Goal: Information Seeking & Learning: Learn about a topic

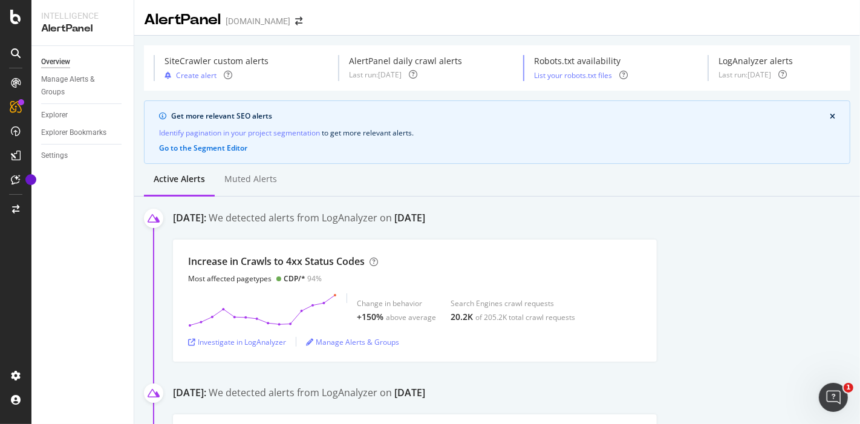
scroll to position [451, 0]
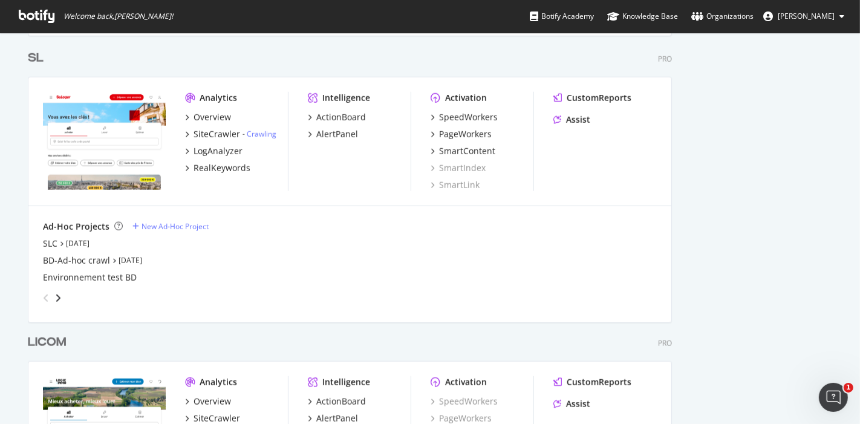
scroll to position [1058, 0]
click at [450, 134] on div "PageWorkers" at bounding box center [465, 134] width 53 height 12
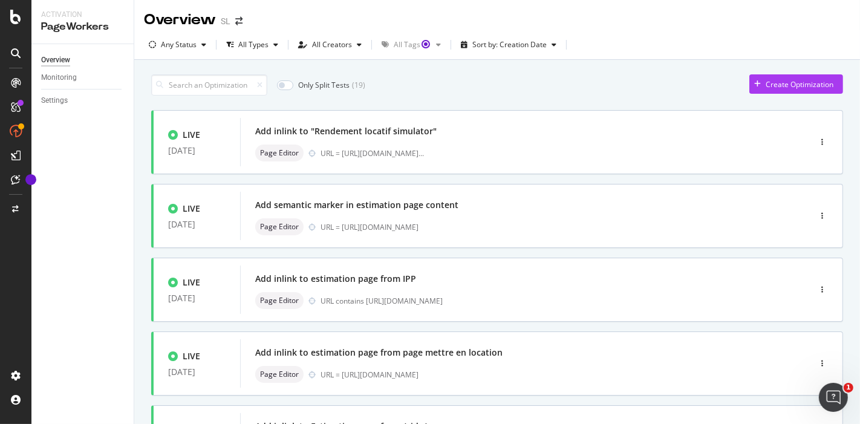
click at [336, 44] on div "All Creators" at bounding box center [332, 44] width 40 height 7
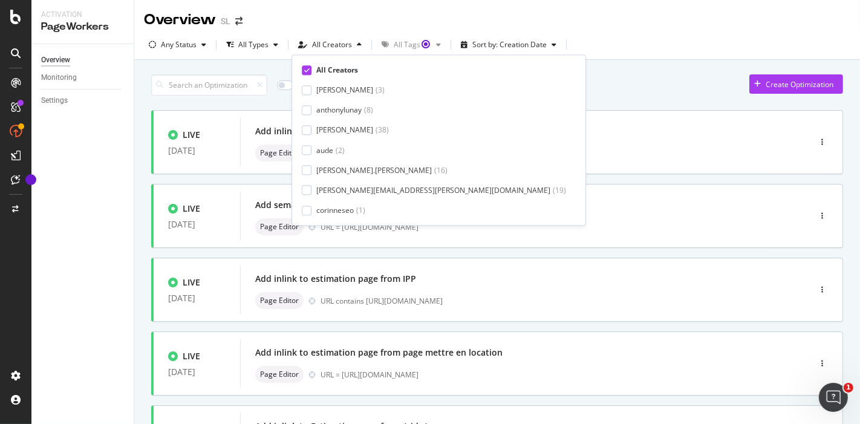
scroll to position [100, 0]
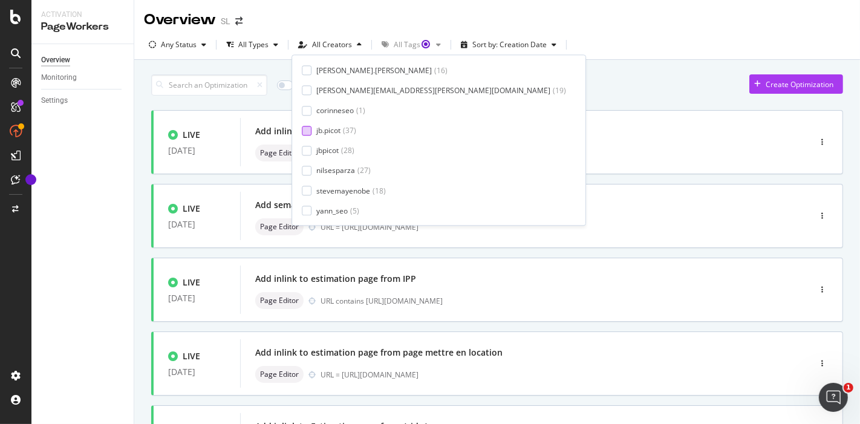
click at [305, 128] on div at bounding box center [307, 131] width 10 height 10
click at [308, 152] on div at bounding box center [307, 151] width 10 height 10
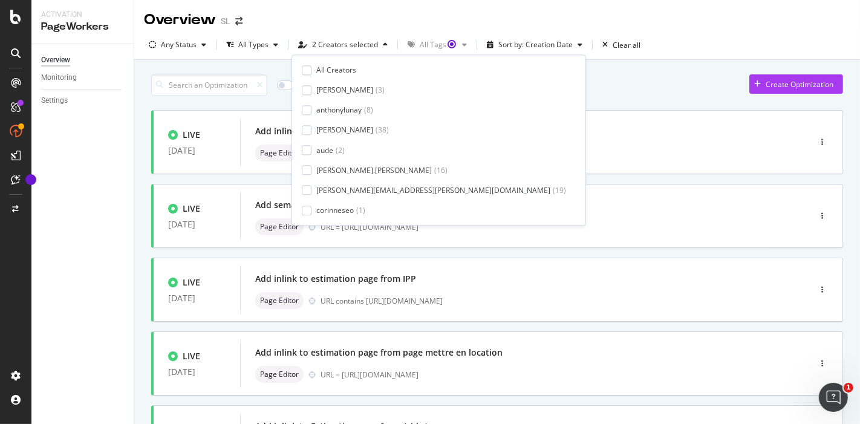
click at [564, 86] on div "Only Split Tests ( 0 ) Create Optimization" at bounding box center [497, 84] width 692 height 21
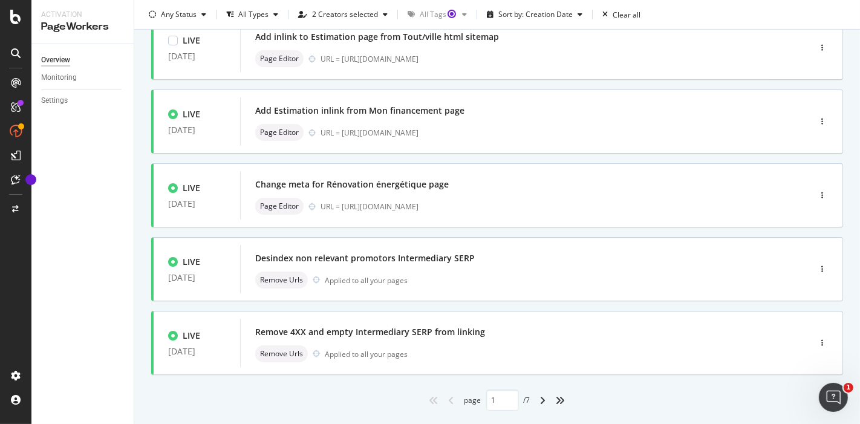
scroll to position [464, 0]
drag, startPoint x: 421, startPoint y: 290, endPoint x: 379, endPoint y: 256, distance: 54.1
click at [379, 256] on div "Desindex non relevant promotors Intermediary SERP" at bounding box center [364, 257] width 219 height 12
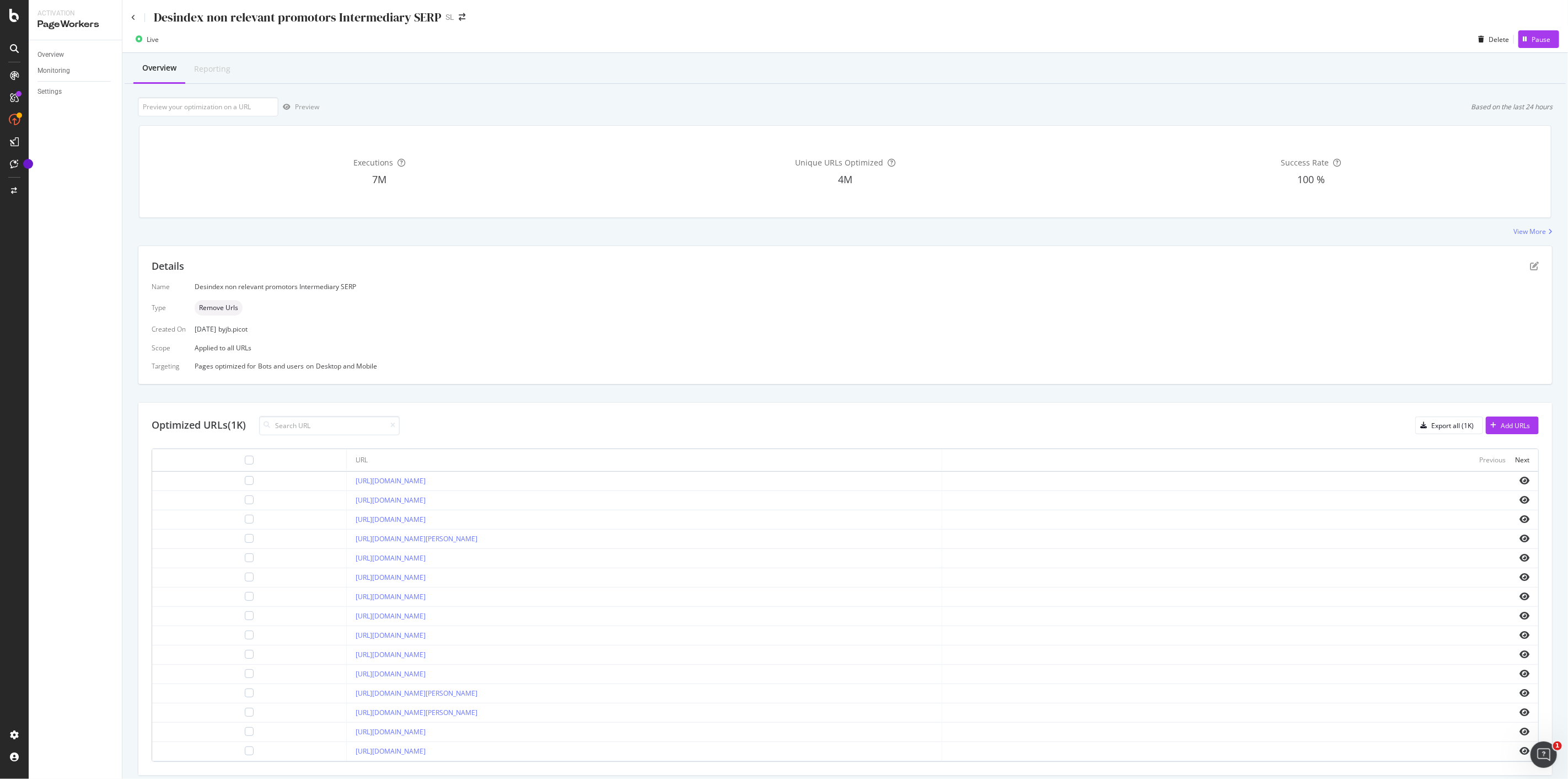
click at [366, 18] on div "Desindex non relevant promotors Intermediary SERP" at bounding box center [297, 17] width 287 height 17
click at [366, 17] on div "Desindex non relevant promotors Intermediary SERP" at bounding box center [297, 17] width 287 height 17
click at [365, 17] on div "Desindex non relevant promotors Intermediary SERP" at bounding box center [297, 17] width 287 height 17
copy div "Desindex non relevant promotors Intermediary SERP"
click at [133, 15] on icon at bounding box center [133, 17] width 5 height 6
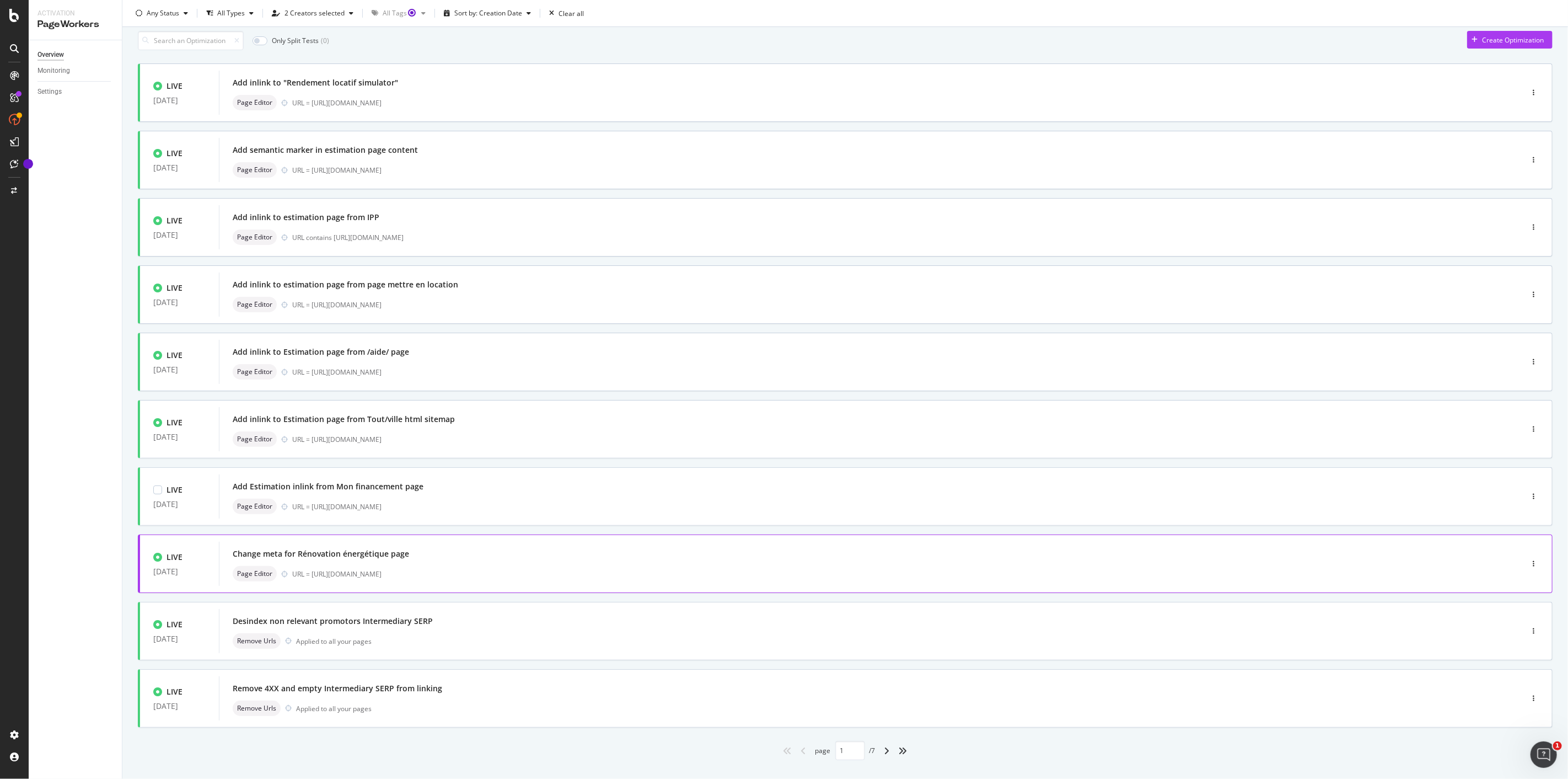
scroll to position [57, 0]
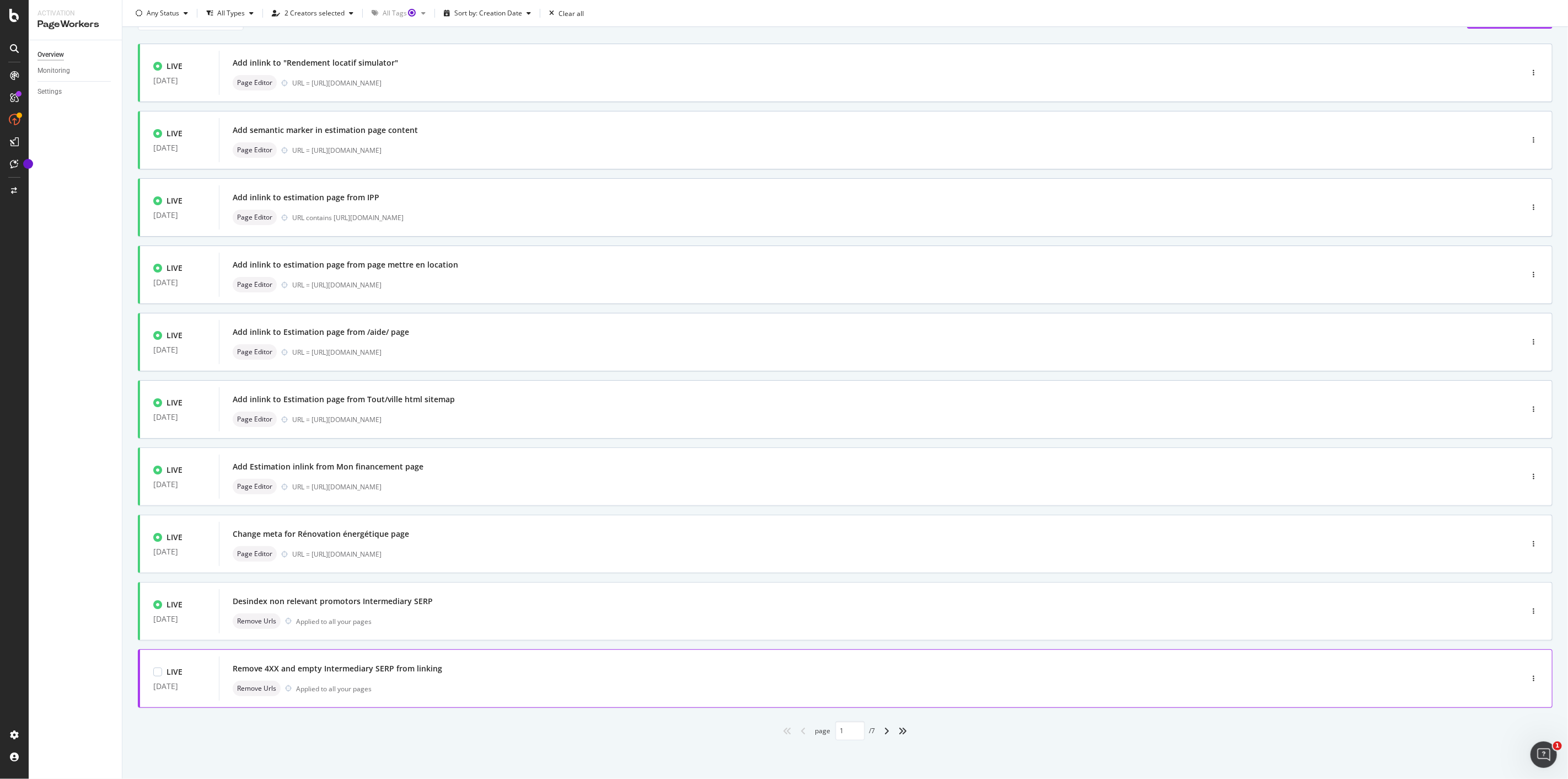
click at [434, 386] on div "Remove 4XX and empty Intermediary SERP from linking" at bounding box center [337, 669] width 210 height 11
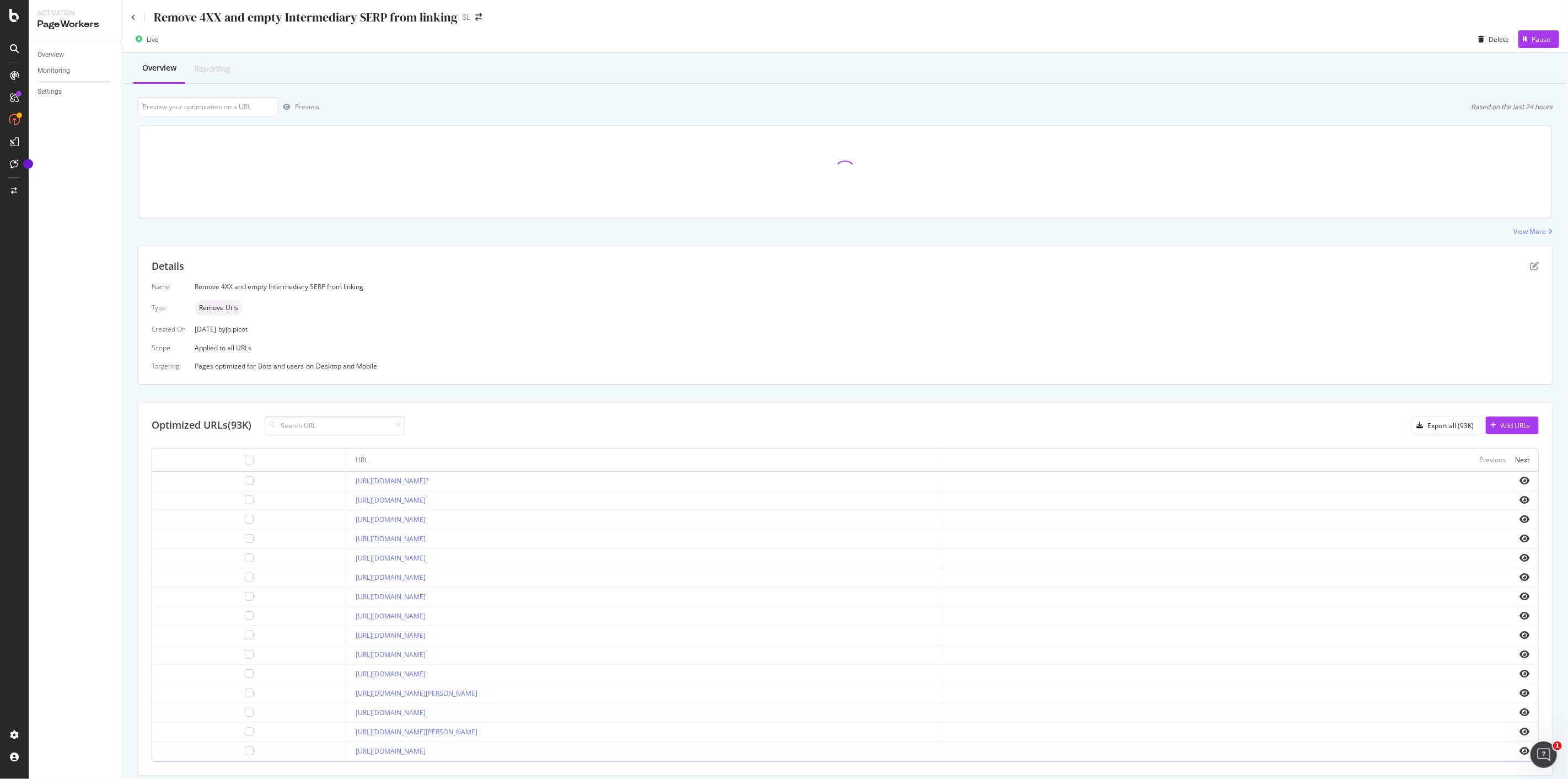
click at [368, 19] on div "Remove 4XX and empty Intermediary SERP from linking" at bounding box center [305, 17] width 304 height 17
copy div "Remove 4XX and empty Intermediary SERP from linking"
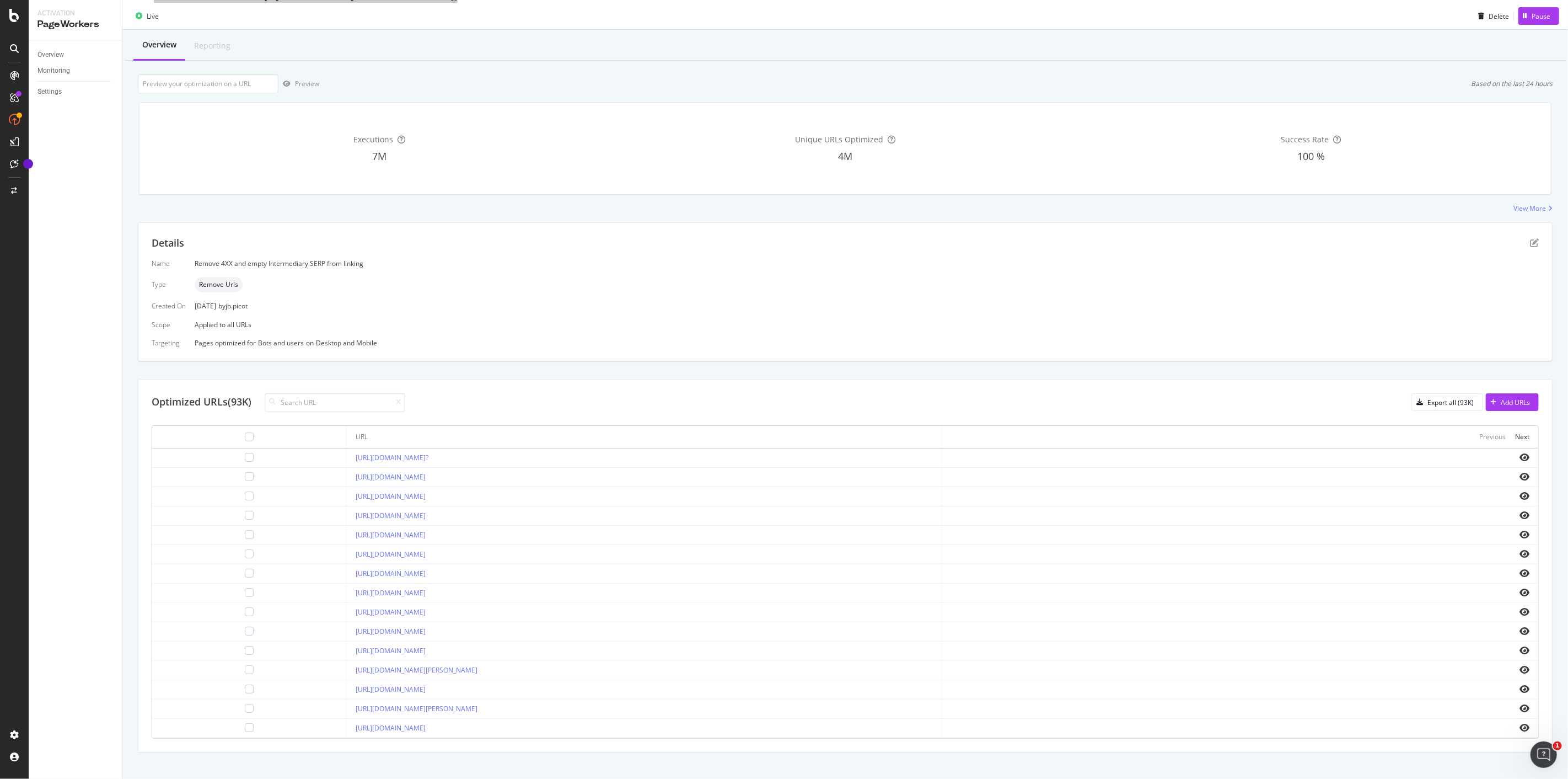
scroll to position [36, 0]
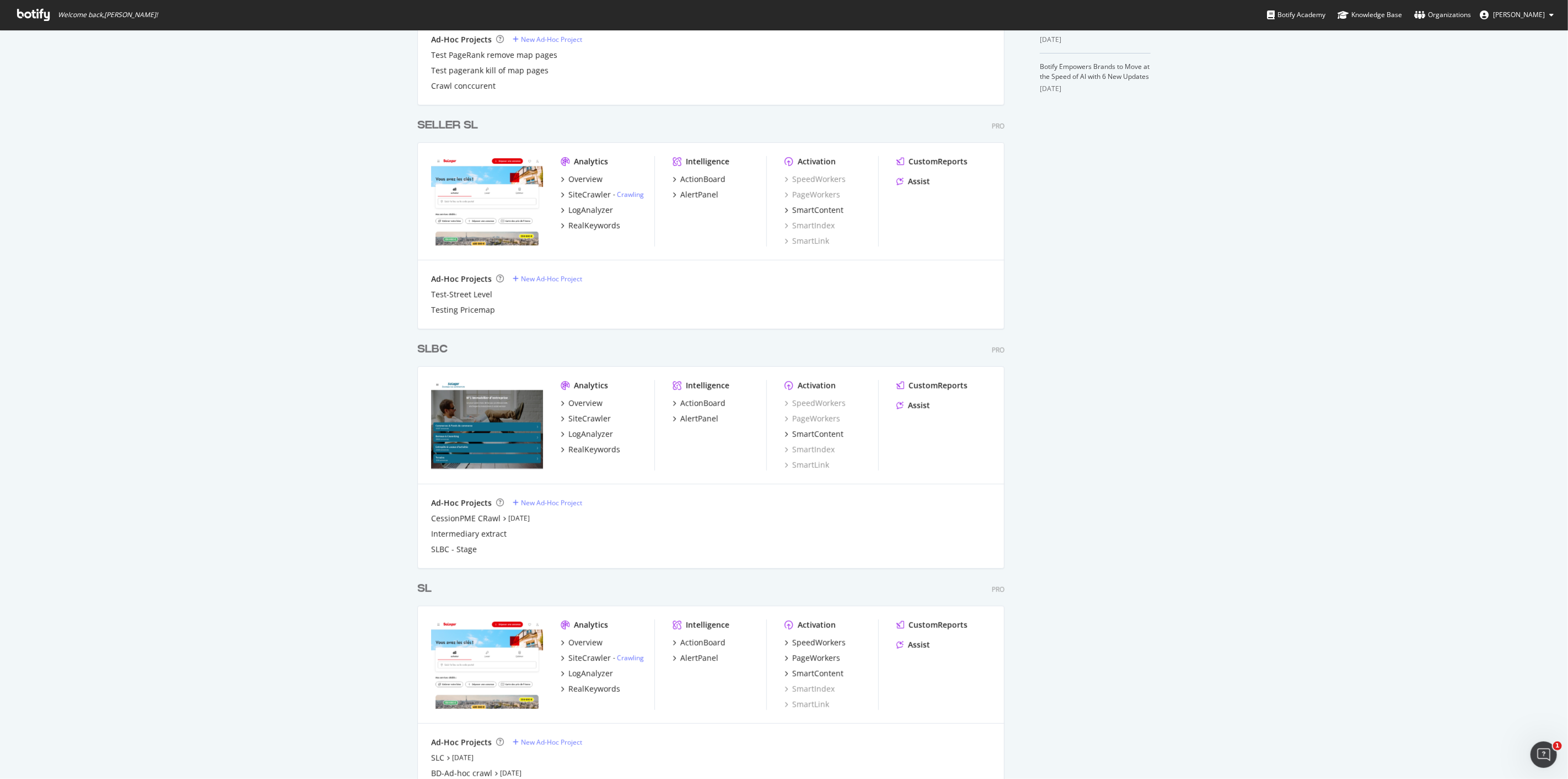
scroll to position [796, 0]
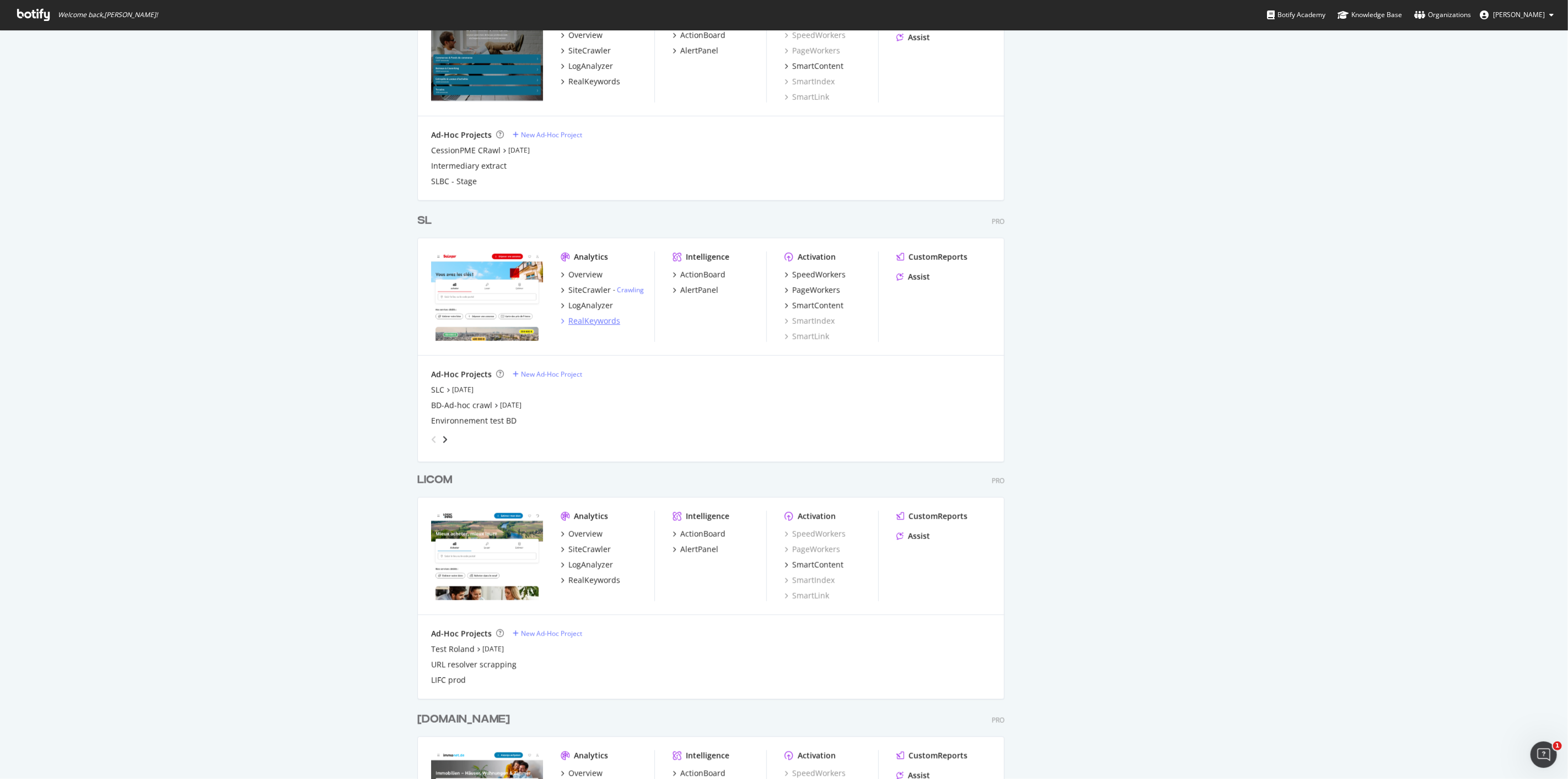
click at [593, 322] on div "RealKeywords" at bounding box center [593, 321] width 52 height 11
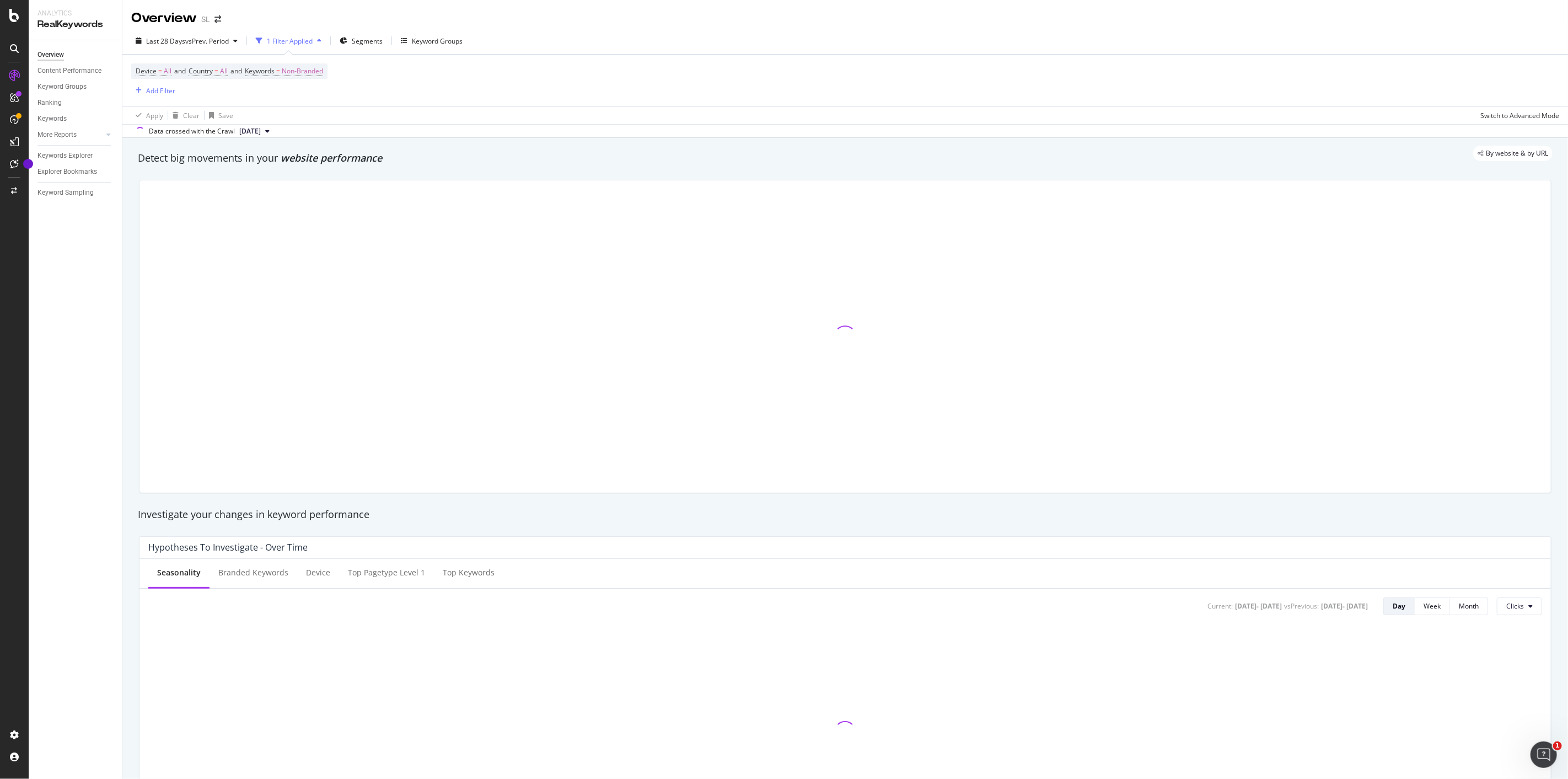
click at [57, 57] on div "Overview" at bounding box center [50, 55] width 26 height 12
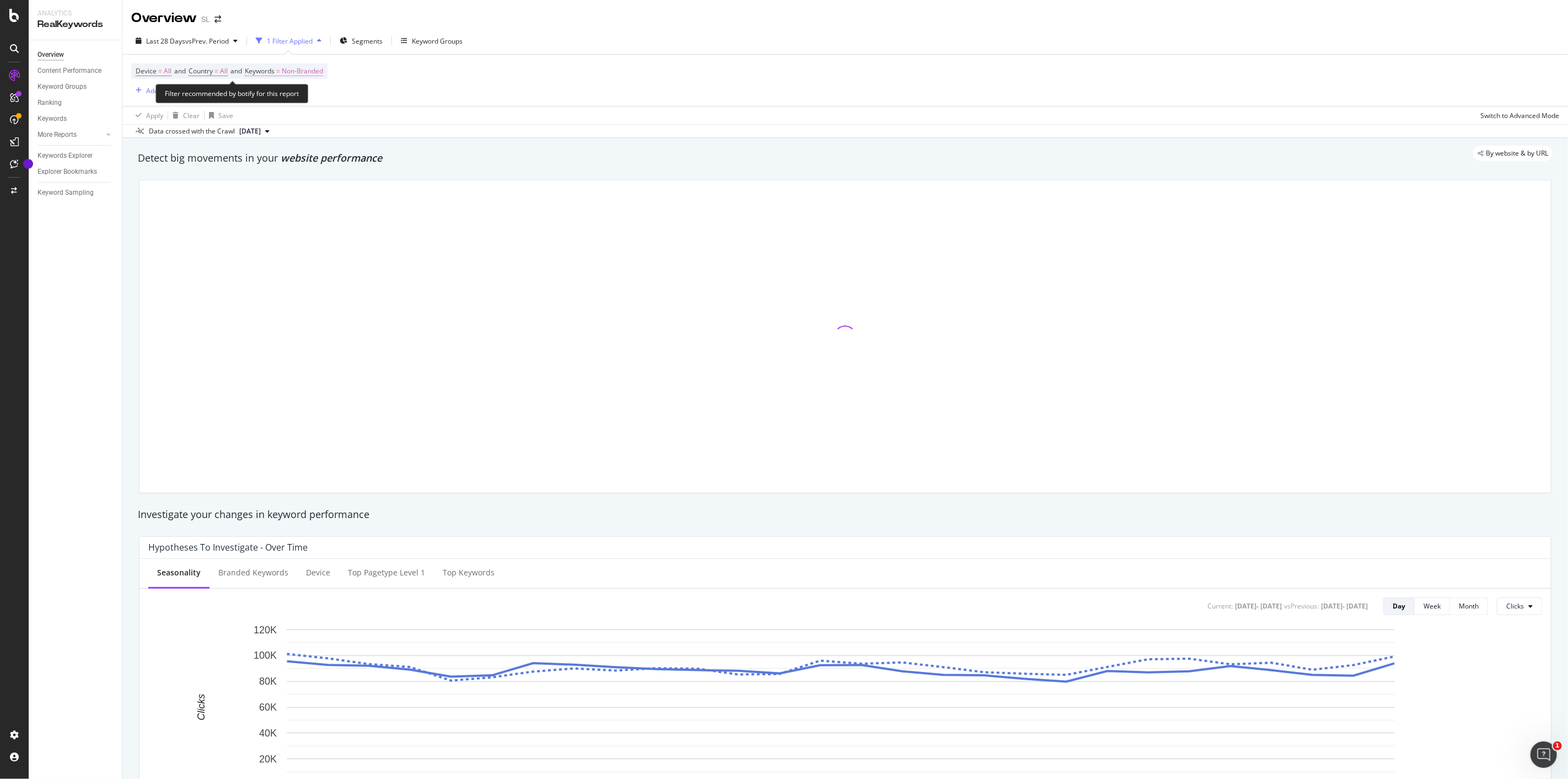
click at [295, 75] on span "Non-Branded" at bounding box center [302, 71] width 41 height 16
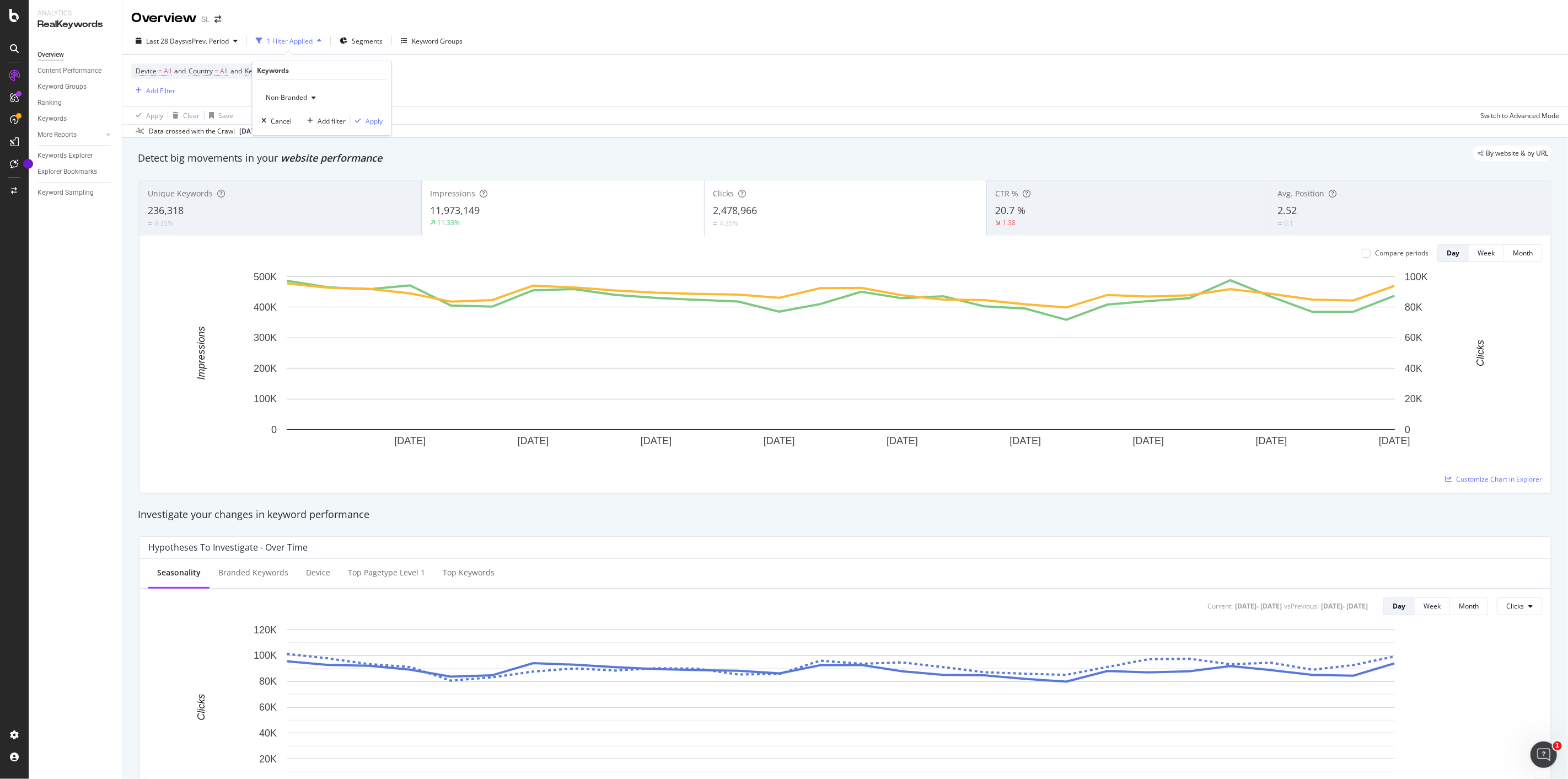
click at [273, 96] on span "Non-Branded" at bounding box center [284, 98] width 46 height 9
click at [298, 182] on span "All" at bounding box center [325, 183] width 112 height 10
click at [363, 124] on div "Apply" at bounding box center [366, 120] width 32 height 10
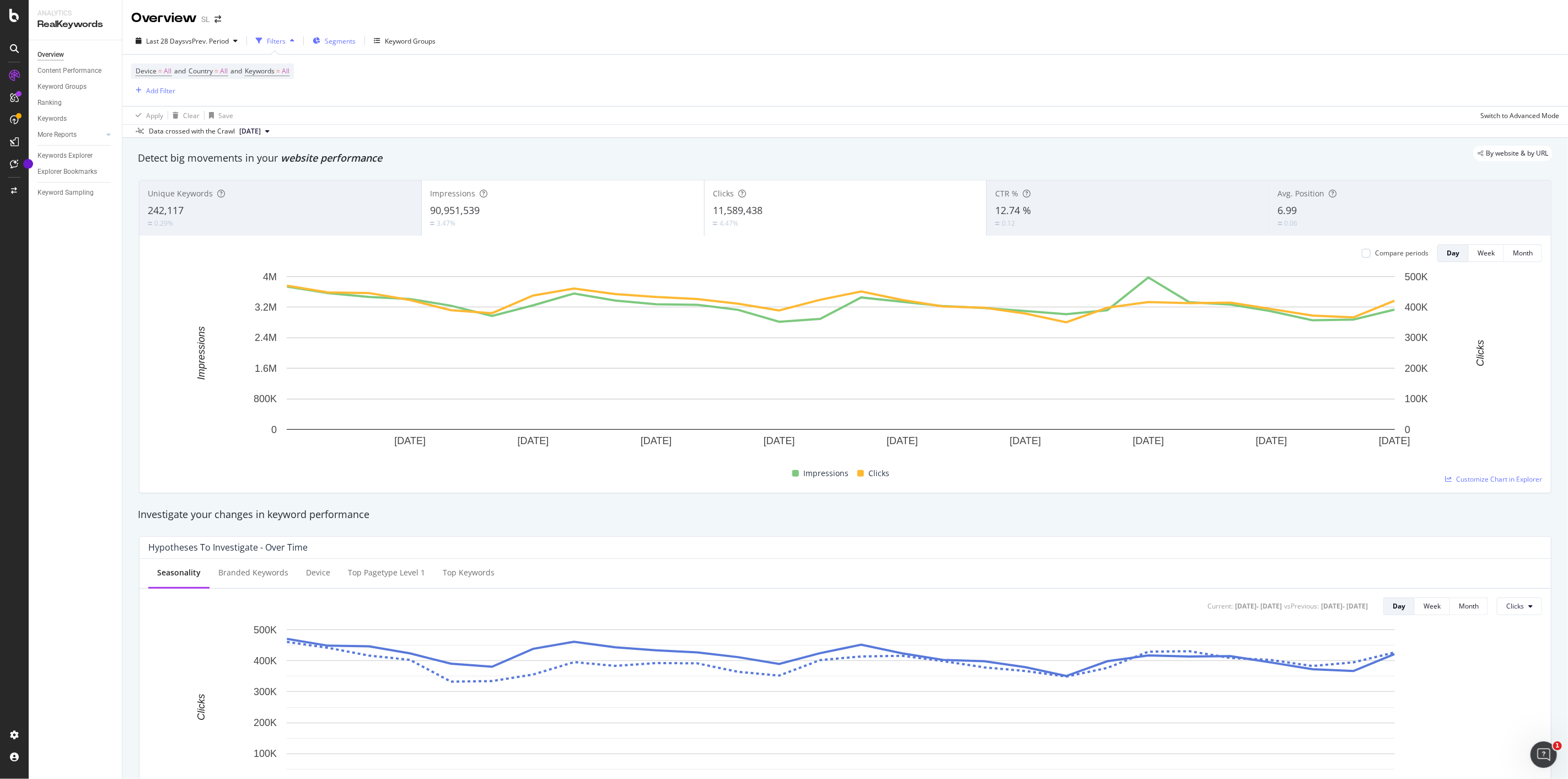
click at [340, 48] on div "Segments" at bounding box center [334, 41] width 43 height 16
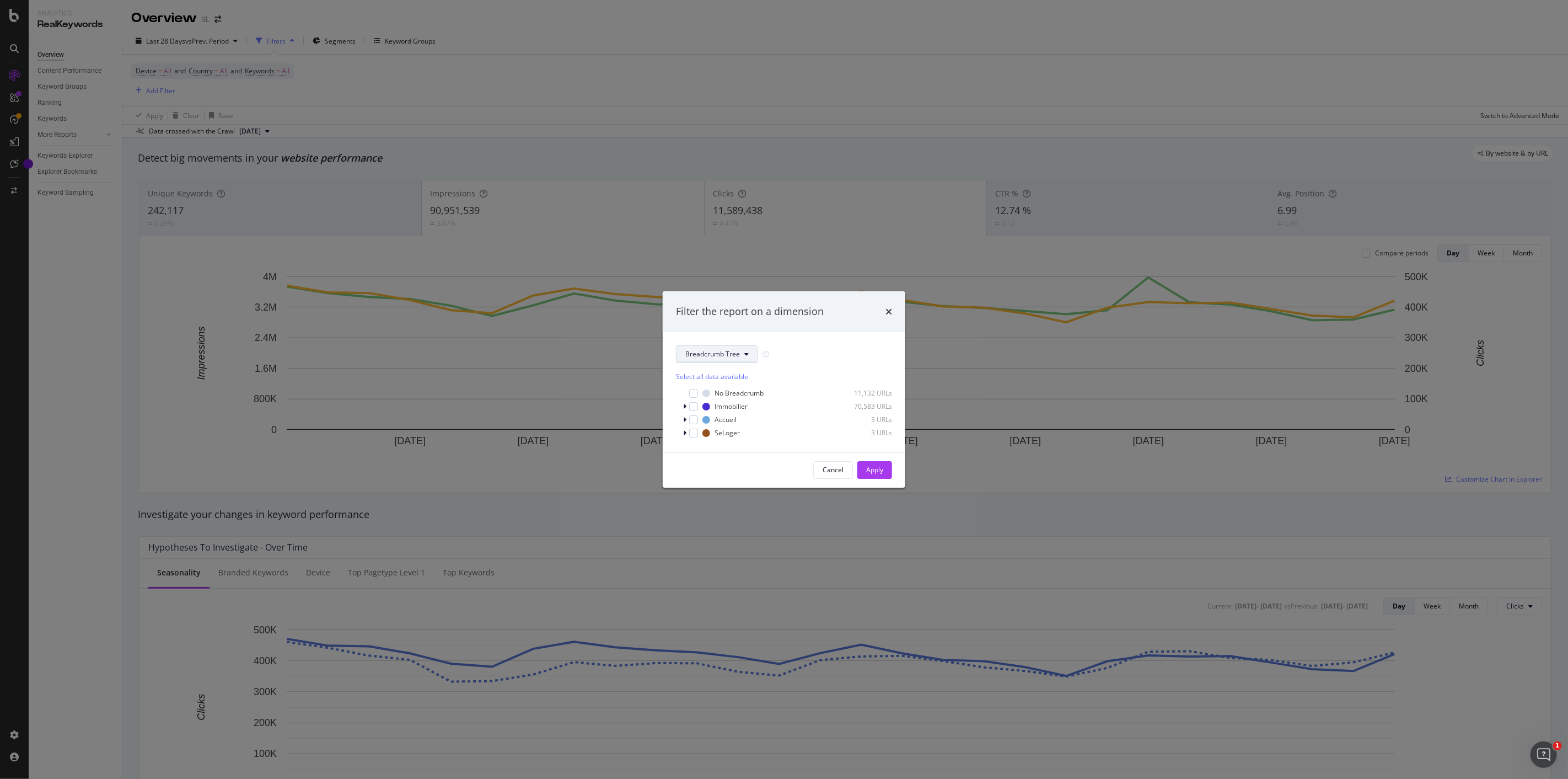
click at [718, 353] on span "Breadcrumb Tree" at bounding box center [713, 354] width 55 height 9
click at [721, 399] on span "pagetype" at bounding box center [724, 393] width 77 height 10
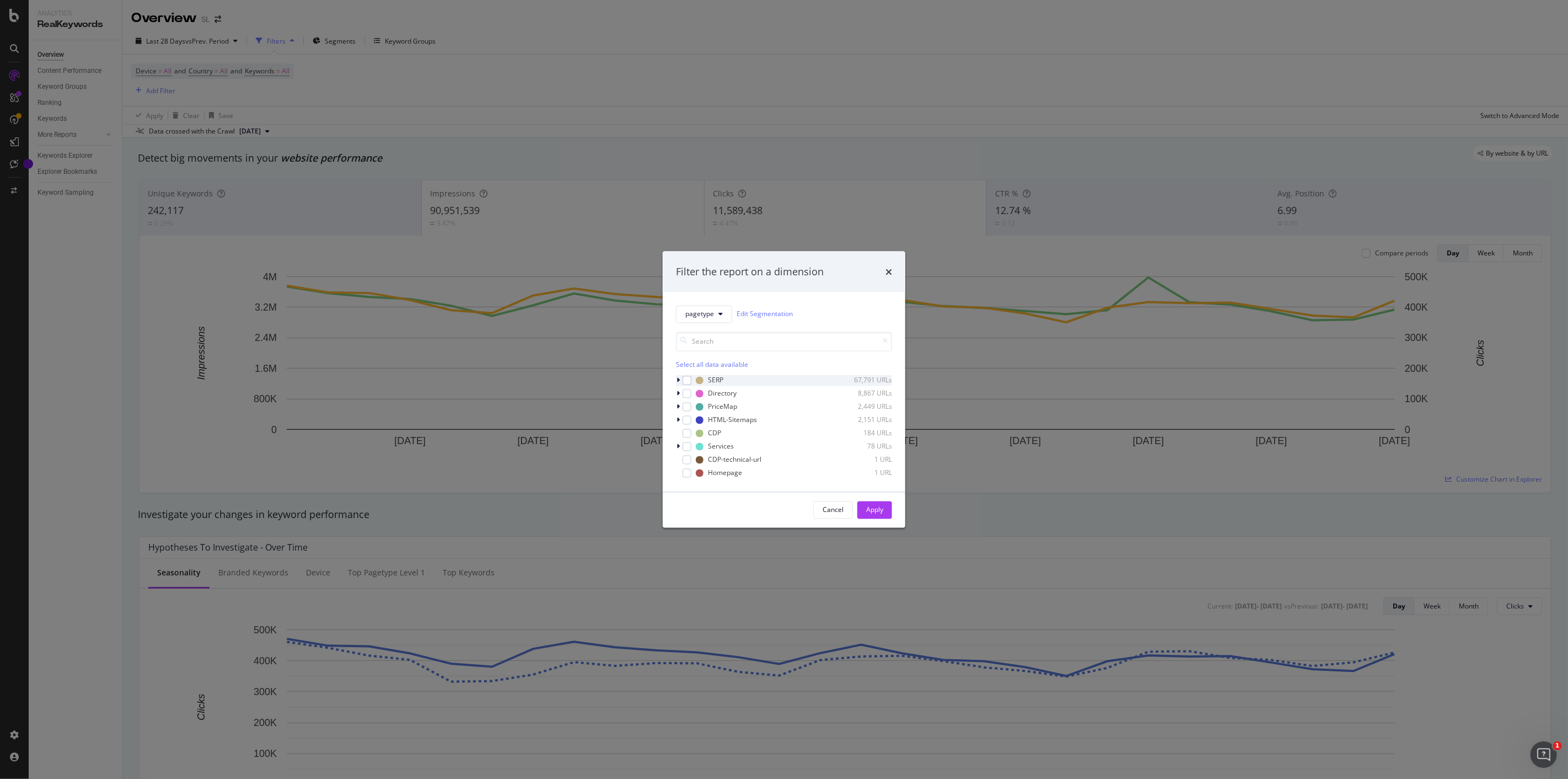
click at [676, 381] on icon "modal" at bounding box center [678, 379] width 4 height 6
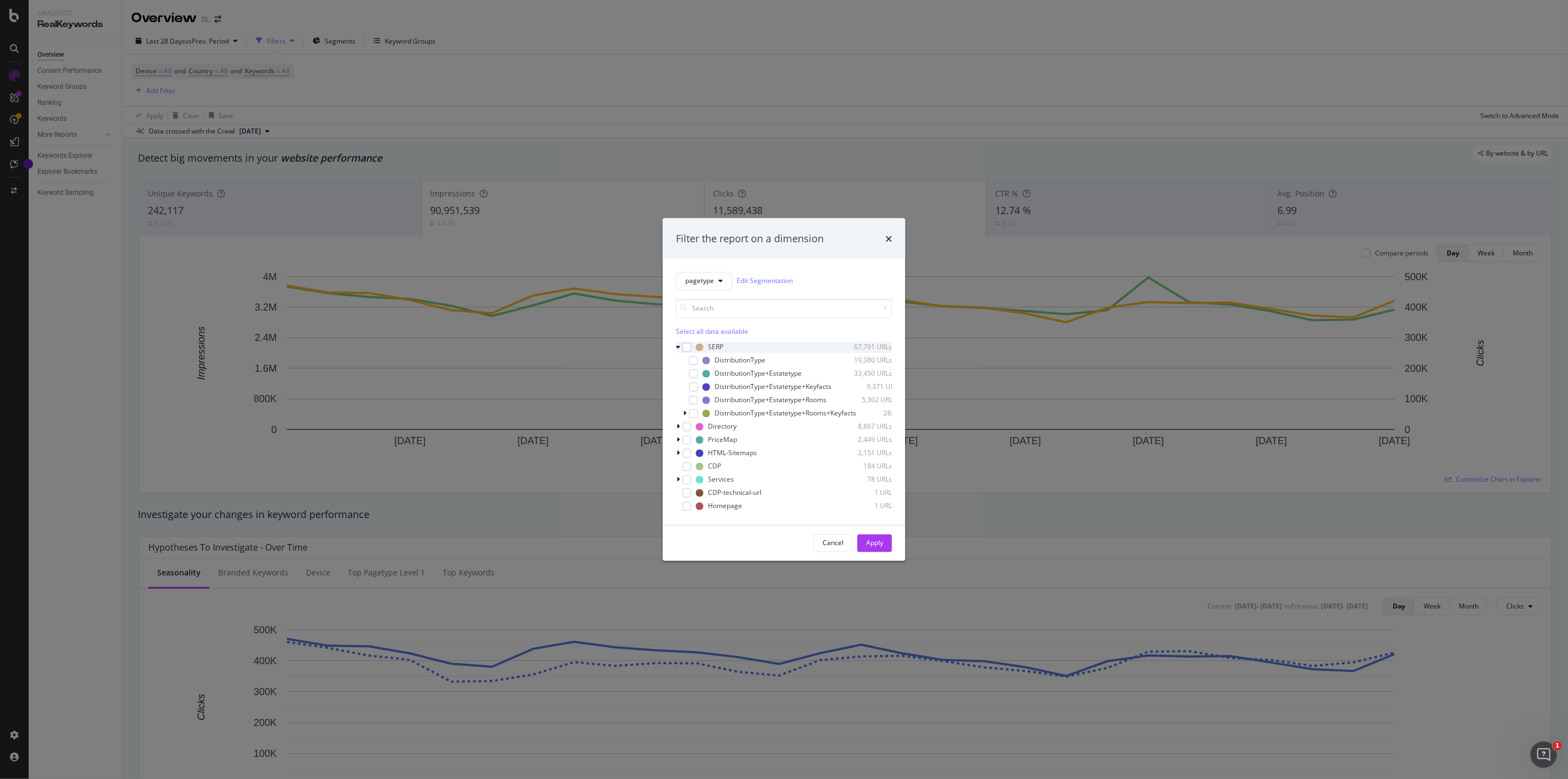
click at [678, 344] on icon "modal" at bounding box center [677, 347] width 5 height 6
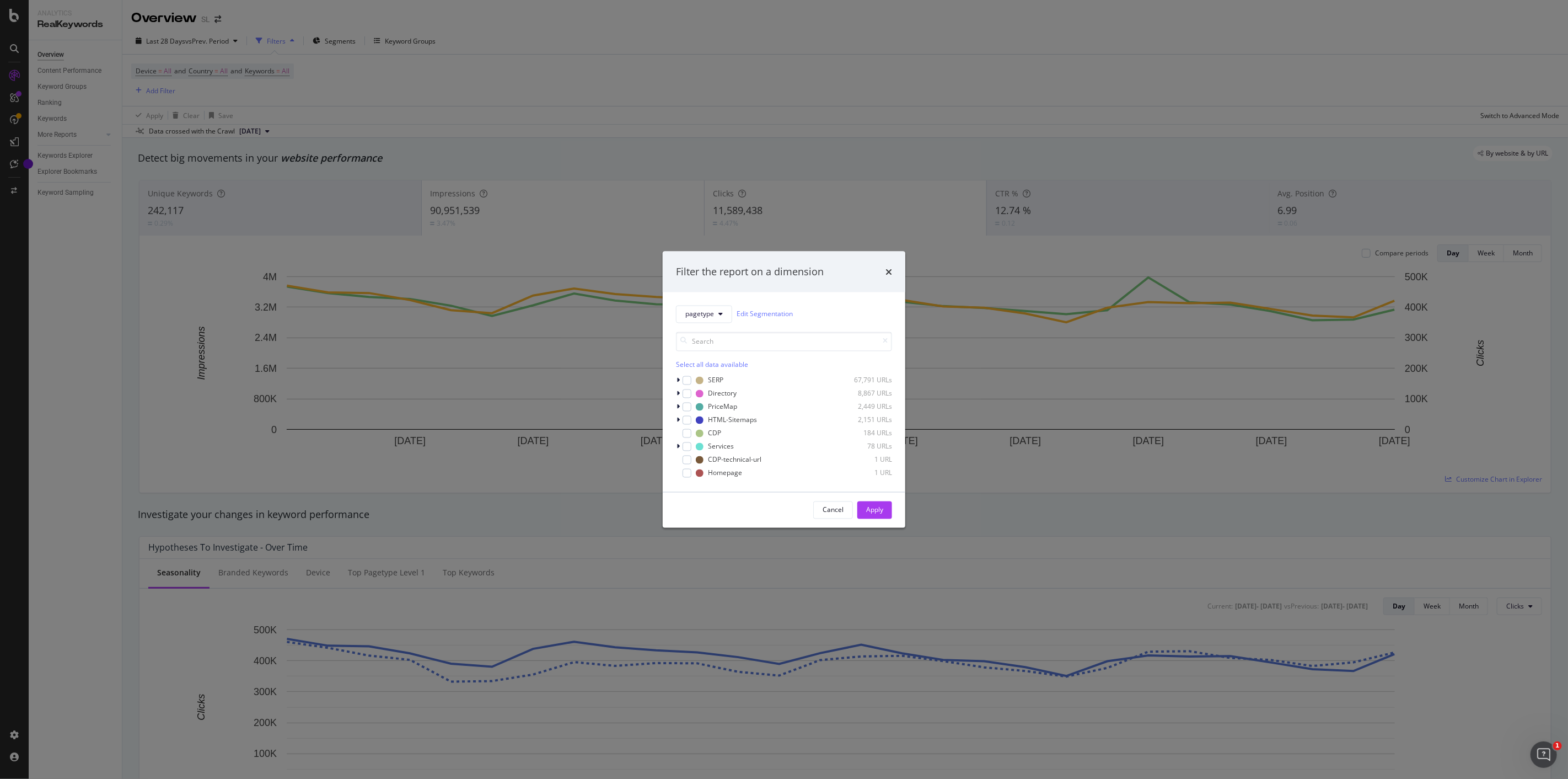
click at [675, 392] on div "pagetype Edit Segmentation Select all data available SERP 67,791 URLs Directory…" at bounding box center [784, 391] width 242 height 200
click at [677, 394] on icon "modal" at bounding box center [678, 393] width 4 height 6
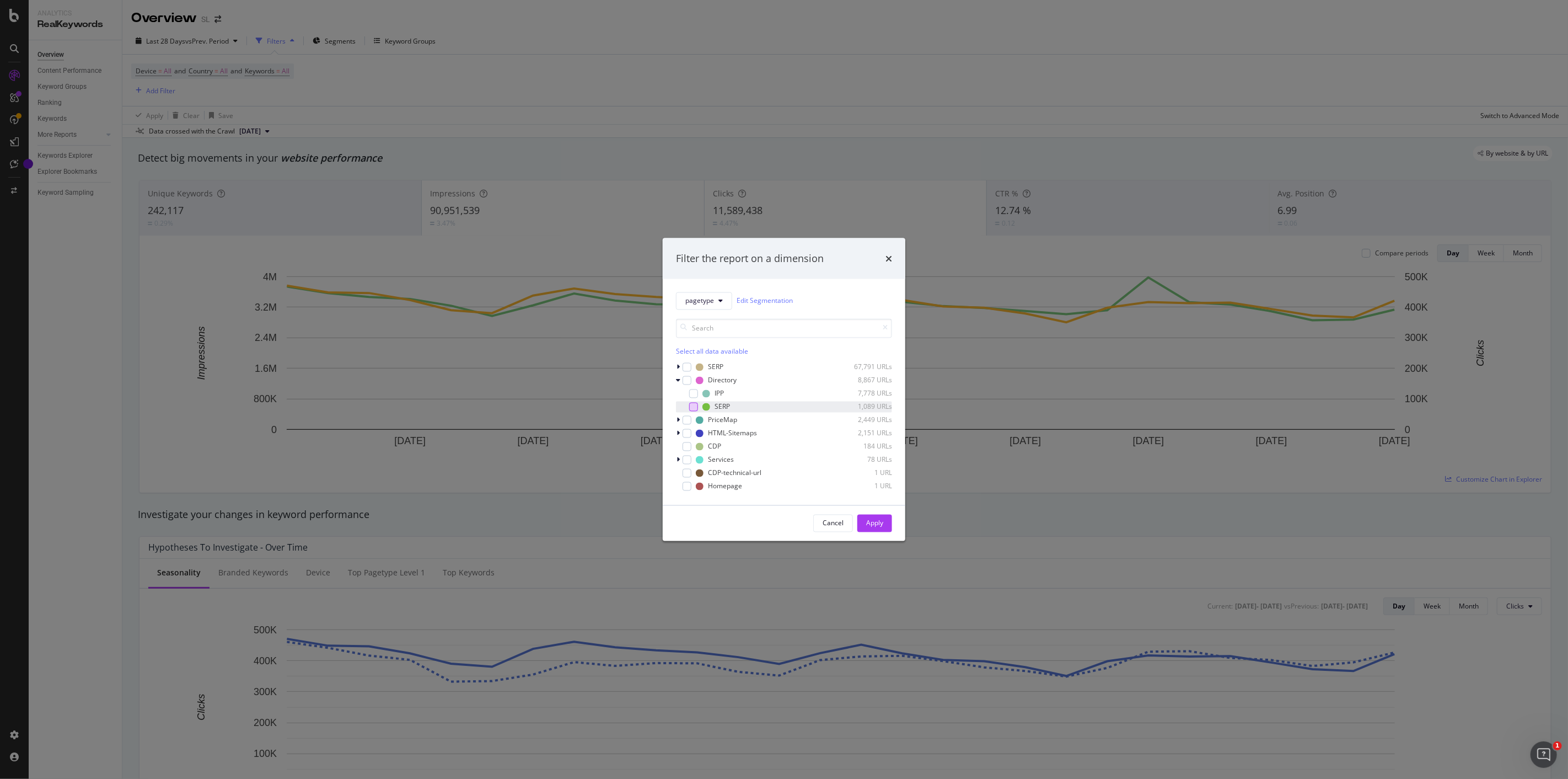
click at [694, 405] on div "modal" at bounding box center [694, 407] width 9 height 9
click at [881, 525] on div "Apply" at bounding box center [874, 523] width 17 height 9
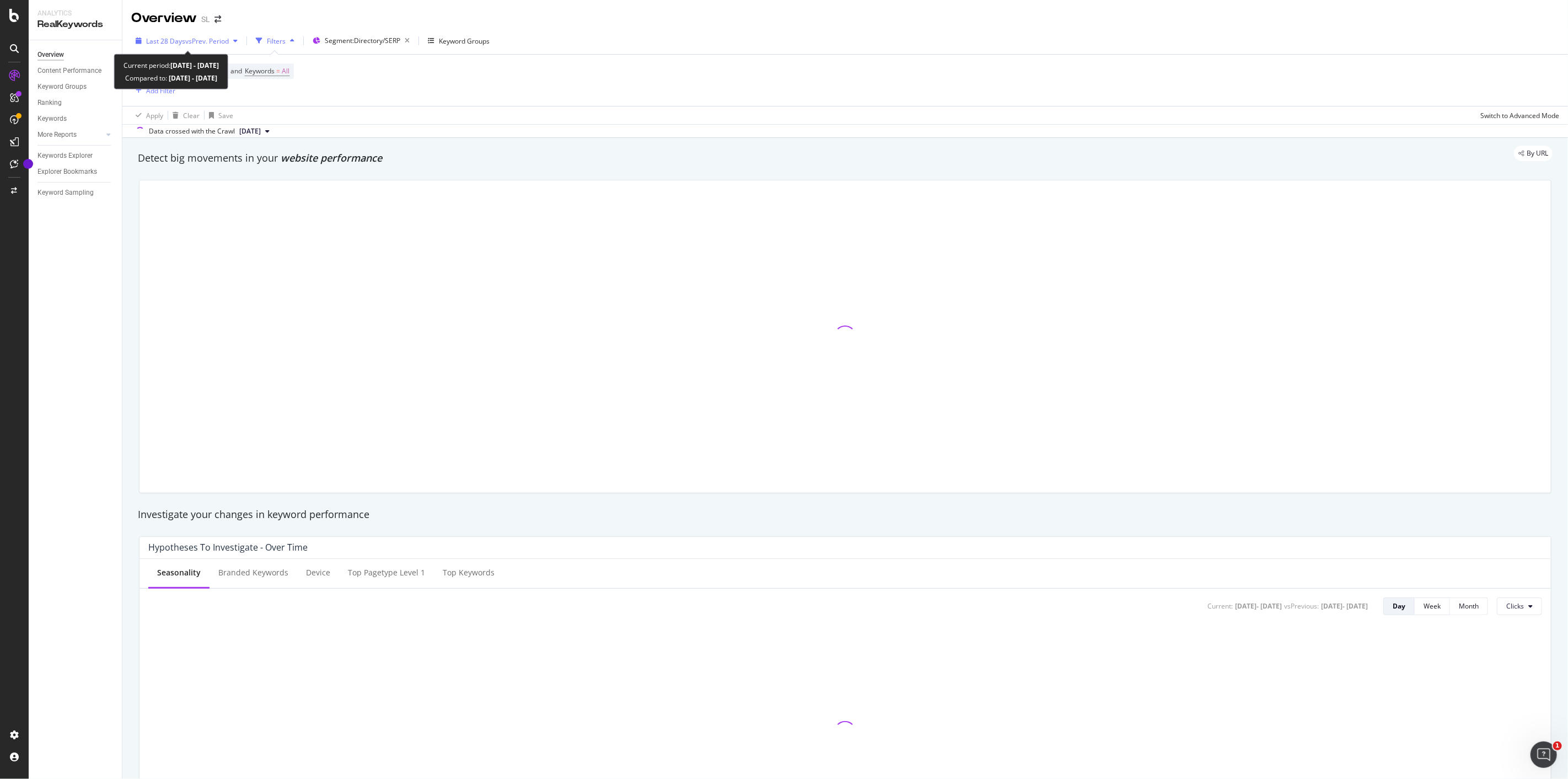
click at [223, 44] on span "vs Prev. Period" at bounding box center [207, 41] width 44 height 9
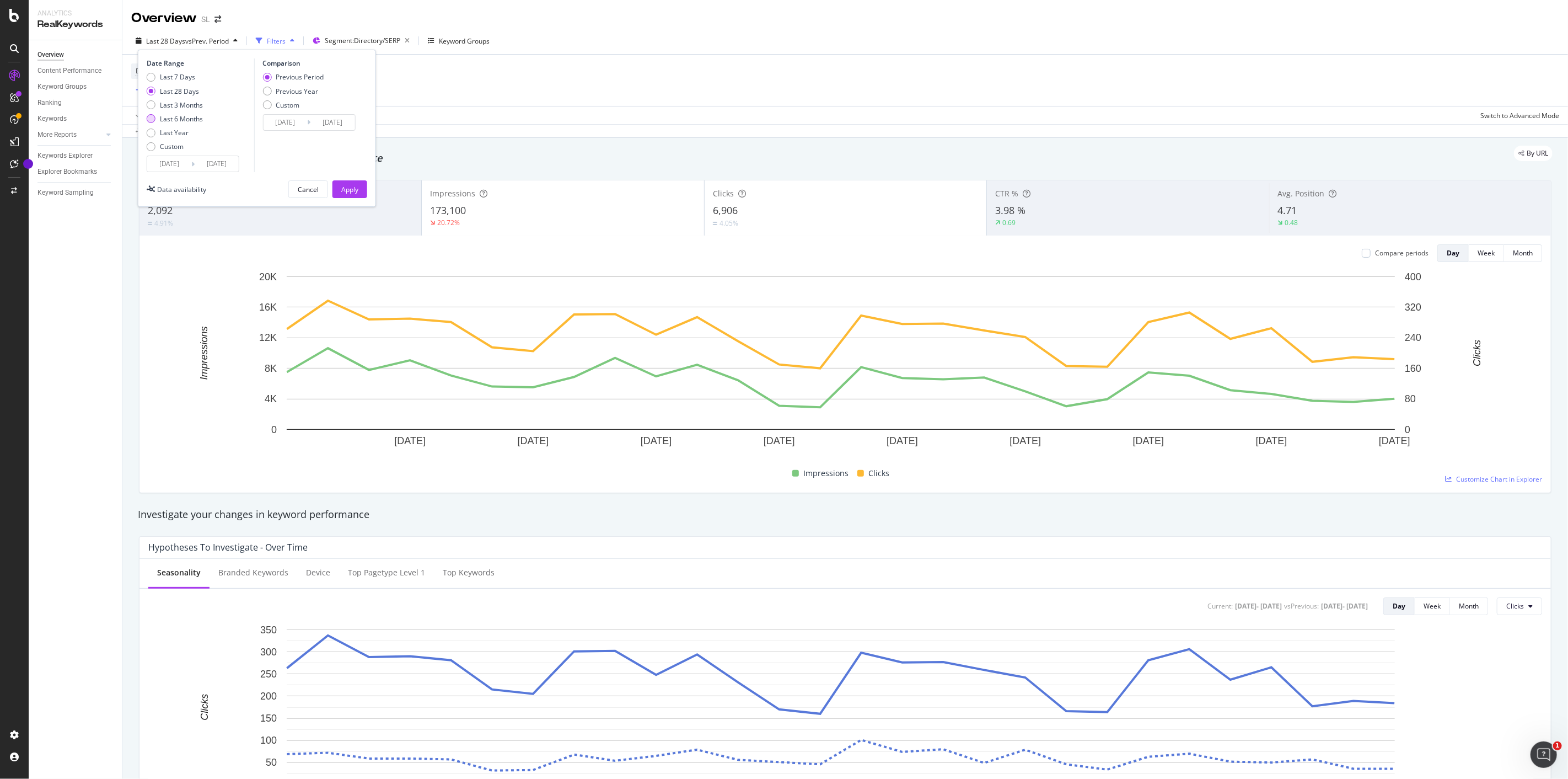
click at [191, 117] on div "Last 6 Months" at bounding box center [181, 119] width 43 height 9
type input "2025/02/18"
type input "2024/08/20"
type input "2025/02/17"
click at [354, 190] on div "Apply" at bounding box center [349, 190] width 17 height 9
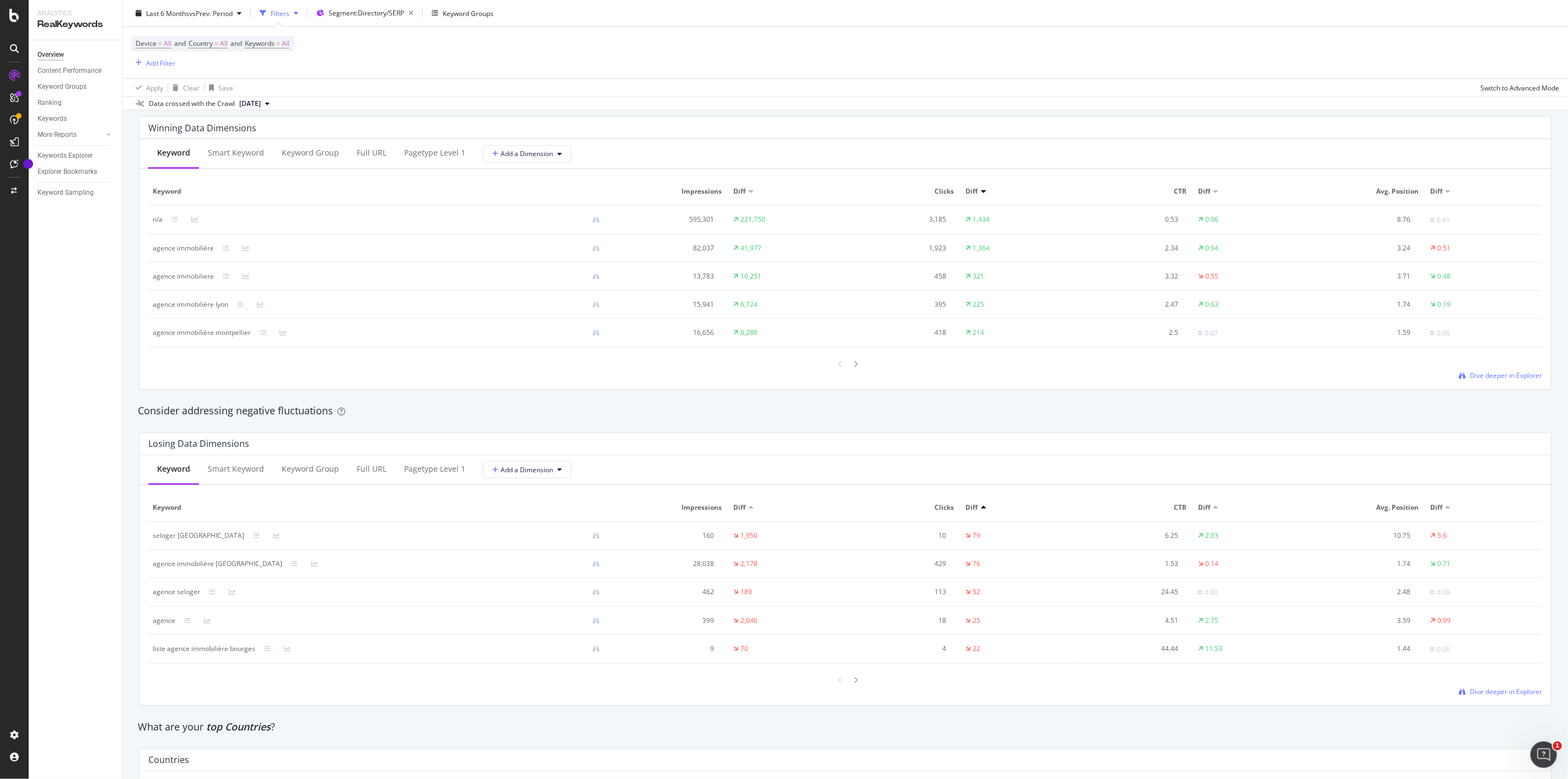
scroll to position [971, 0]
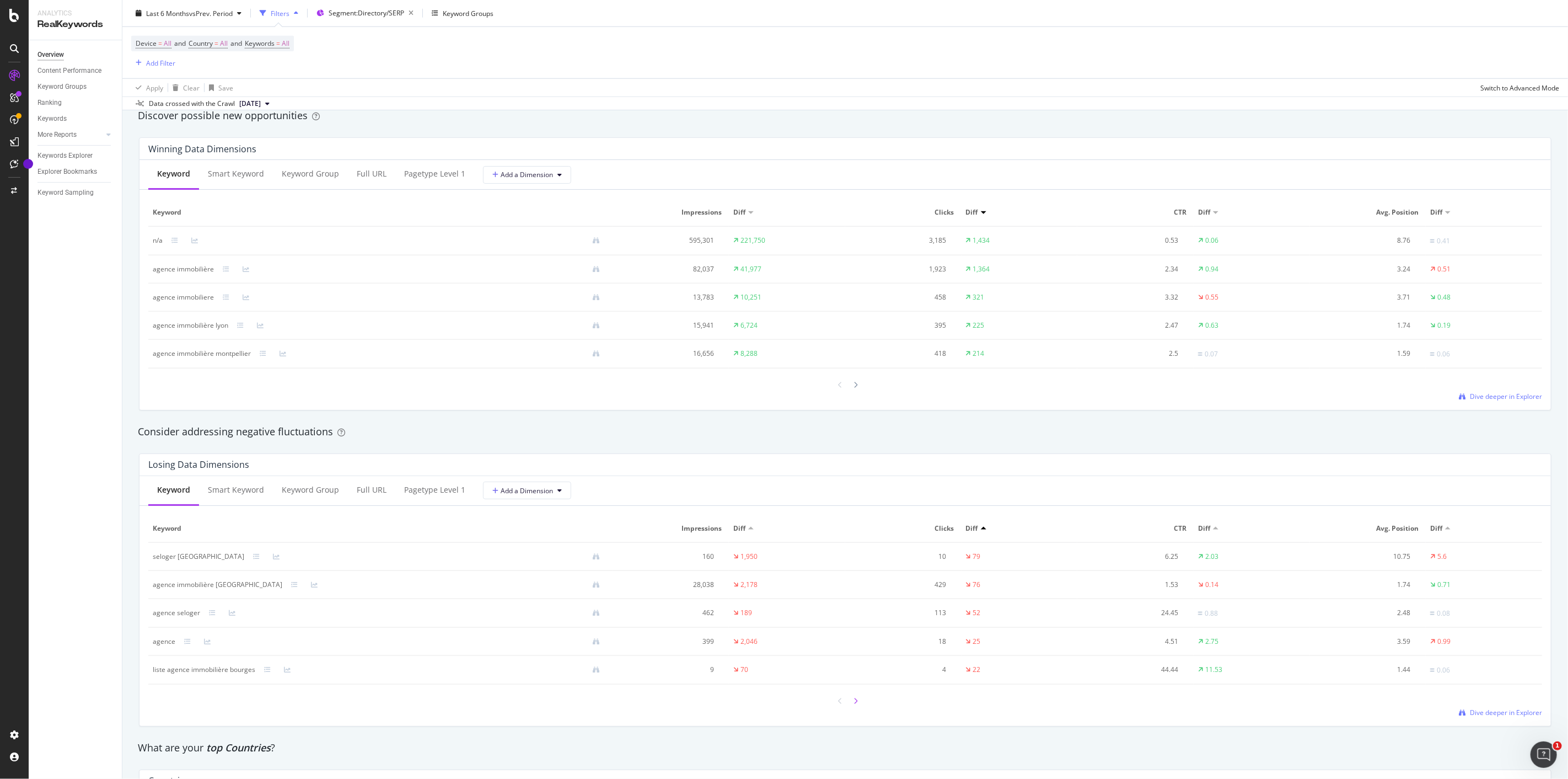
click at [851, 708] on div at bounding box center [855, 701] width 10 height 15
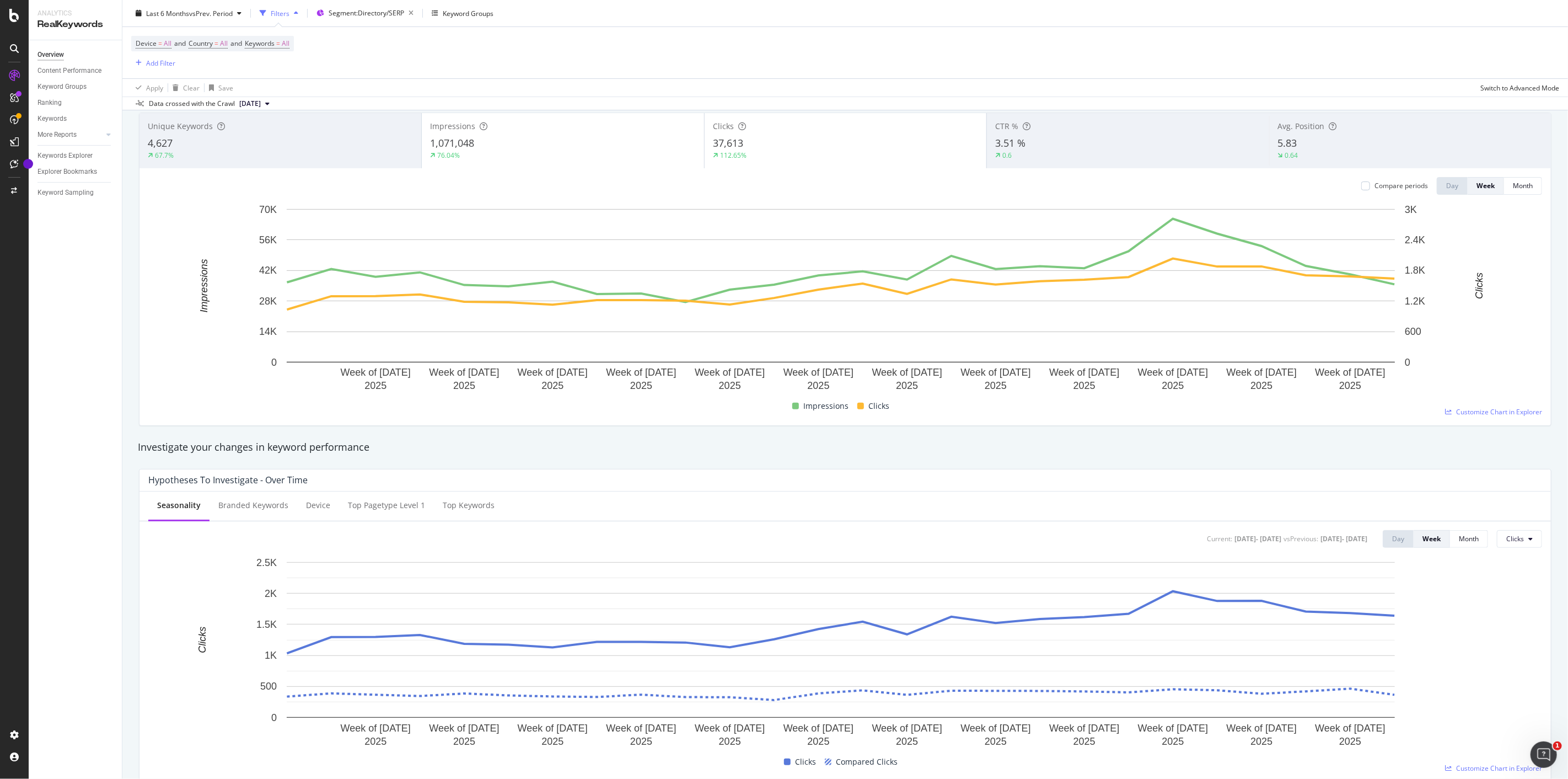
scroll to position [0, 0]
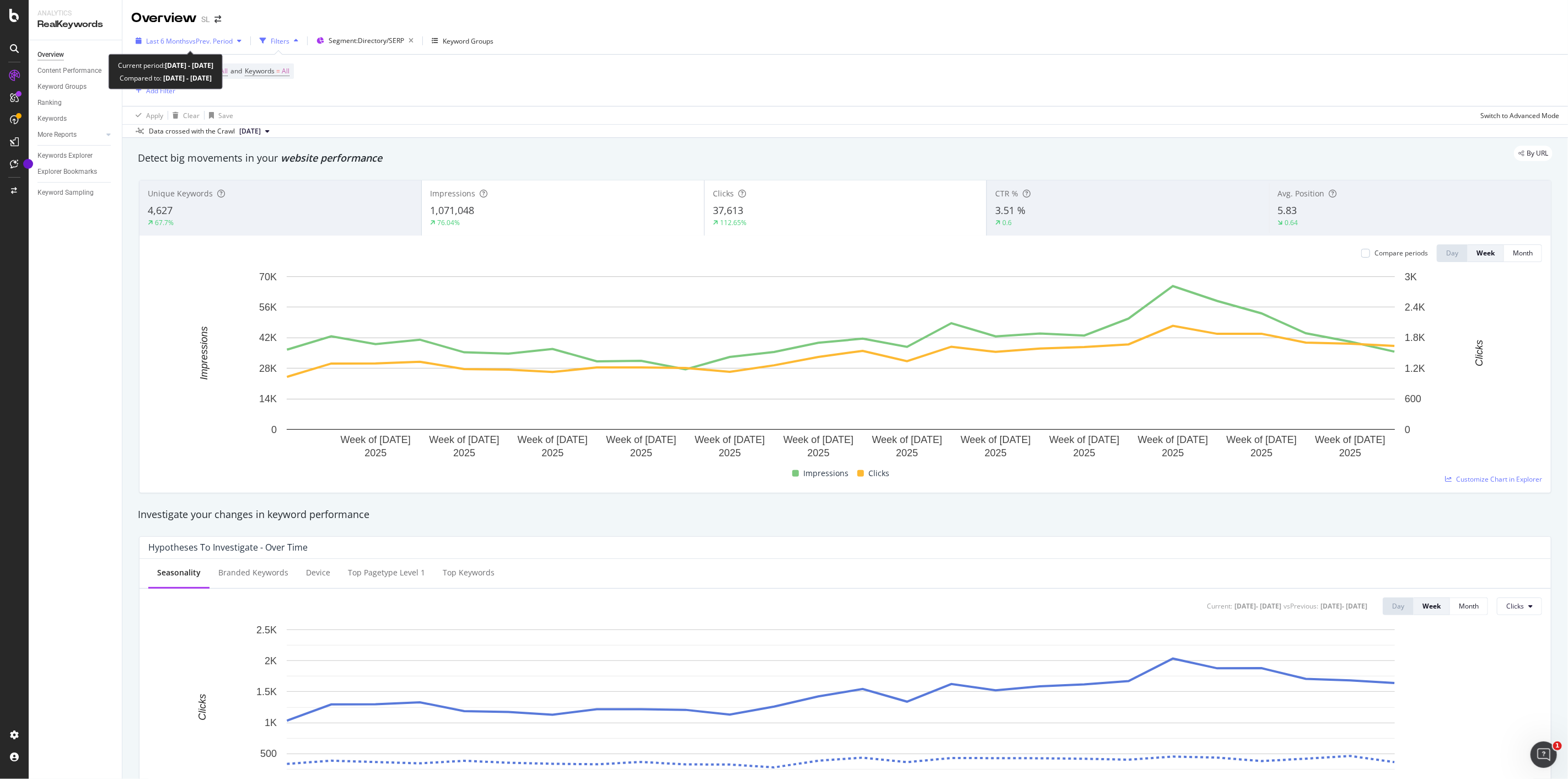
click at [194, 37] on span "vs Prev. Period" at bounding box center [211, 41] width 44 height 9
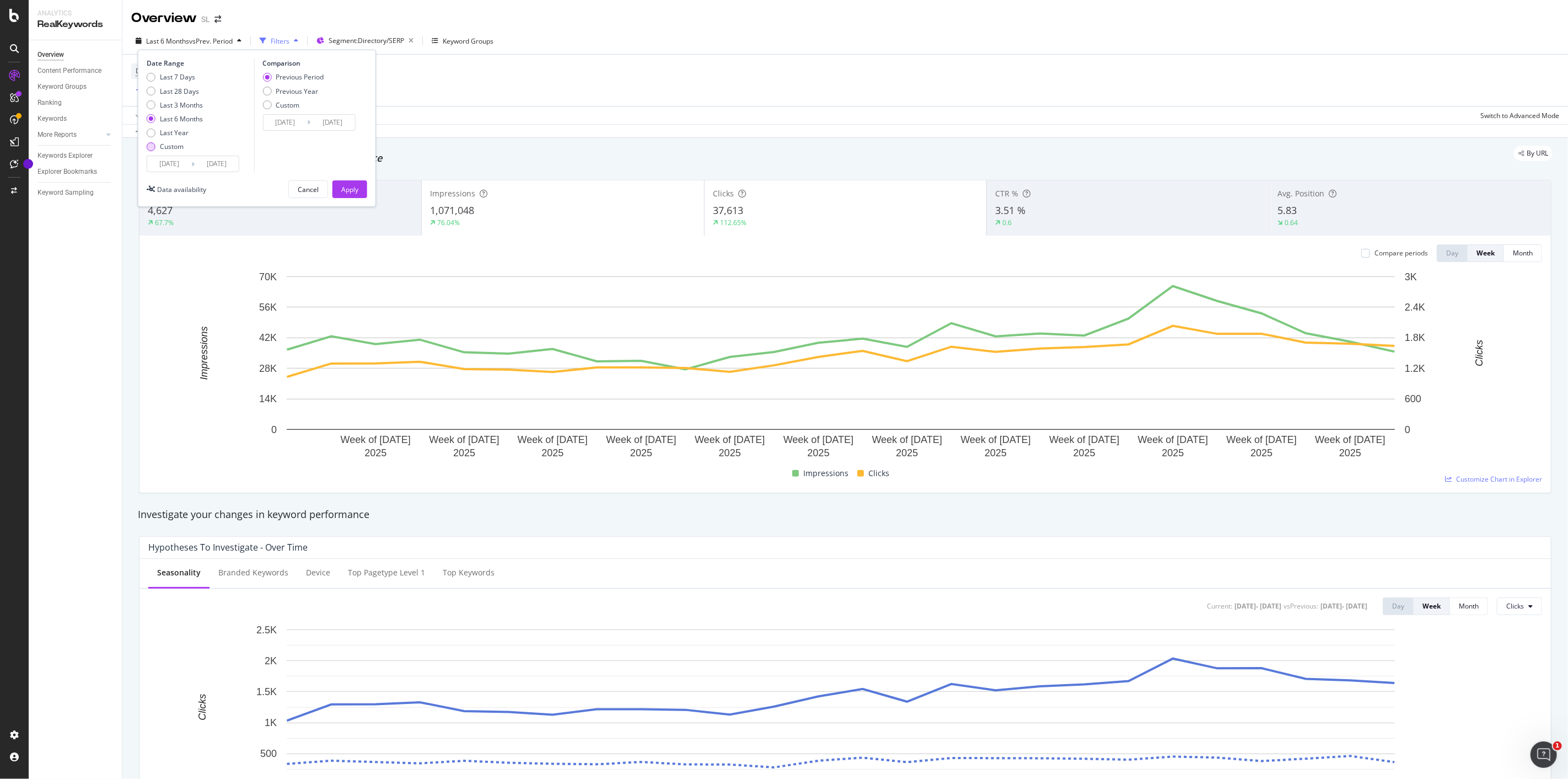
click at [166, 145] on div "Custom" at bounding box center [171, 146] width 24 height 9
type input "2025/07/21"
type input "2025/06/23"
type input "2025/07/20"
click at [202, 160] on input "2025/08/17" at bounding box center [216, 163] width 44 height 16
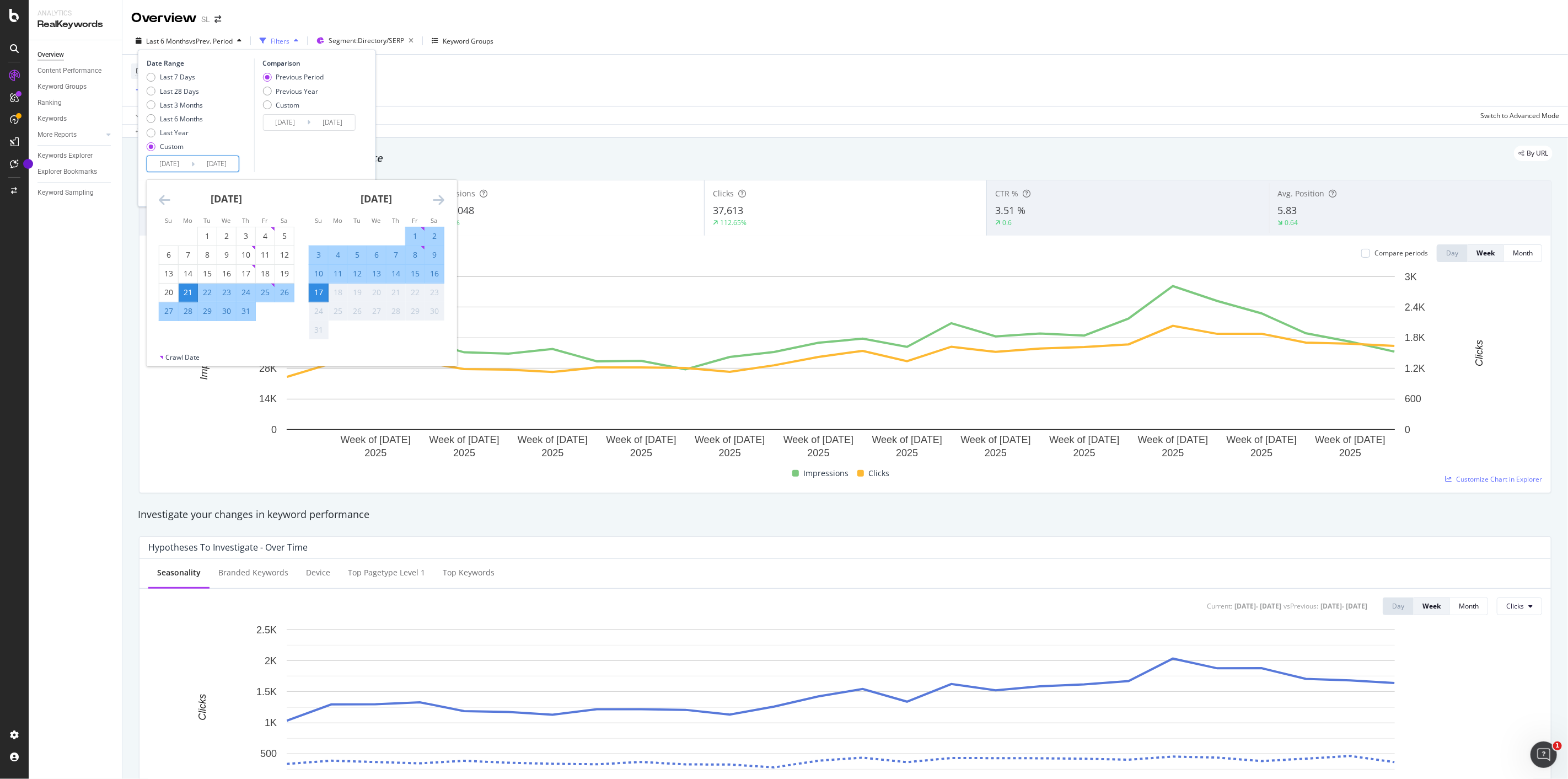
click at [168, 204] on icon "Move backward to switch to the previous month." at bounding box center [164, 200] width 12 height 14
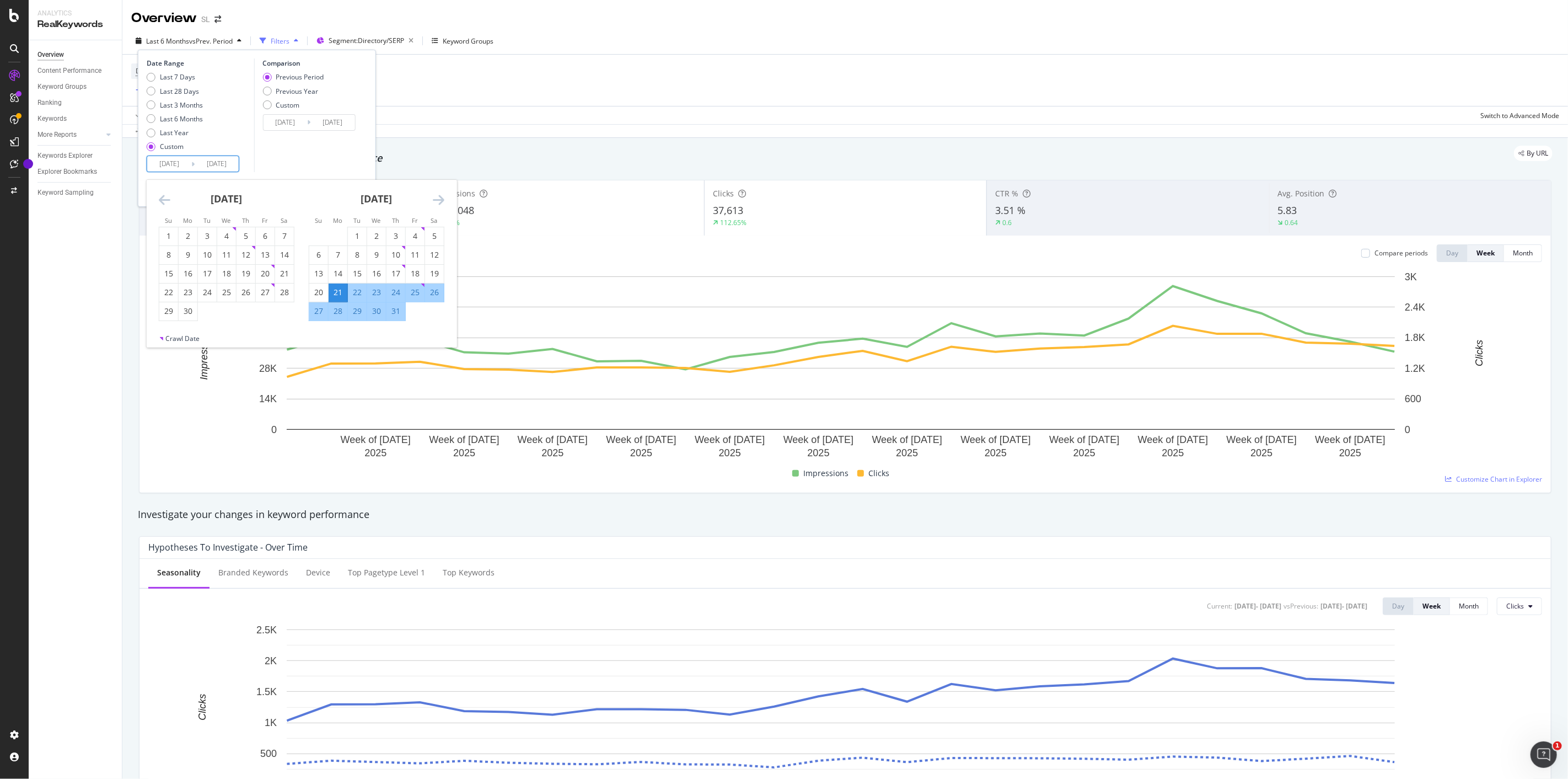
click at [168, 204] on icon "Move backward to switch to the previous month." at bounding box center [164, 200] width 12 height 14
click at [191, 271] on div "12" at bounding box center [188, 274] width 19 height 11
type input "2025/05/12"
type input "2025/02/03"
type input "2025/05/11"
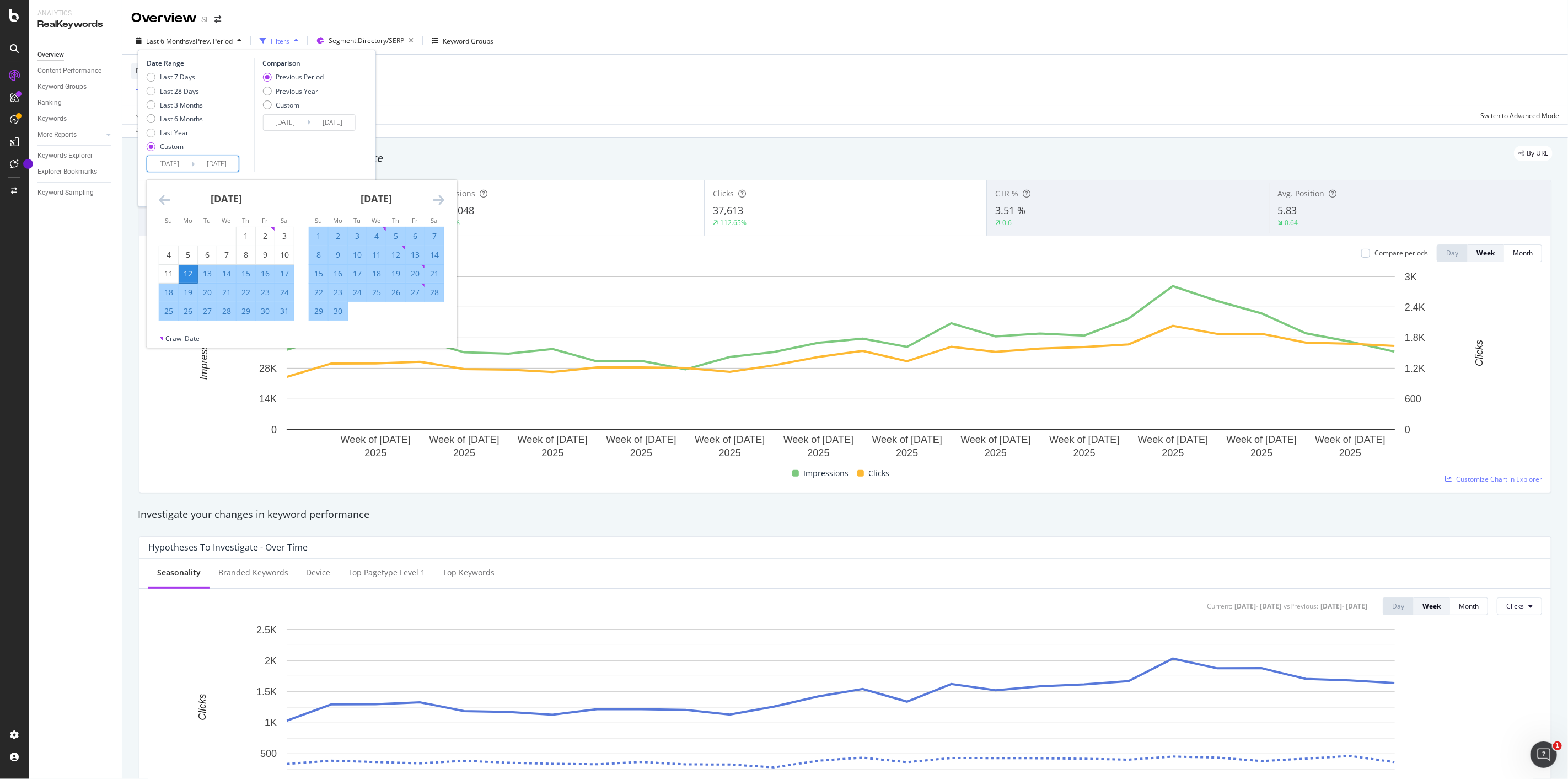
click at [438, 201] on icon "Move forward to switch to the next month." at bounding box center [438, 200] width 12 height 14
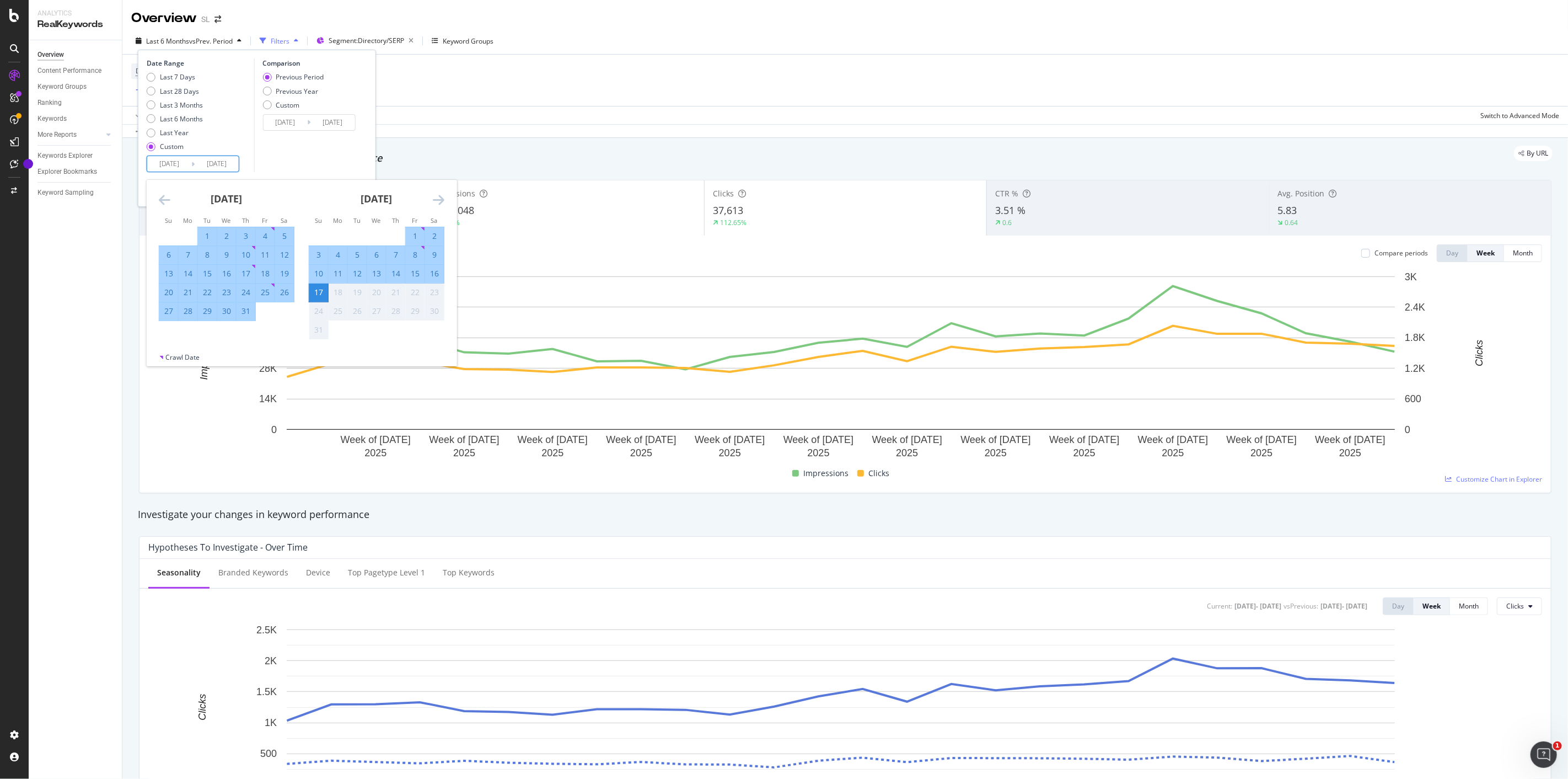
click at [294, 149] on div "Comparison Previous Period Previous Year Custom 2025/02/03 Navigate forward to …" at bounding box center [305, 115] width 105 height 114
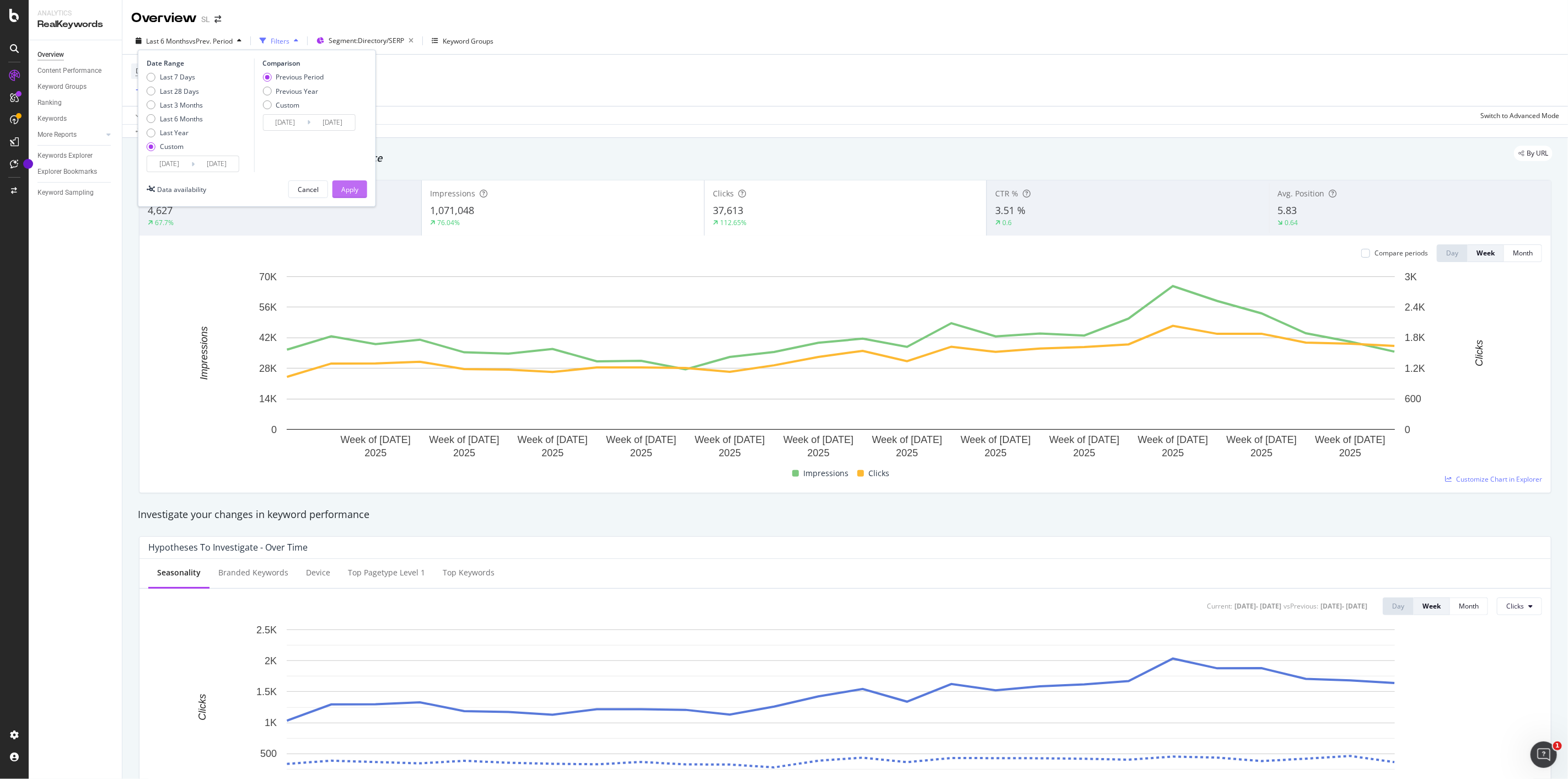
click at [345, 191] on div "Apply" at bounding box center [349, 190] width 17 height 9
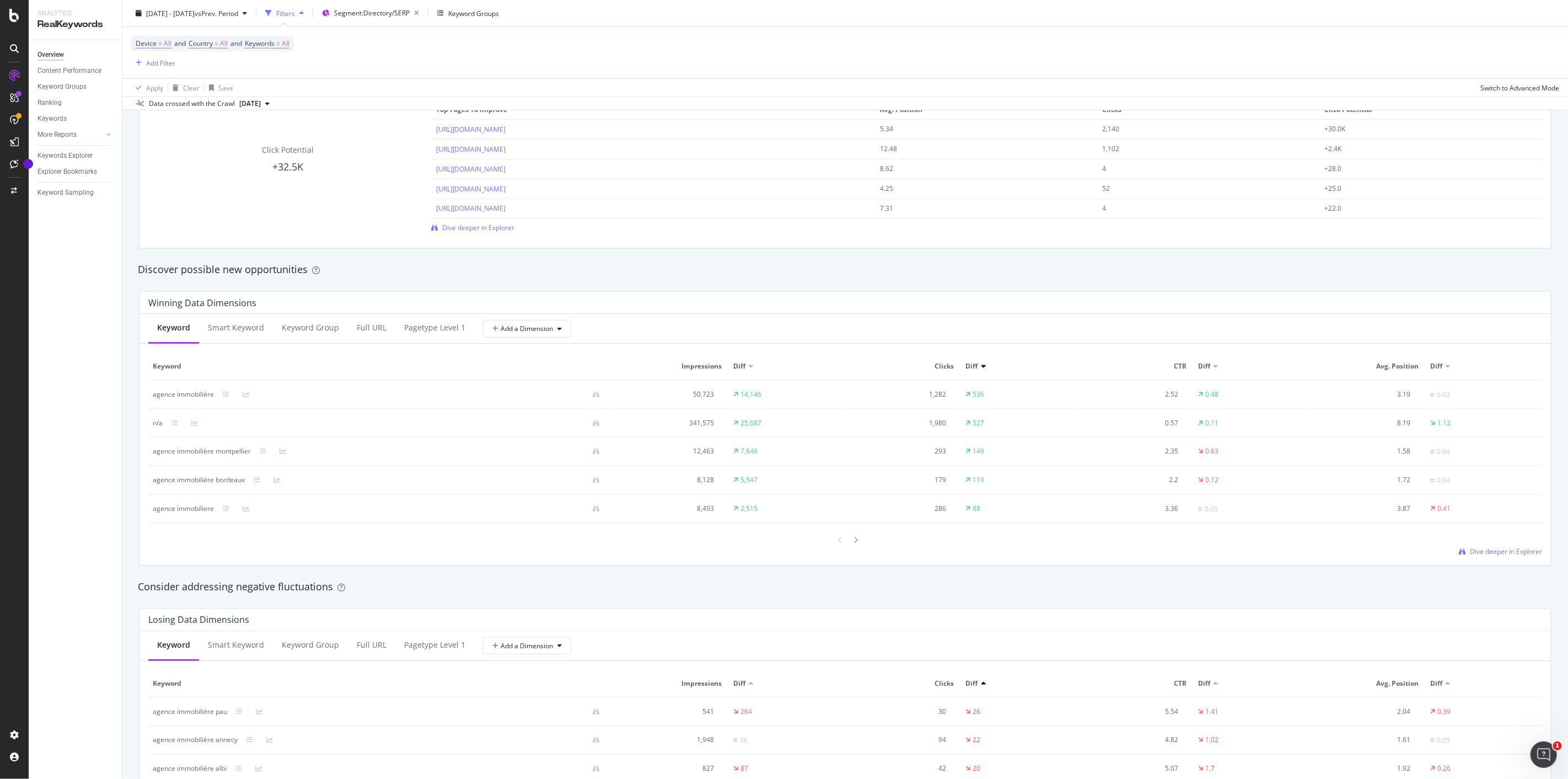
scroll to position [787, 0]
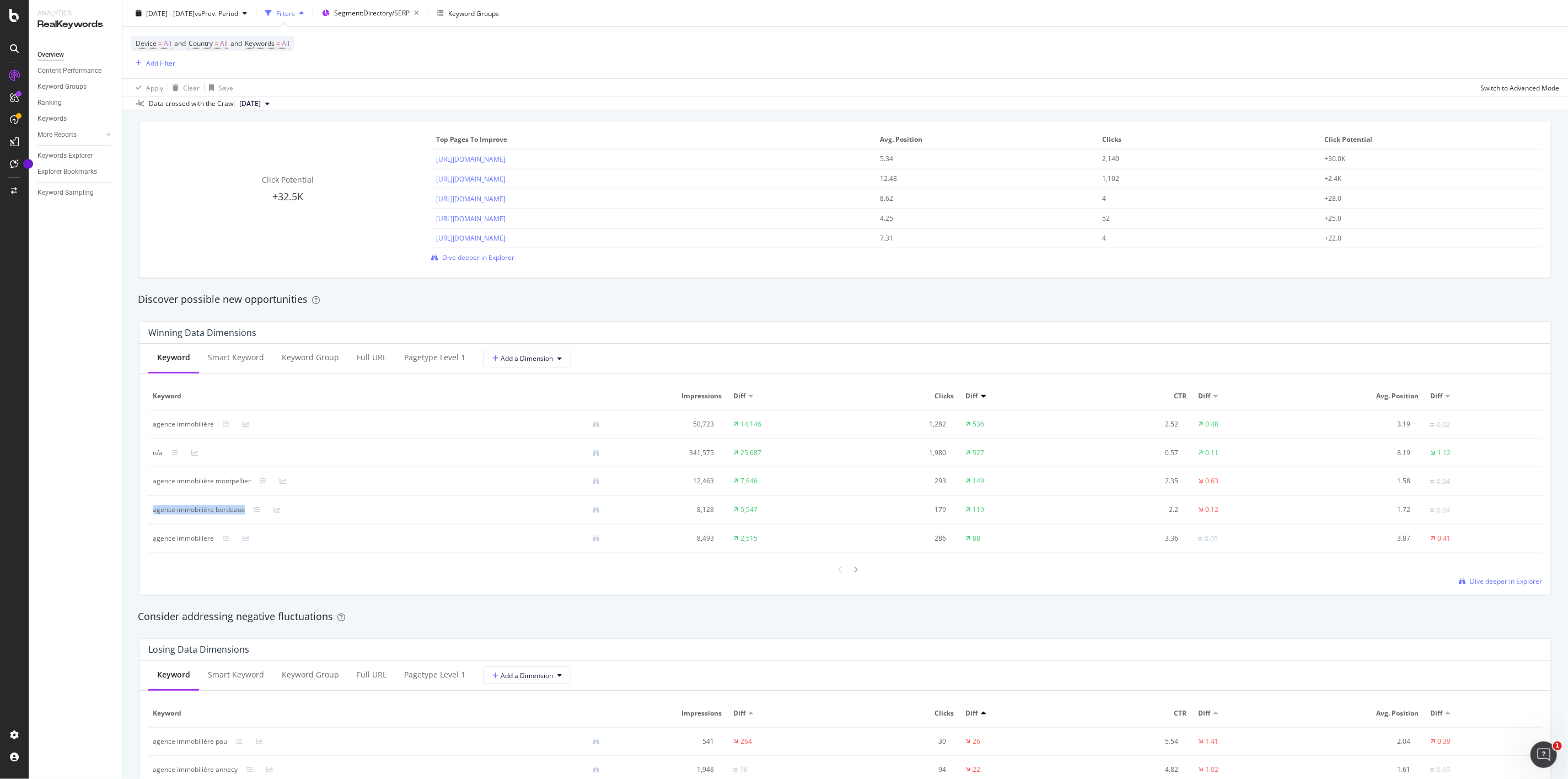
drag, startPoint x: 151, startPoint y: 506, endPoint x: 244, endPoint y: 510, distance: 93.1
click at [244, 510] on td "agence immobilière bordeaux" at bounding box center [381, 510] width 465 height 28
copy div "agence immobilière bordeaux"
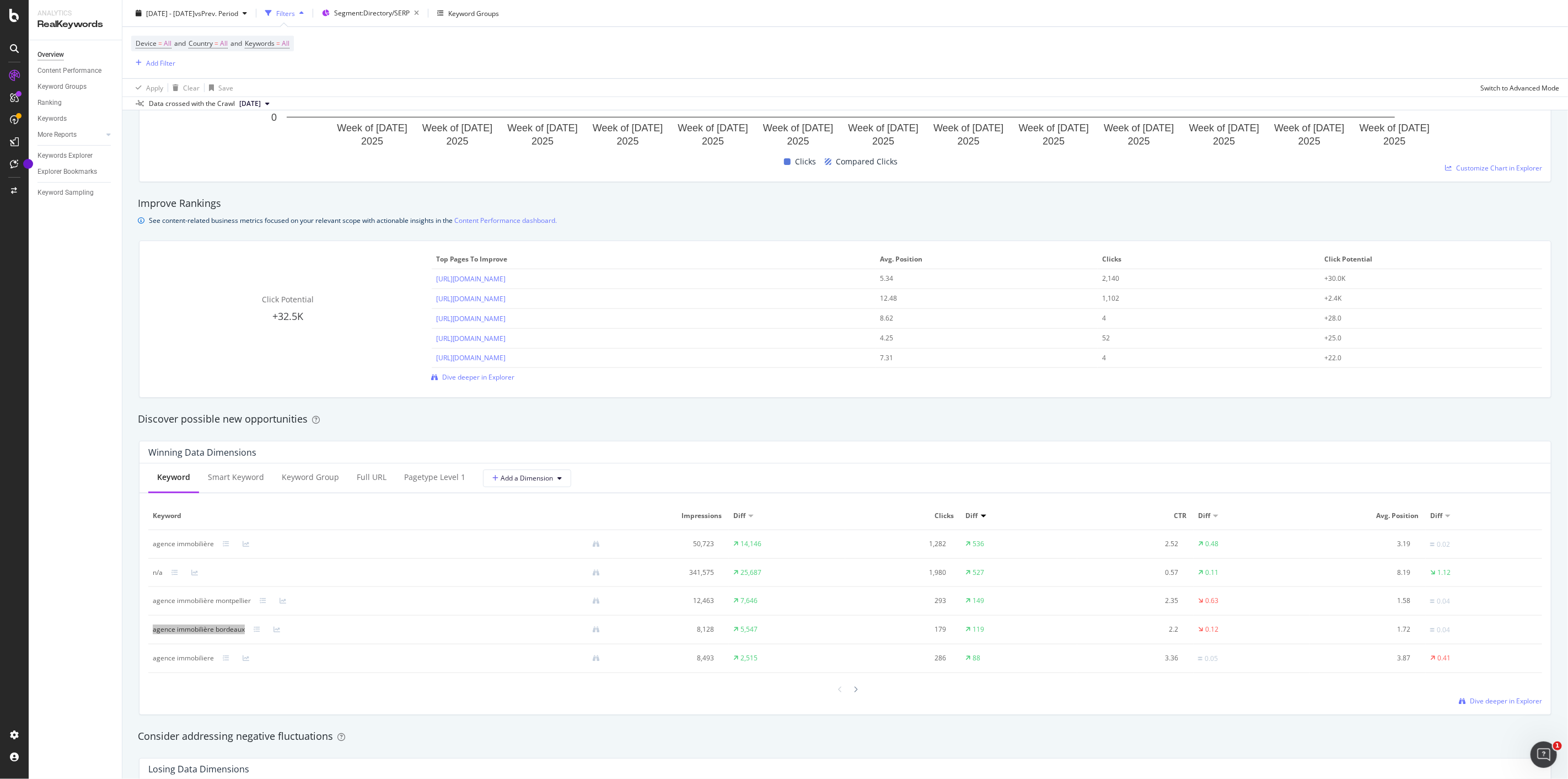
scroll to position [674, 0]
click at [471, 375] on span "Dive deeper in Explorer" at bounding box center [479, 370] width 72 height 9
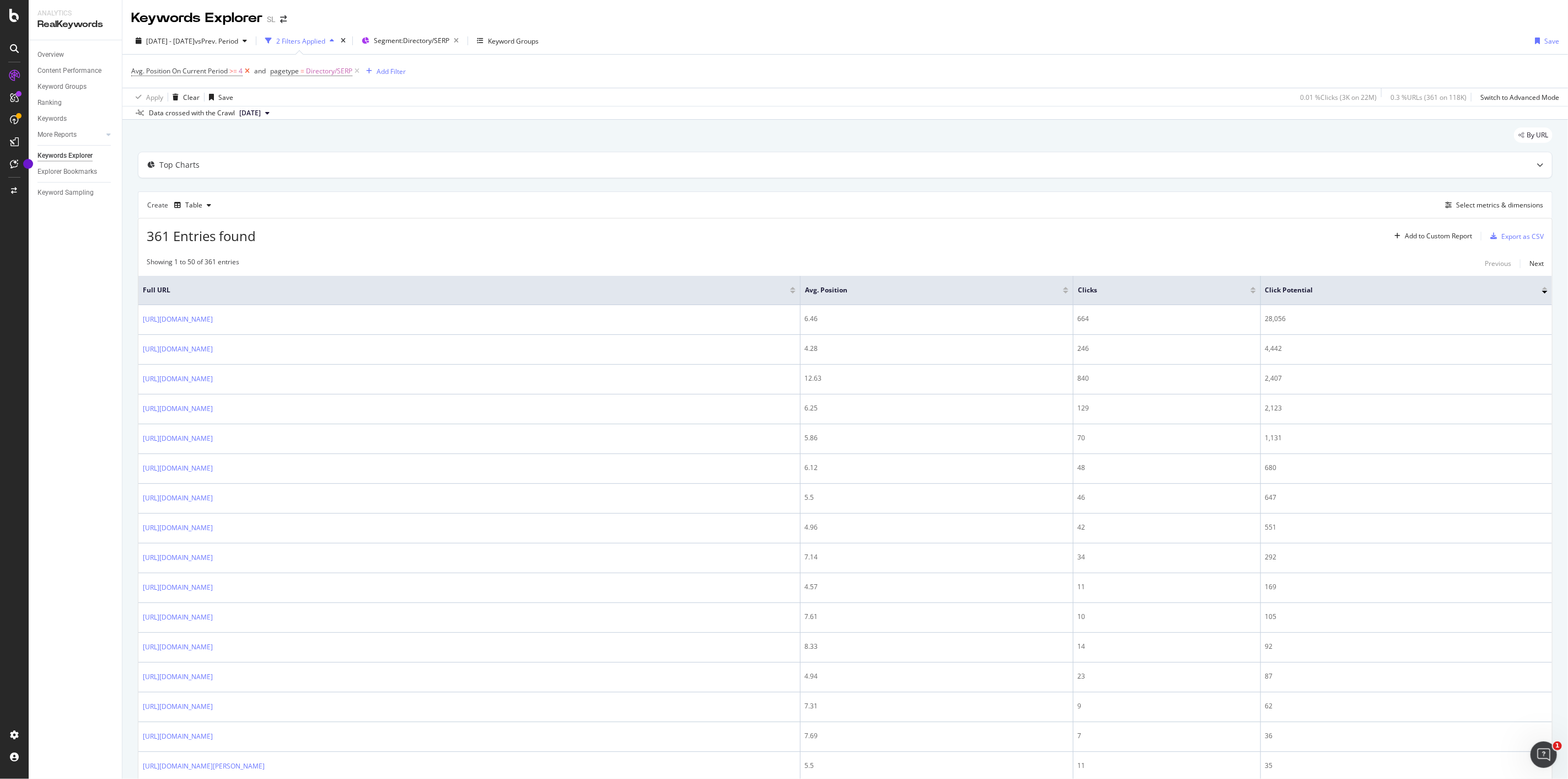
click at [247, 74] on icon at bounding box center [247, 71] width 9 height 11
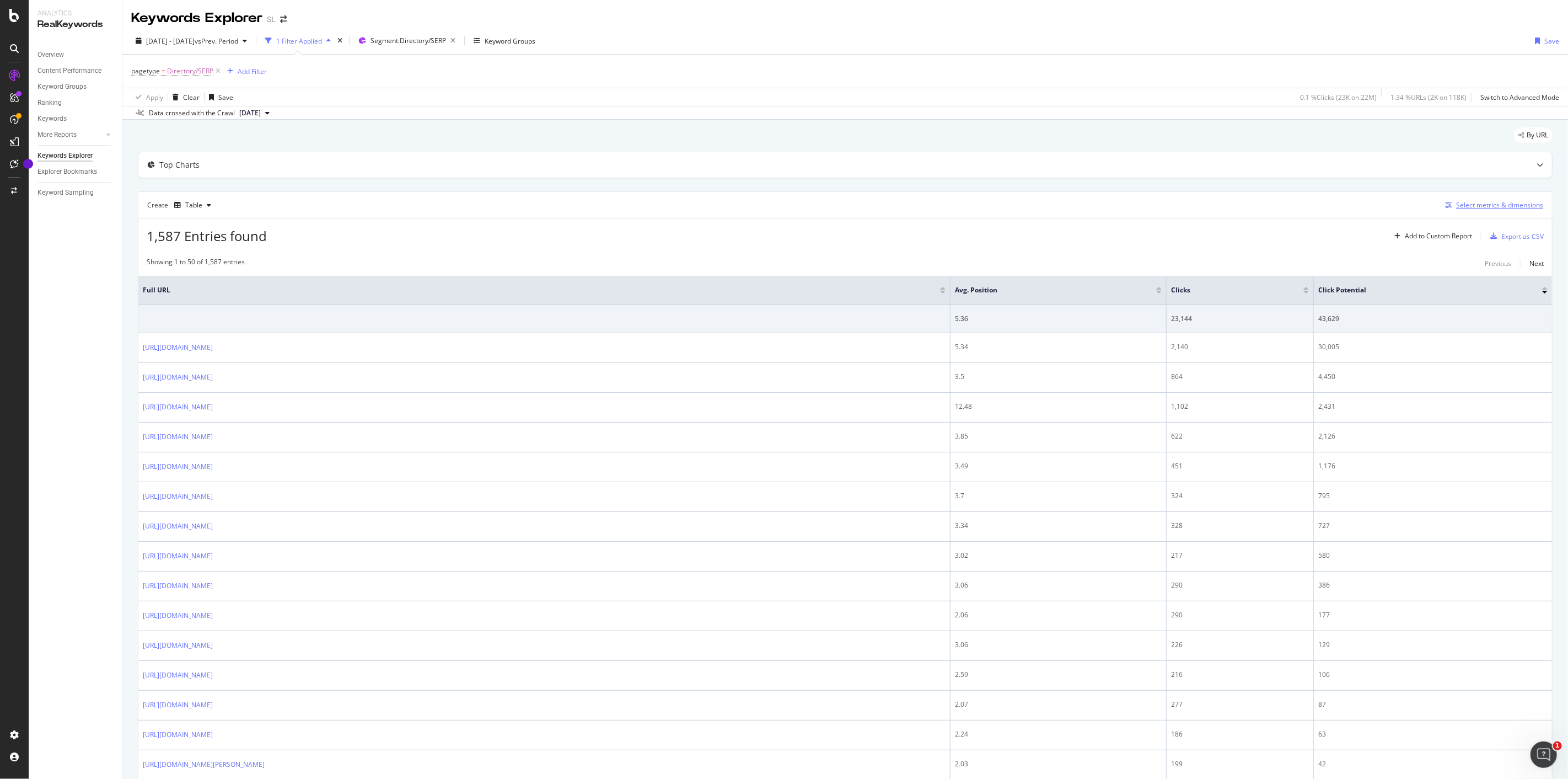
click at [1447, 212] on div "Select metrics & dimensions" at bounding box center [1491, 204] width 102 height 12
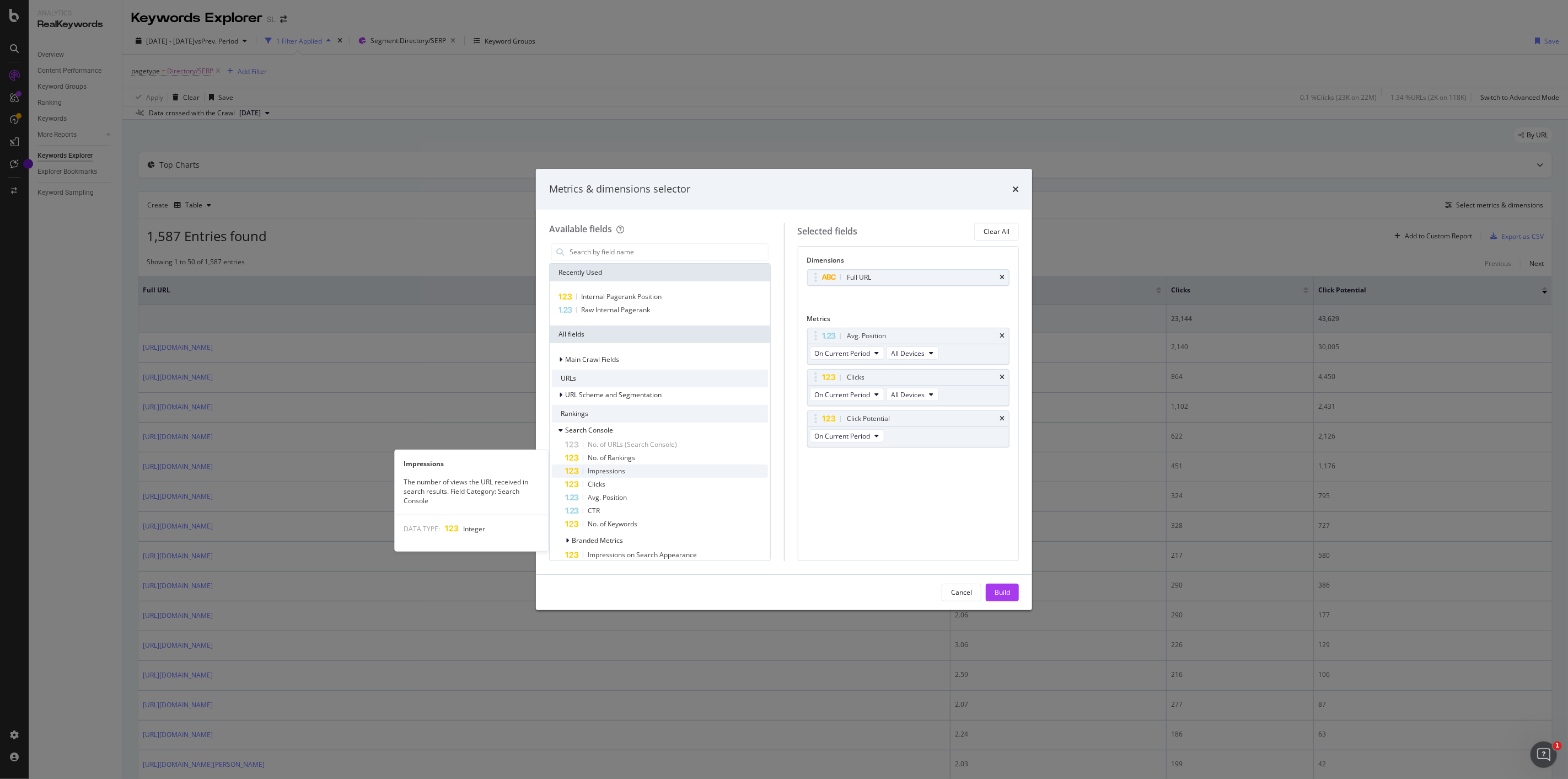
scroll to position [61, 0]
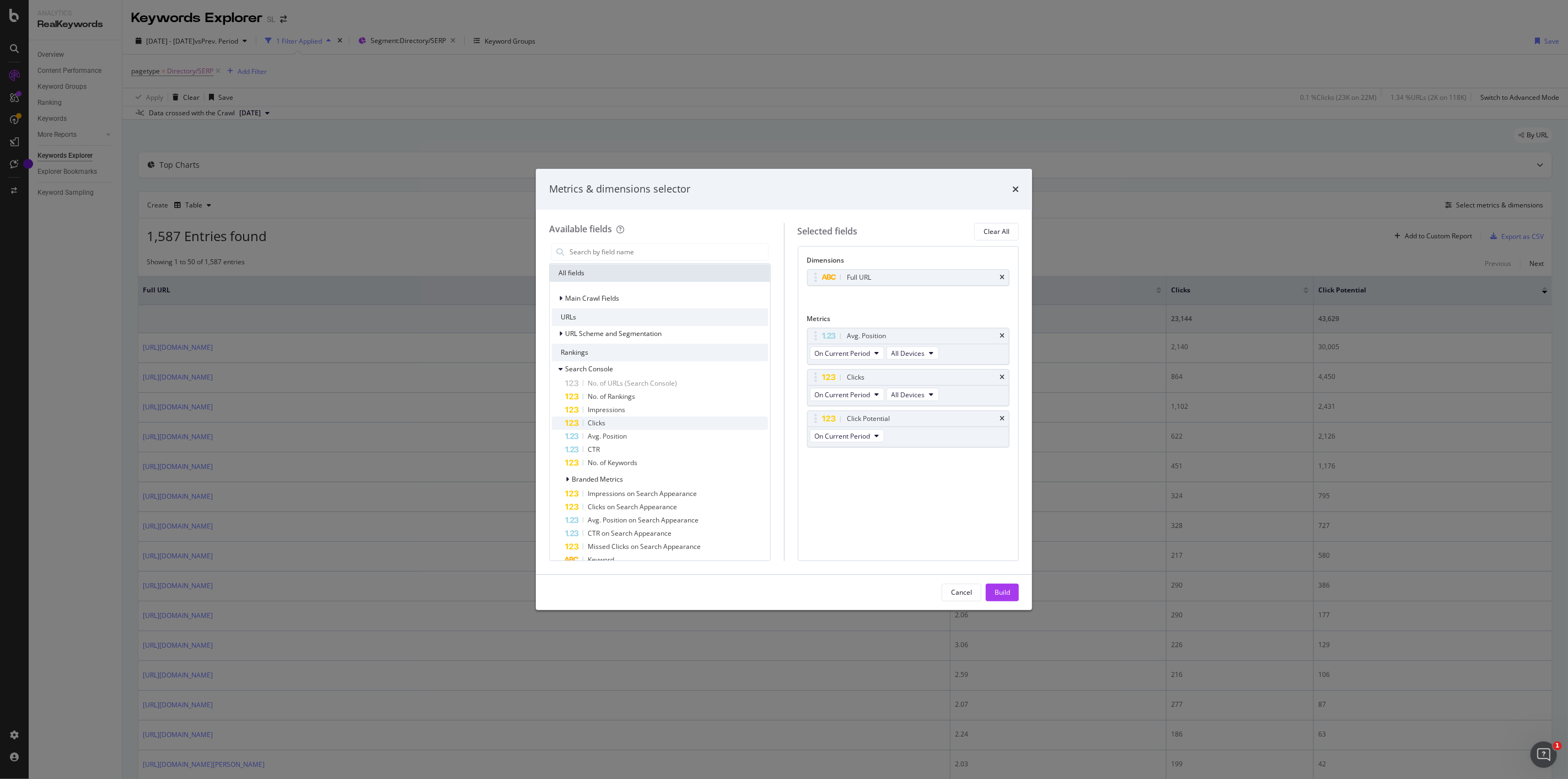
click at [648, 423] on div "Clicks" at bounding box center [666, 423] width 203 height 14
drag, startPoint x: 812, startPoint y: 458, endPoint x: 813, endPoint y: 387, distance: 71.0
click at [813, 387] on body "Analytics RealKeywords Overview Content Performance Keyword Groups Ranking Keyw…" at bounding box center [784, 390] width 1568 height 779
drag, startPoint x: 1002, startPoint y: 460, endPoint x: 915, endPoint y: 408, distance: 101.4
click at [1002, 460] on icon "times" at bounding box center [1001, 460] width 5 height 6
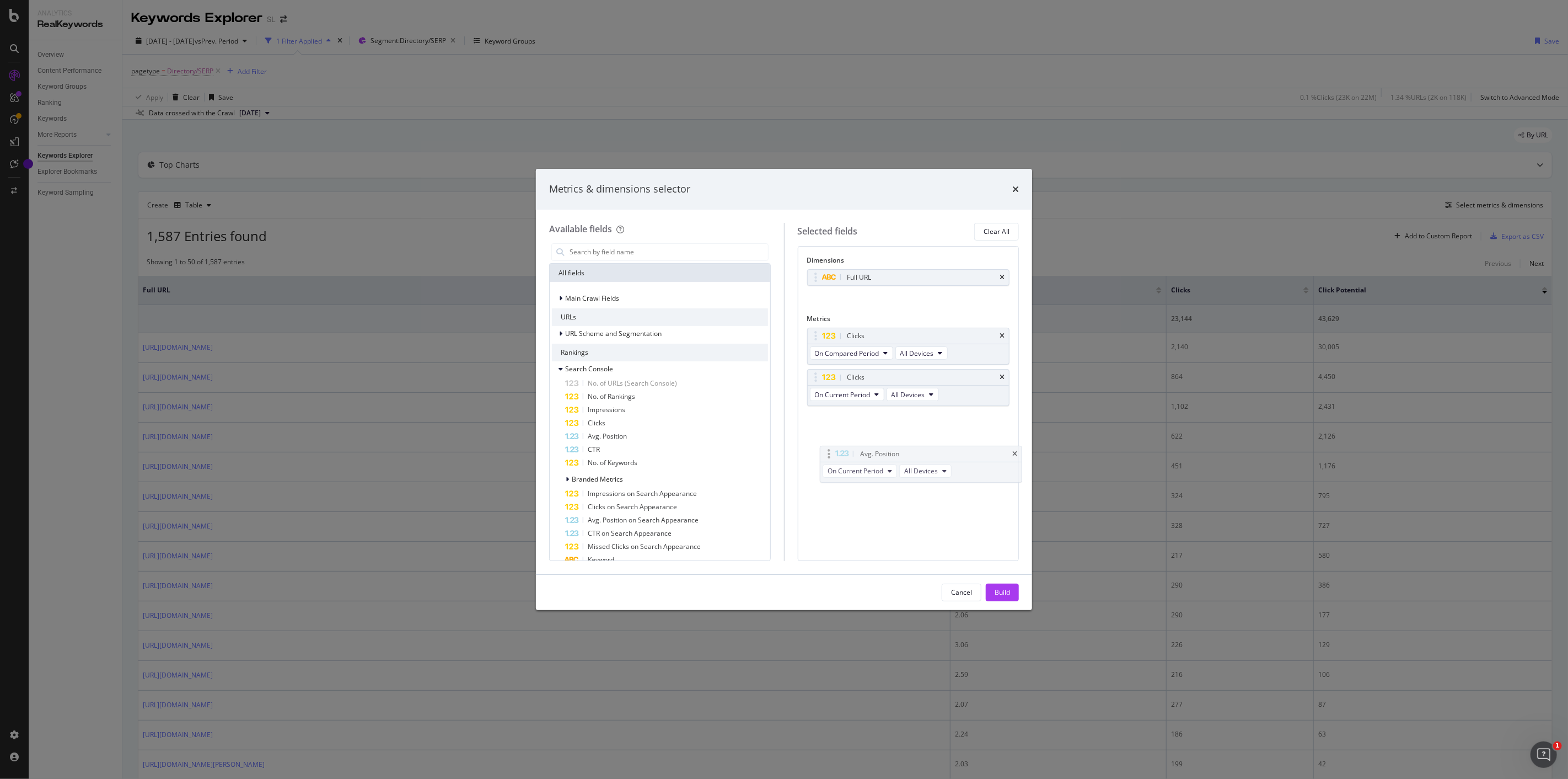
drag, startPoint x: 815, startPoint y: 333, endPoint x: 828, endPoint y: 450, distance: 117.7
drag, startPoint x: 812, startPoint y: 381, endPoint x: 820, endPoint y: 350, distance: 32.0
click at [820, 350] on body "Analytics RealKeywords Overview Content Performance Keyword Groups Ranking Keyw…" at bounding box center [784, 390] width 1568 height 779
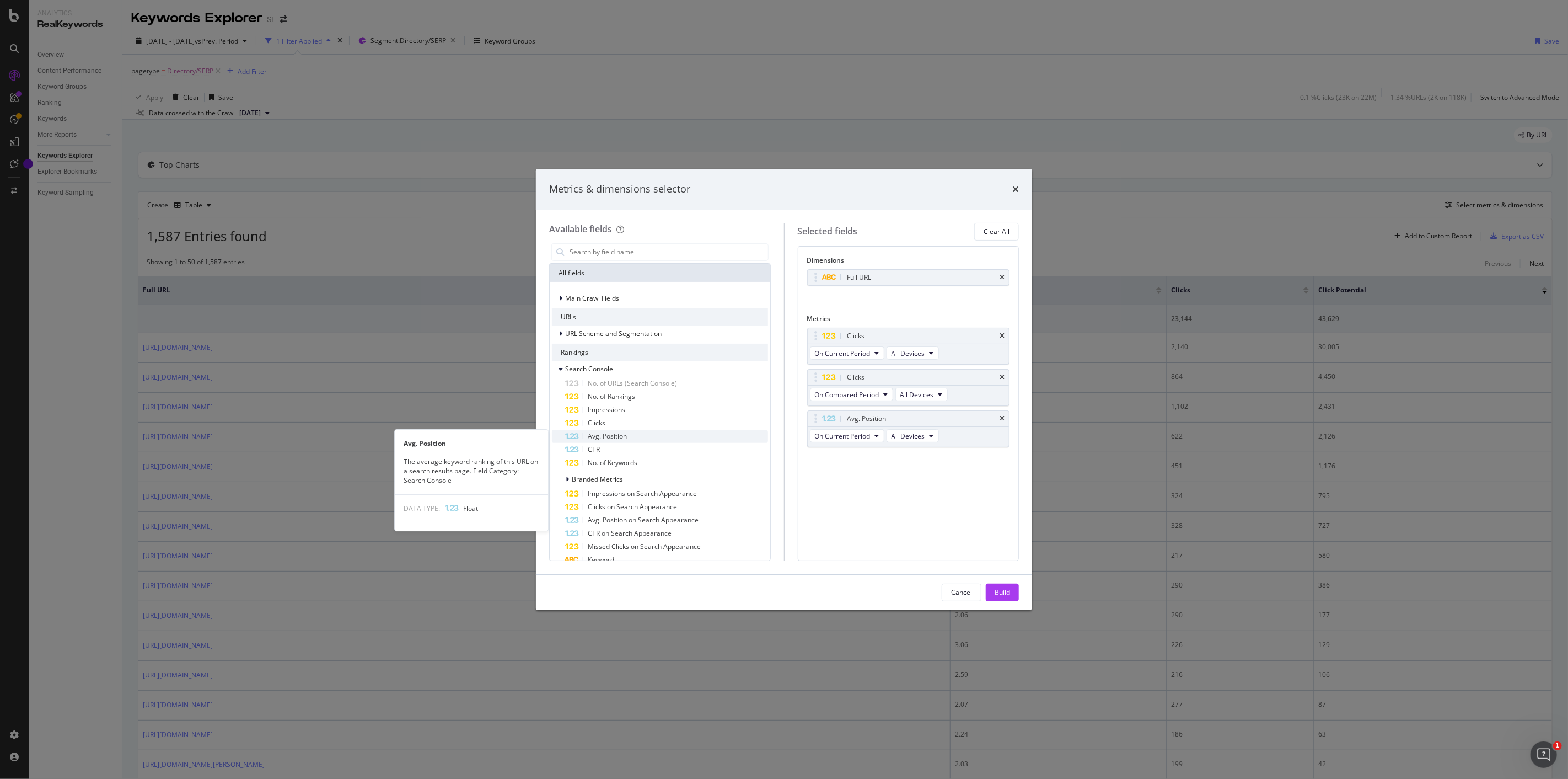
click at [622, 436] on span "Avg. Position" at bounding box center [607, 436] width 39 height 9
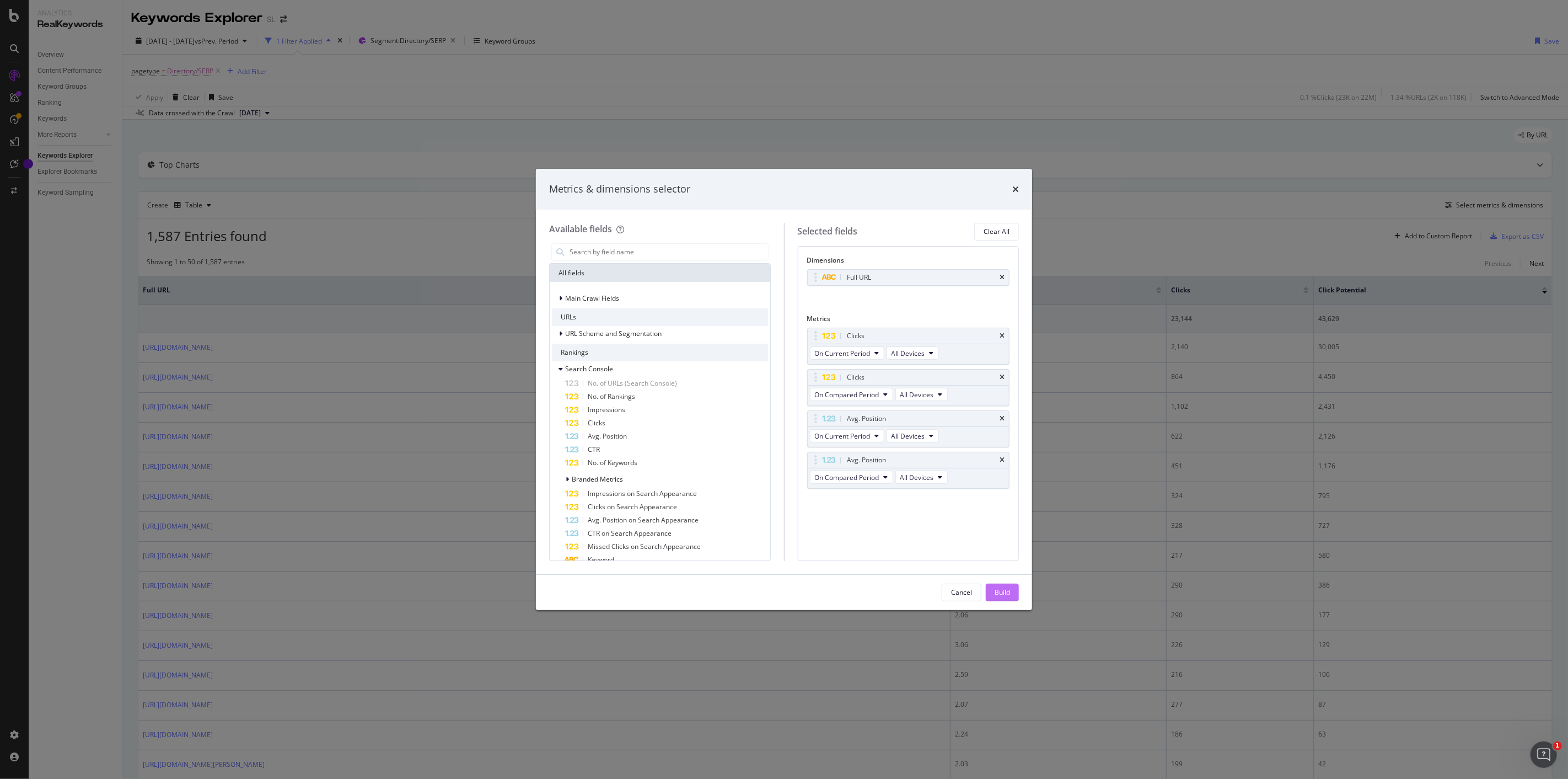
click at [996, 587] on div "Build" at bounding box center [1002, 592] width 15 height 9
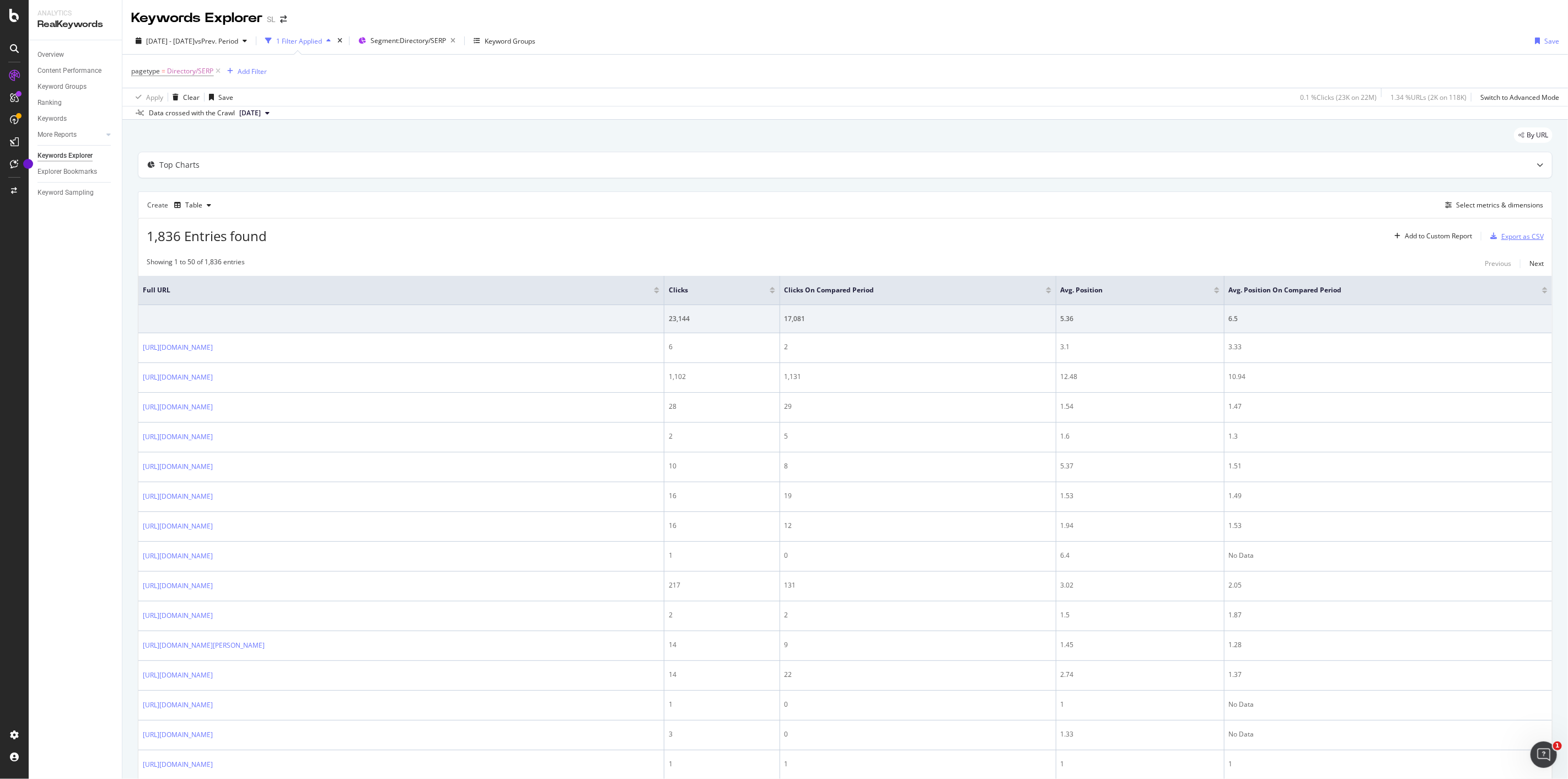
click at [1501, 234] on div "Export as CSV" at bounding box center [1522, 236] width 43 height 9
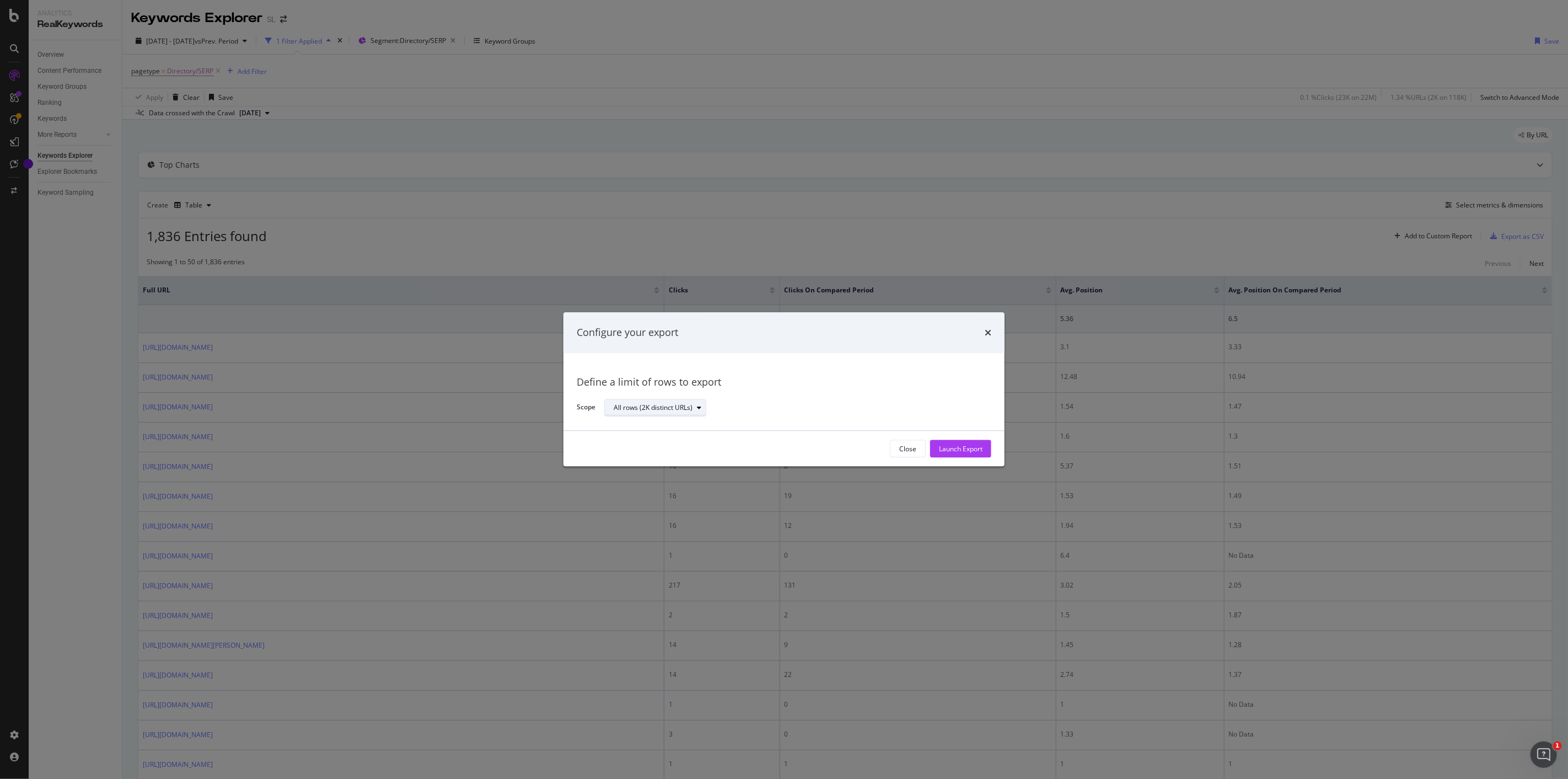
click at [682, 404] on div "All rows (2K distinct URLs)" at bounding box center [653, 407] width 78 height 6
click at [832, 401] on div "All rows (2K distinct URLs)" at bounding box center [793, 408] width 378 height 19
click at [980, 447] on div "Launch Export" at bounding box center [961, 449] width 44 height 9
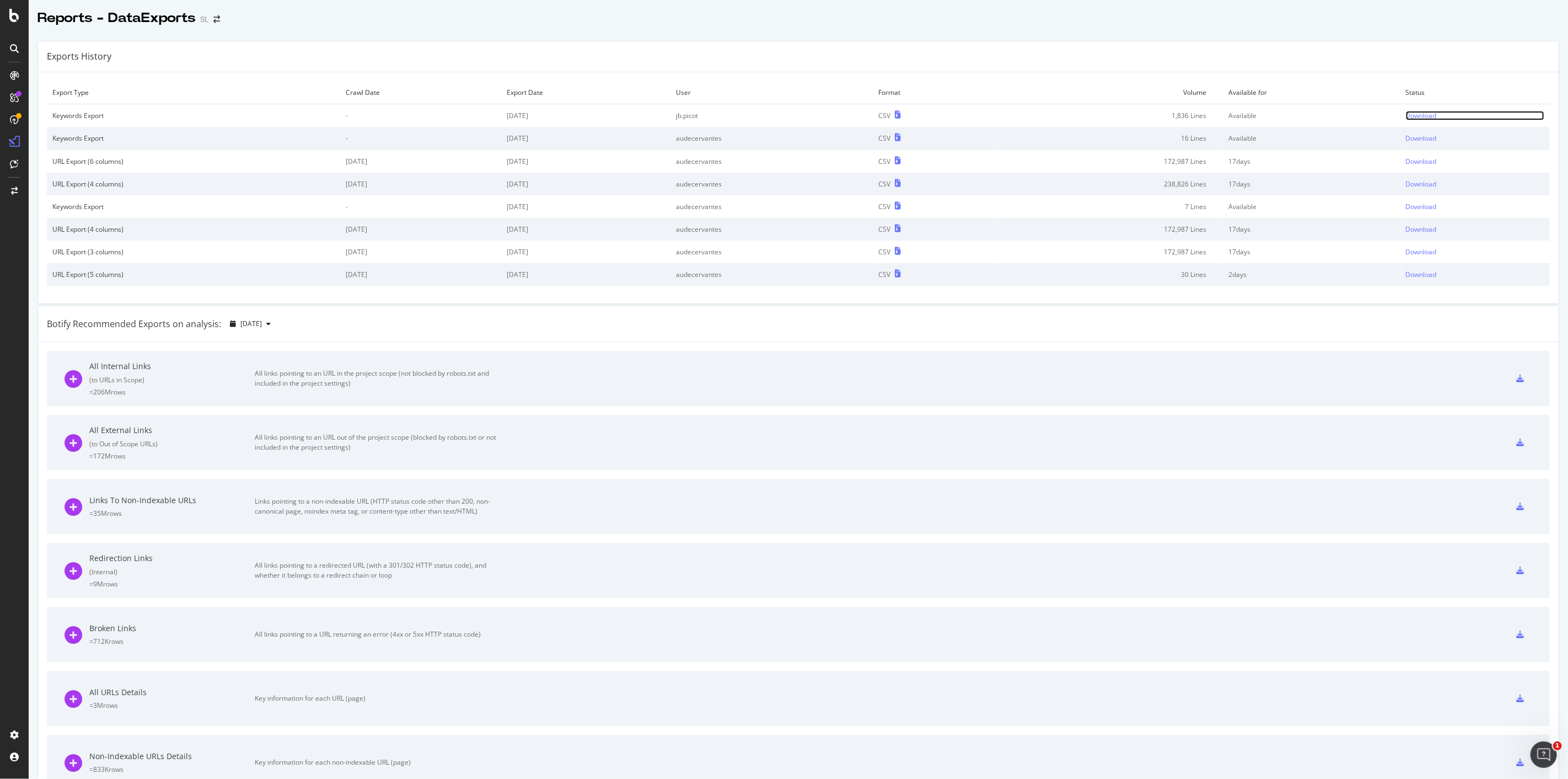
click at [1418, 111] on div "Download" at bounding box center [1421, 116] width 31 height 9
click at [52, 105] on div "Overview" at bounding box center [57, 104] width 31 height 11
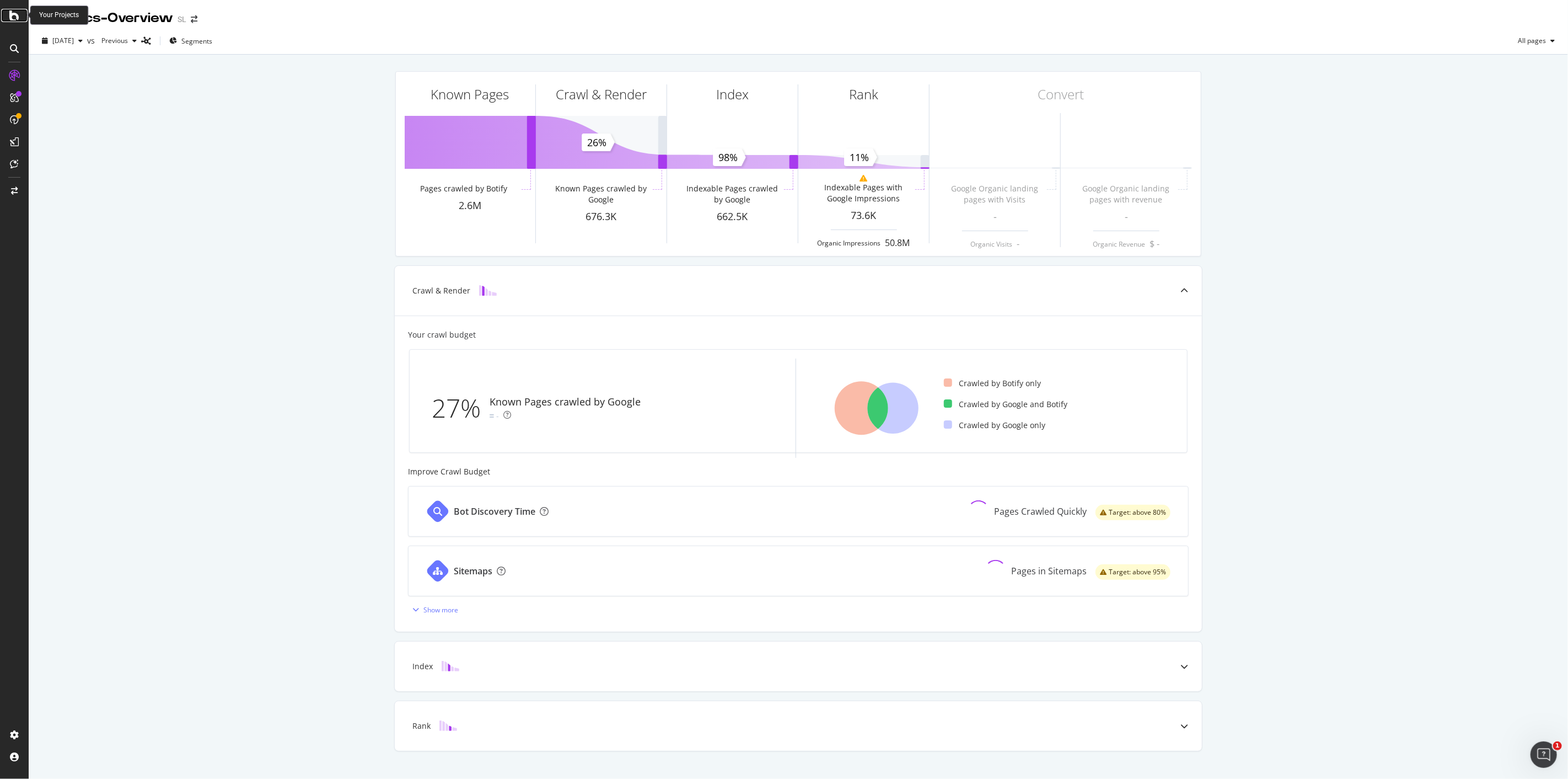
click at [15, 13] on icon at bounding box center [14, 16] width 10 height 14
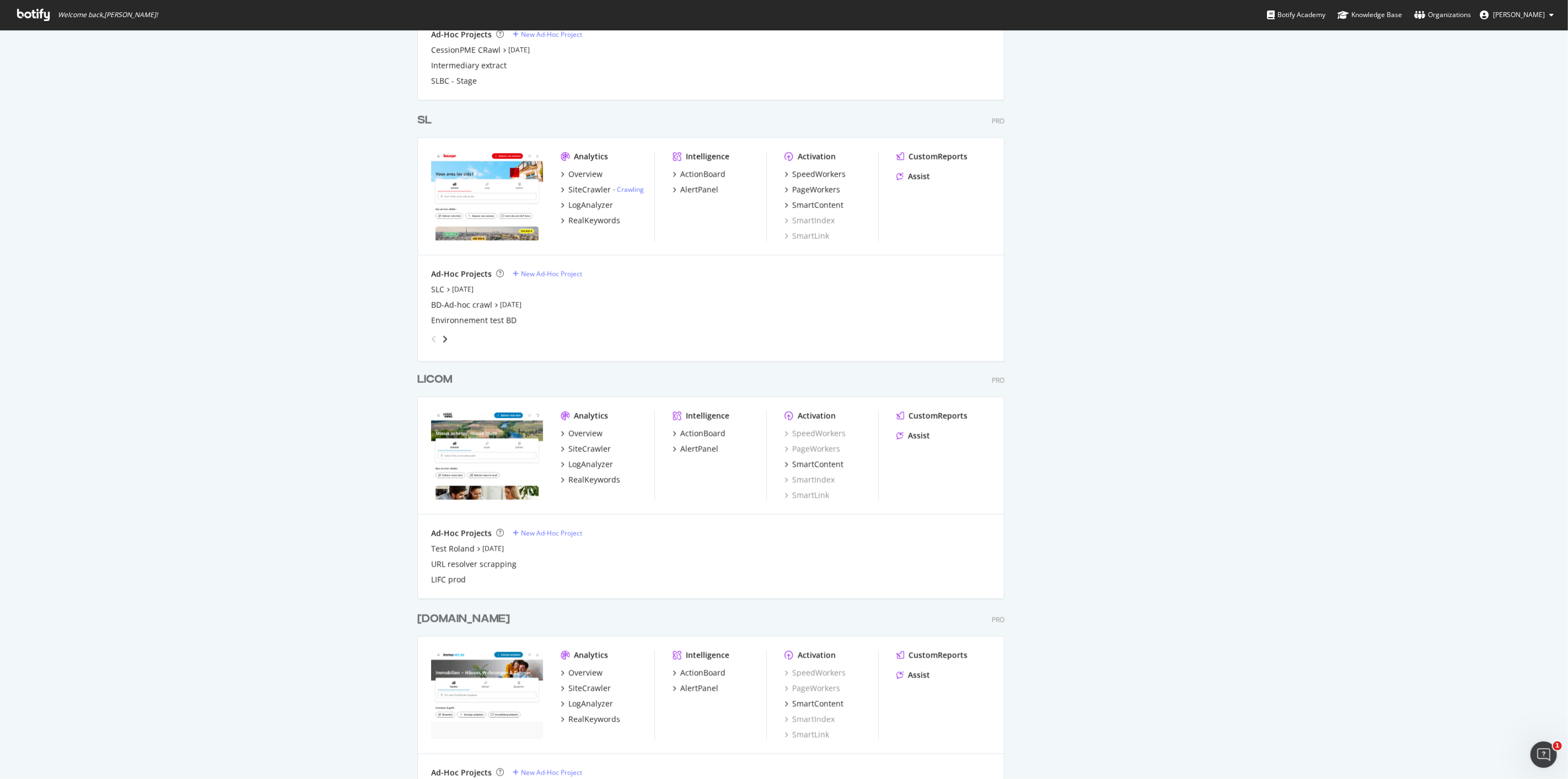
scroll to position [919, 0]
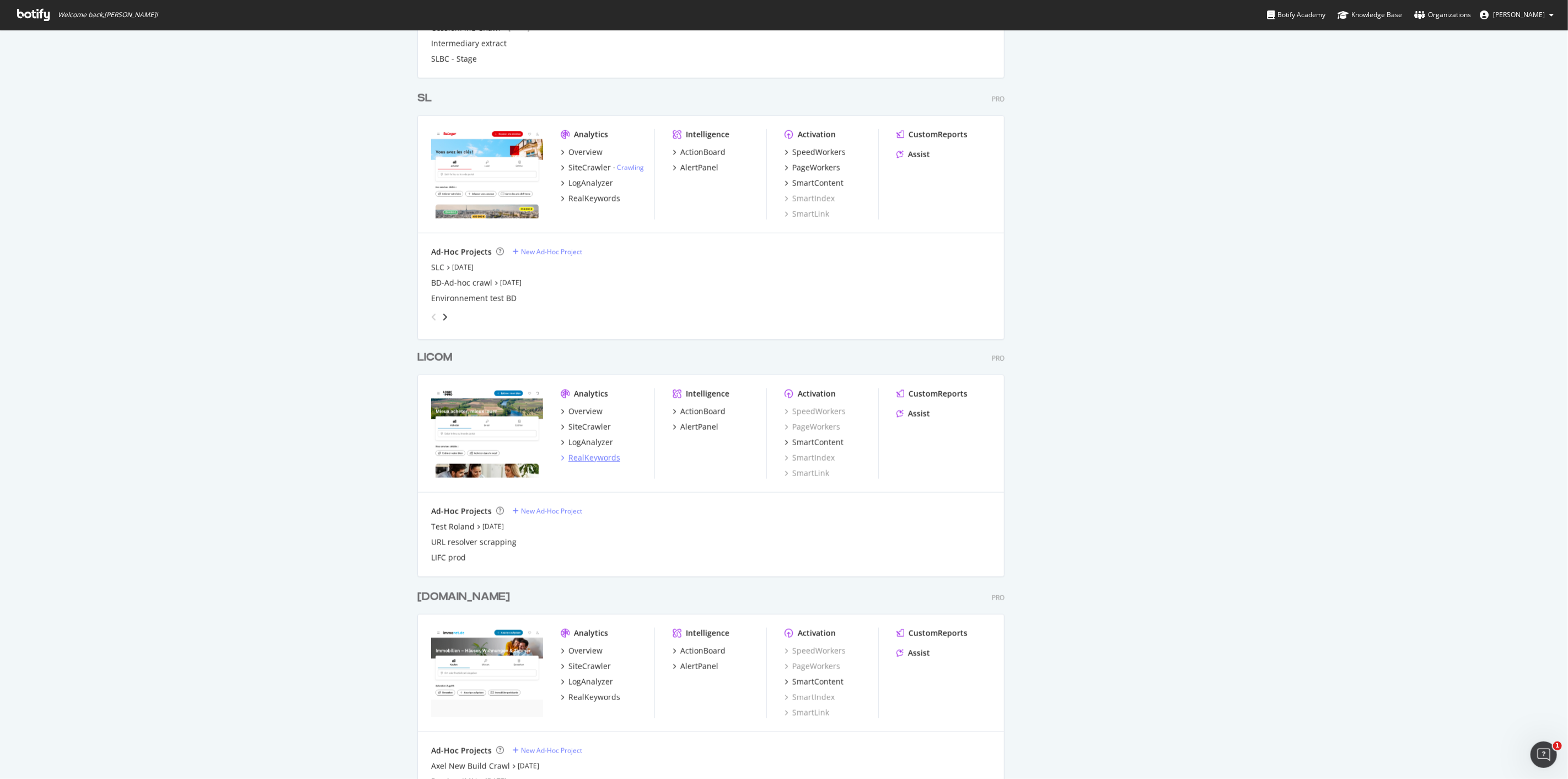
click at [588, 457] on div "RealKeywords" at bounding box center [593, 458] width 52 height 11
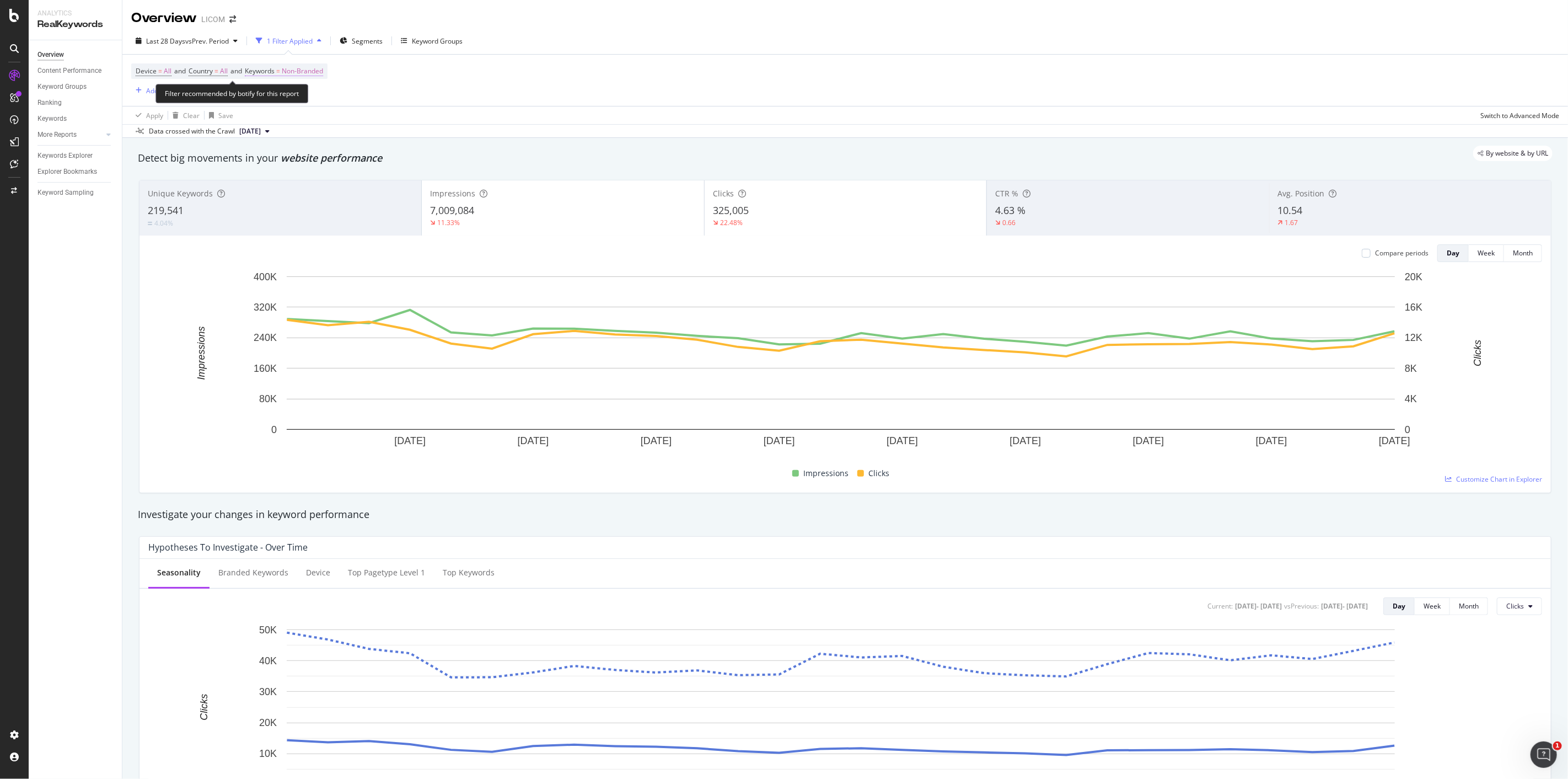
click at [304, 72] on span "Non-Branded" at bounding box center [302, 71] width 41 height 16
click at [307, 97] on div "button" at bounding box center [314, 97] width 14 height 6
click at [287, 175] on div "All" at bounding box center [326, 183] width 130 height 16
click at [371, 122] on div "Apply" at bounding box center [374, 121] width 17 height 9
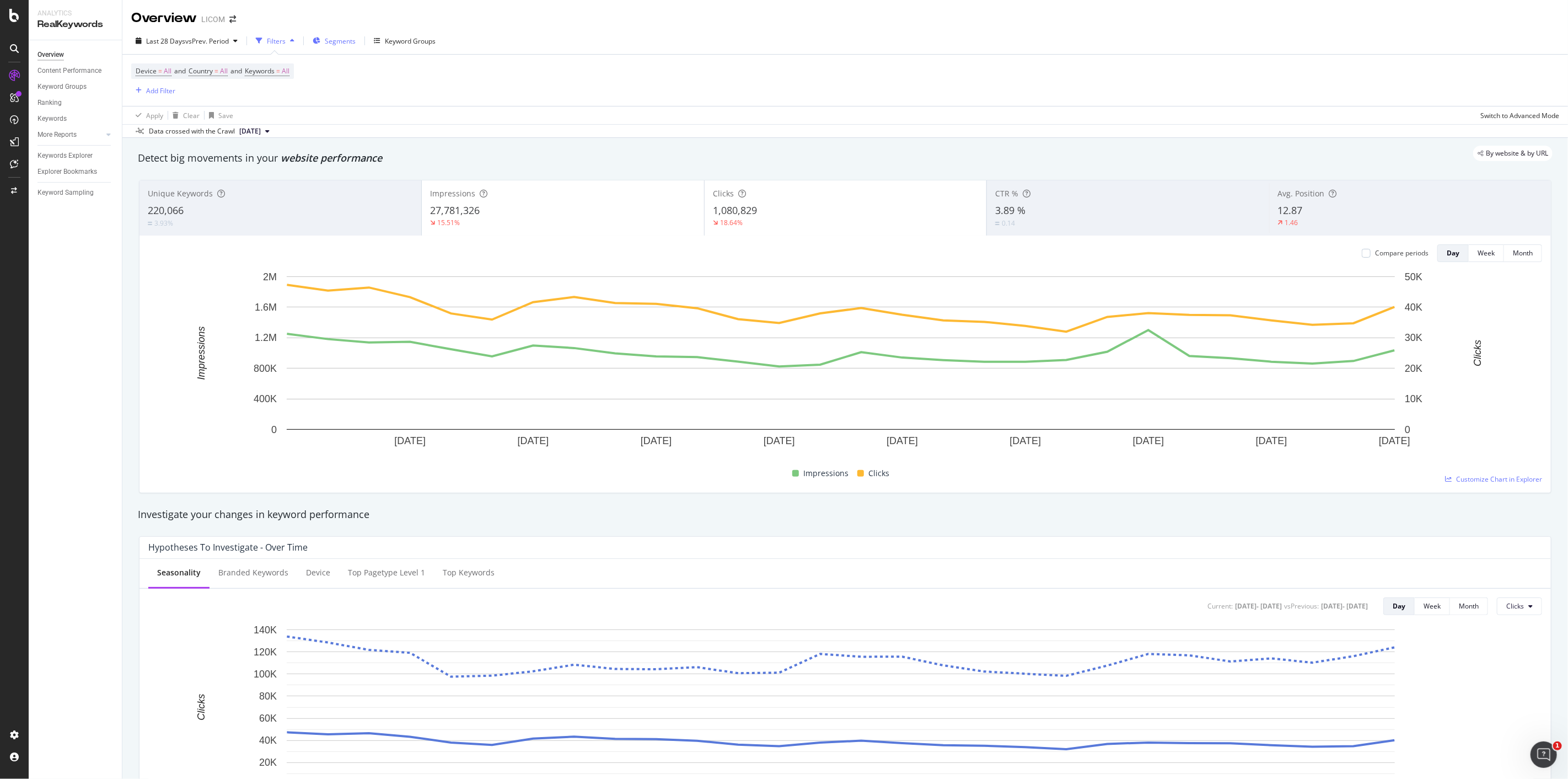
click at [342, 43] on span "Segments" at bounding box center [340, 41] width 31 height 9
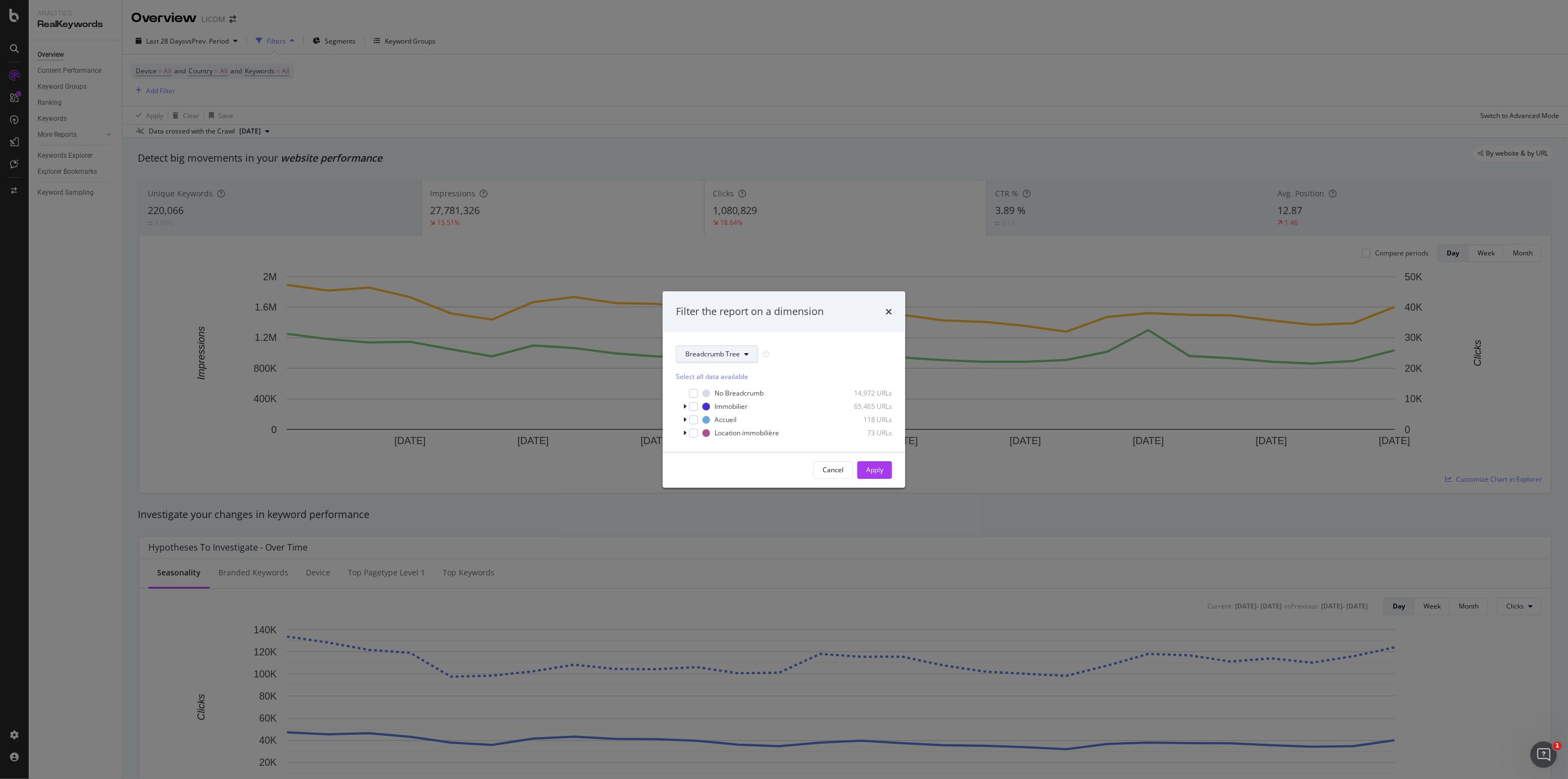
click at [699, 352] on span "Breadcrumb Tree" at bounding box center [713, 354] width 55 height 9
click at [706, 396] on span "pagetype" at bounding box center [725, 393] width 78 height 10
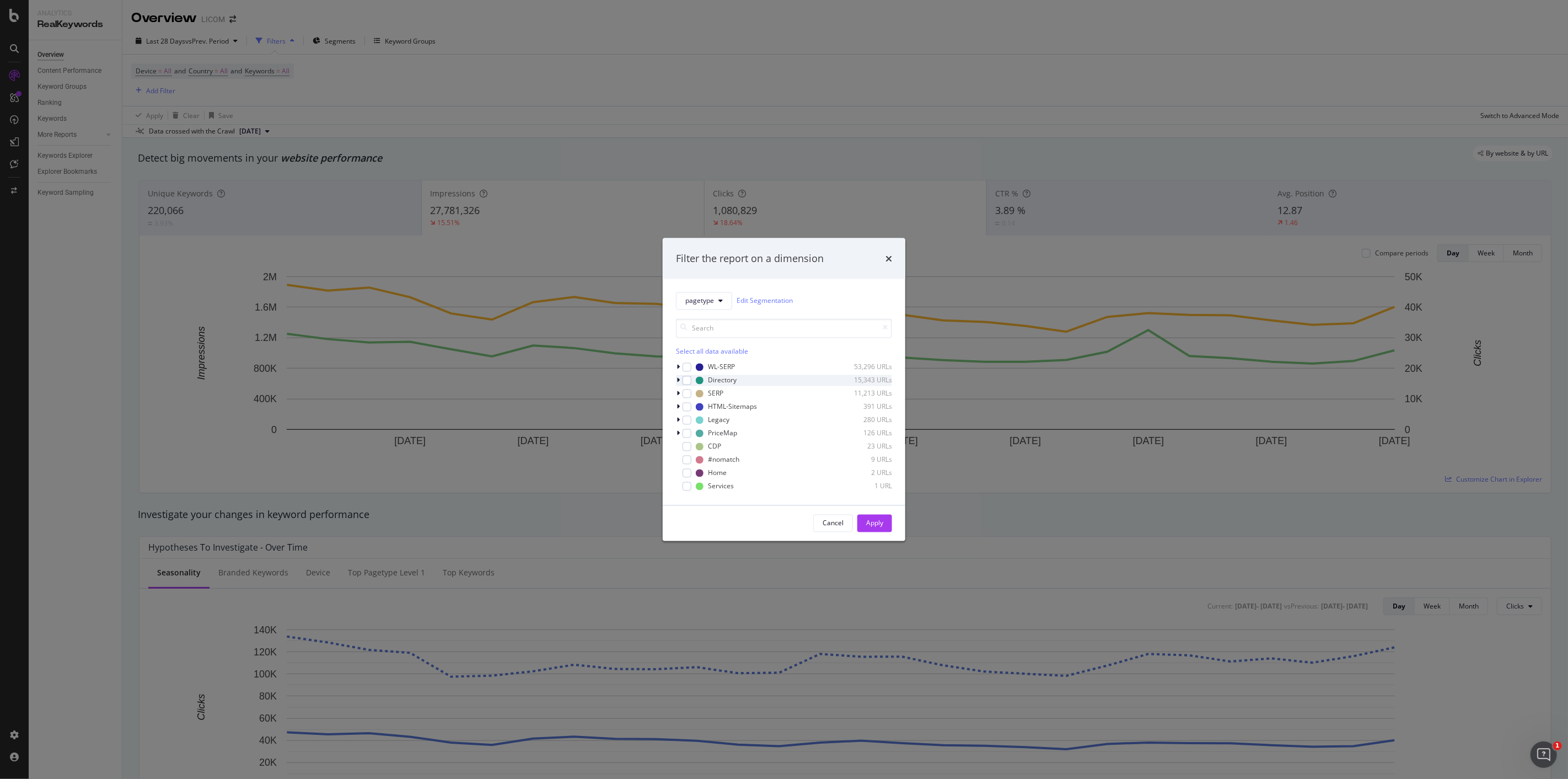
click at [676, 381] on icon "modal" at bounding box center [678, 379] width 4 height 6
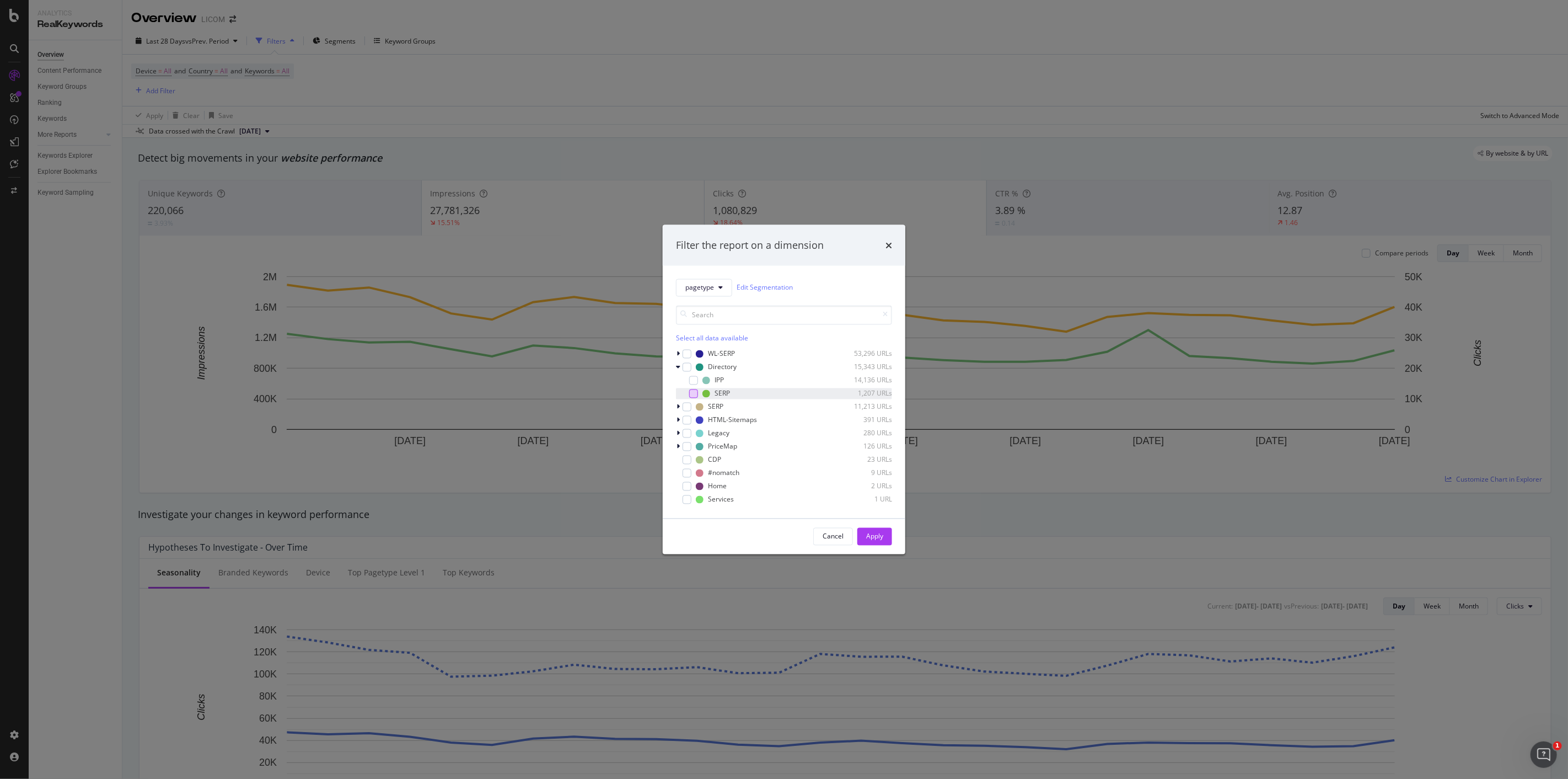
click at [692, 392] on div "modal" at bounding box center [694, 393] width 9 height 9
click at [871, 538] on div "Apply" at bounding box center [874, 536] width 17 height 9
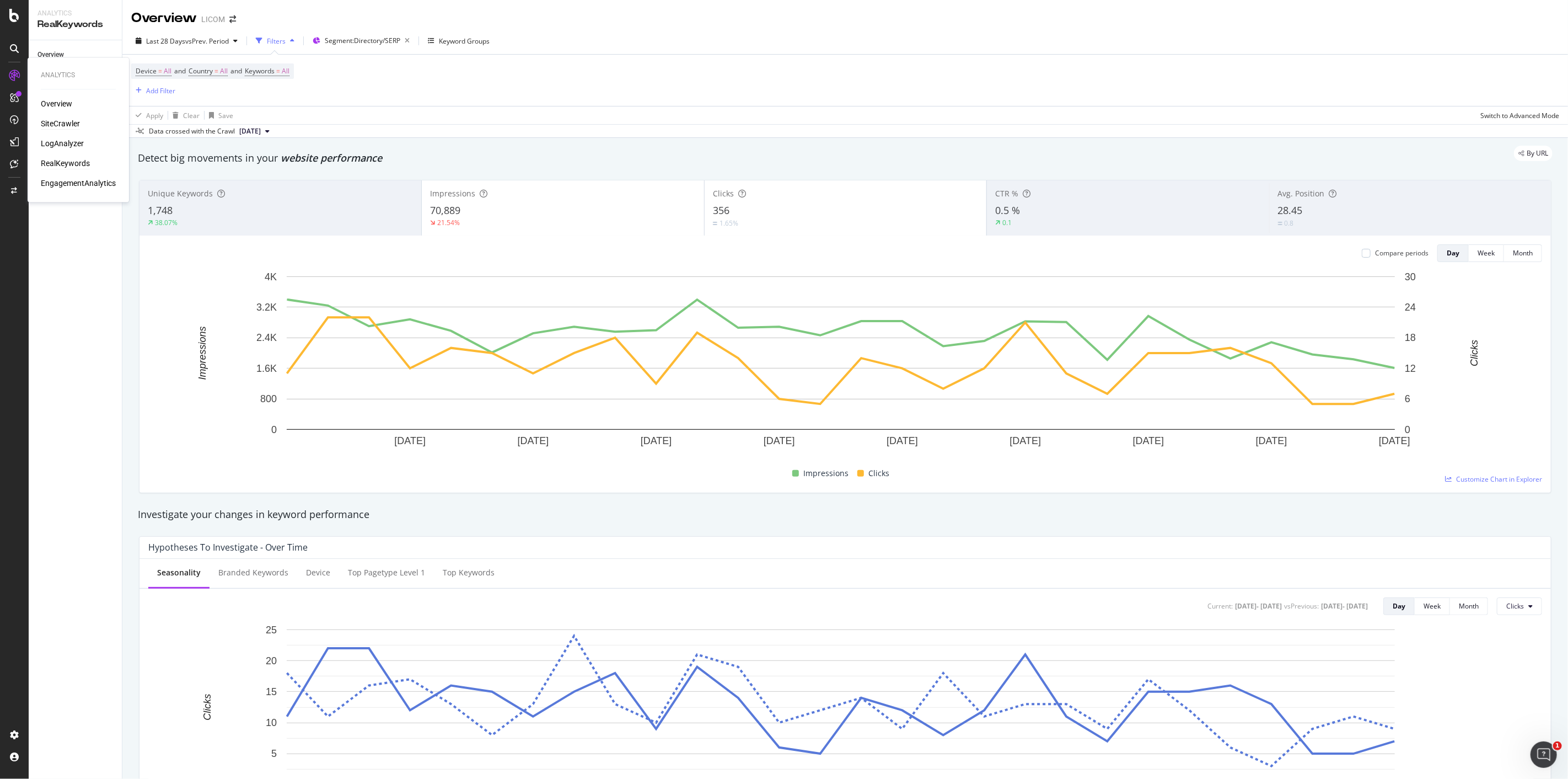
click at [65, 120] on div "SiteCrawler" at bounding box center [60, 124] width 39 height 11
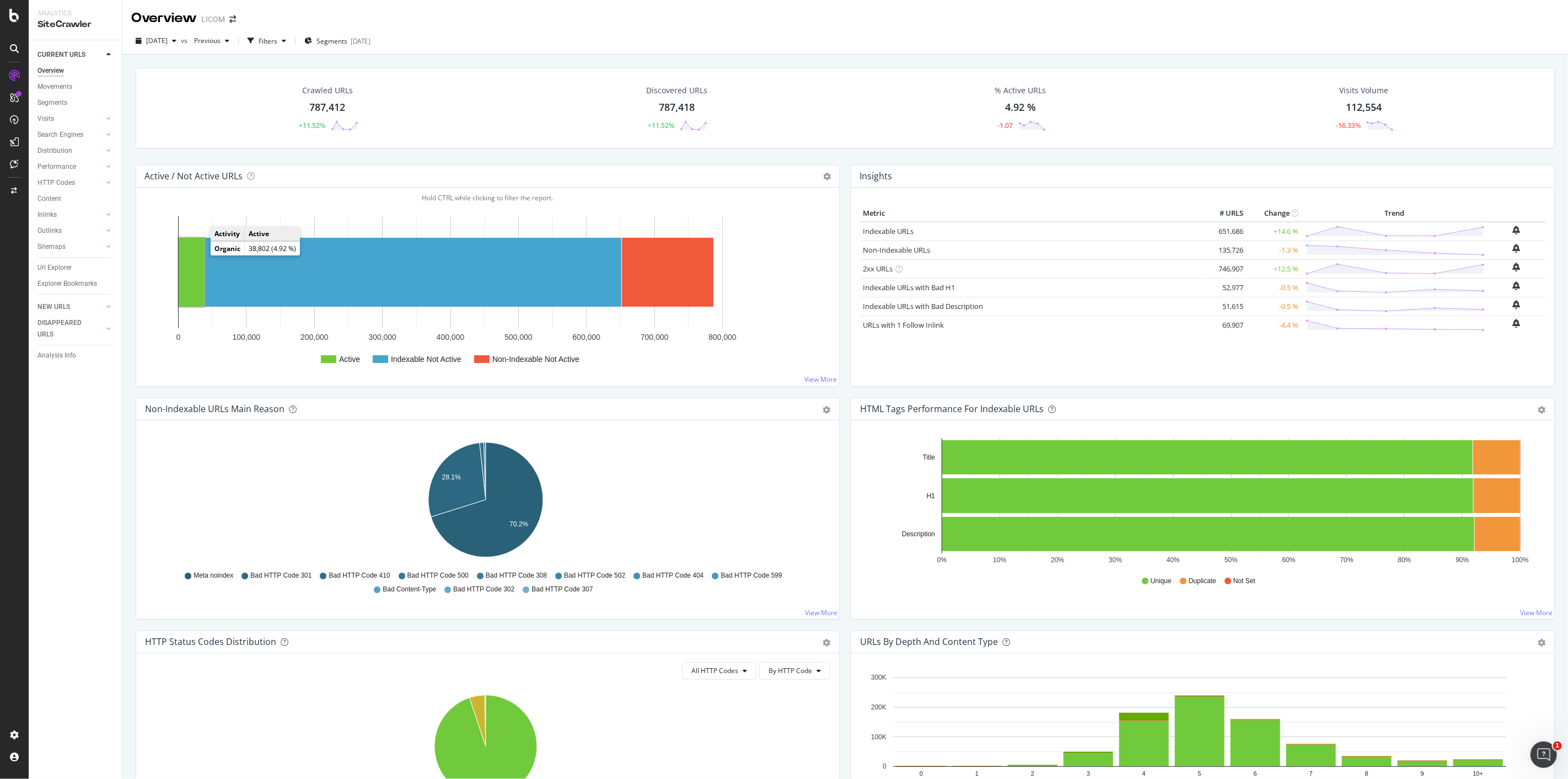
click at [199, 254] on rect "A chart." at bounding box center [191, 273] width 26 height 69
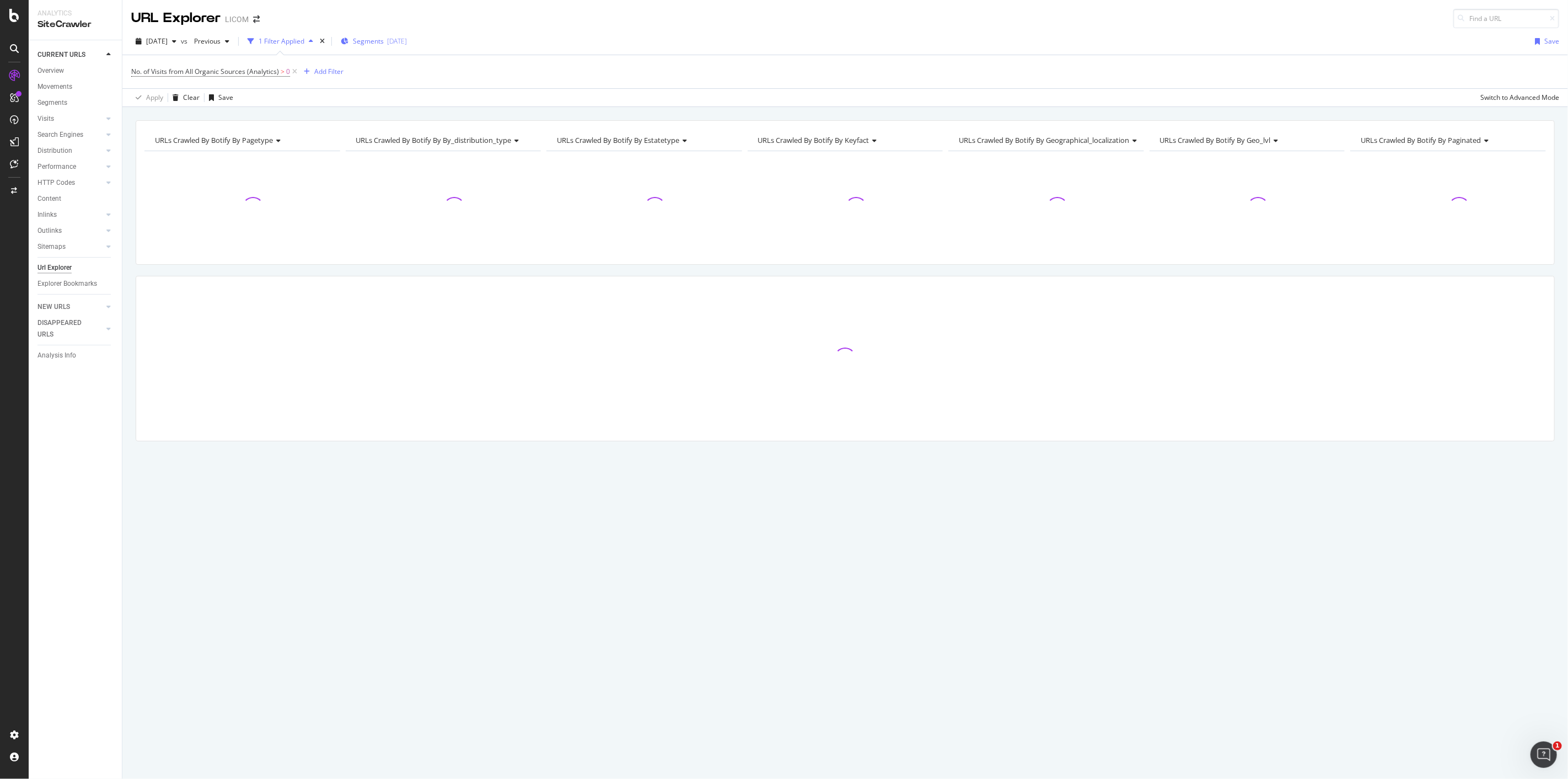
click at [376, 43] on div "Segments 2025-07-17" at bounding box center [374, 41] width 67 height 9
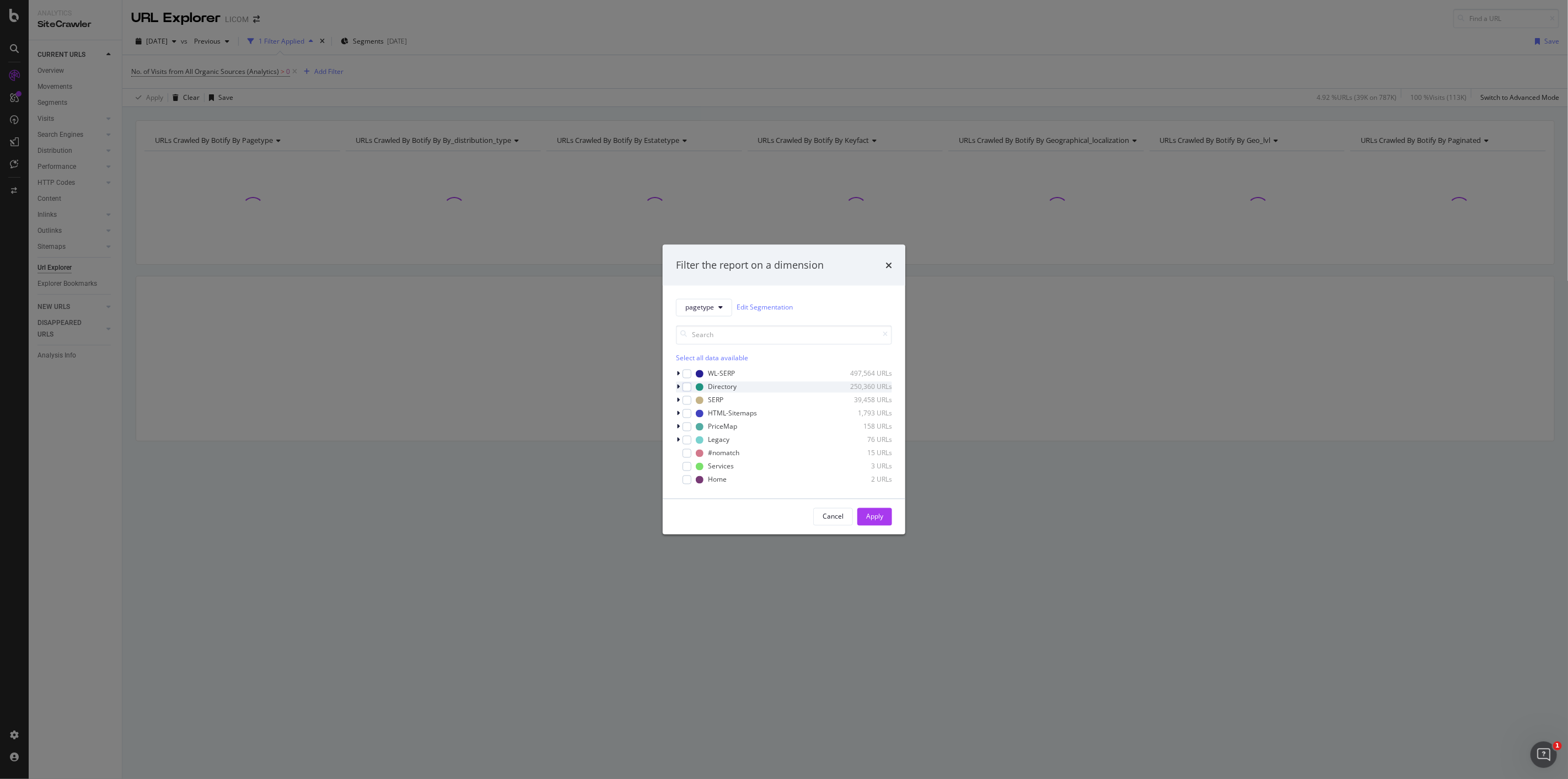
click at [678, 385] on icon "modal" at bounding box center [678, 386] width 4 height 6
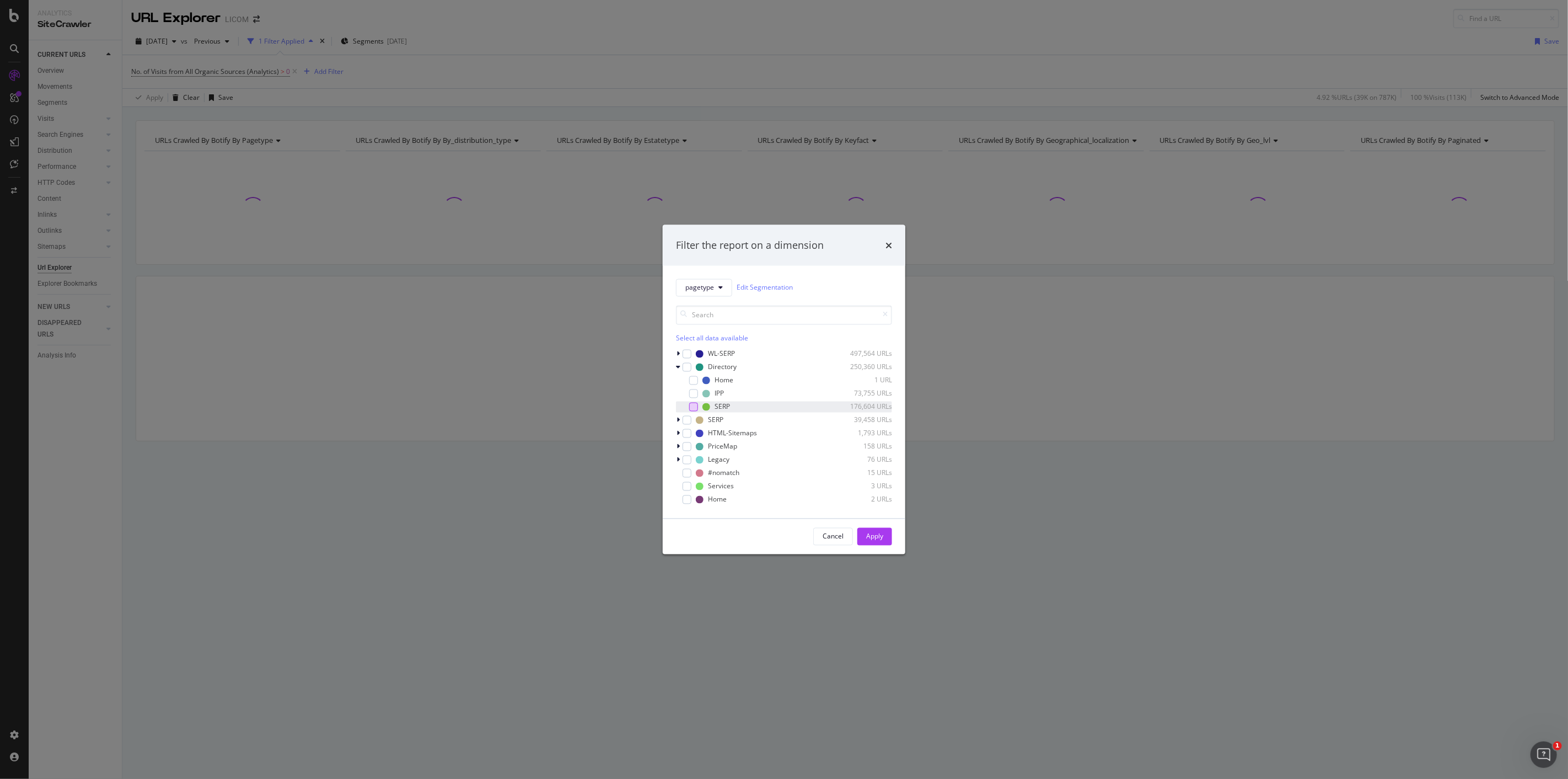
click at [692, 405] on div "modal" at bounding box center [694, 407] width 9 height 9
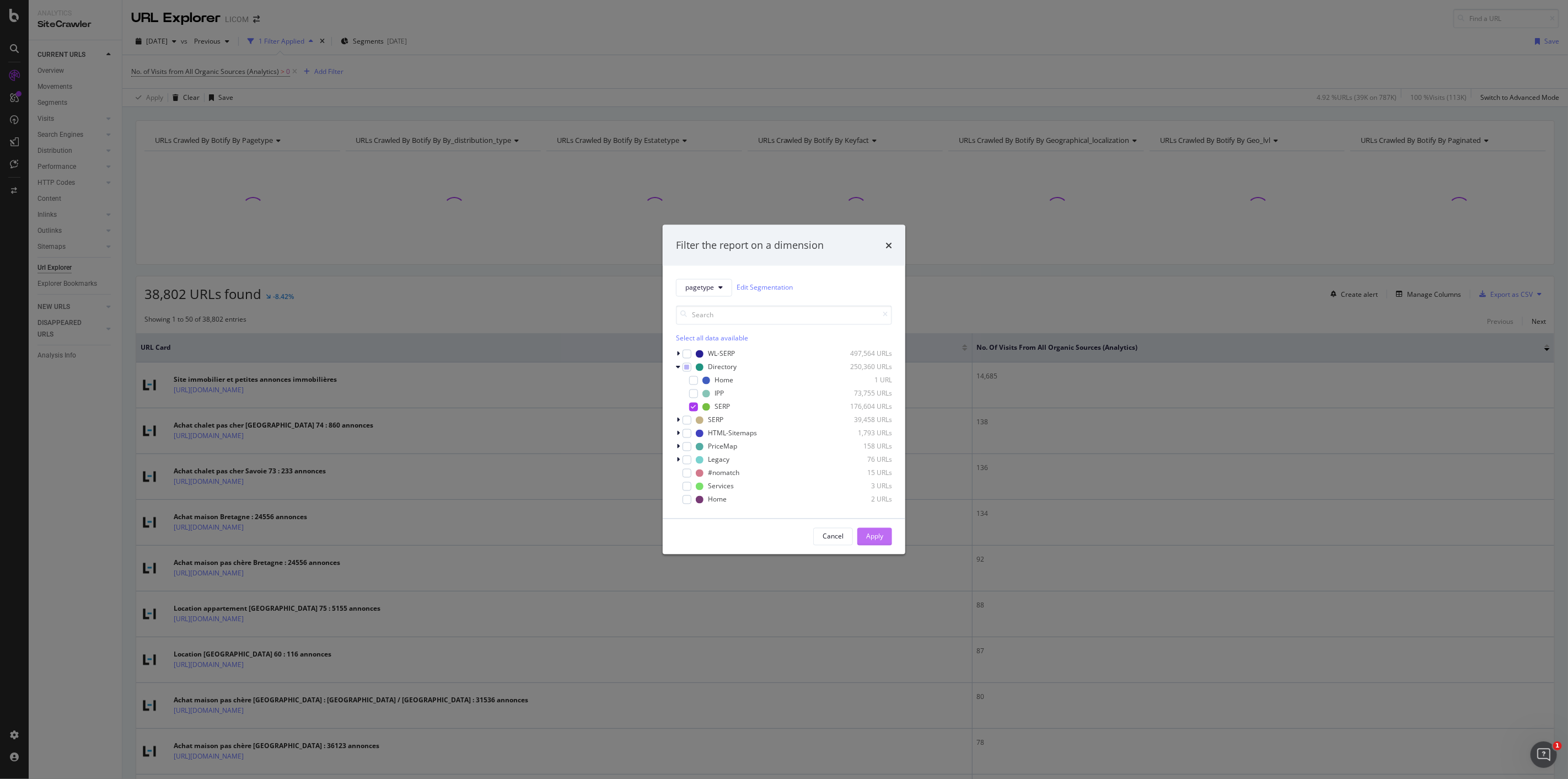
click at [870, 536] on div "Apply" at bounding box center [874, 536] width 17 height 9
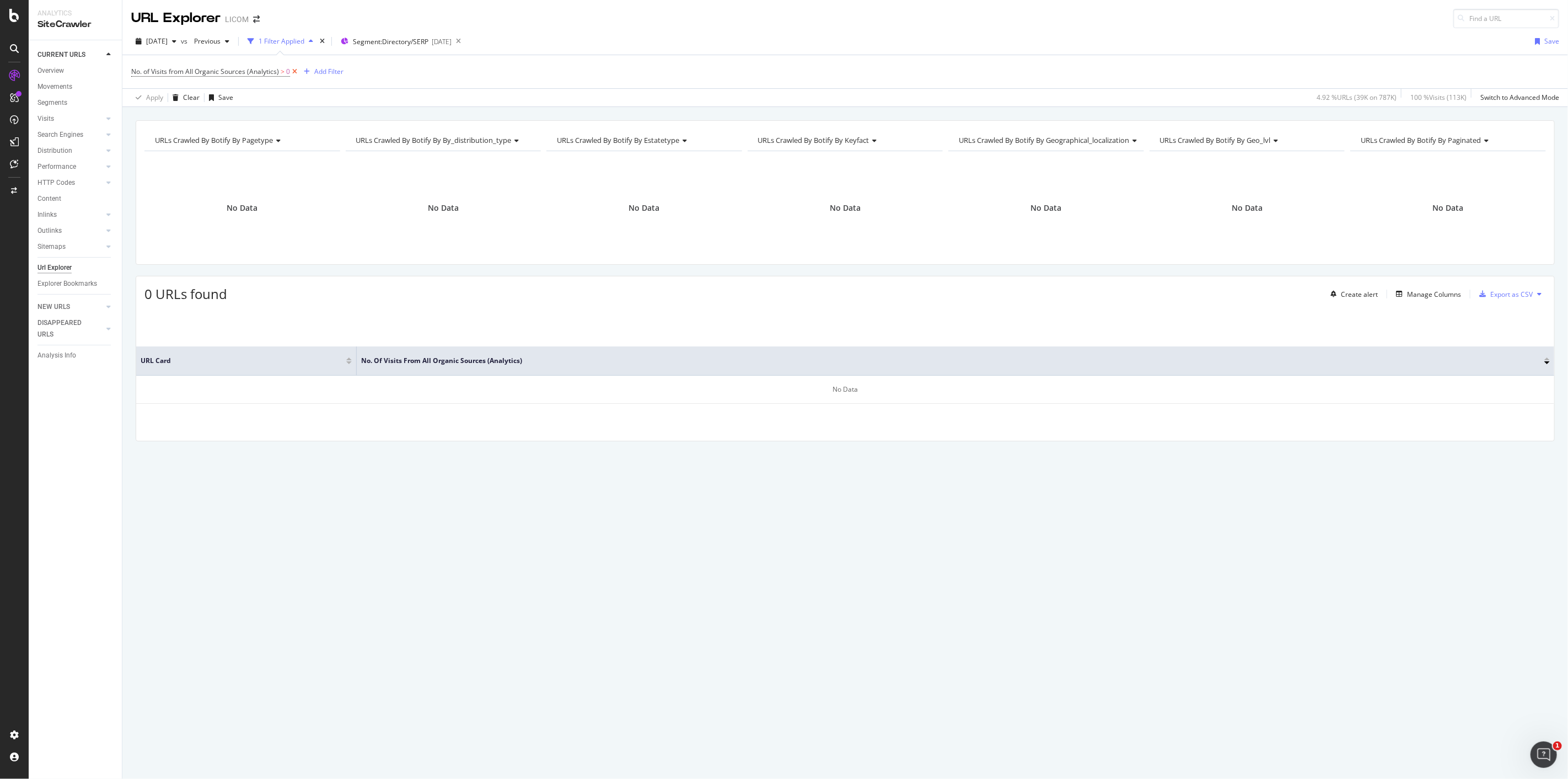
click at [292, 73] on icon at bounding box center [294, 72] width 9 height 11
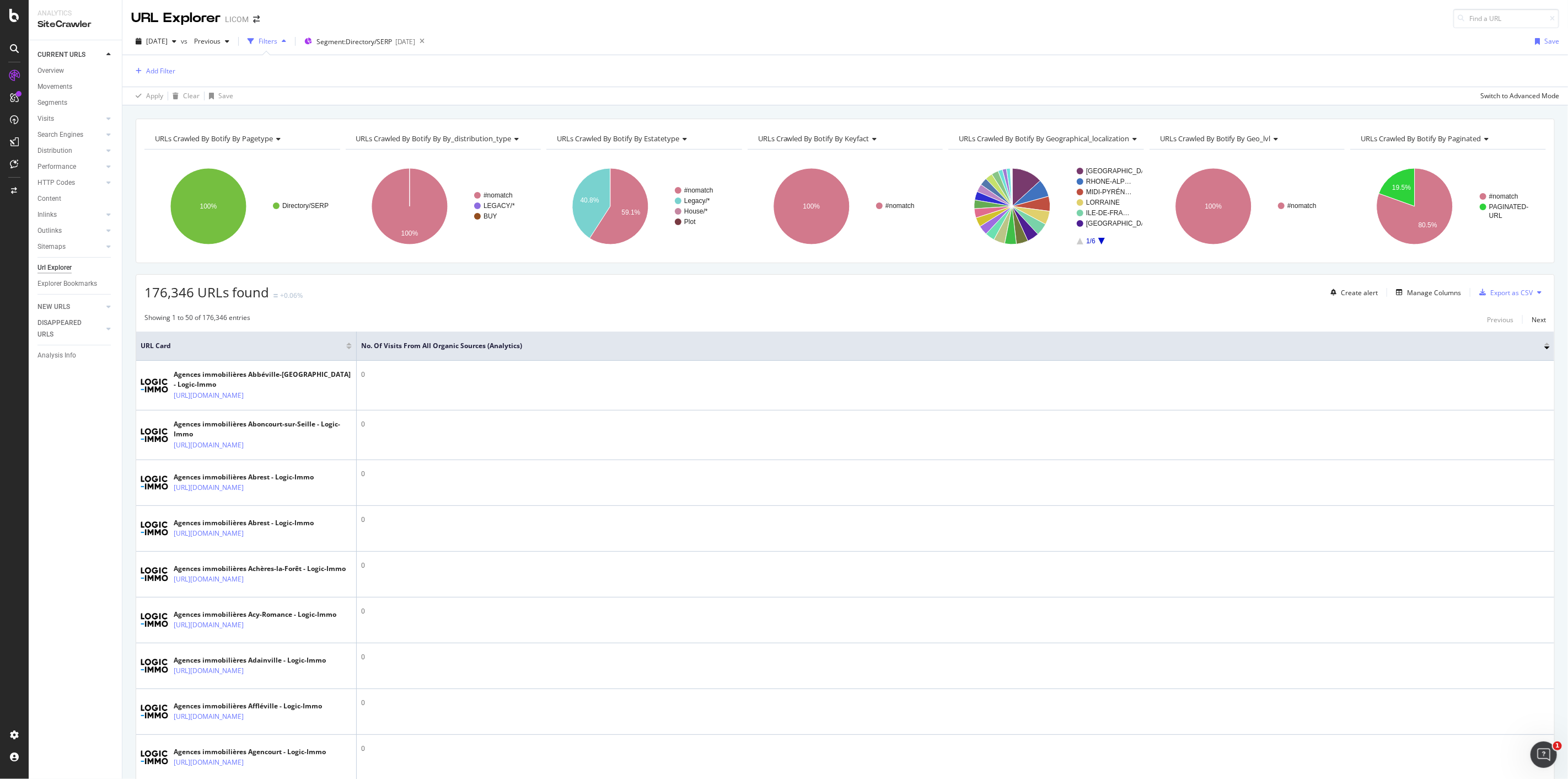
click at [485, 141] on span "URLs Crawled By Botify By by_distribution_type" at bounding box center [434, 138] width 156 height 10
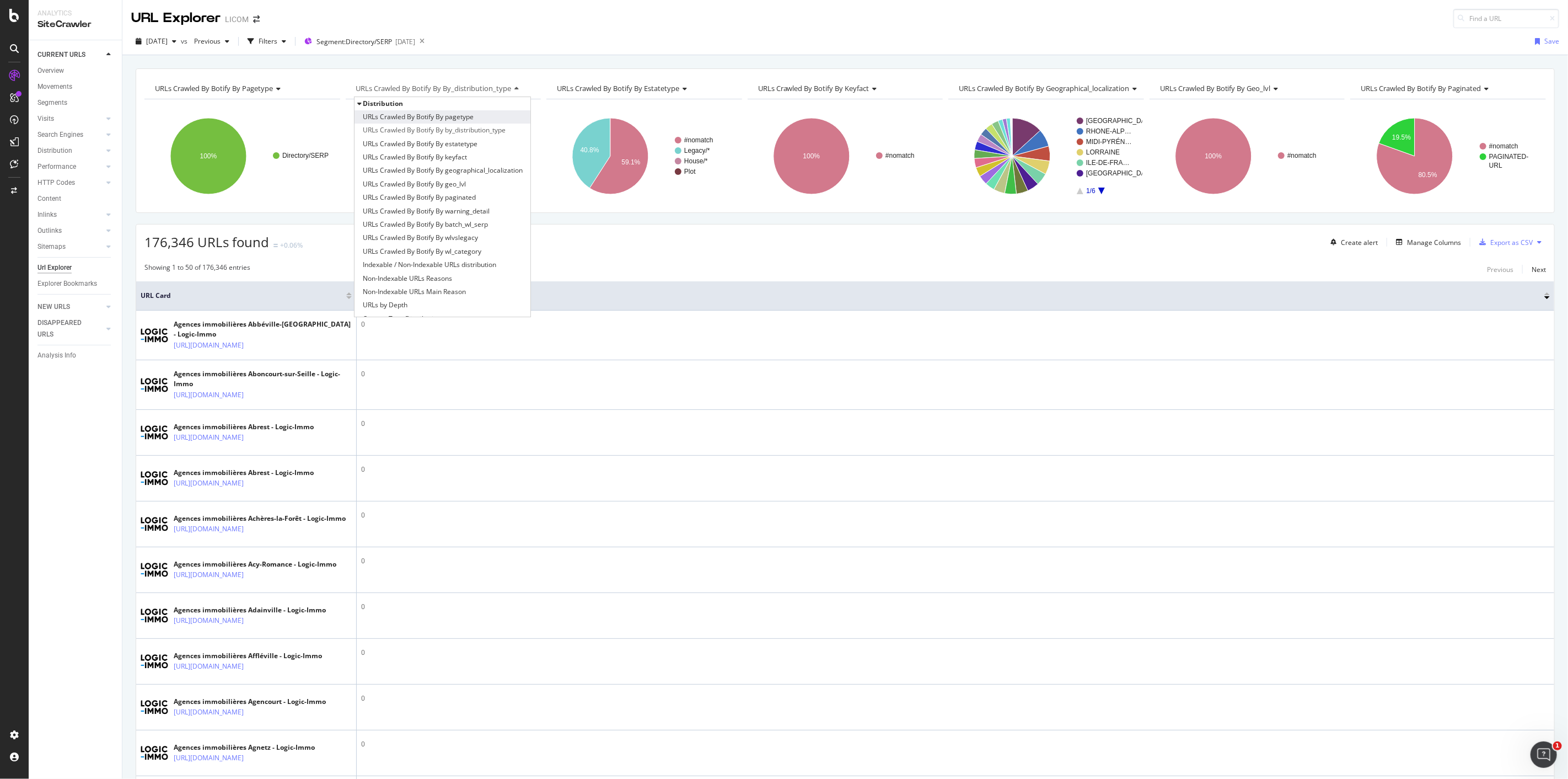
click at [480, 119] on div "URLs Crawled By Botify By pagetype" at bounding box center [442, 117] width 176 height 14
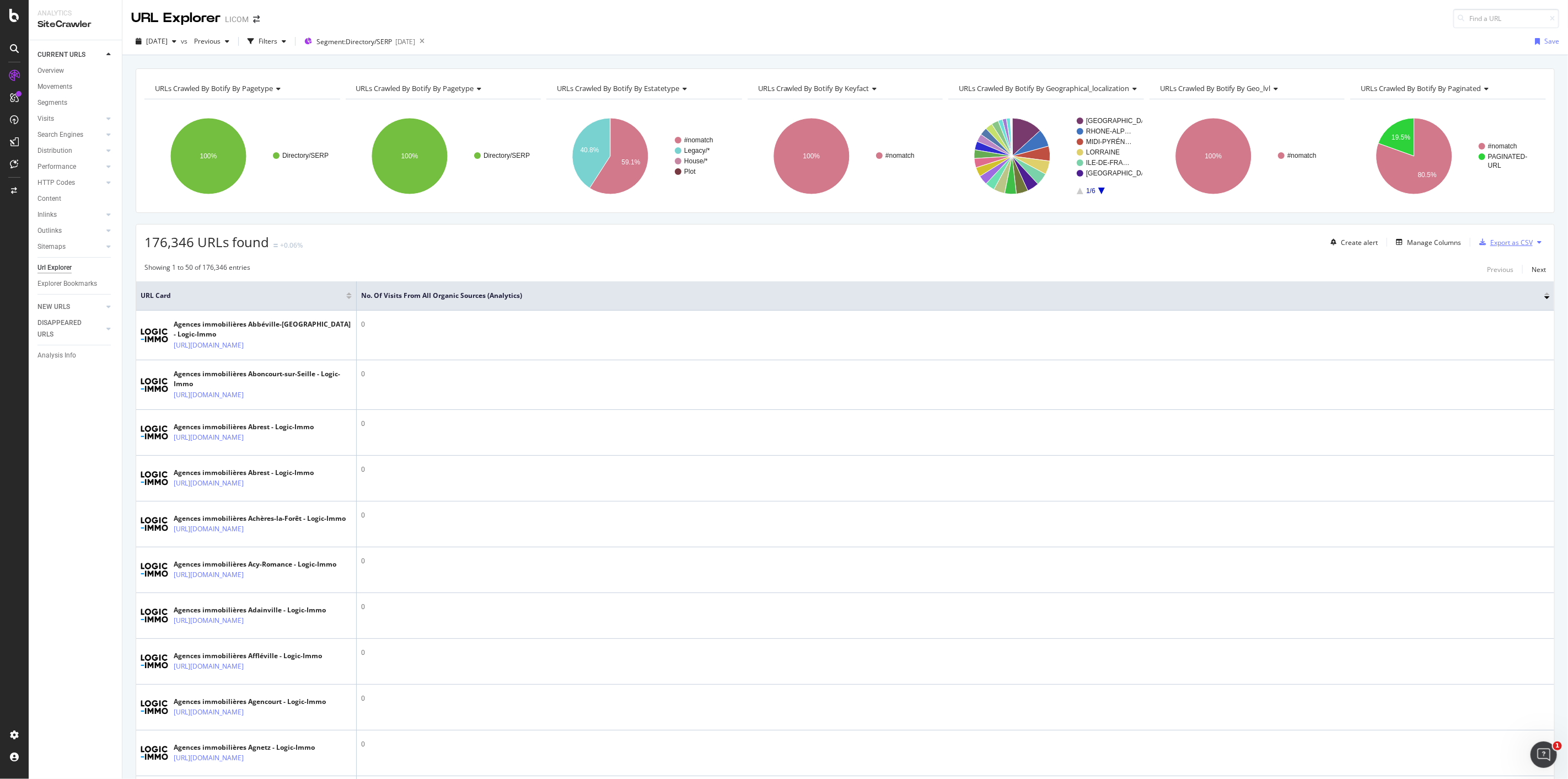
click at [1496, 244] on div "Export as CSV" at bounding box center [1511, 243] width 43 height 9
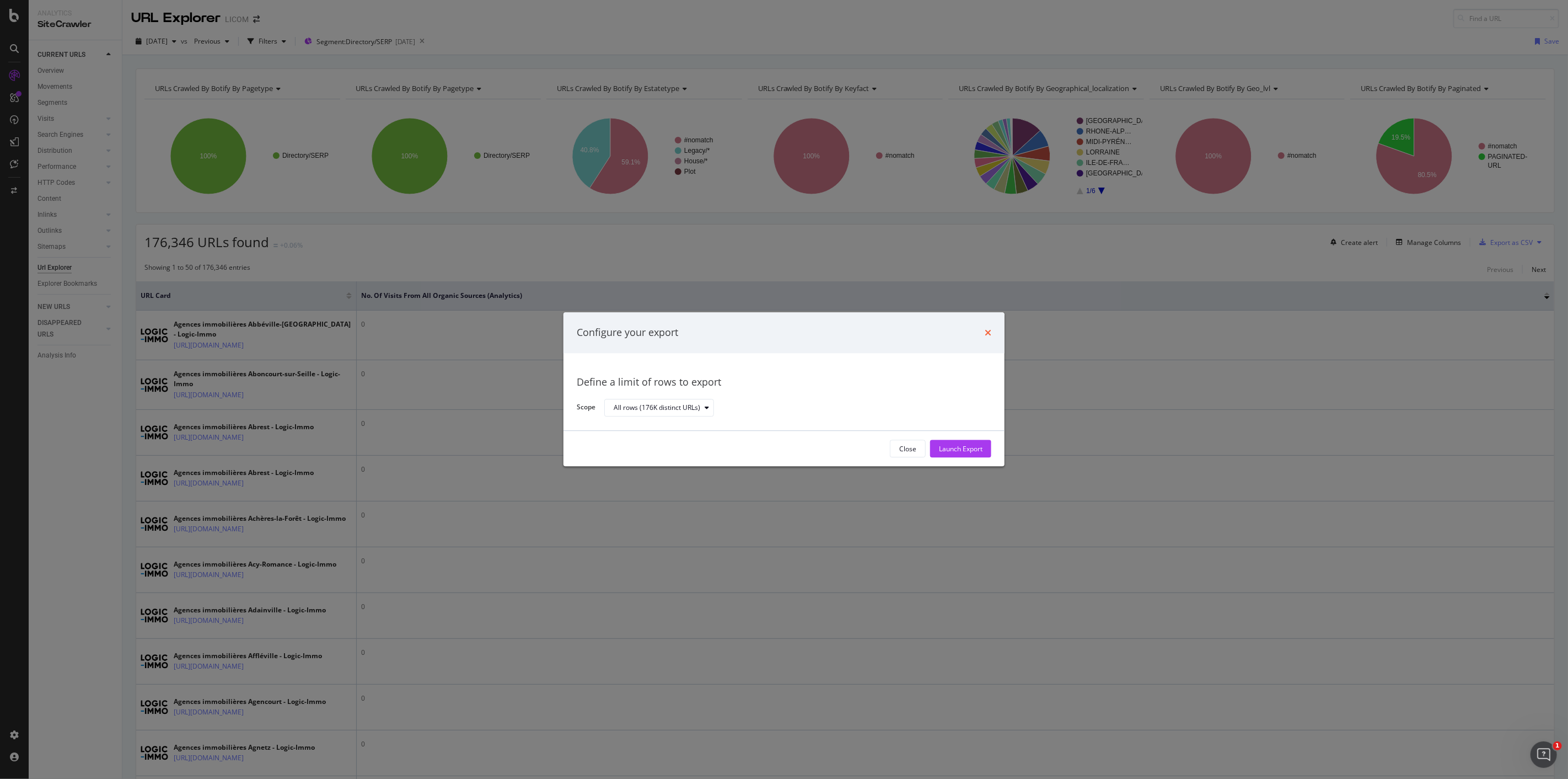
click at [988, 334] on icon "times" at bounding box center [987, 333] width 6 height 9
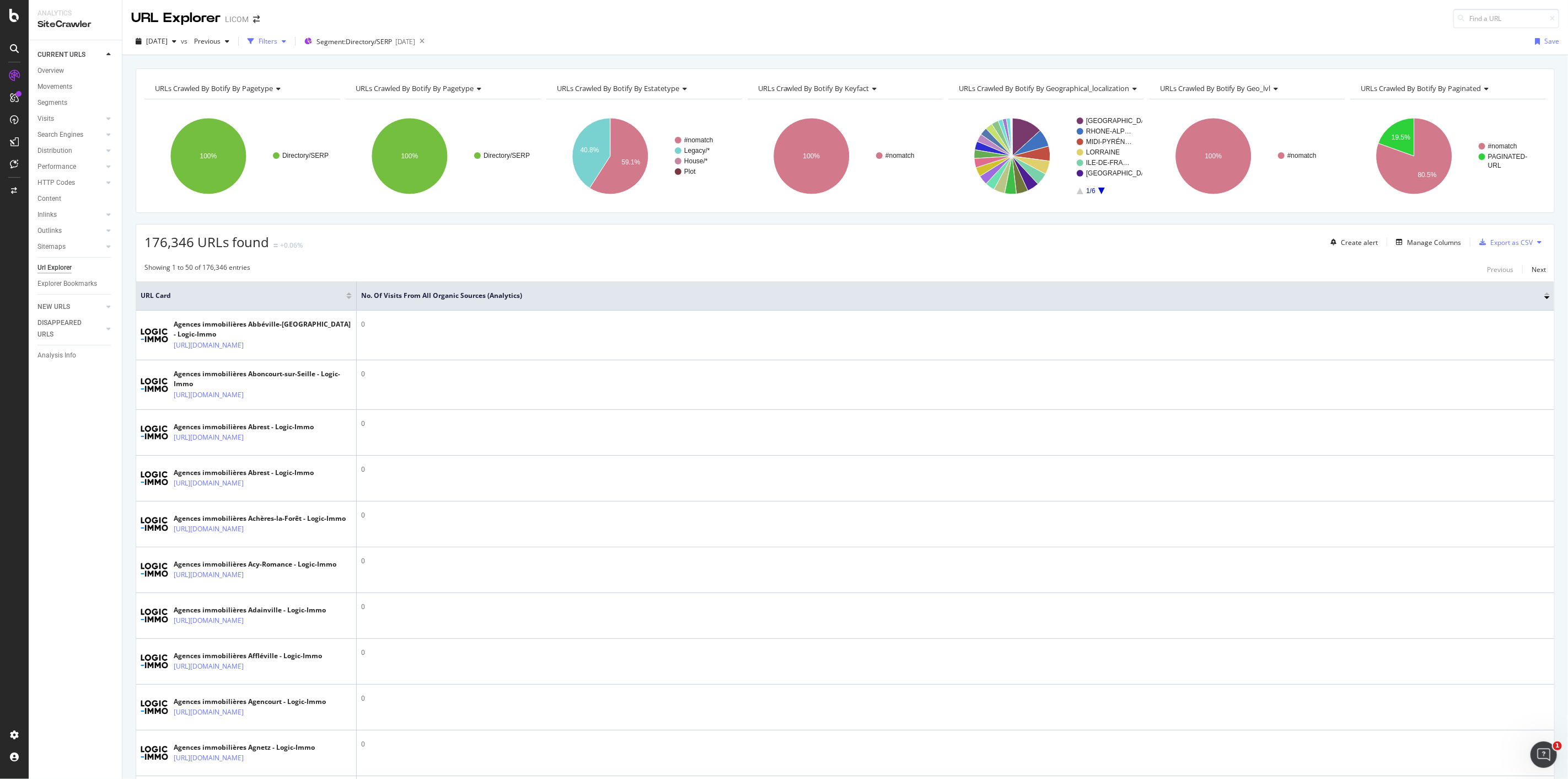
click at [286, 43] on icon "button" at bounding box center [284, 41] width 5 height 6
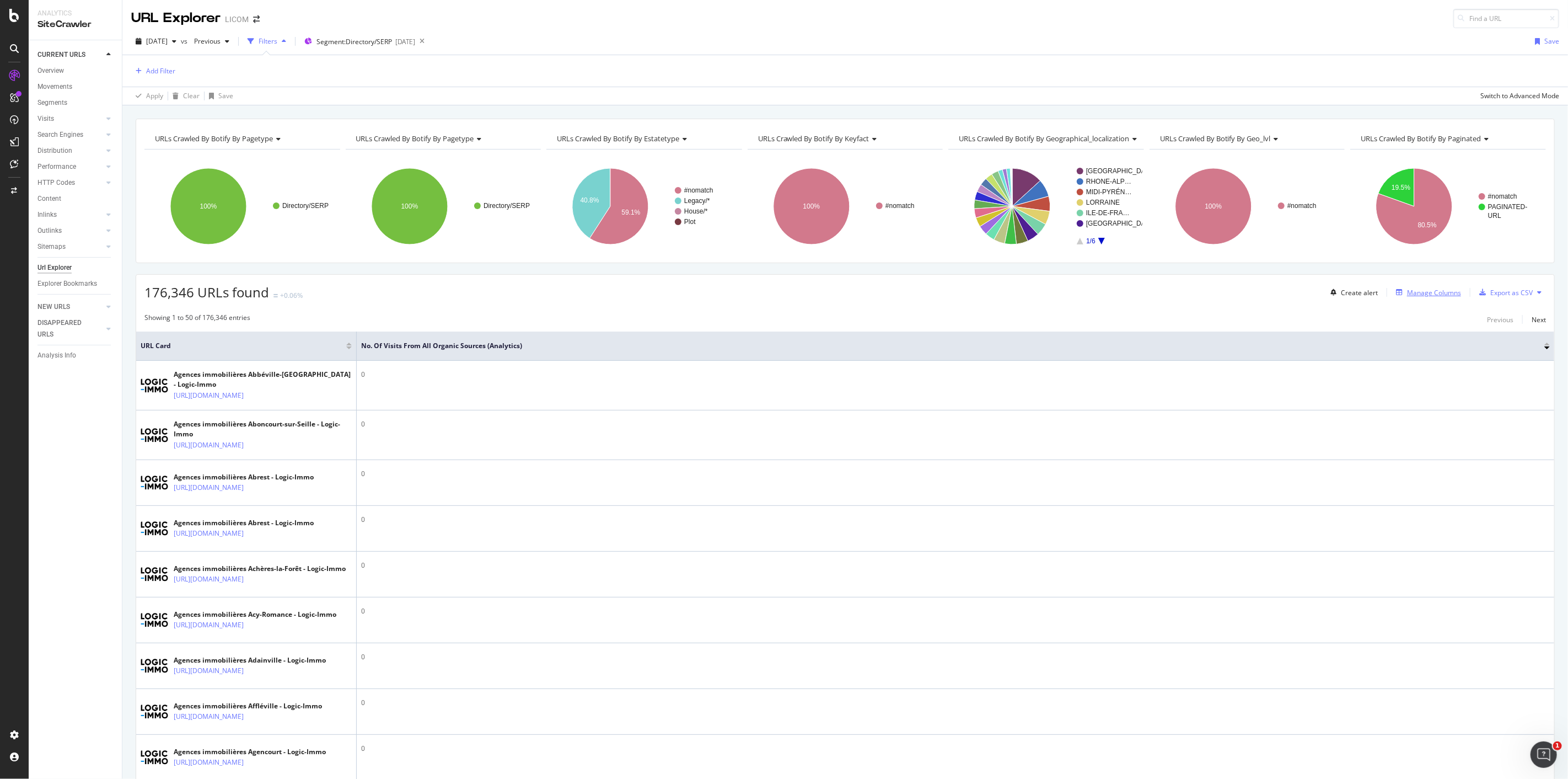
click at [1411, 288] on div "Manage Columns" at bounding box center [1433, 293] width 54 height 9
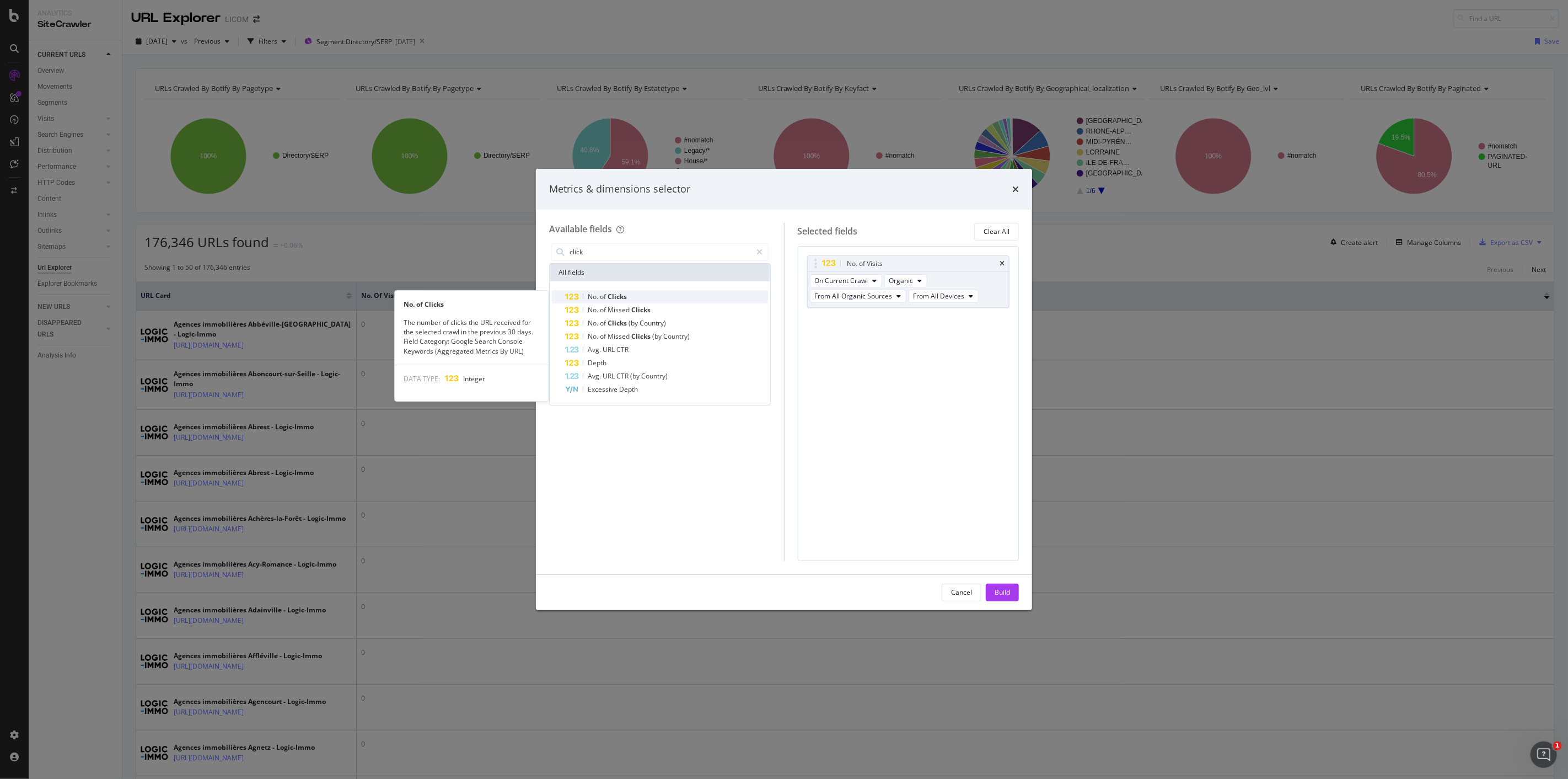
click at [624, 290] on div "No. of Clicks" at bounding box center [666, 296] width 203 height 14
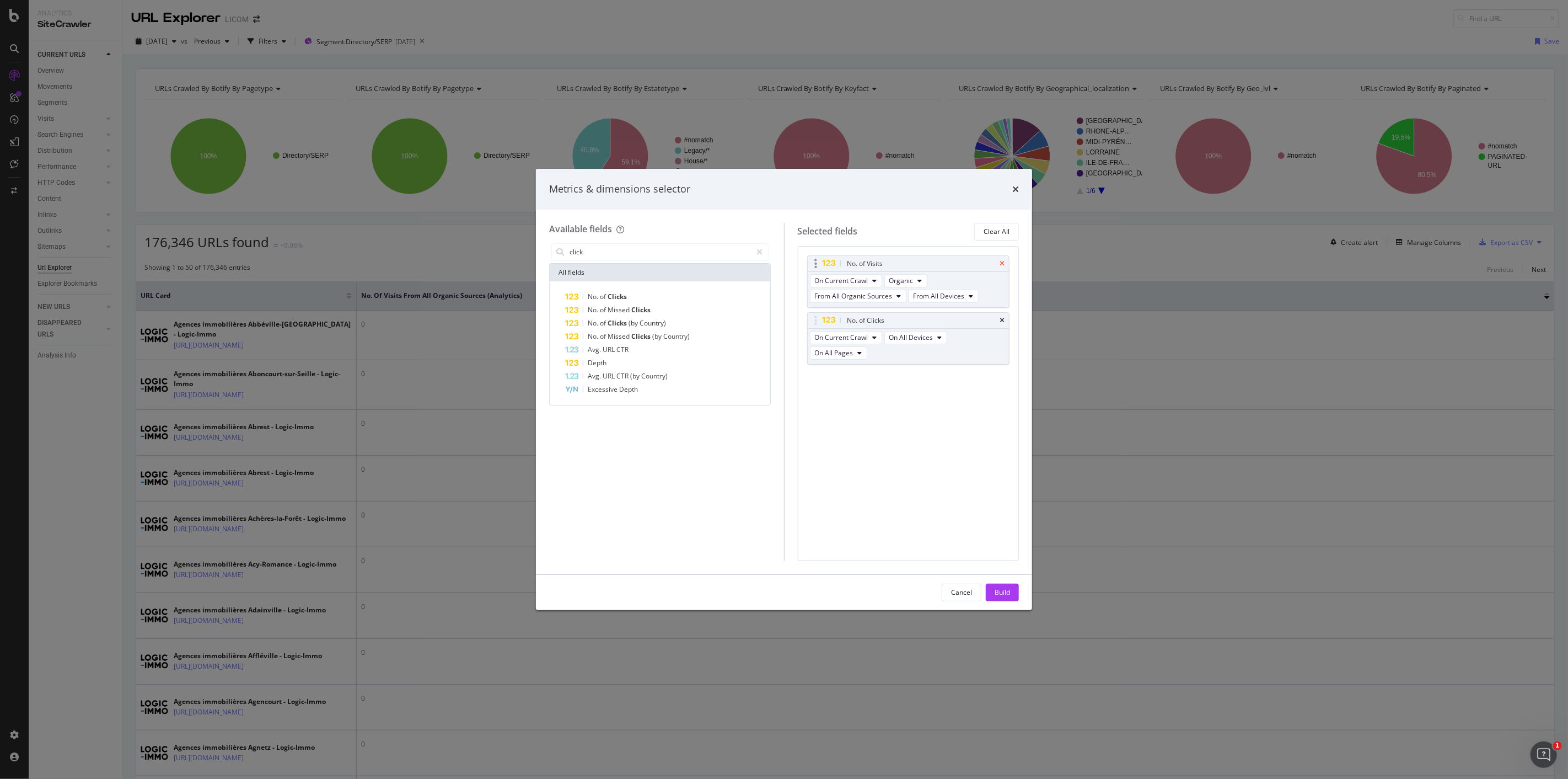
click at [1004, 265] on icon "times" at bounding box center [1001, 263] width 5 height 6
click at [651, 249] on input "click" at bounding box center [659, 252] width 183 height 16
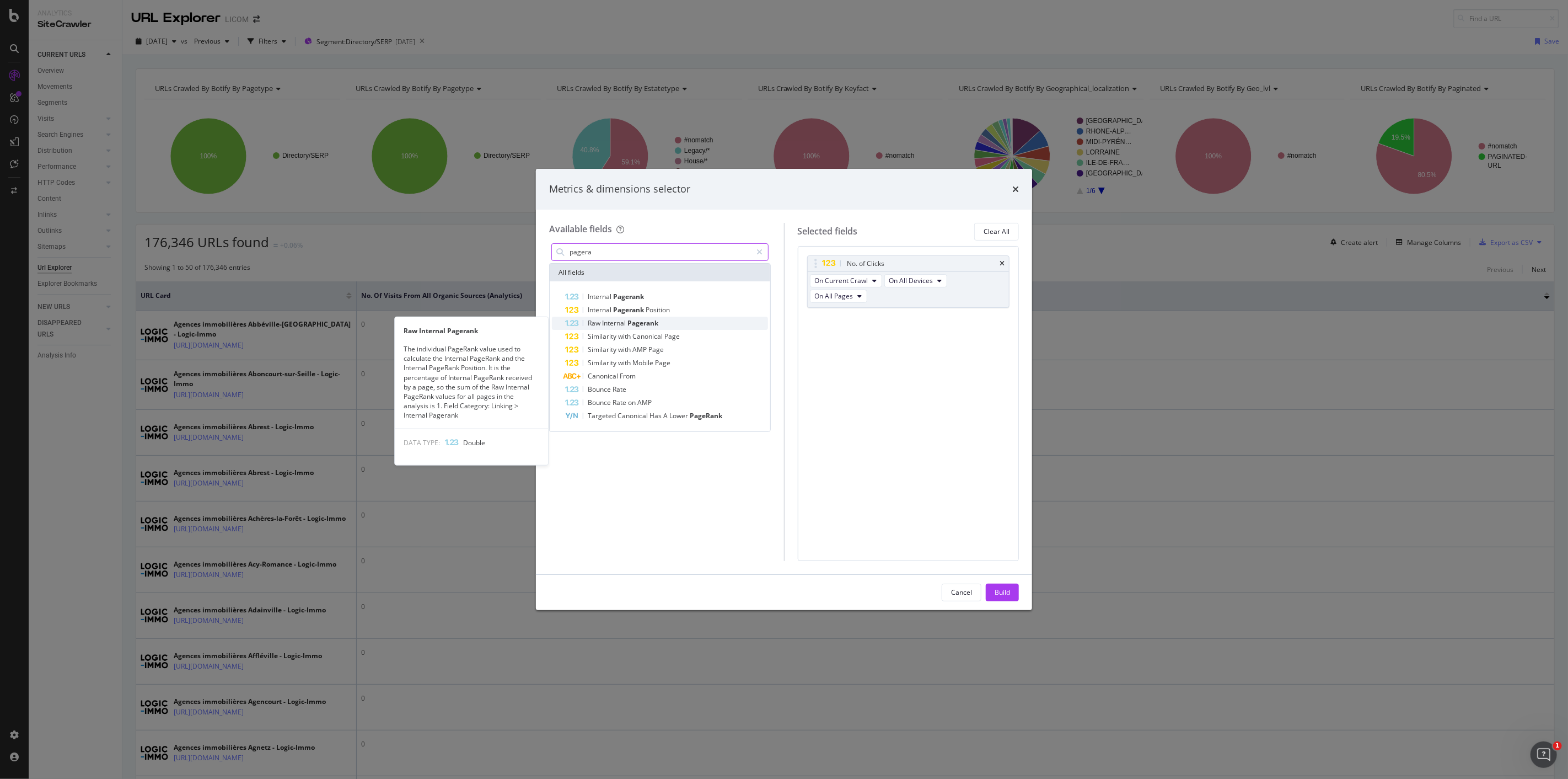
type input "pagera"
click at [647, 320] on span "Pagerank" at bounding box center [643, 323] width 31 height 9
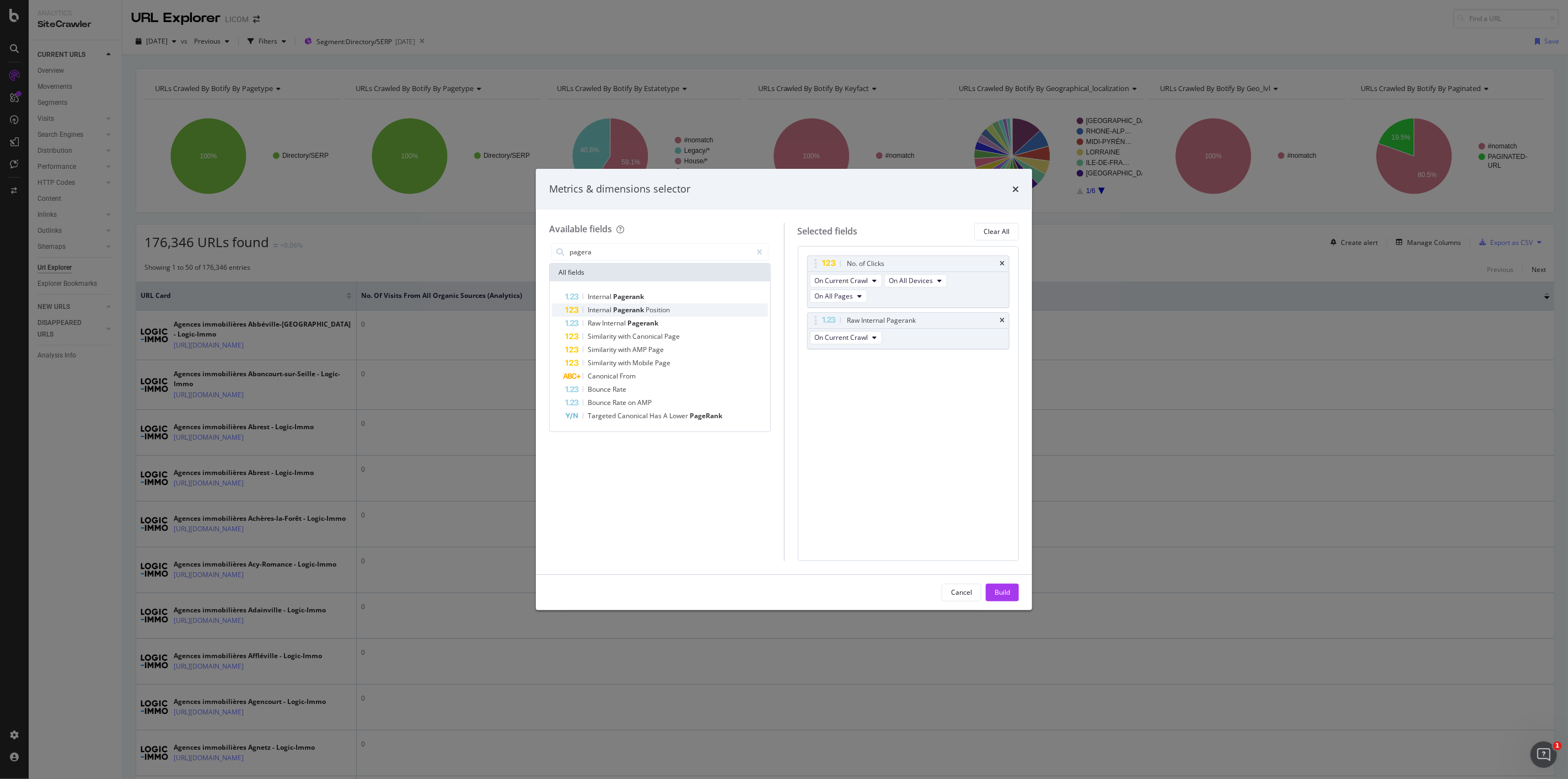
click at [651, 309] on span "Position" at bounding box center [657, 309] width 25 height 9
click at [998, 594] on div "Build" at bounding box center [1002, 592] width 15 height 9
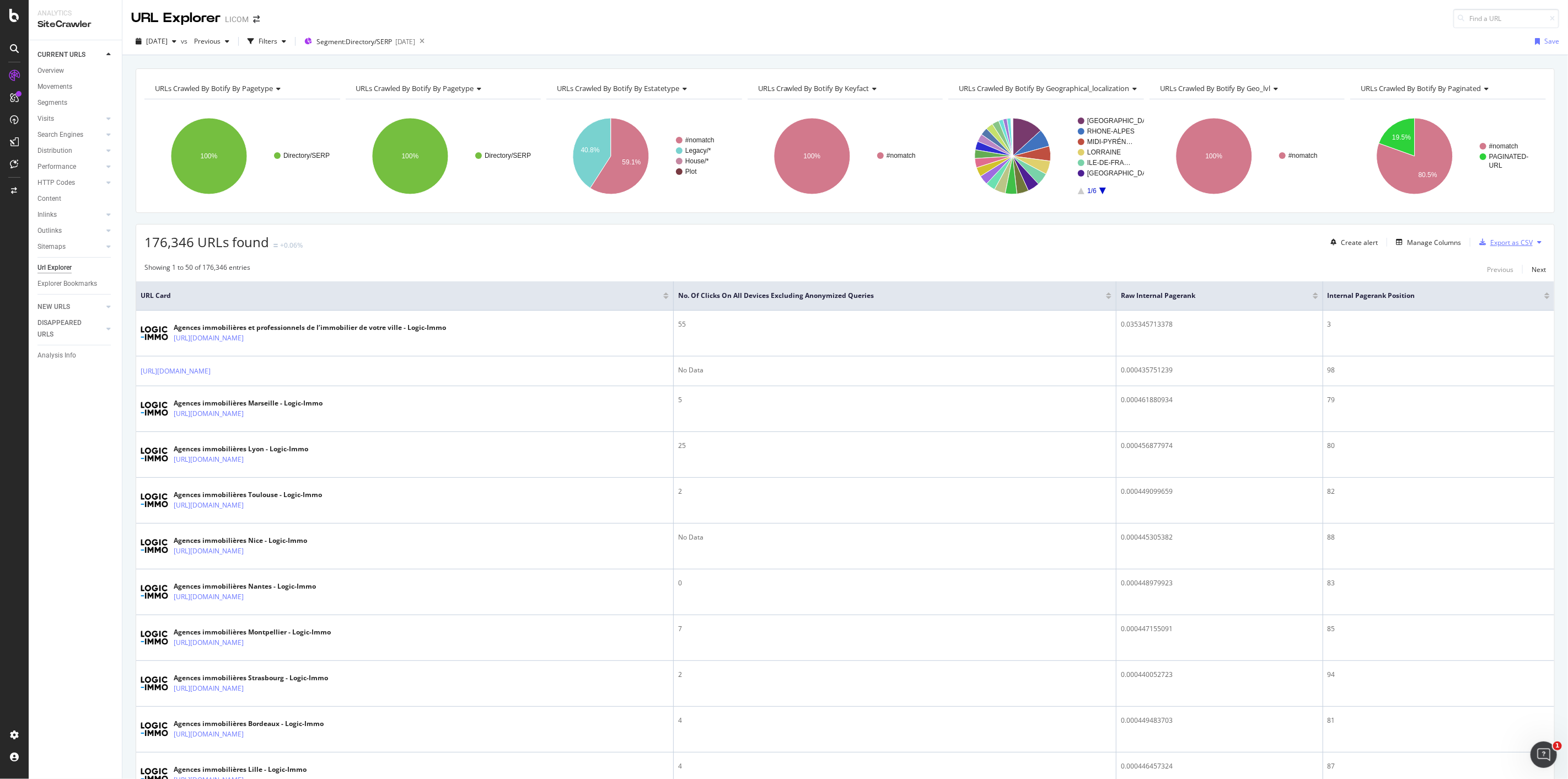
click at [1521, 242] on div "Export as CSV" at bounding box center [1511, 243] width 43 height 9
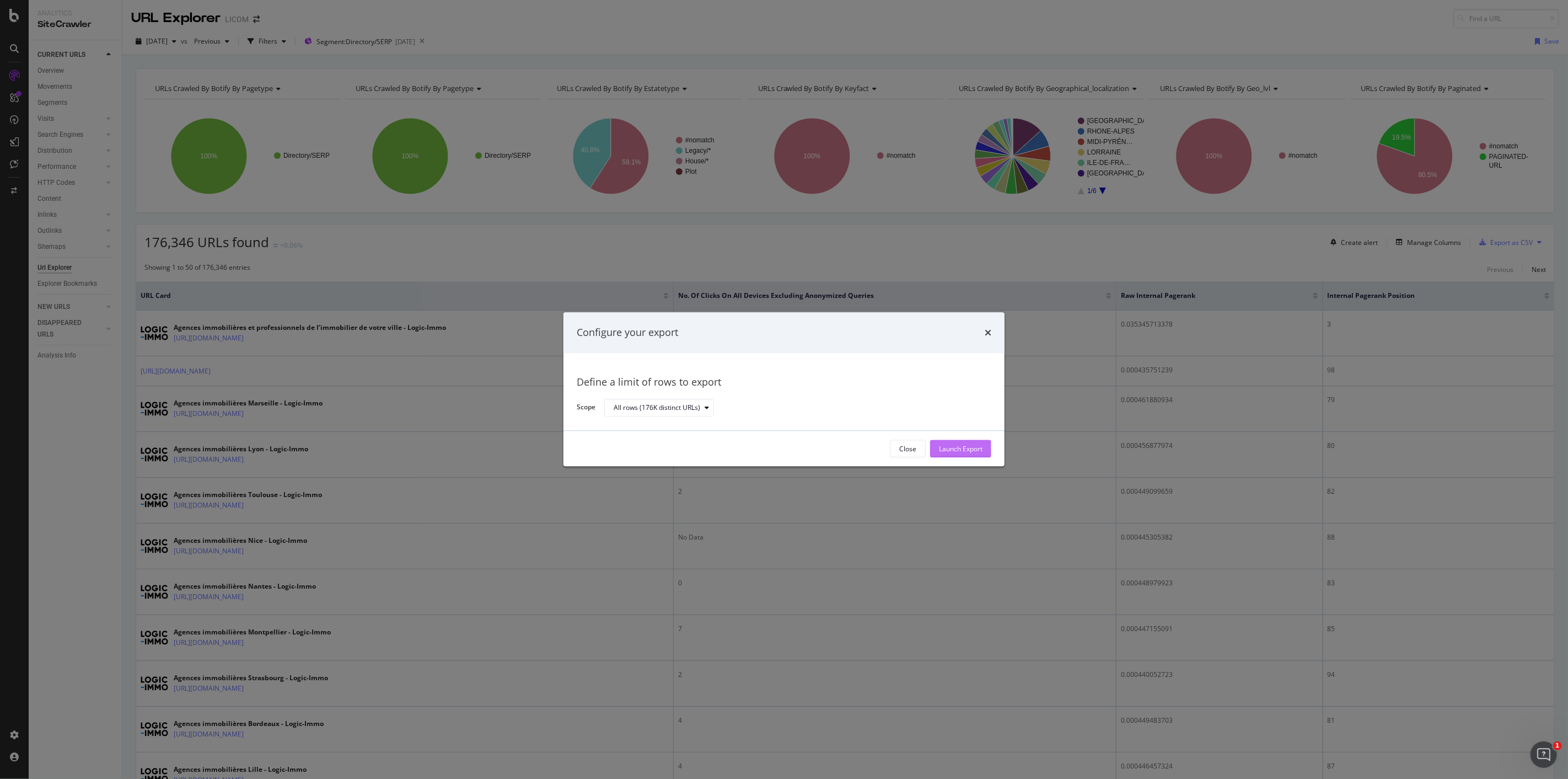
click at [968, 450] on div "Launch Export" at bounding box center [961, 449] width 44 height 9
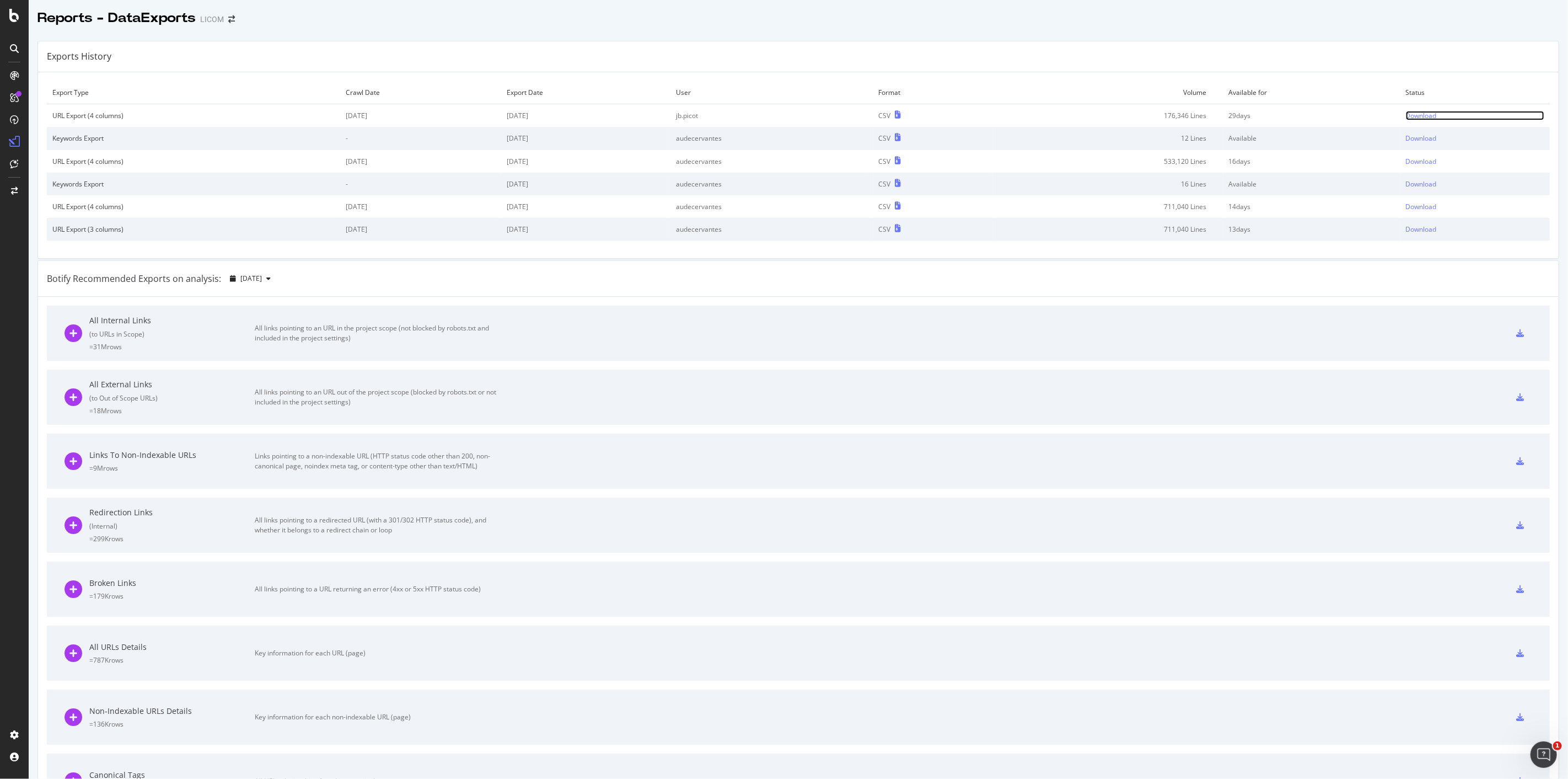
click at [1406, 114] on div "Download" at bounding box center [1421, 116] width 31 height 9
click at [24, 24] on div at bounding box center [14, 390] width 28 height 779
click at [11, 14] on icon at bounding box center [14, 16] width 10 height 14
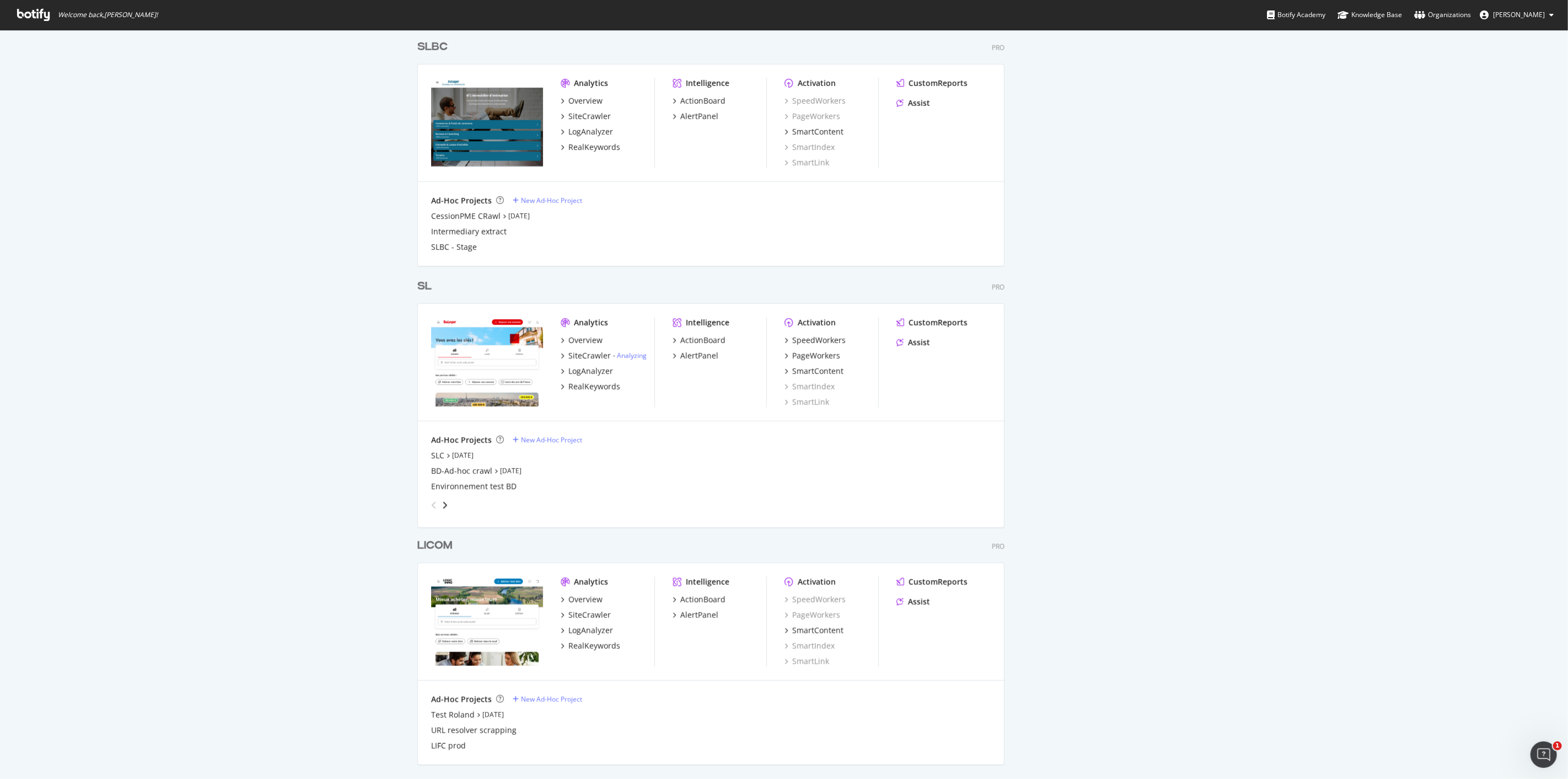
scroll to position [735, 0]
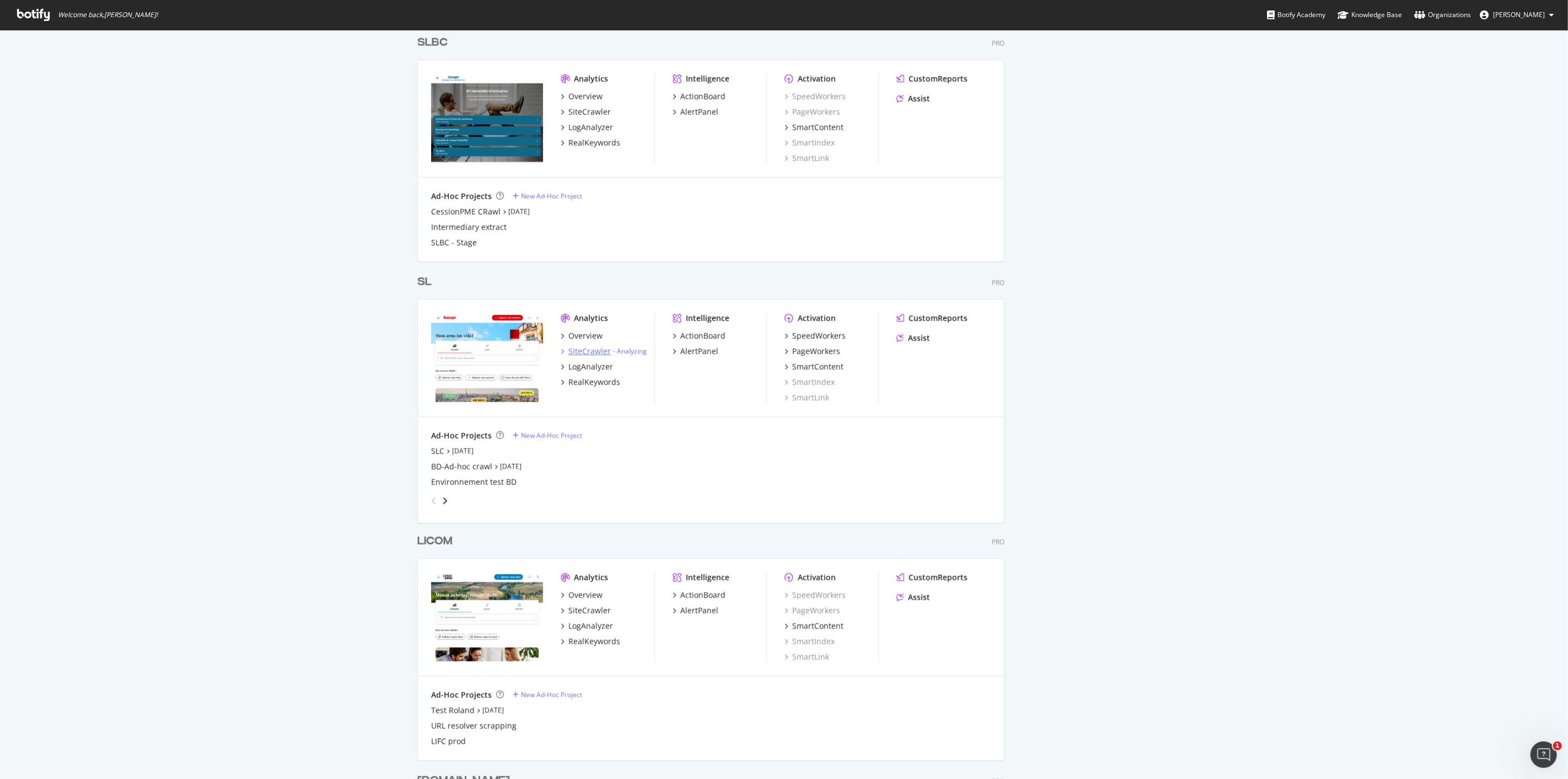
click at [577, 349] on div "SiteCrawler" at bounding box center [589, 351] width 43 height 11
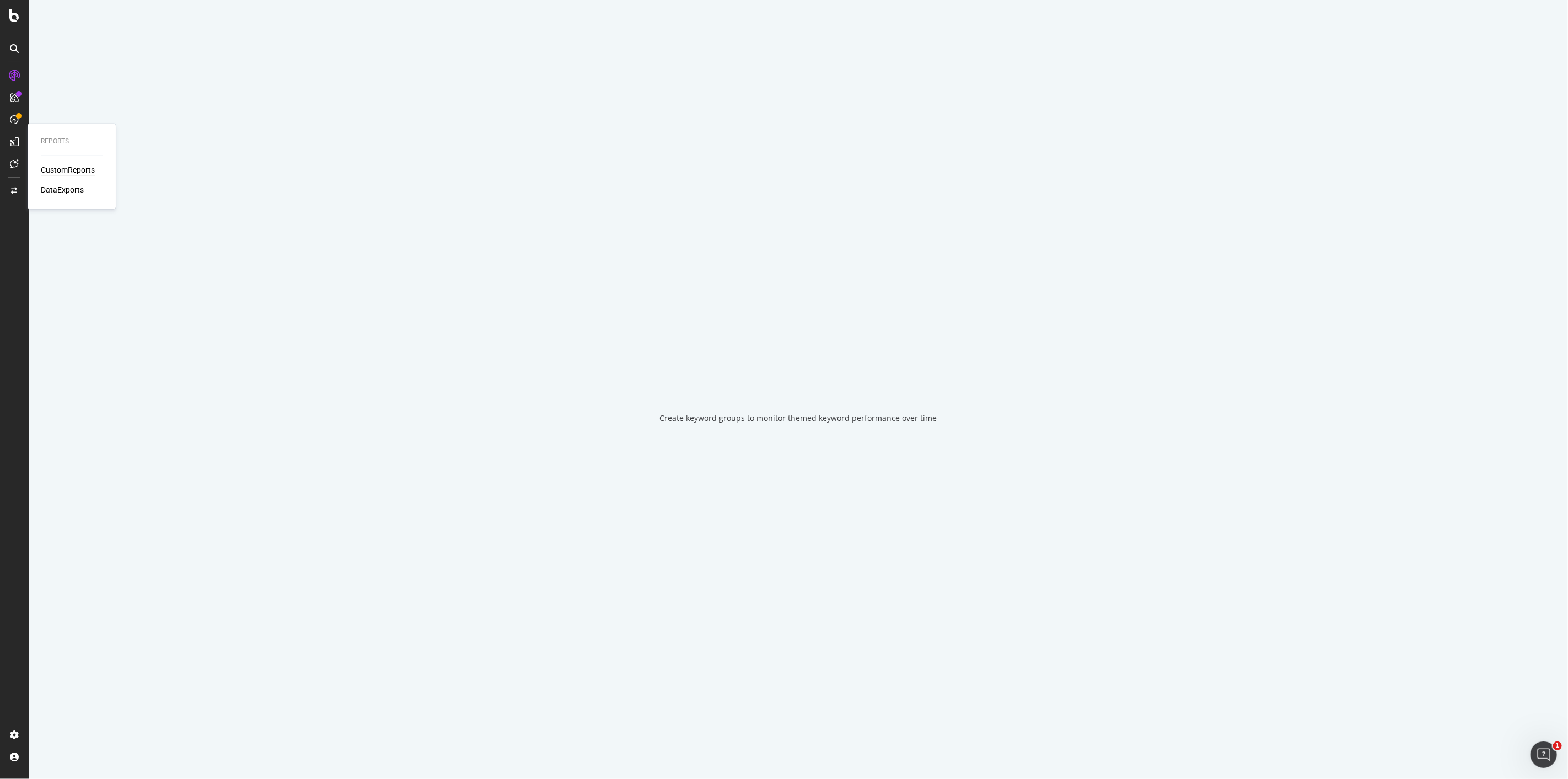
click at [57, 168] on div "CustomReports" at bounding box center [67, 171] width 54 height 11
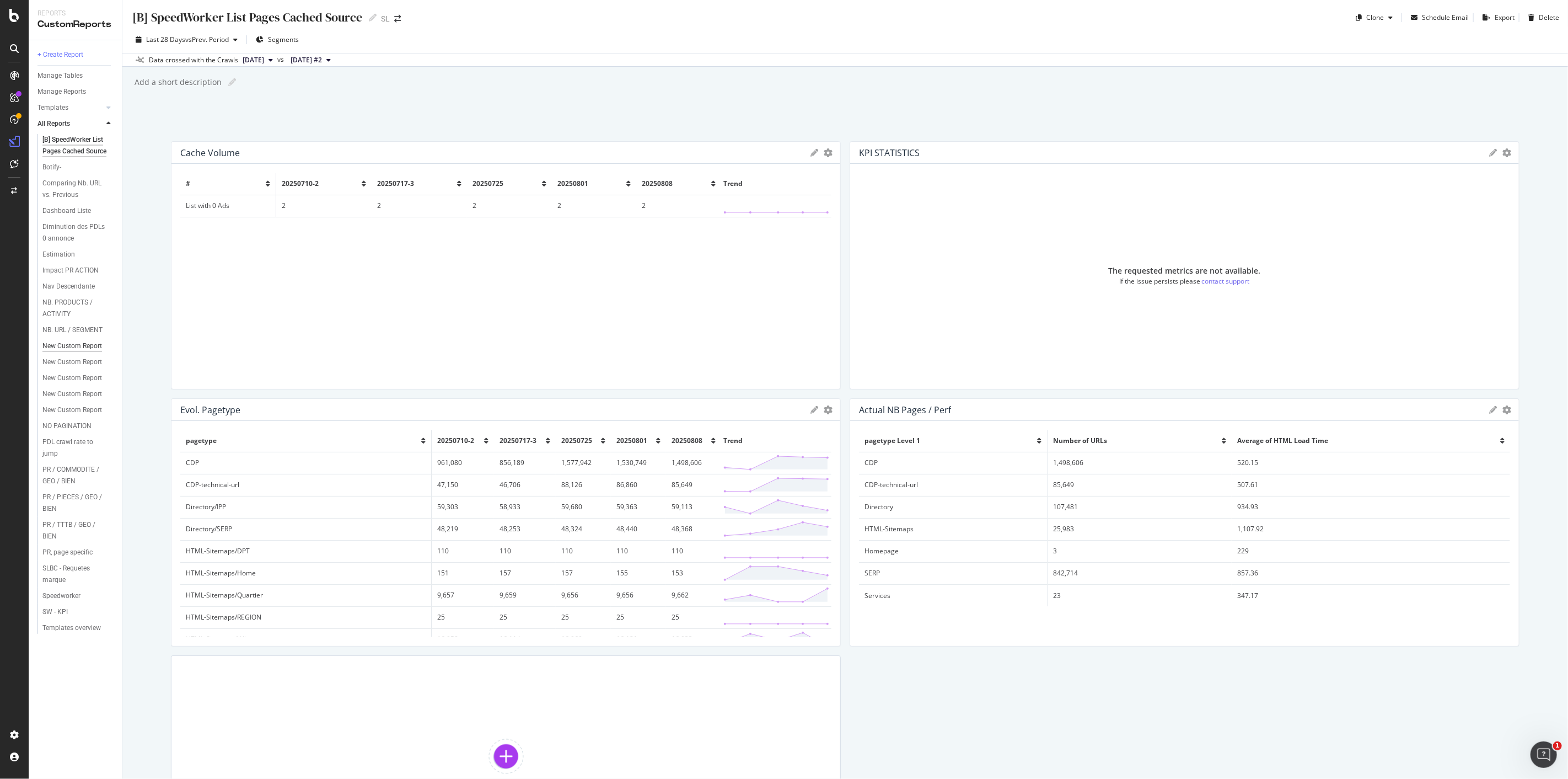
click at [79, 346] on div "New Custom Report" at bounding box center [72, 346] width 59 height 12
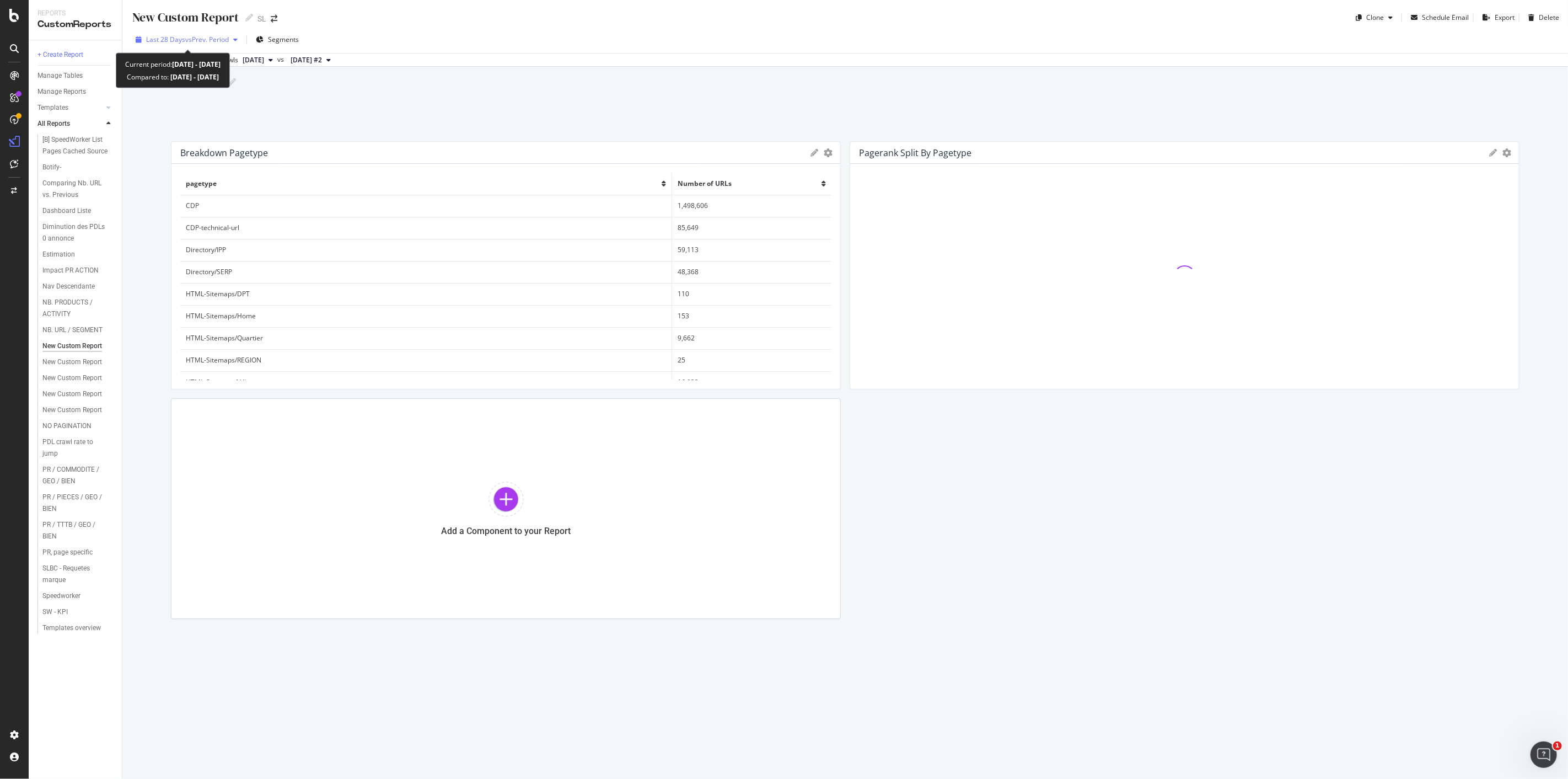
click at [227, 47] on div "Last 28 Days vs Prev. Period" at bounding box center [187, 39] width 111 height 16
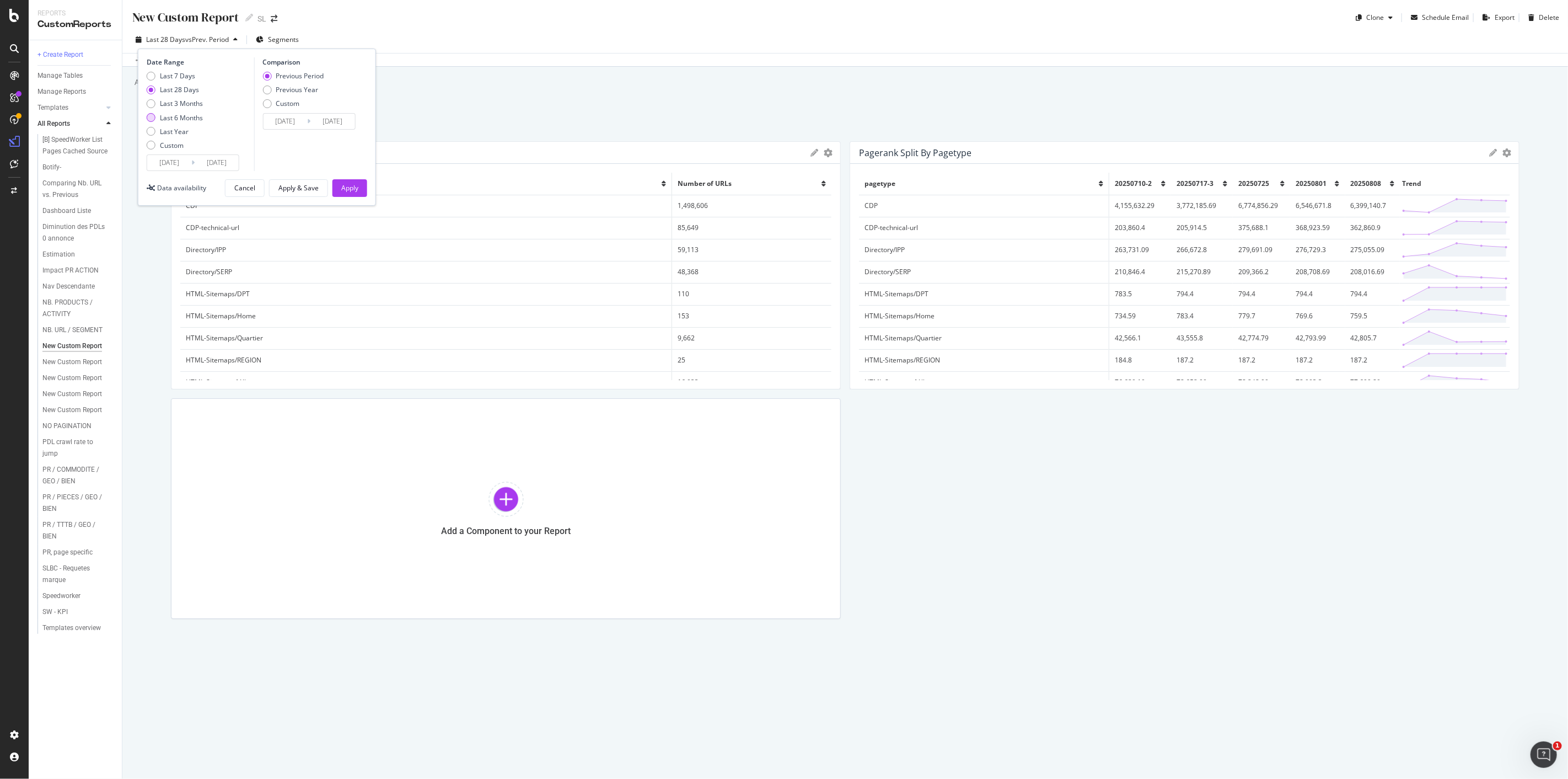
click at [148, 114] on div "Last 6 Months" at bounding box center [151, 118] width 9 height 9
type input "[DATE]"
click at [349, 192] on div "Apply" at bounding box center [349, 188] width 17 height 16
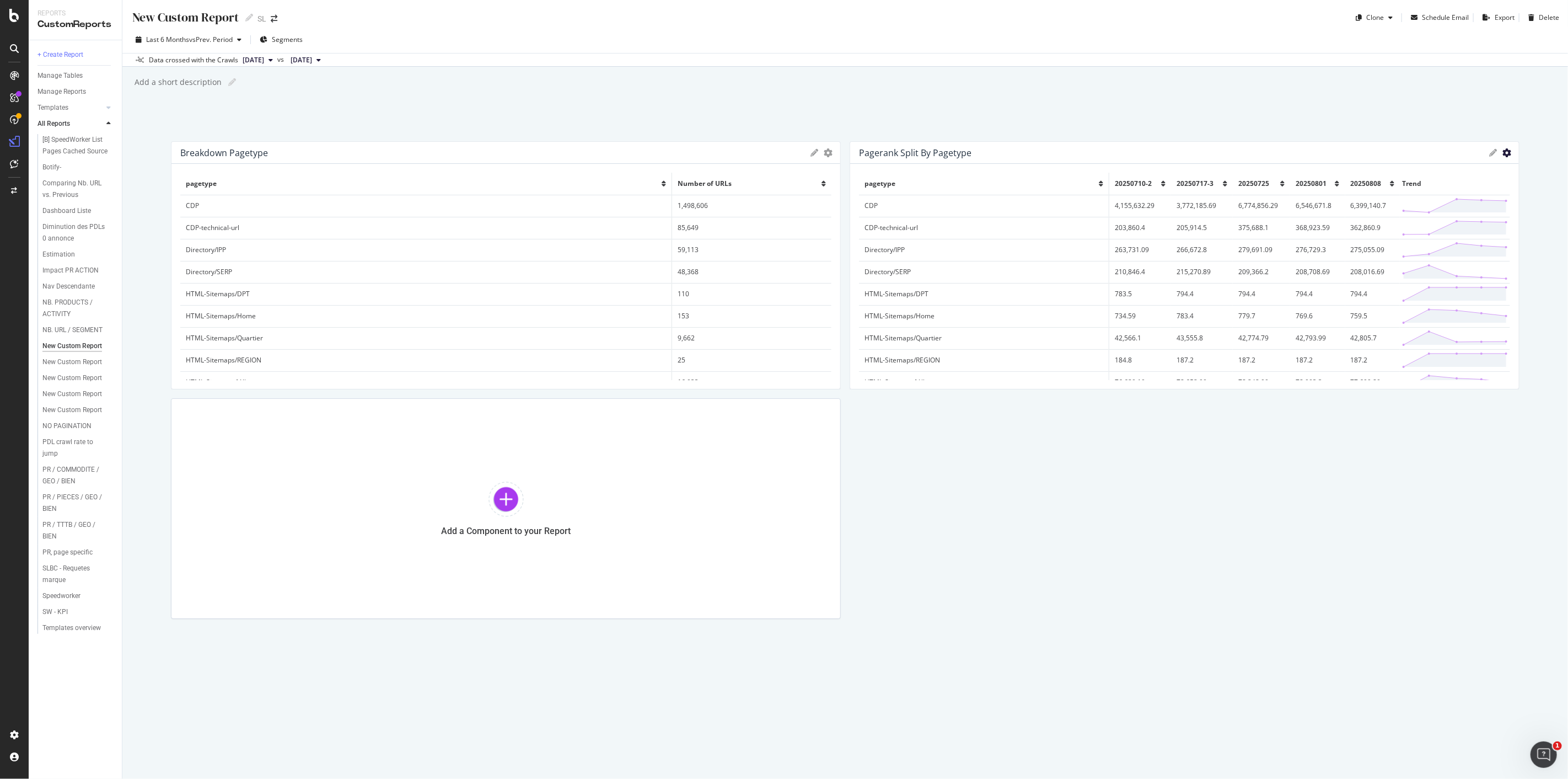
click at [1505, 152] on icon "gear" at bounding box center [1507, 153] width 9 height 9
click at [1408, 121] on div "New Custom Report New Custom Report SL Clone Schedule Email Export Delete Last …" at bounding box center [844, 390] width 1445 height 779
click at [1506, 154] on icon "gear" at bounding box center [1507, 153] width 9 height 9
click at [1480, 178] on span "Export as CSV" at bounding box center [1460, 174] width 115 height 15
click at [912, 152] on div "Pagerank split by Pagetype" at bounding box center [914, 152] width 112 height 11
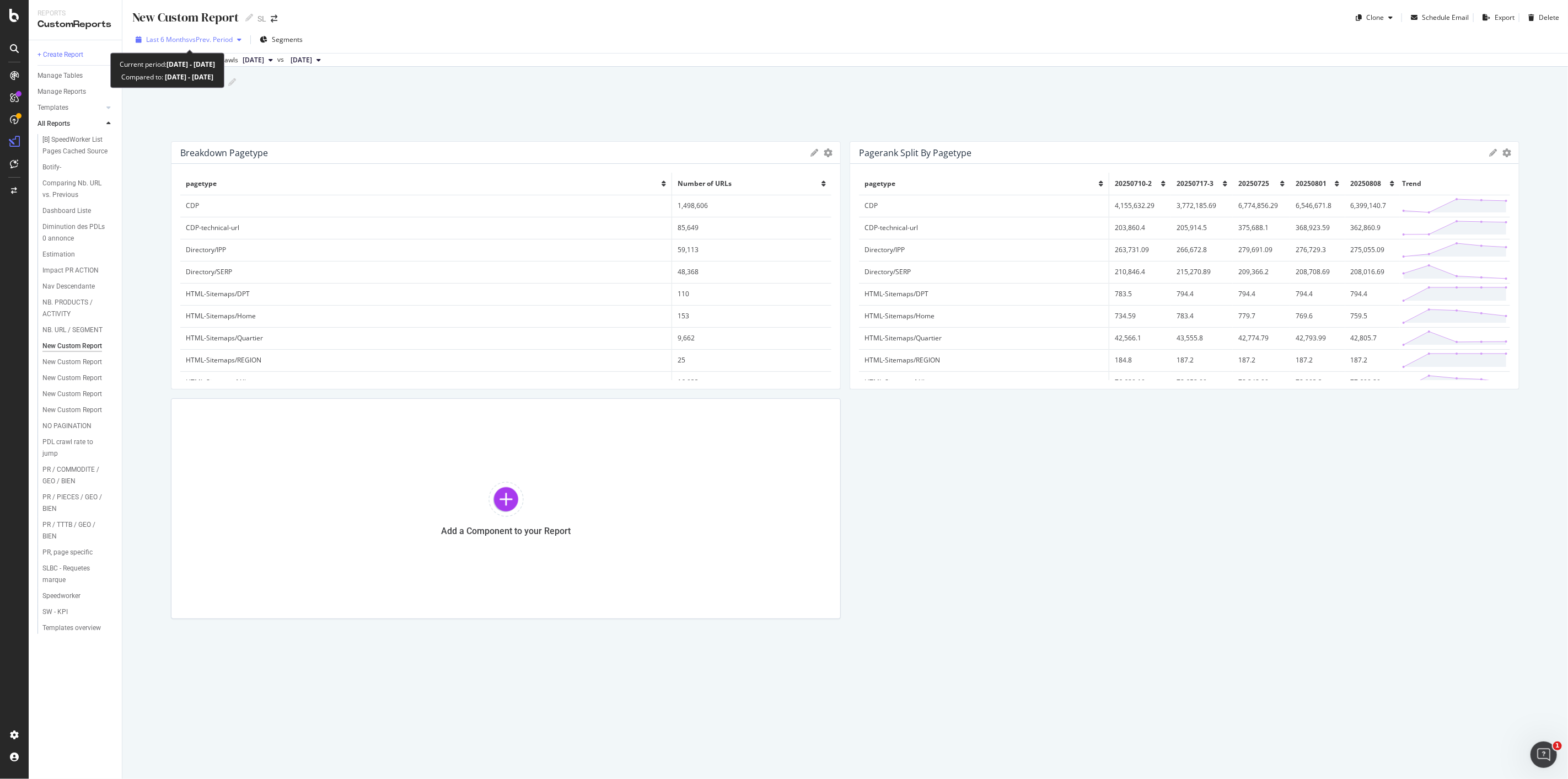
click at [188, 35] on div "Last 6 Months vs Prev. Period" at bounding box center [189, 39] width 115 height 16
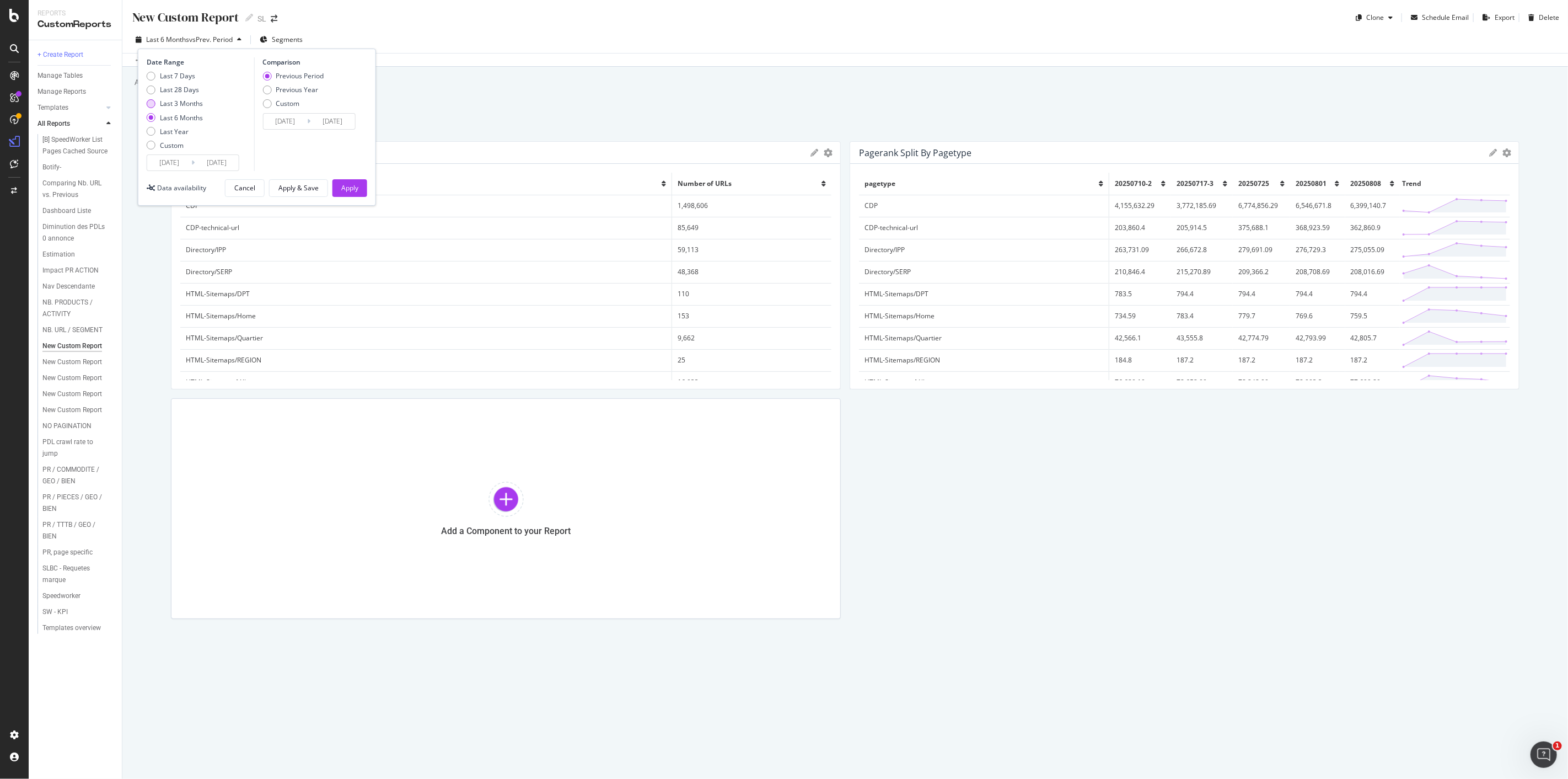
click at [156, 101] on div "Last 3 Months" at bounding box center [175, 103] width 57 height 9
type input "[DATE]"
type input "2025/05/08"
click at [350, 183] on div "Apply" at bounding box center [349, 188] width 17 height 9
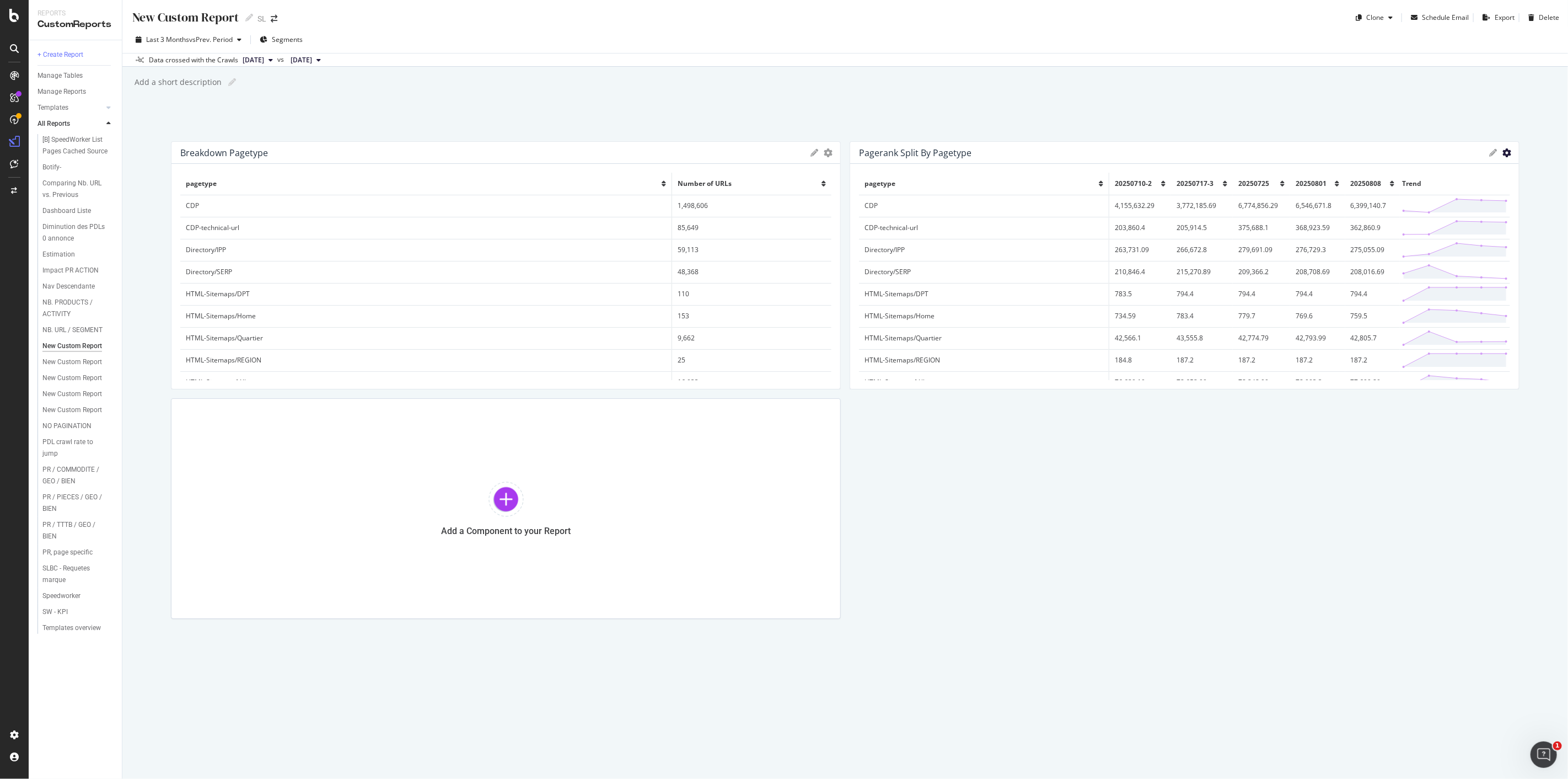
click at [1505, 153] on icon "gear" at bounding box center [1507, 153] width 9 height 9
click at [1490, 142] on div "Pagerank split by Pagetype Export as CSV Delete Add to Custom Report" at bounding box center [1183, 152] width 668 height 22
click at [1491, 151] on icon at bounding box center [1492, 152] width 7 height 7
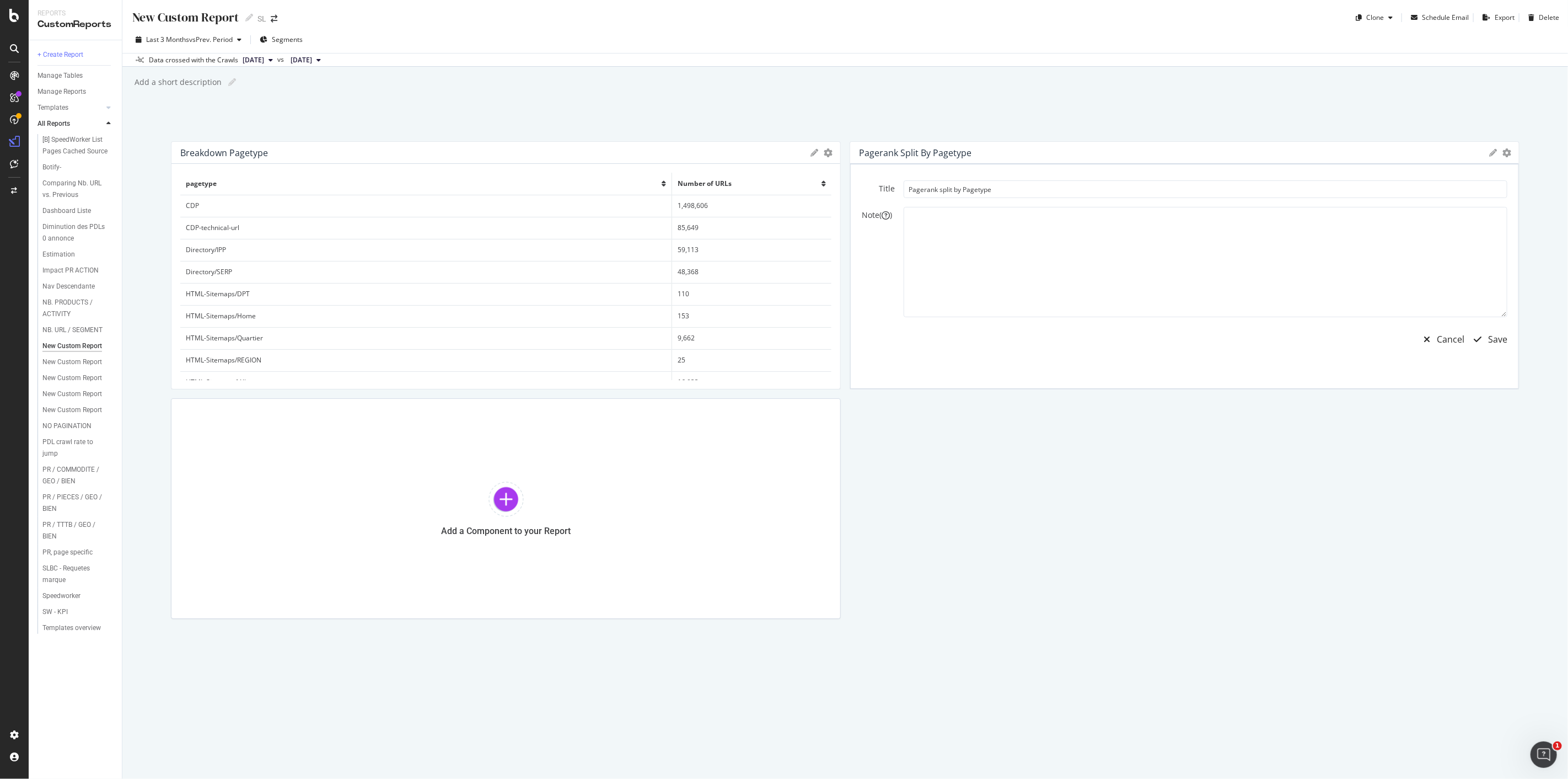
click at [1490, 150] on icon at bounding box center [1492, 152] width 7 height 7
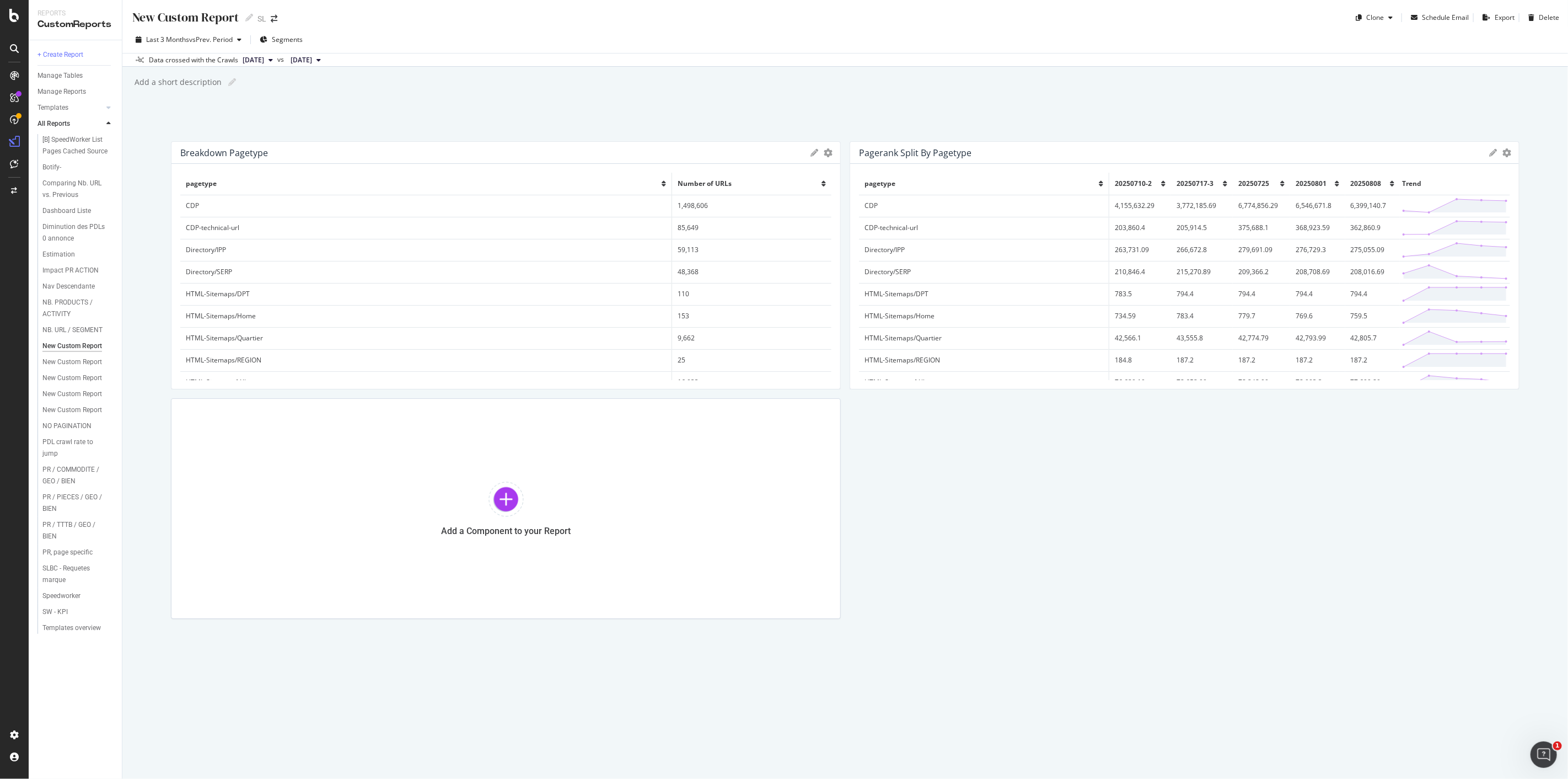
click at [1490, 150] on icon at bounding box center [1492, 152] width 7 height 7
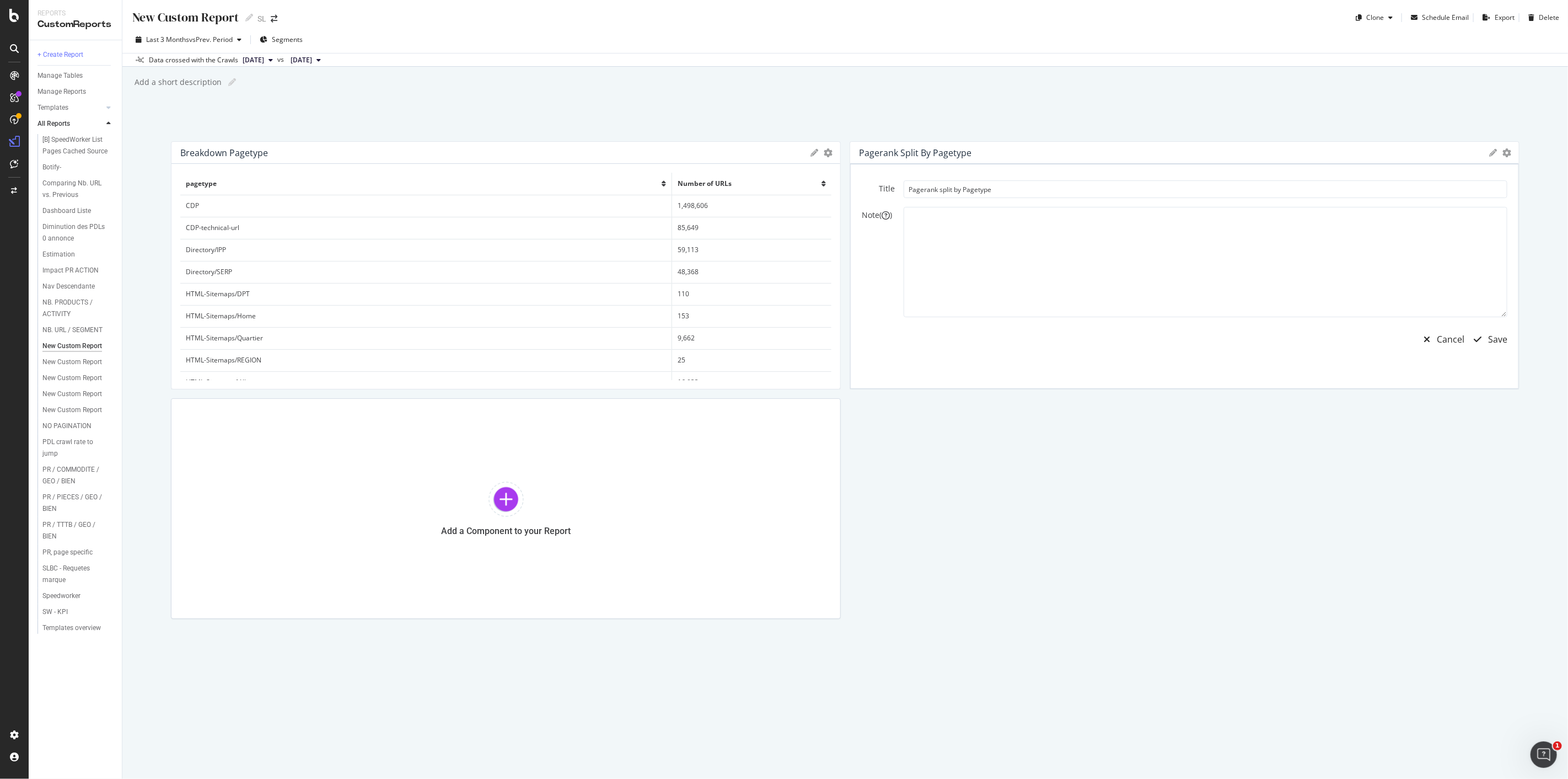
click at [1490, 150] on icon at bounding box center [1492, 152] width 7 height 7
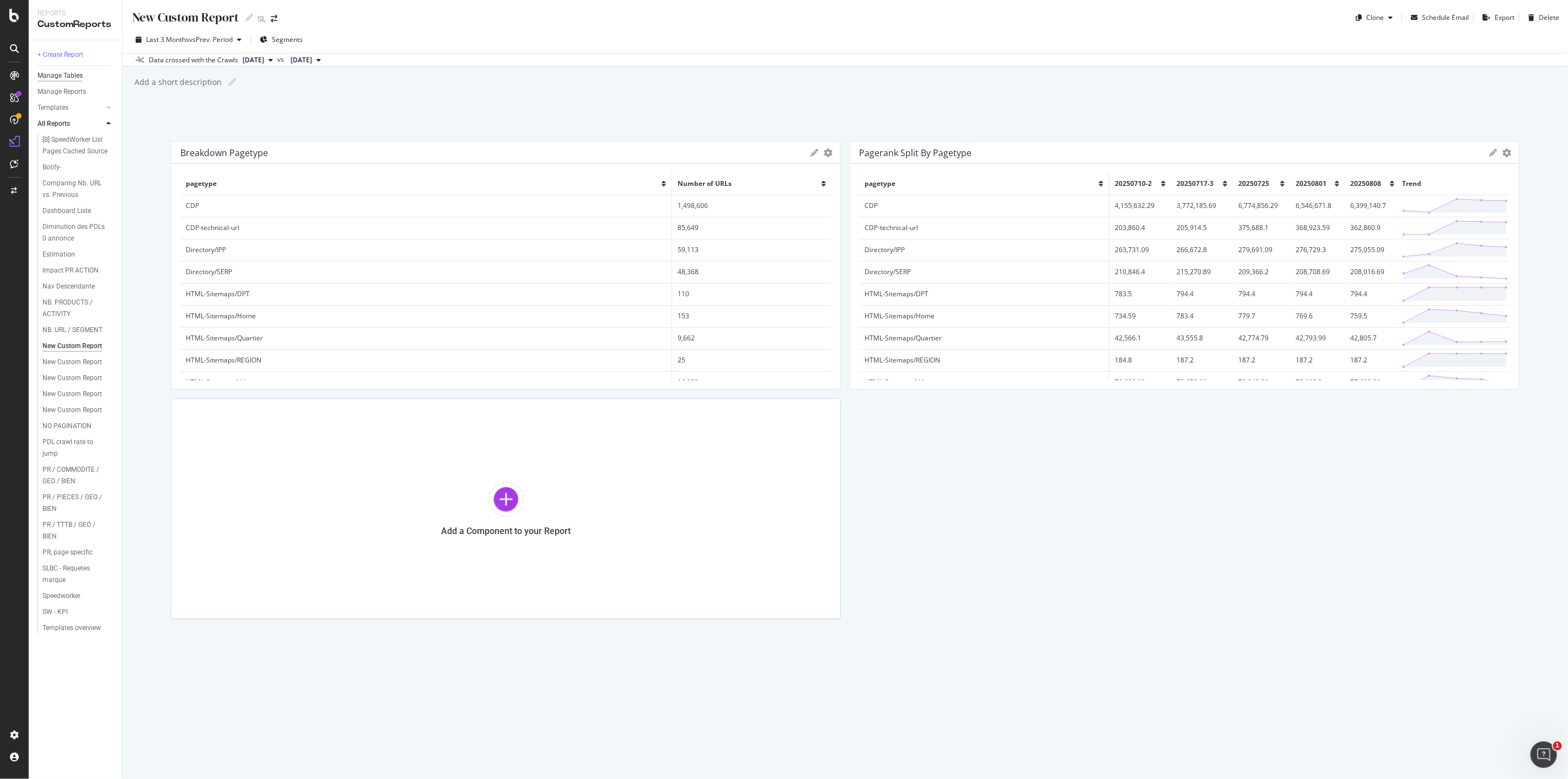
click at [69, 80] on div "Manage Tables" at bounding box center [60, 76] width 46 height 12
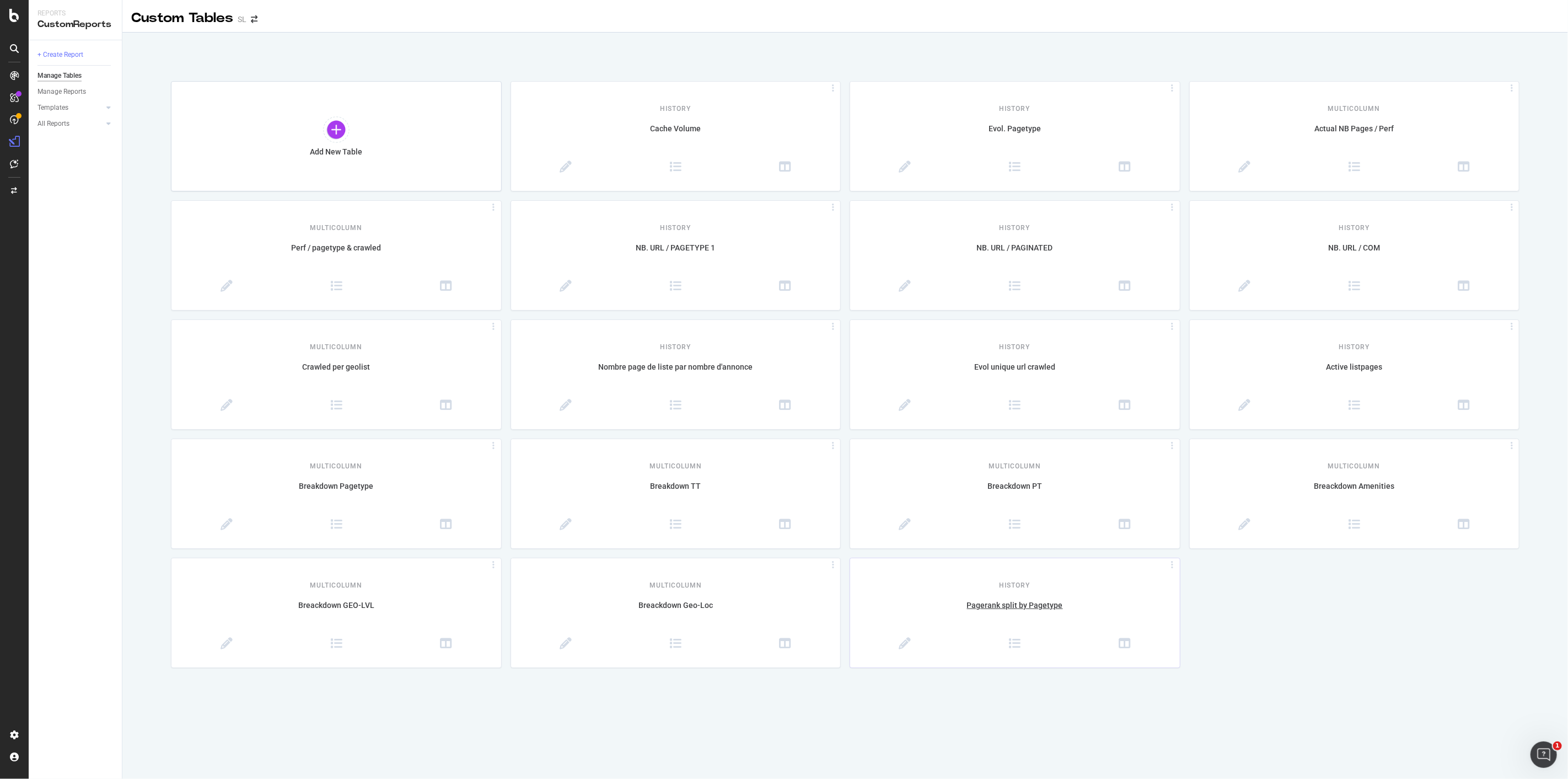
click at [1104, 592] on div "History Pagerank split by Pagetype" at bounding box center [1015, 613] width 330 height 109
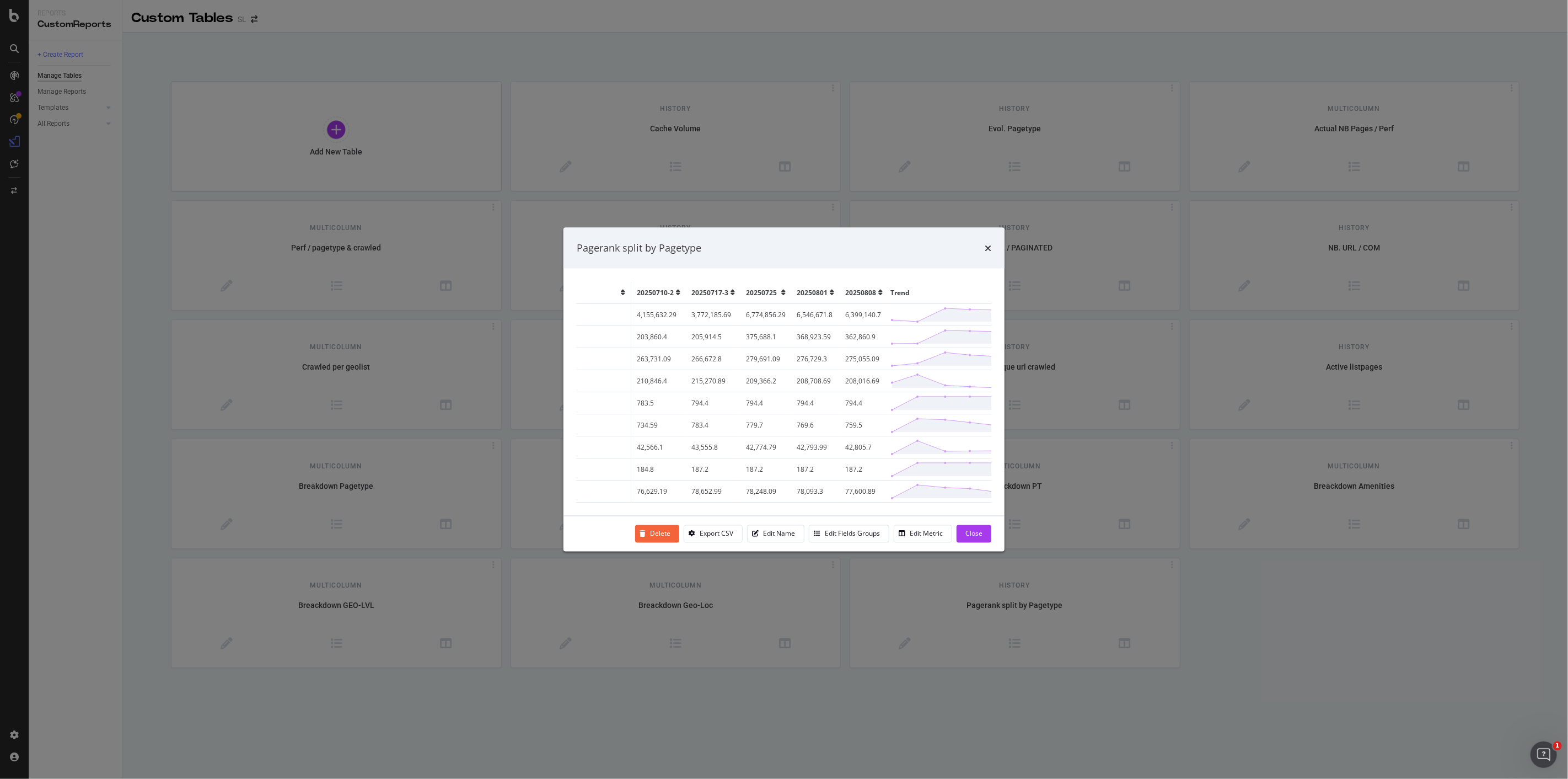
scroll to position [0, 180]
click at [916, 531] on div "Edit Metric" at bounding box center [926, 534] width 33 height 9
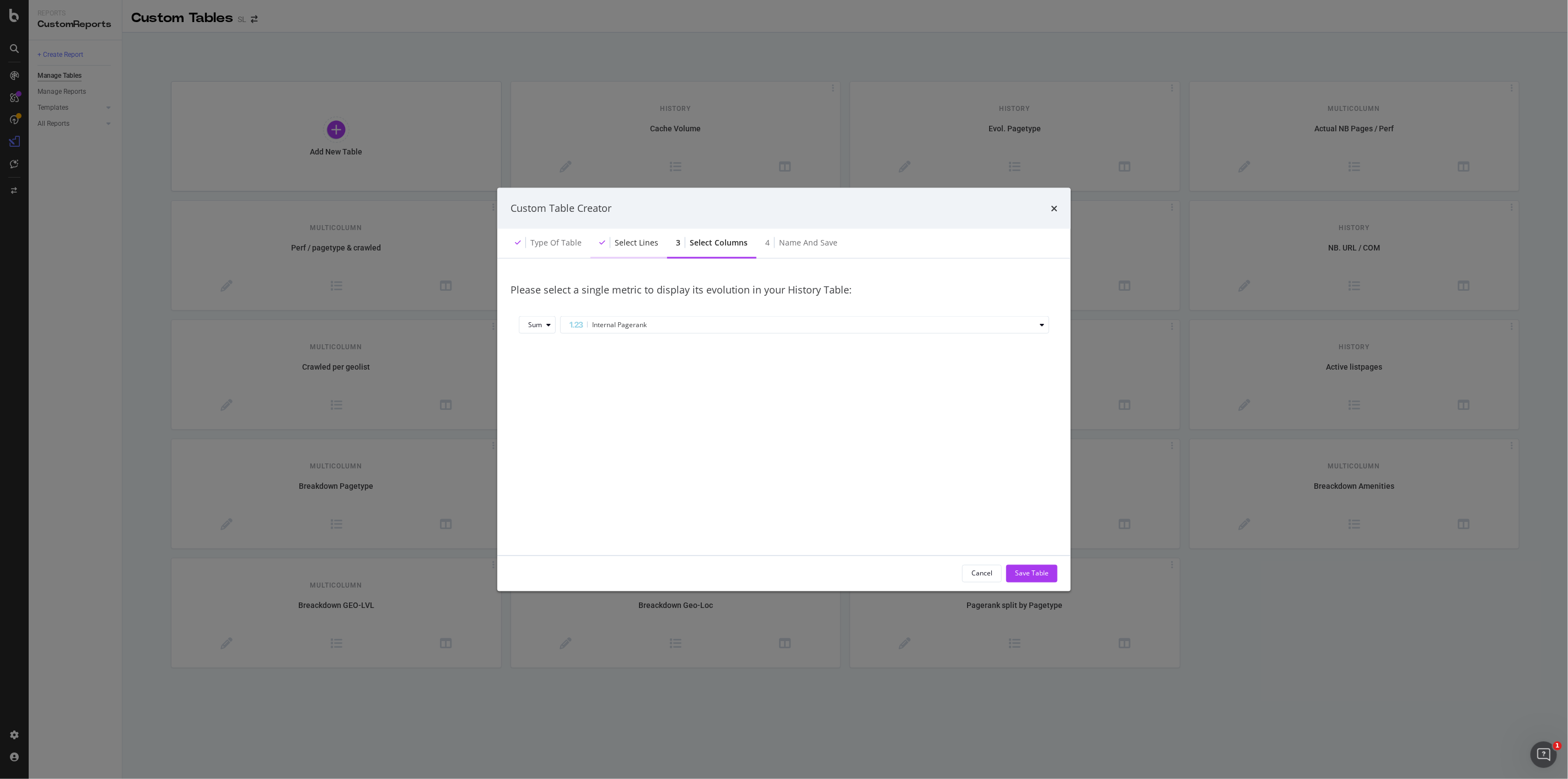
click at [657, 243] on div "Select lines" at bounding box center [629, 243] width 77 height 30
click at [625, 246] on div "Select lines" at bounding box center [636, 242] width 44 height 11
click at [729, 239] on div "Select columns" at bounding box center [717, 242] width 57 height 11
click at [791, 238] on div "Name and save" at bounding box center [808, 242] width 58 height 11
click at [983, 569] on div "Cancel" at bounding box center [981, 573] width 21 height 9
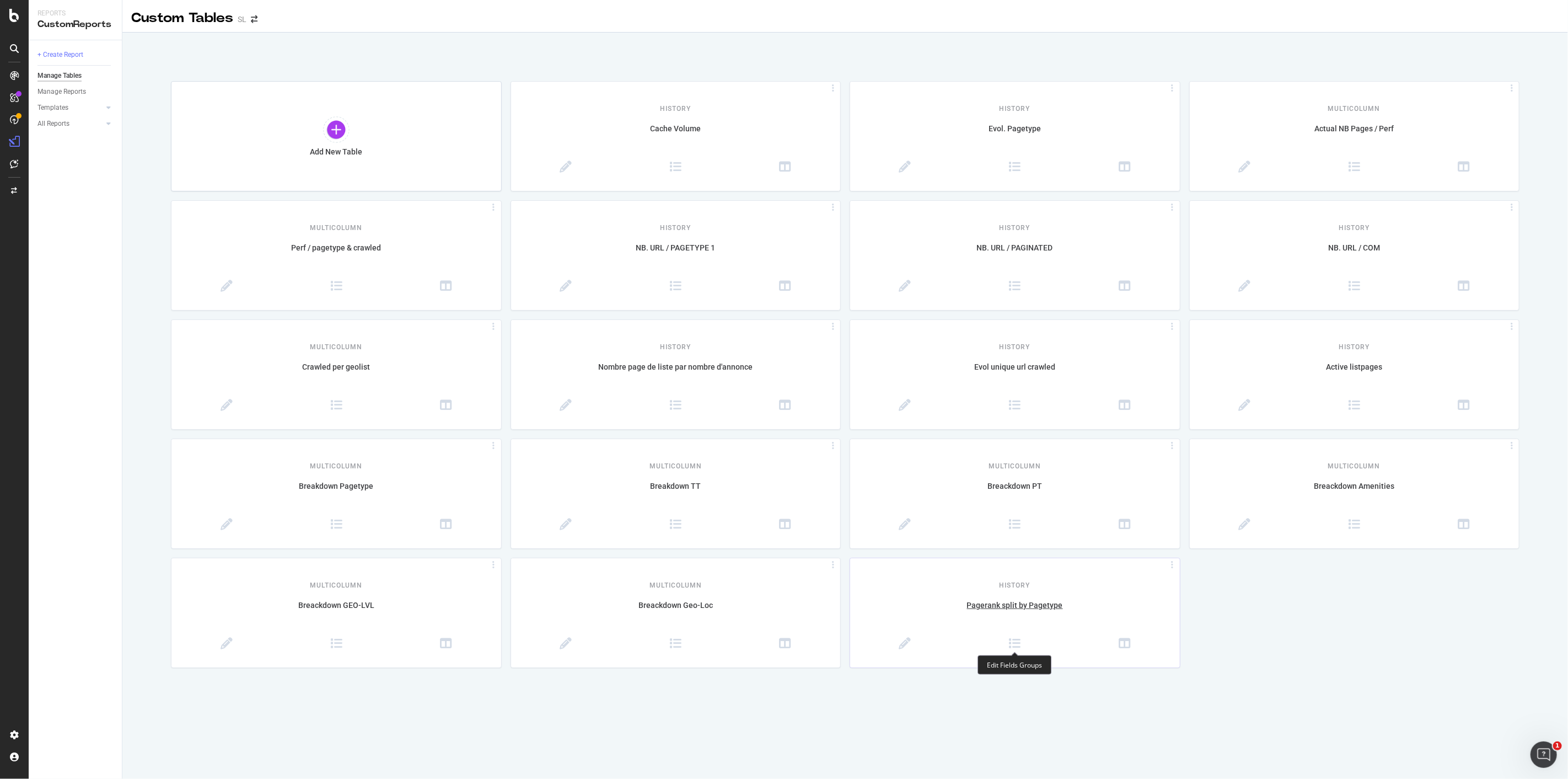
click at [1006, 652] on div at bounding box center [1015, 645] width 330 height 26
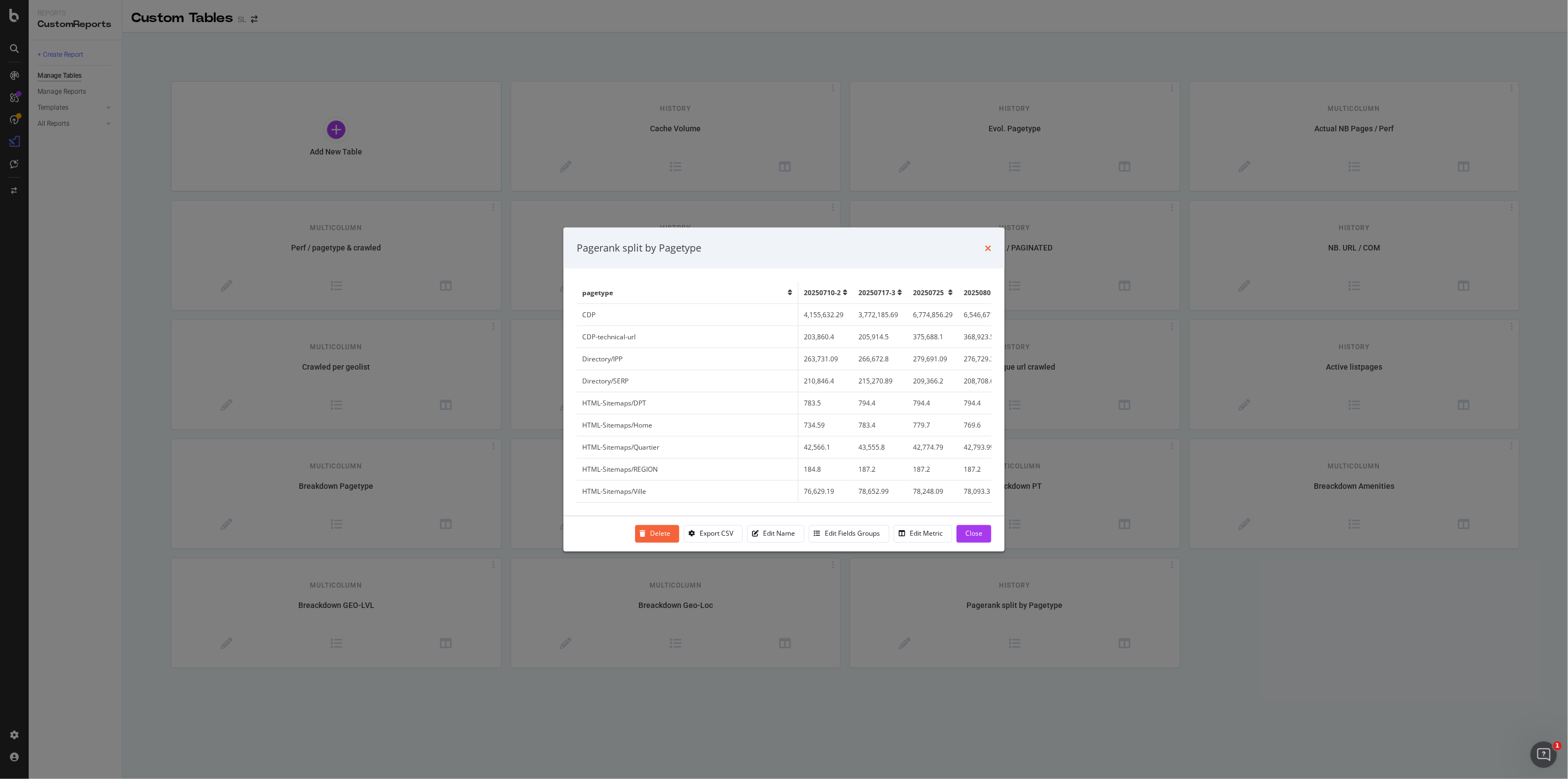
click at [990, 245] on icon "times" at bounding box center [987, 248] width 6 height 9
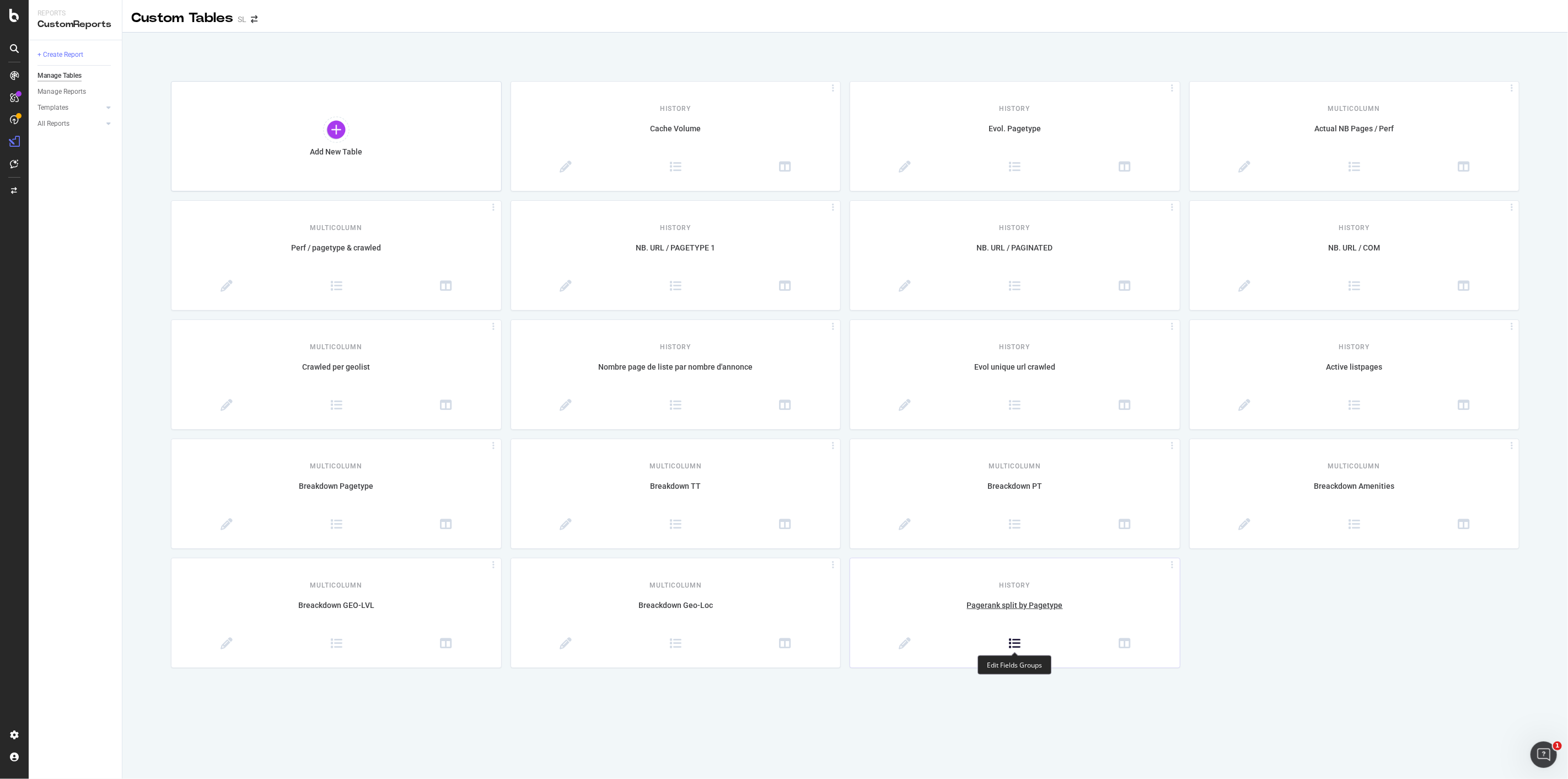
click at [1012, 647] on icon at bounding box center [1015, 643] width 12 height 12
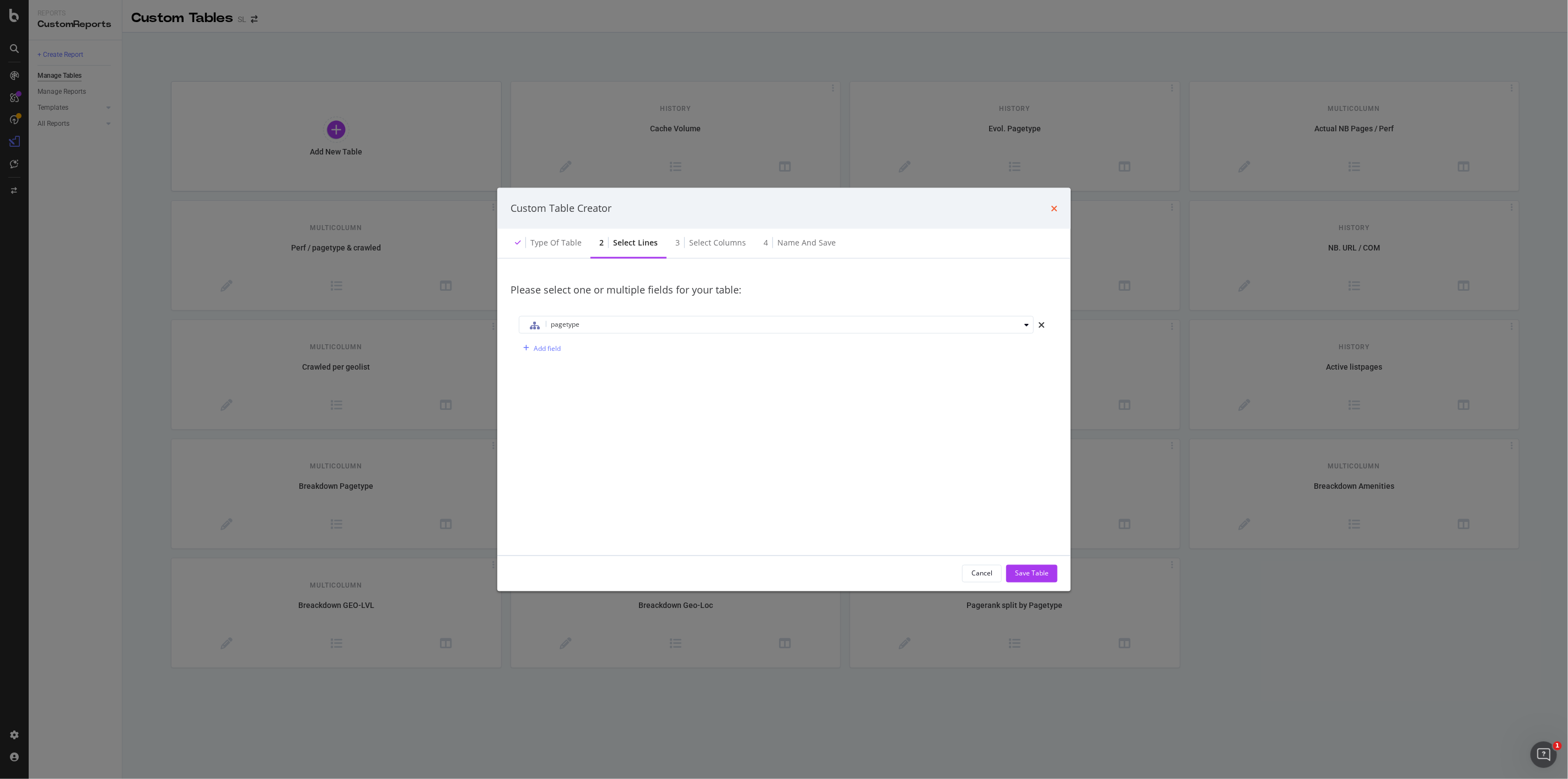
click at [1054, 208] on icon "times" at bounding box center [1054, 208] width 6 height 9
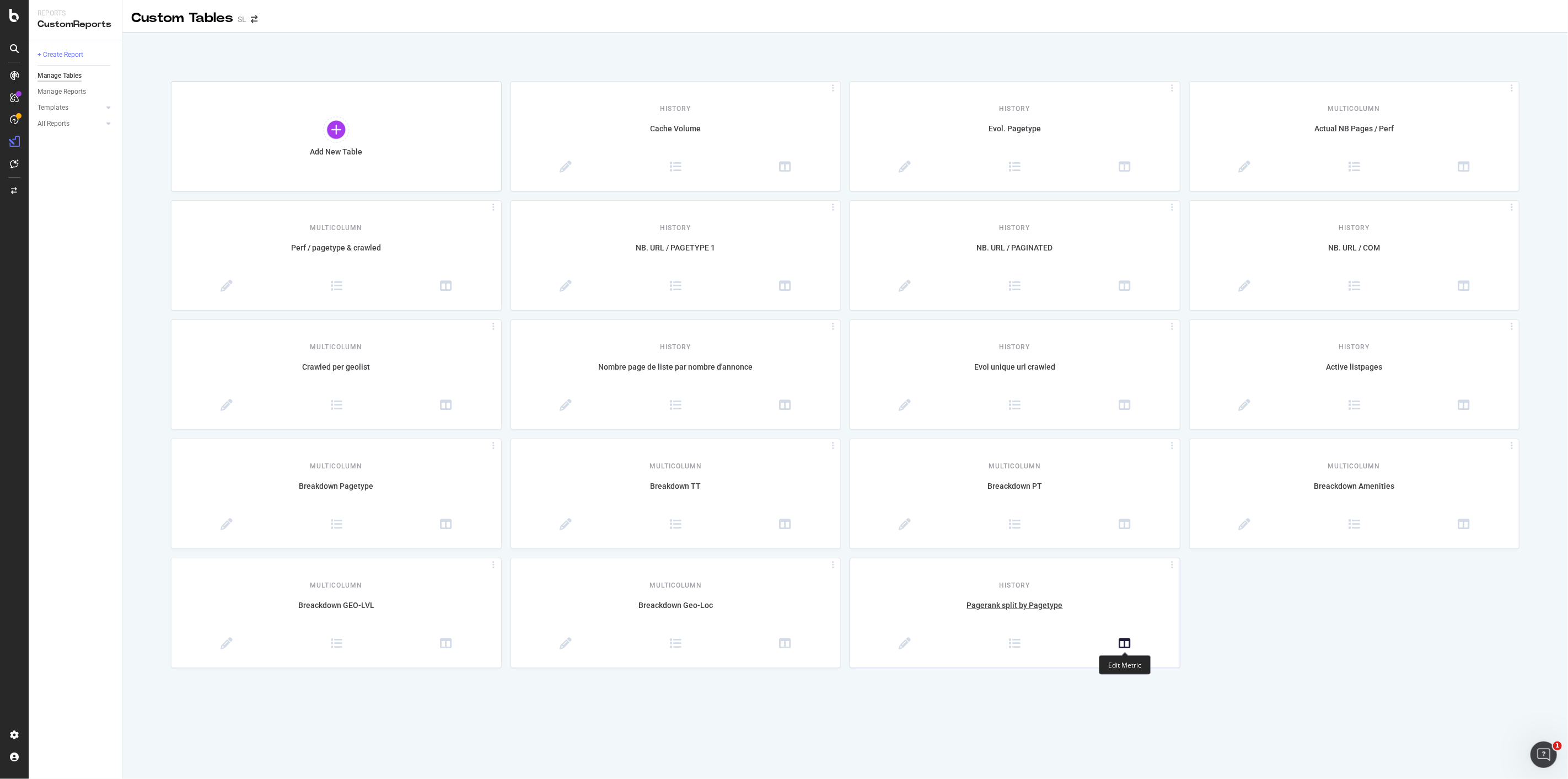
click at [1122, 648] on icon at bounding box center [1124, 643] width 12 height 12
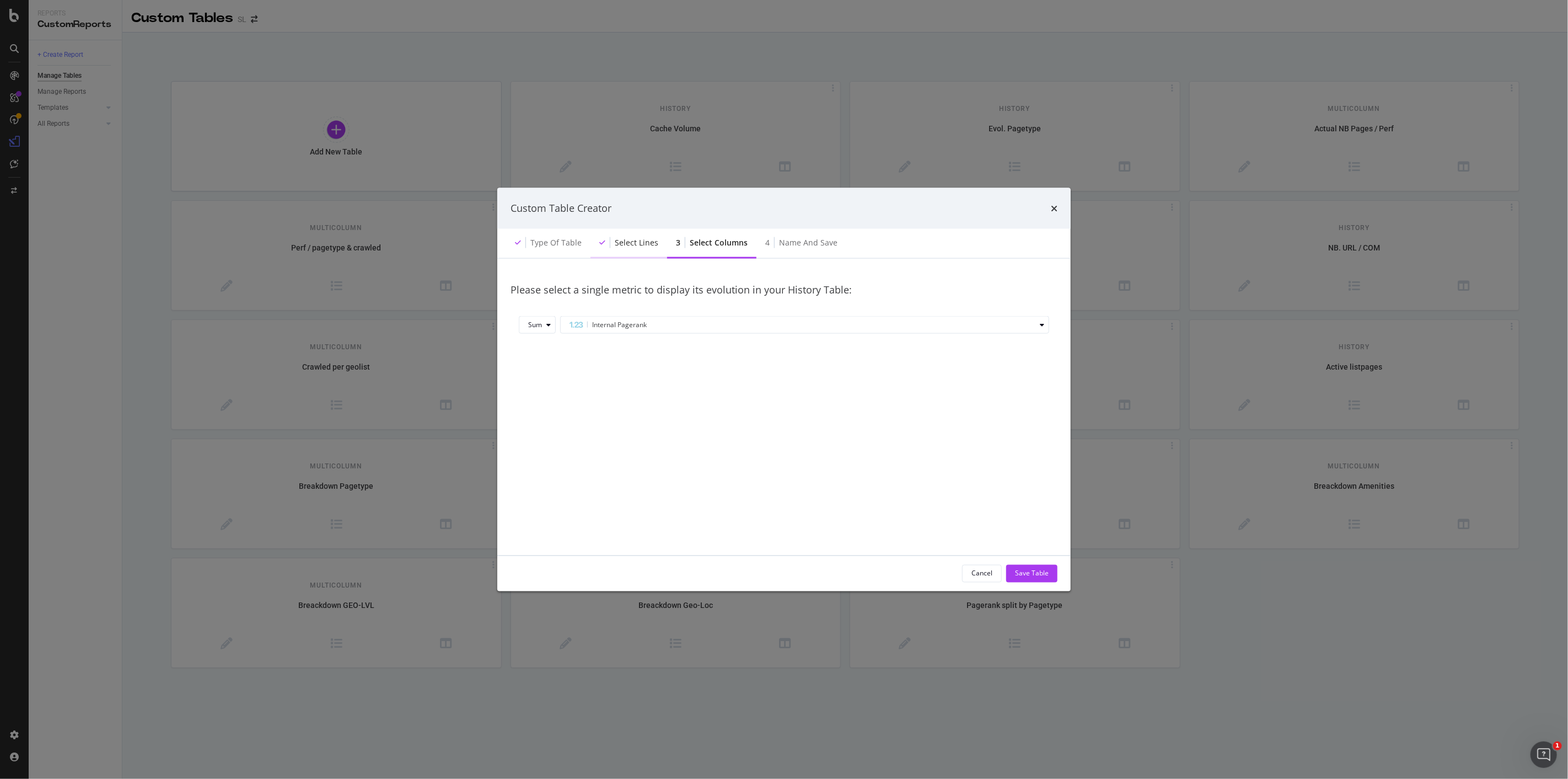
click at [636, 239] on div "Select lines" at bounding box center [636, 242] width 44 height 11
click at [560, 234] on div "Type of table" at bounding box center [548, 243] width 85 height 30
click at [995, 562] on div "Cancel Save Table" at bounding box center [783, 573] width 573 height 36
click at [985, 580] on div "Cancel" at bounding box center [981, 573] width 21 height 16
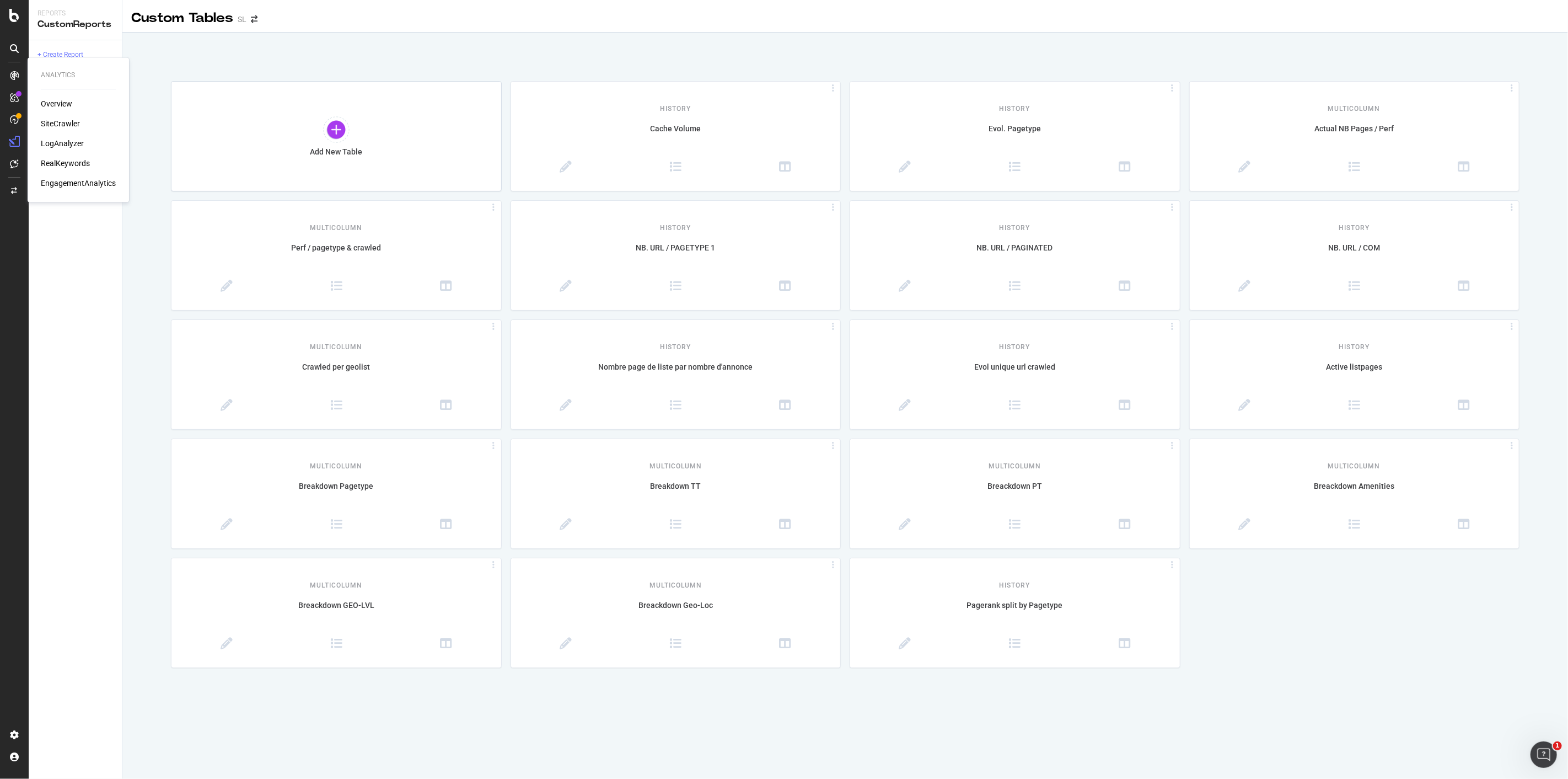
click at [18, 78] on icon at bounding box center [15, 76] width 9 height 9
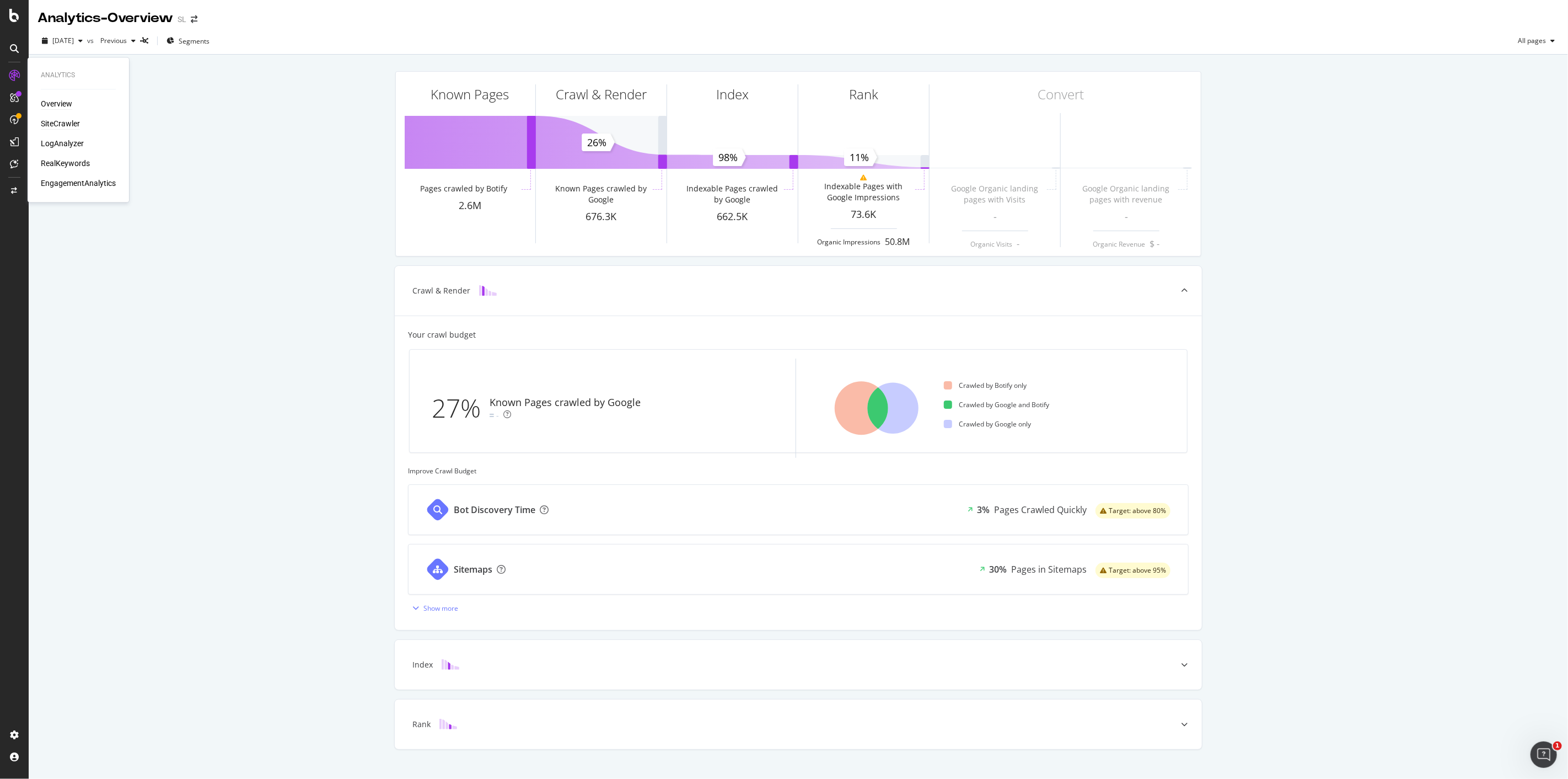
click at [69, 121] on div "SiteCrawler" at bounding box center [60, 124] width 39 height 11
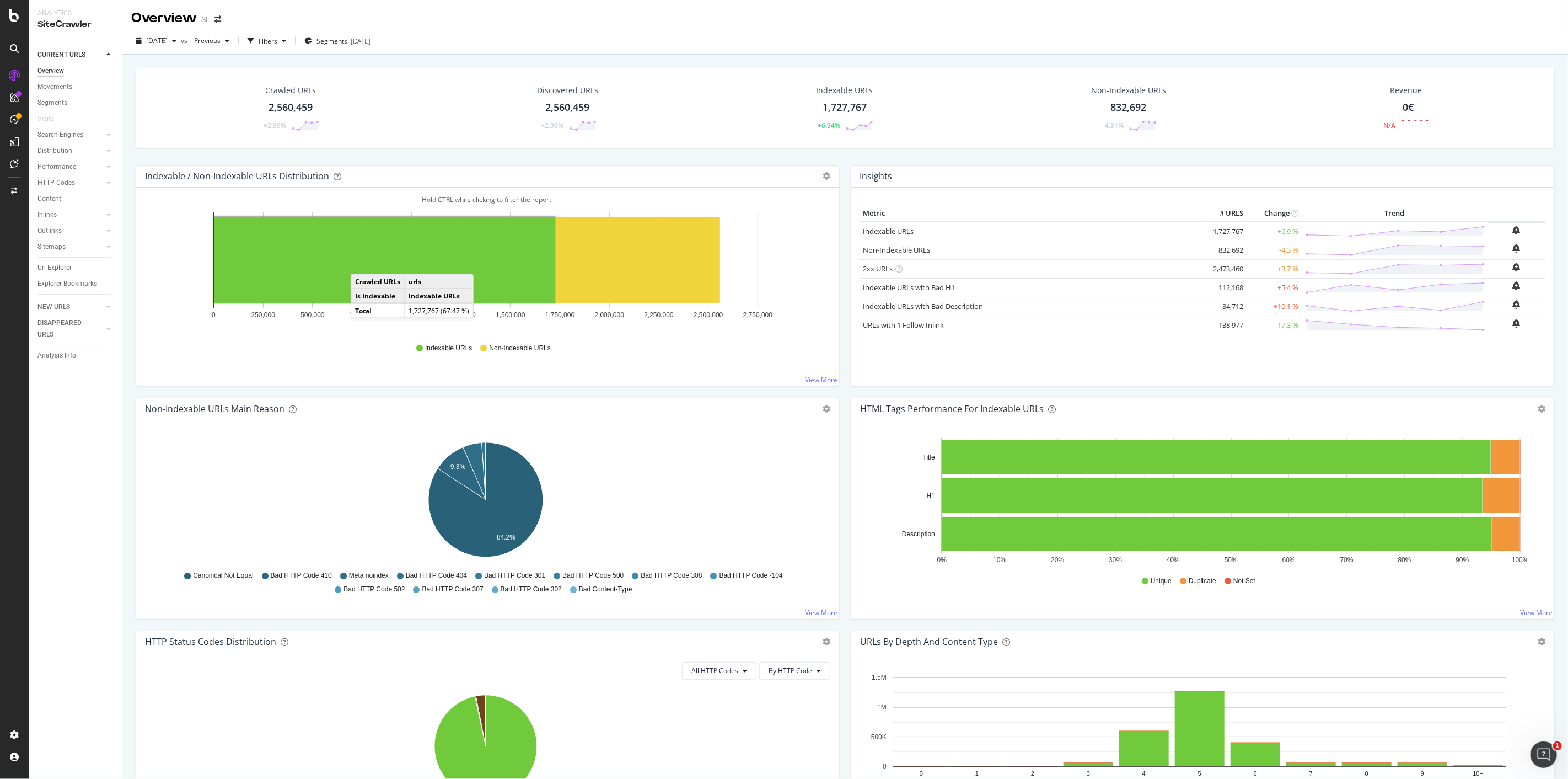
click at [362, 263] on rect "A chart." at bounding box center [385, 260] width 341 height 86
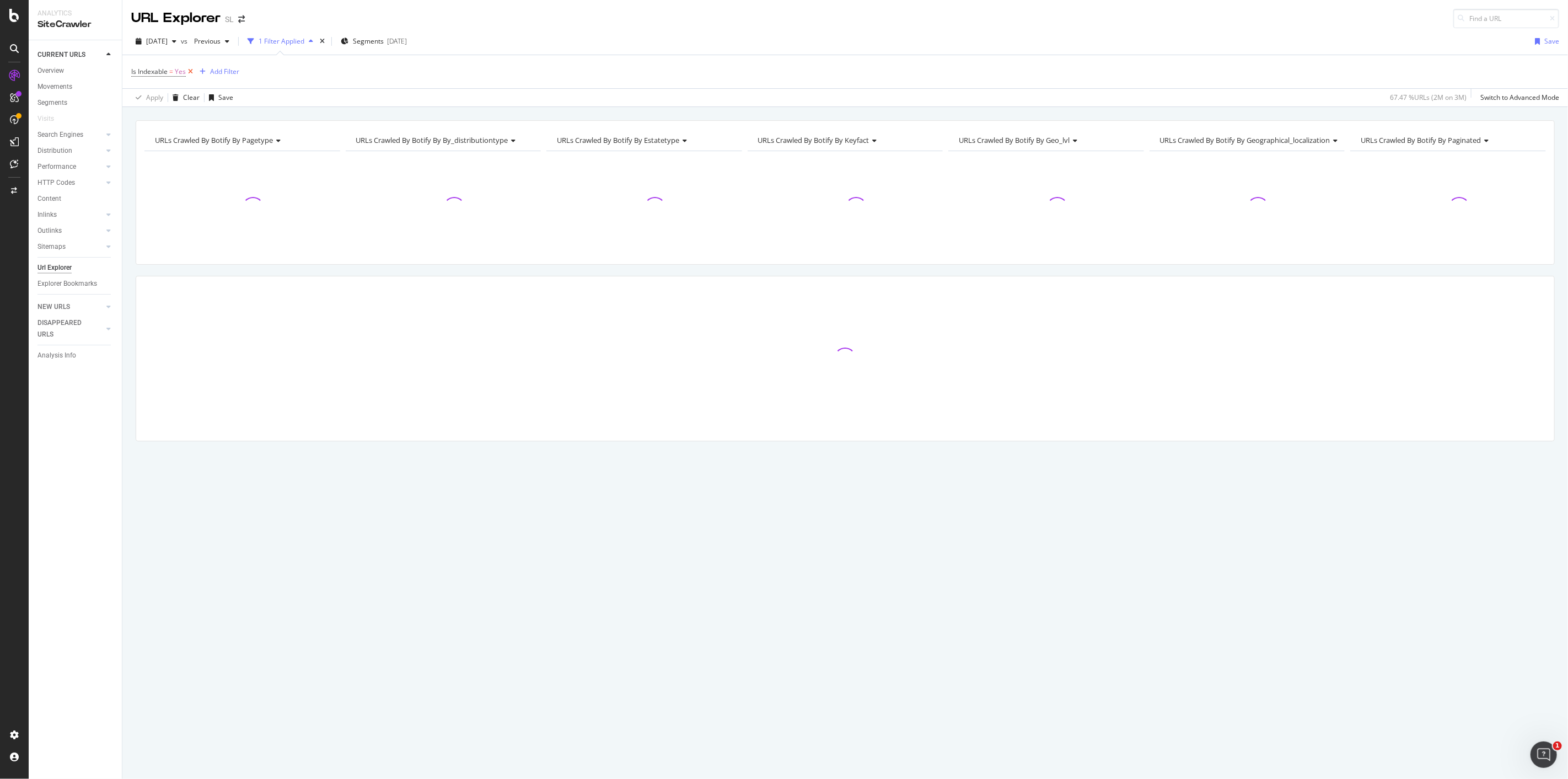
click at [191, 70] on icon at bounding box center [191, 72] width 9 height 11
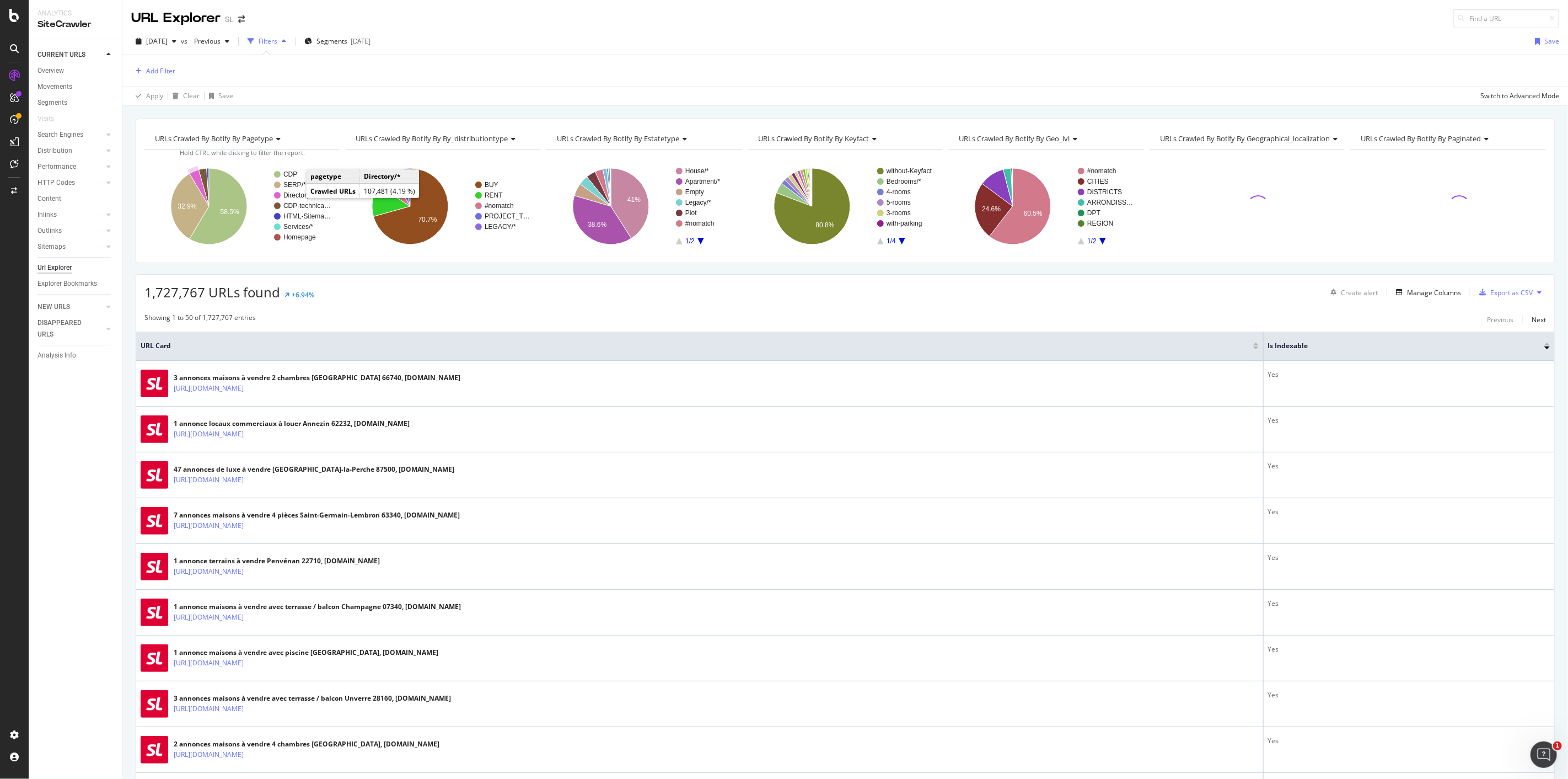
click at [296, 194] on text "Directory/*" at bounding box center [299, 195] width 31 height 7
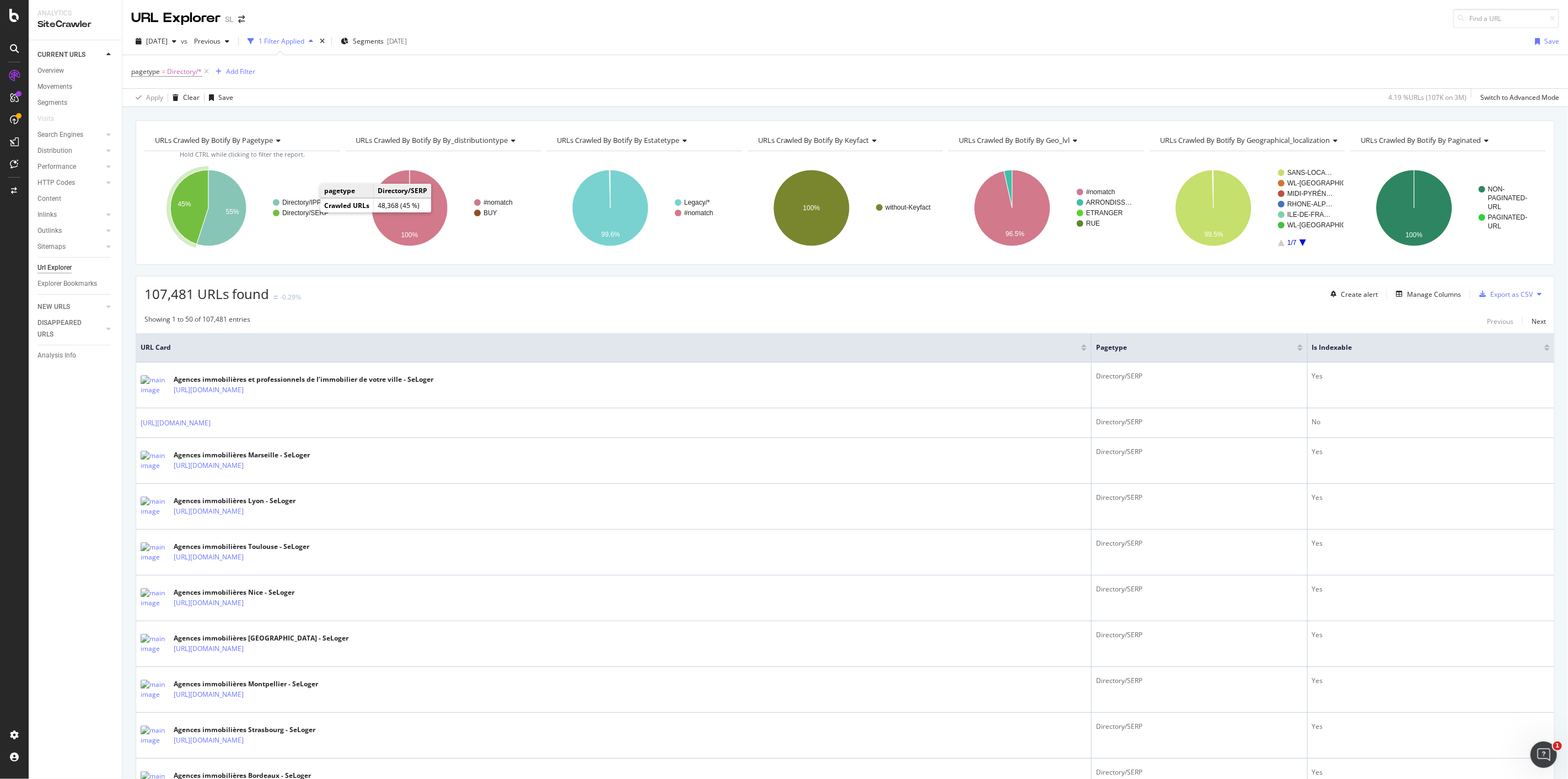
click at [309, 213] on text "Directory/SERP" at bounding box center [305, 213] width 46 height 7
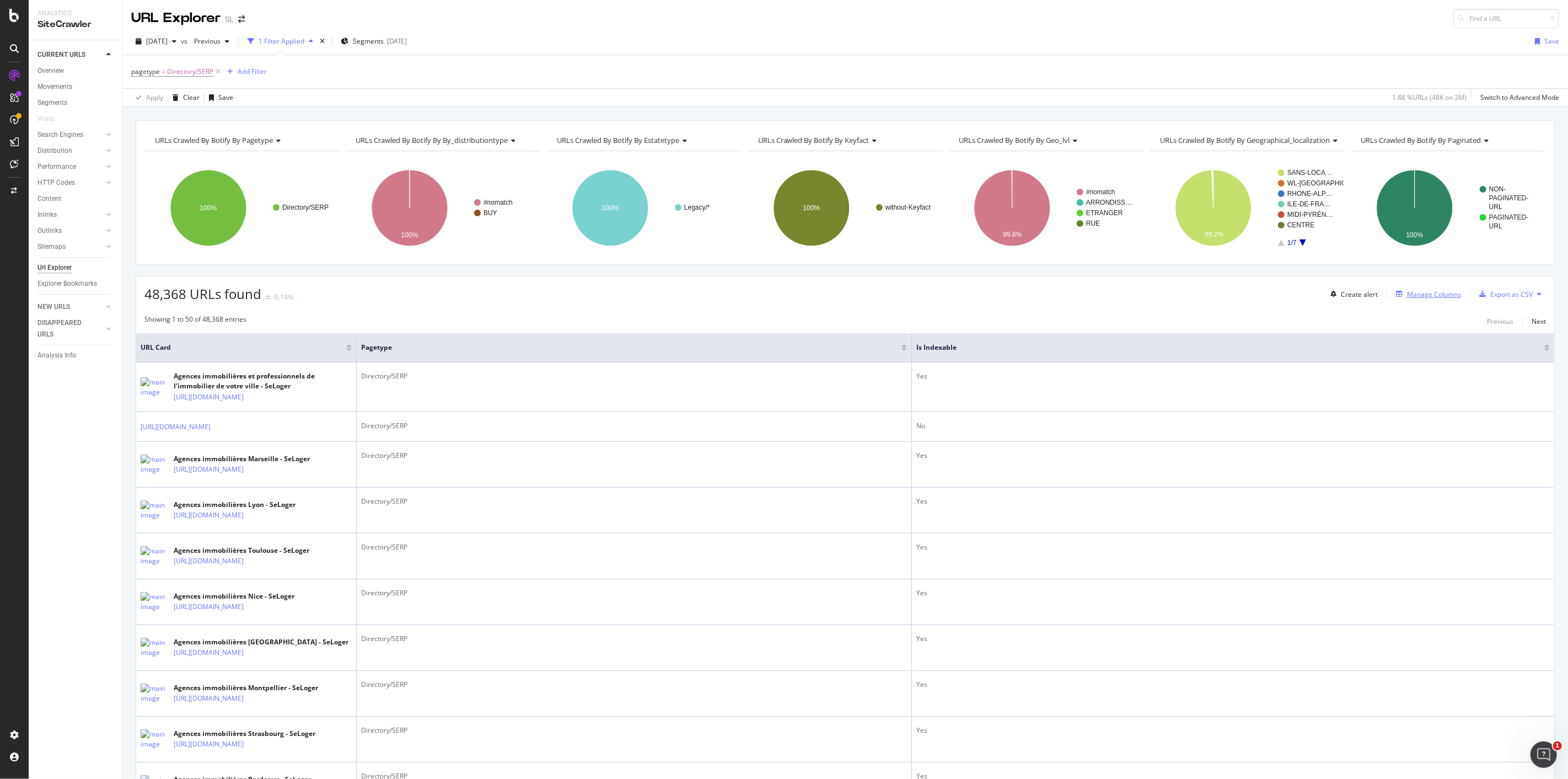
click at [1439, 289] on div "Manage Columns" at bounding box center [1433, 294] width 54 height 9
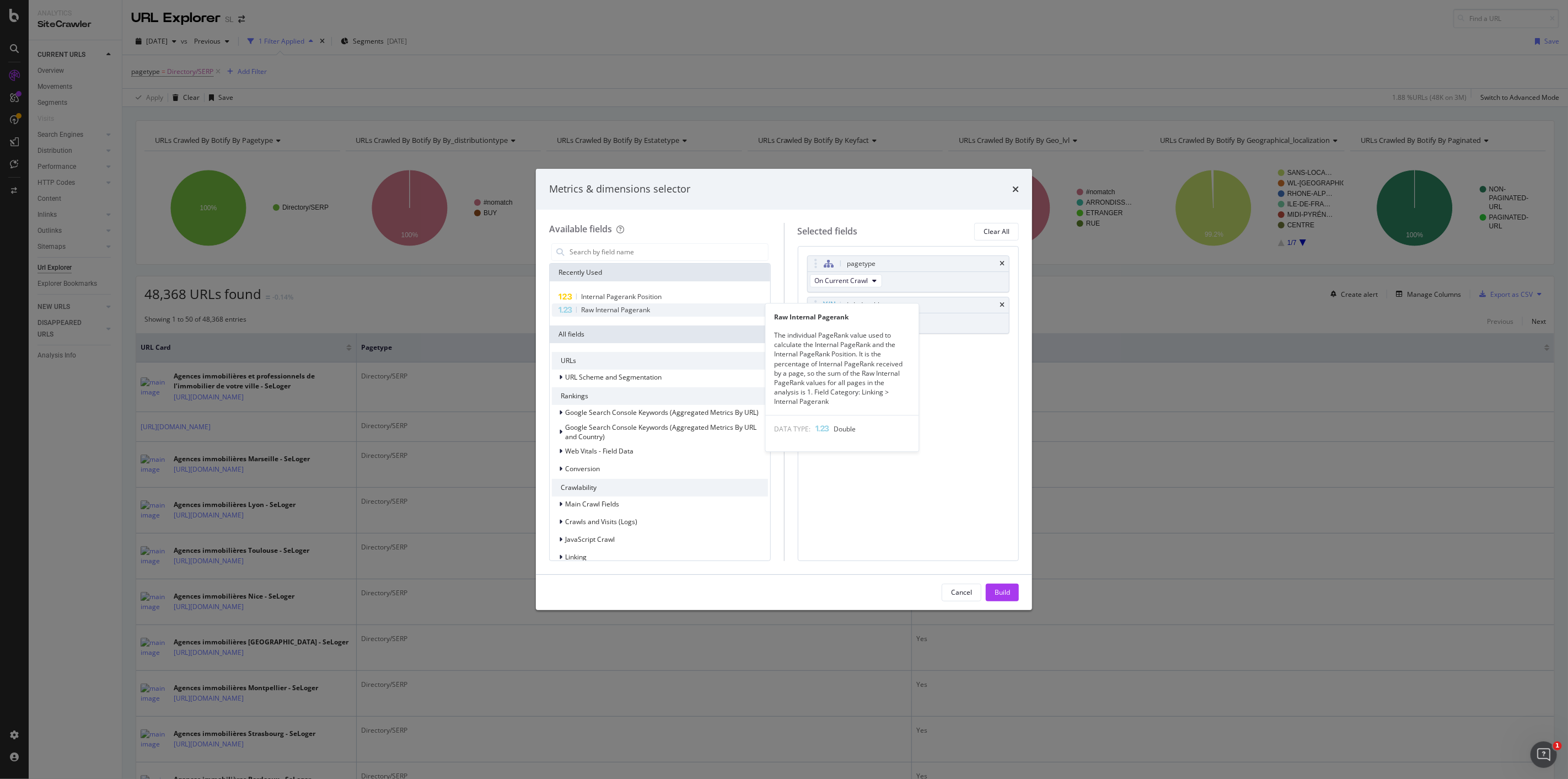
click at [675, 307] on div "Raw Internal Pagerank" at bounding box center [659, 310] width 216 height 14
click at [1002, 586] on div "Build" at bounding box center [1002, 592] width 15 height 16
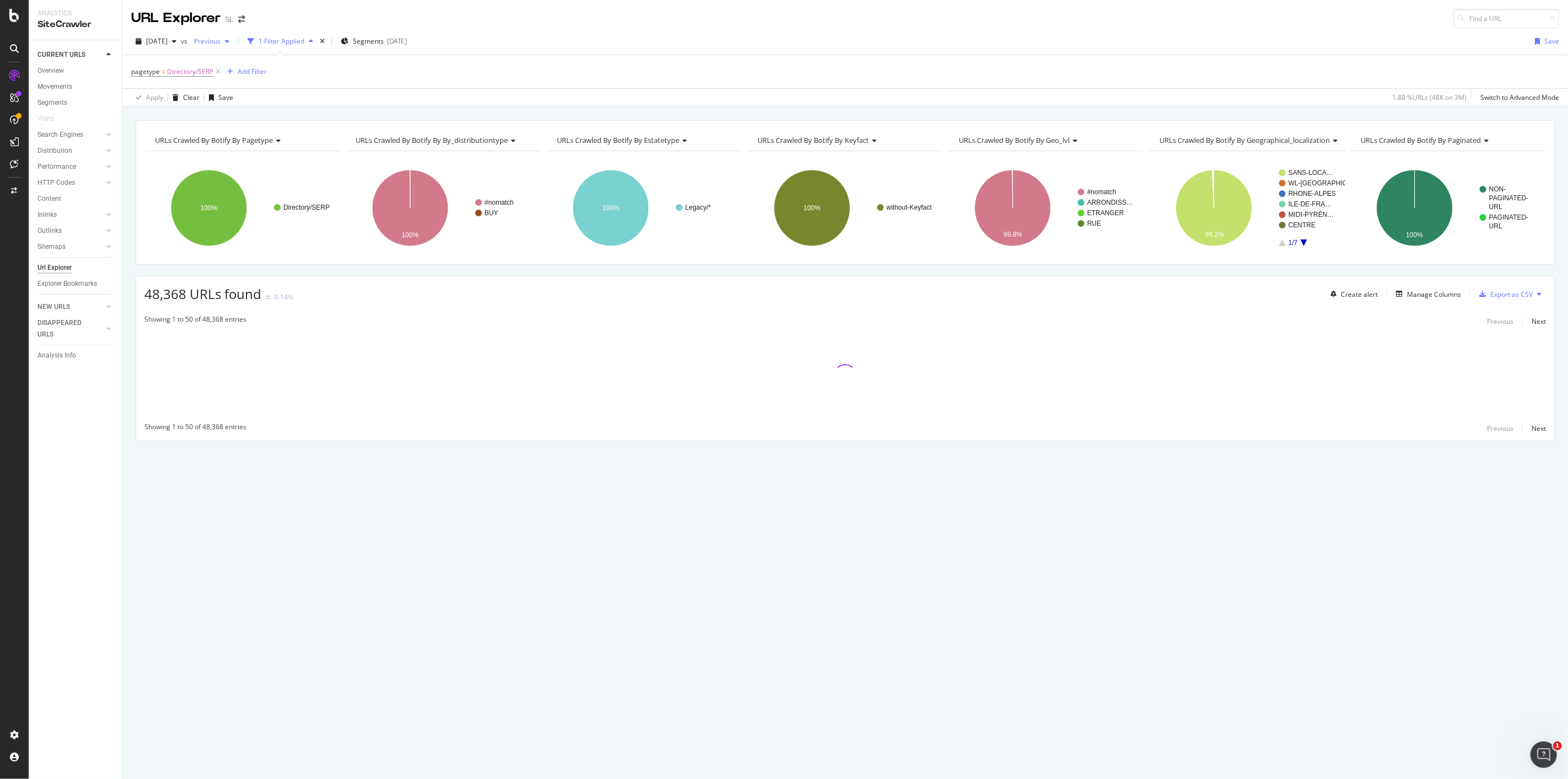
click at [221, 37] on span "Previous" at bounding box center [205, 41] width 31 height 9
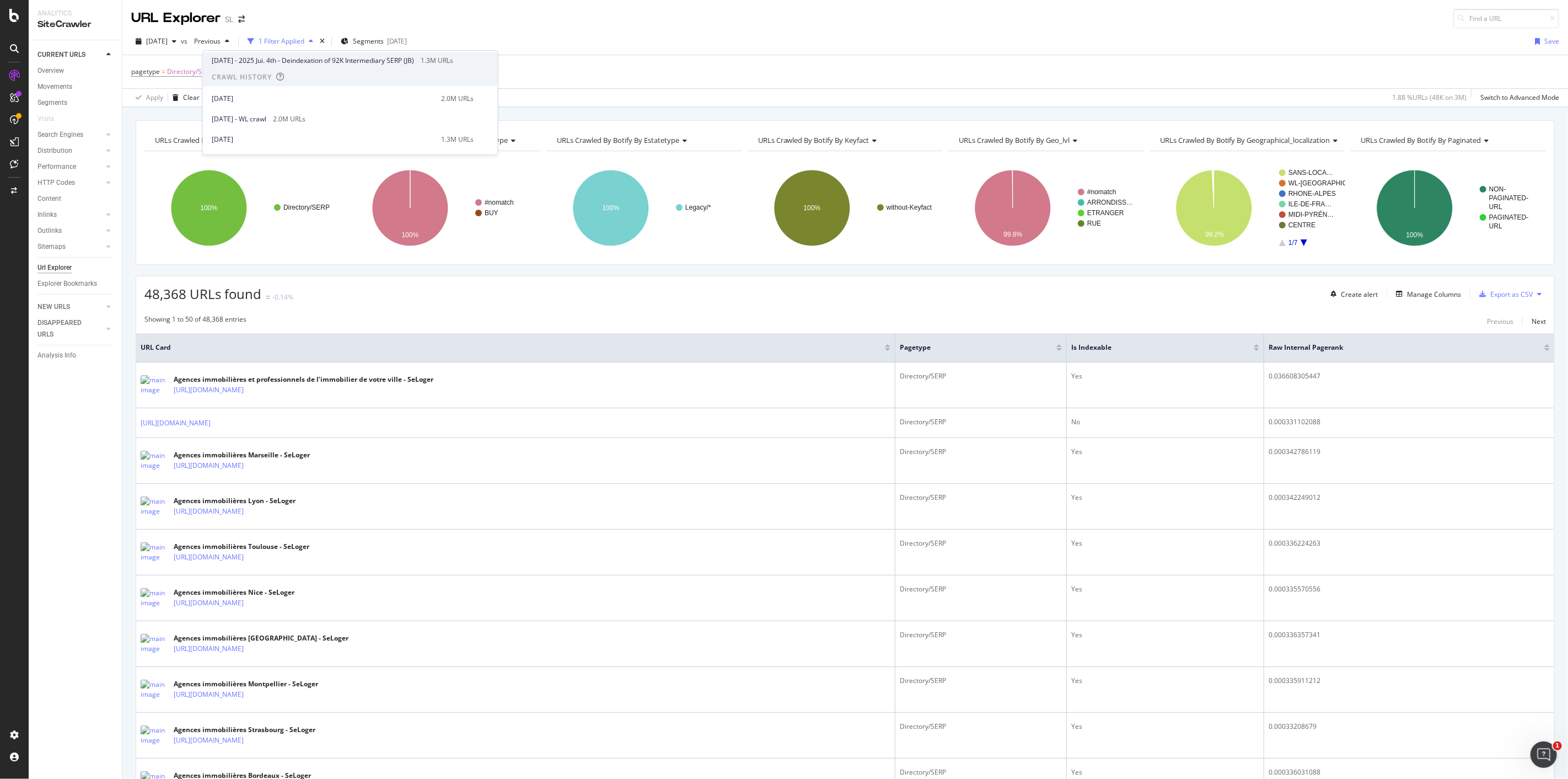
scroll to position [183, 0]
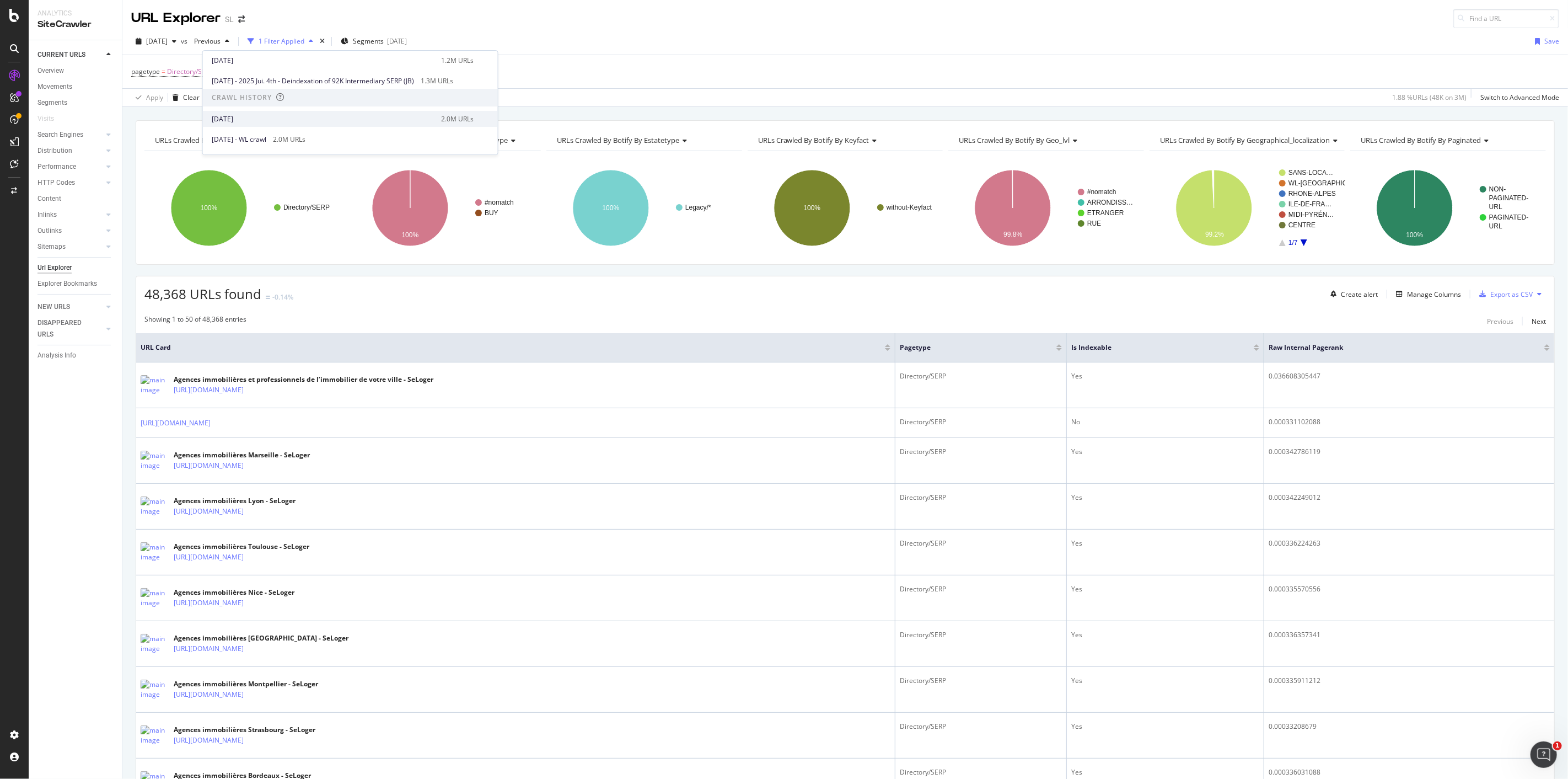
click at [291, 117] on div "[DATE]" at bounding box center [323, 119] width 222 height 10
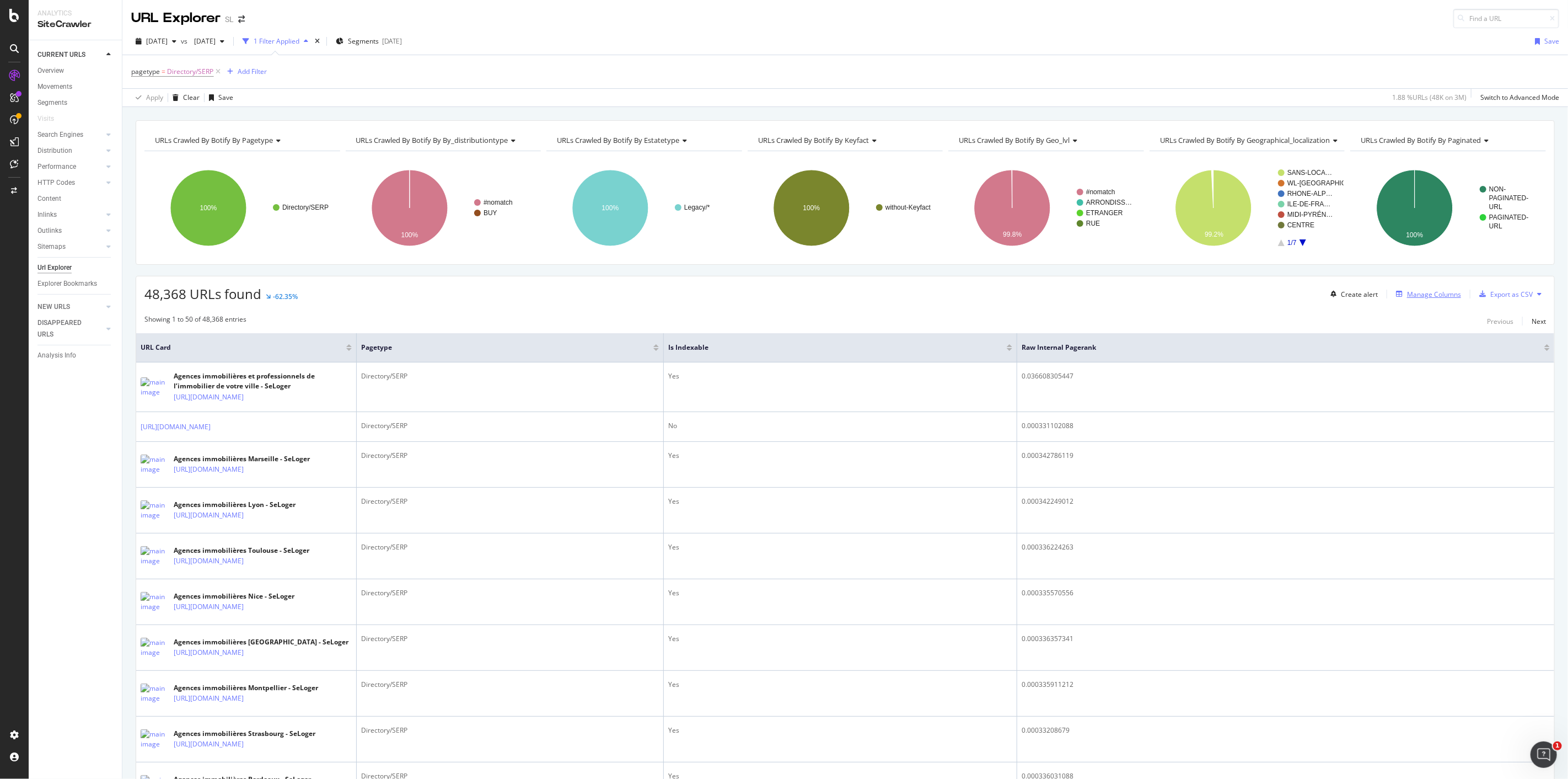
click at [1433, 294] on div "Manage Columns" at bounding box center [1433, 294] width 54 height 9
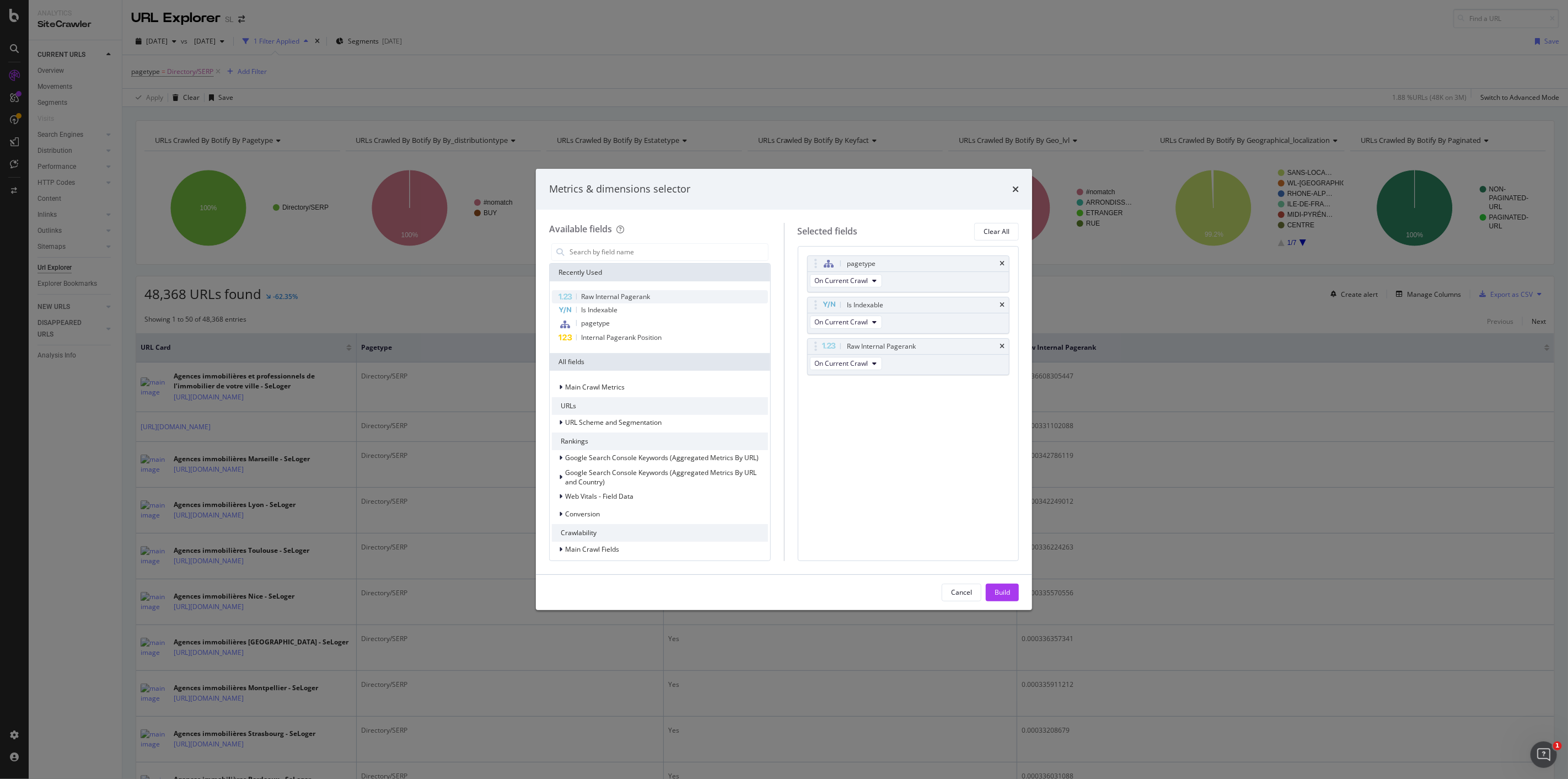
drag, startPoint x: 667, startPoint y: 299, endPoint x: 673, endPoint y: 302, distance: 6.7
click at [673, 300] on div "Raw Internal Pagerank" at bounding box center [659, 296] width 216 height 14
click at [1000, 305] on icon "times" at bounding box center [1001, 305] width 5 height 6
click at [1005, 265] on div "pagetype" at bounding box center [908, 264] width 201 height 16
click at [1001, 265] on icon "times" at bounding box center [1001, 263] width 5 height 6
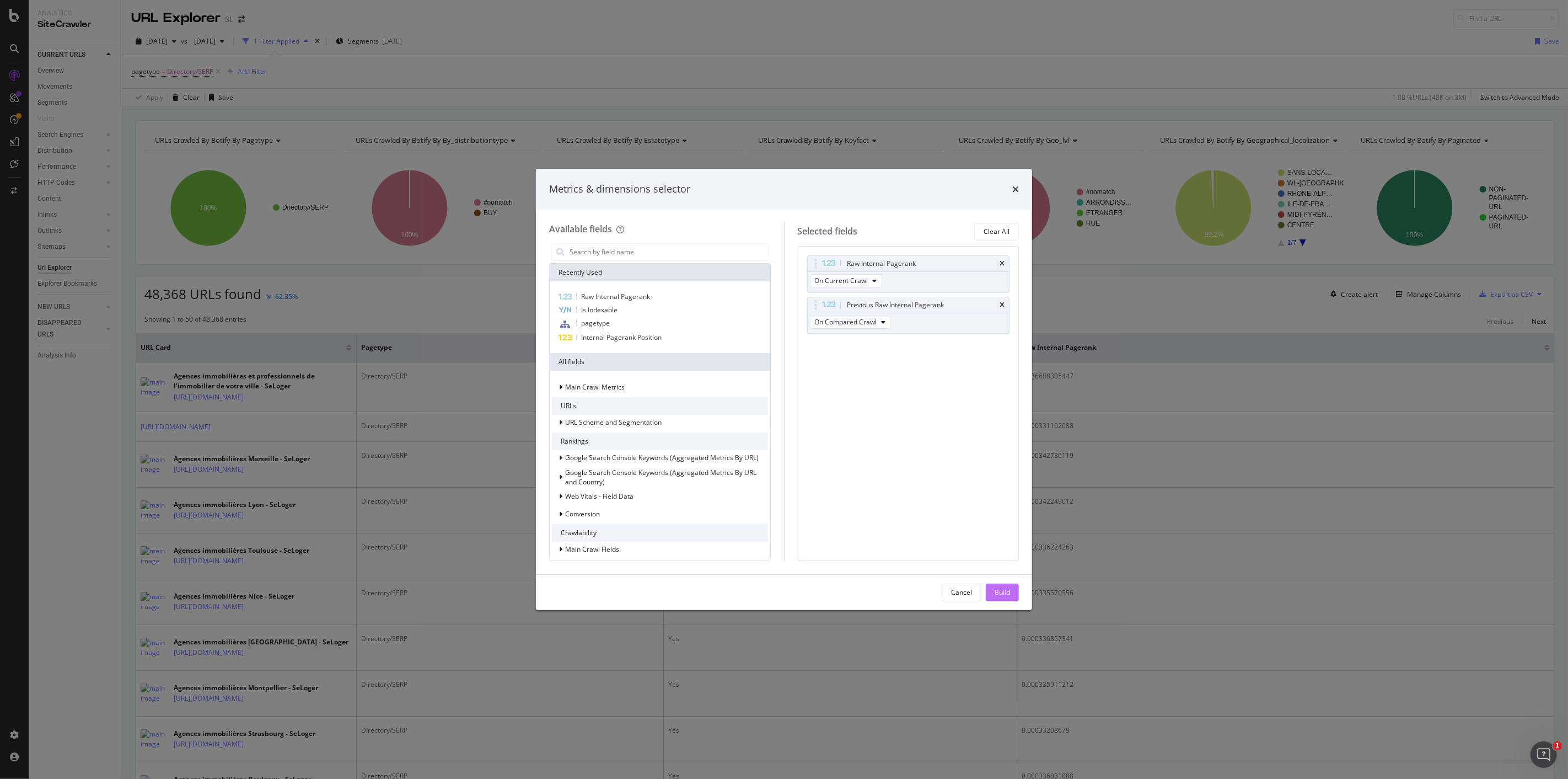
click at [1012, 596] on button "Build" at bounding box center [1002, 592] width 33 height 17
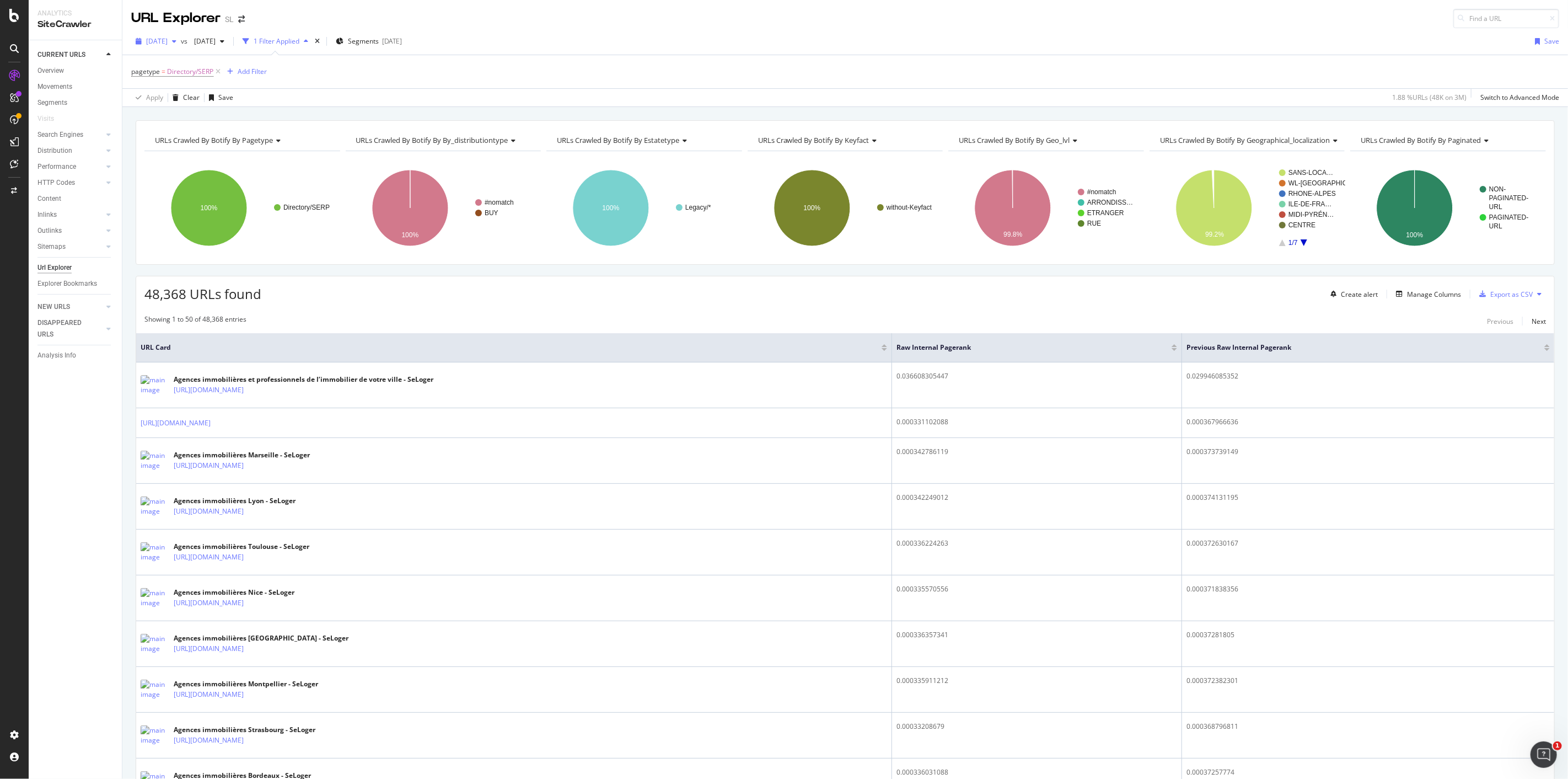
click at [168, 40] on span "[DATE]" at bounding box center [157, 41] width 22 height 9
click at [205, 123] on div "2025 May. 2nd 2.0M URLs" at bounding box center [285, 119] width 294 height 16
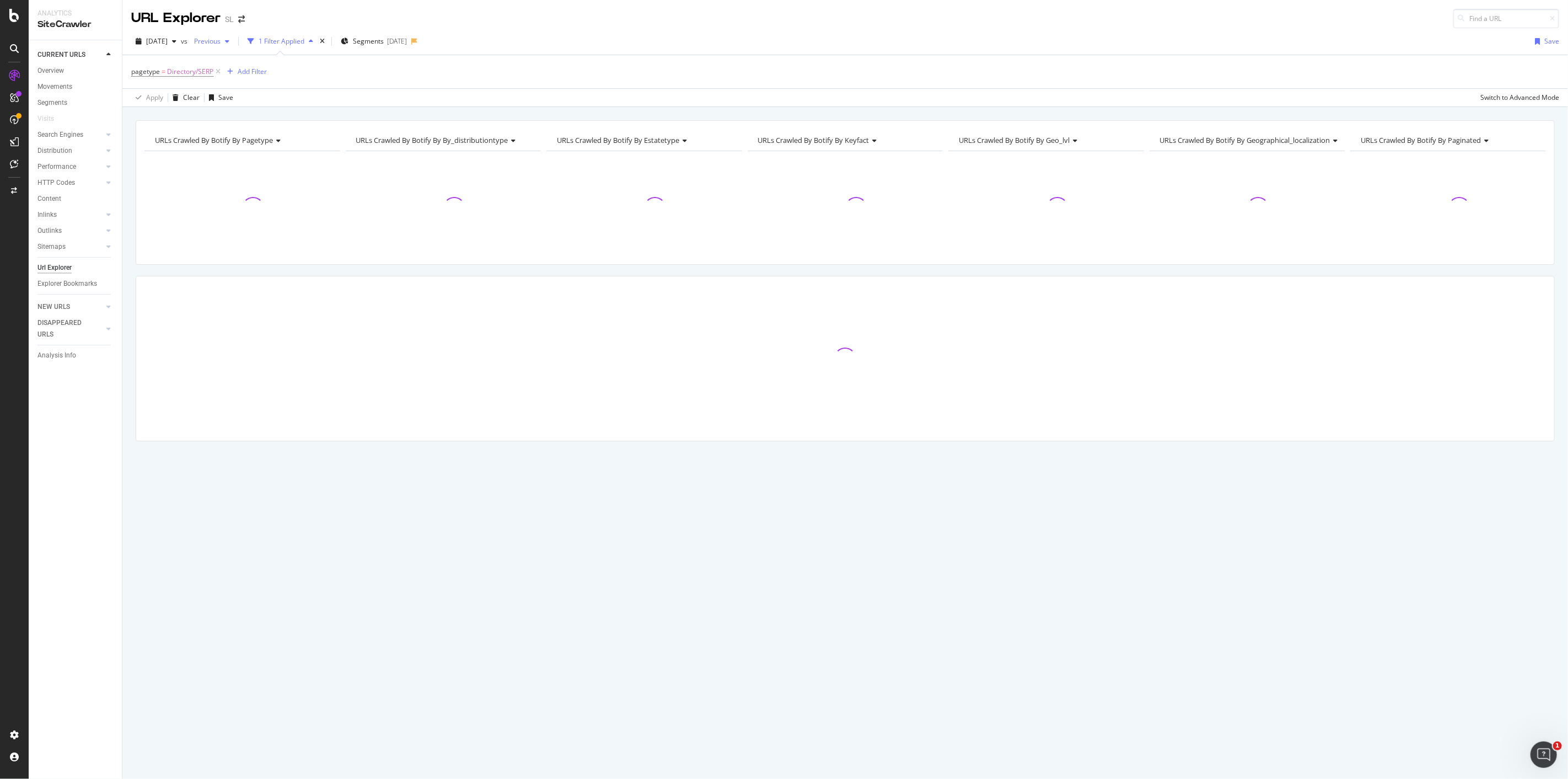
click at [221, 41] on span "Previous" at bounding box center [205, 41] width 31 height 9
click at [1149, 64] on div "pagetype = Directory/SERP Add Filter" at bounding box center [845, 71] width 1428 height 33
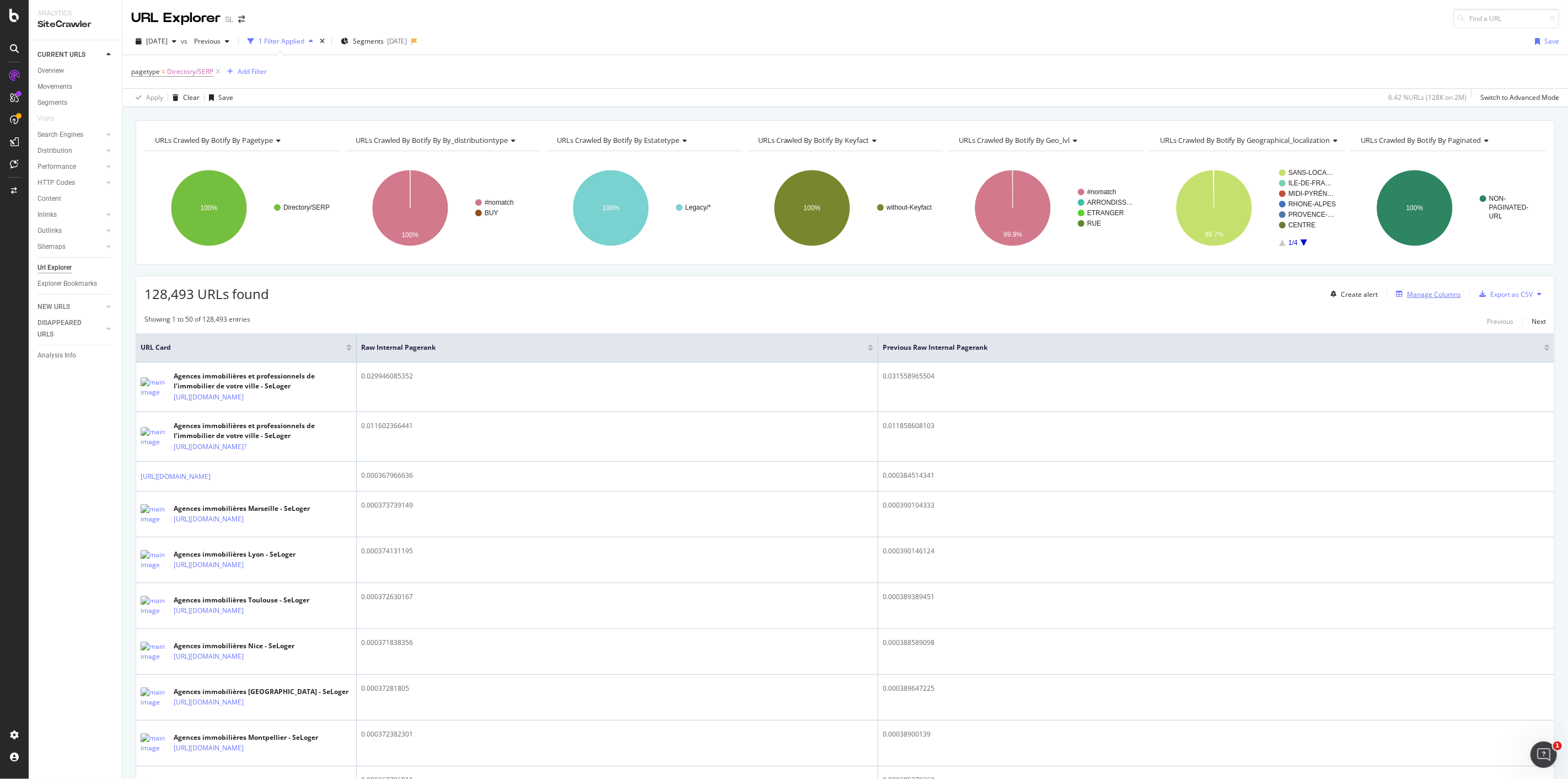
click at [1439, 295] on div "Manage Columns" at bounding box center [1433, 294] width 54 height 9
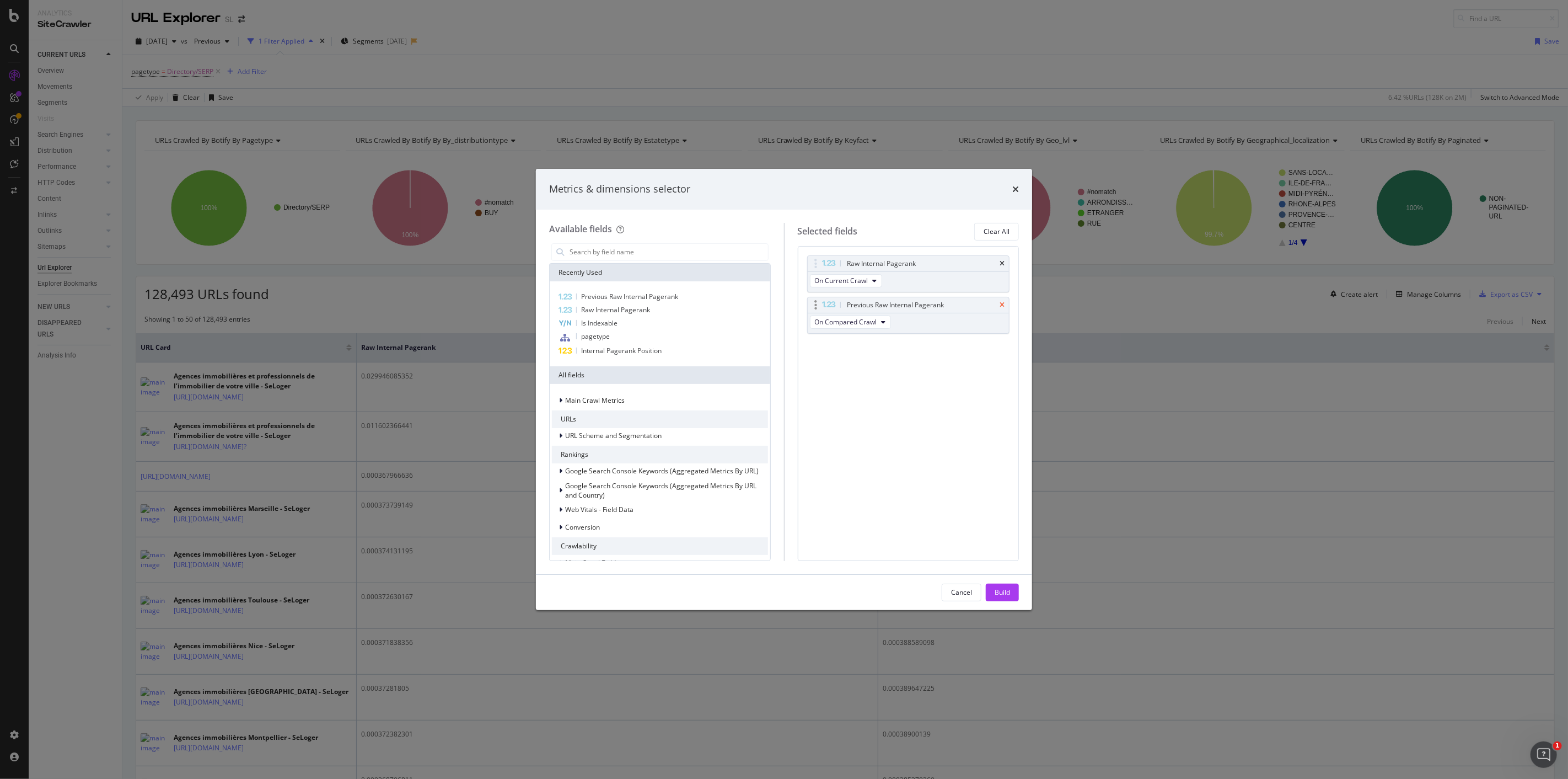
click at [1002, 306] on icon "times" at bounding box center [1001, 305] width 5 height 6
click at [996, 587] on div "Build" at bounding box center [1002, 592] width 15 height 9
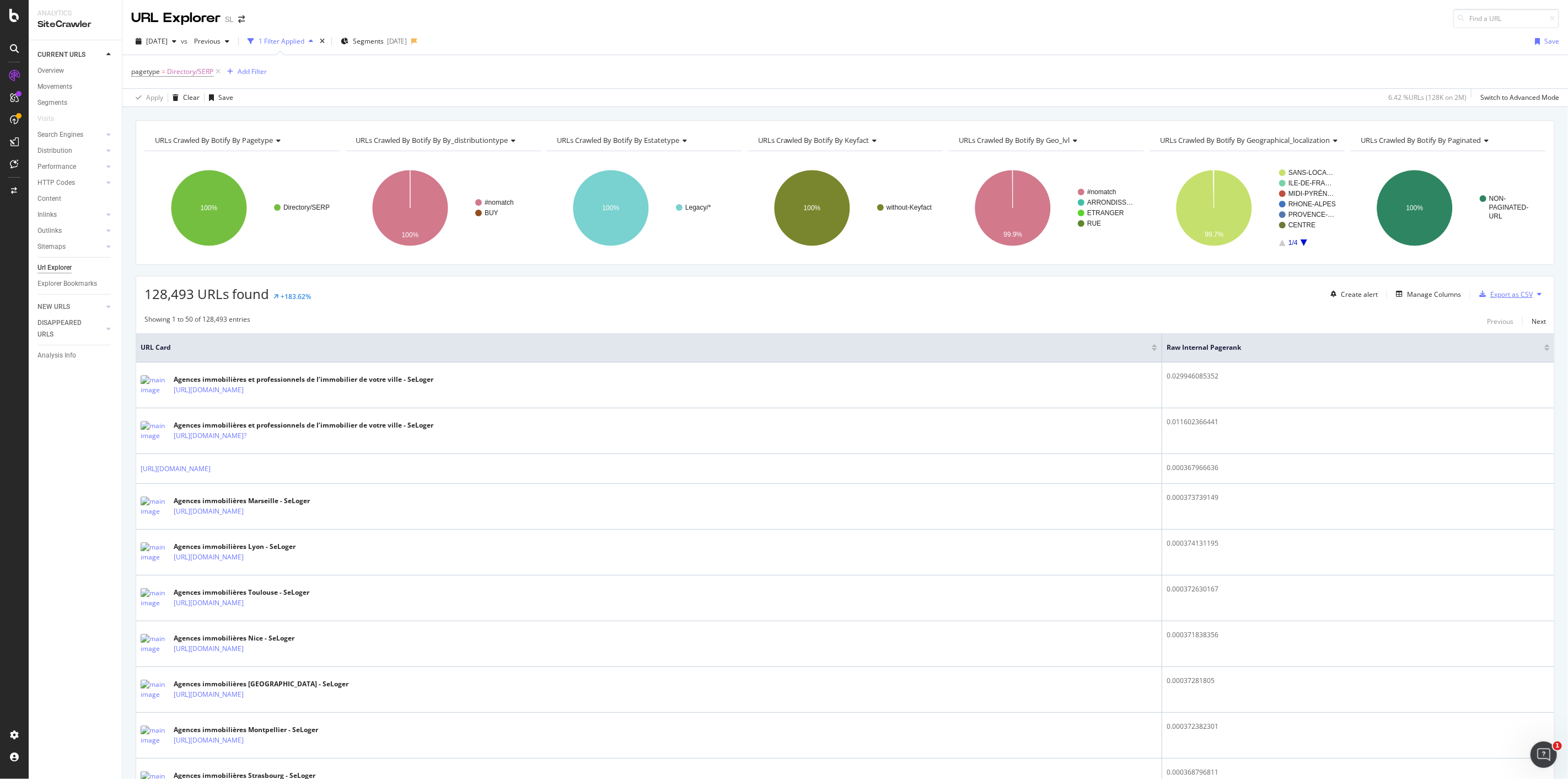
click at [1513, 292] on div "Export as CSV" at bounding box center [1511, 294] width 43 height 9
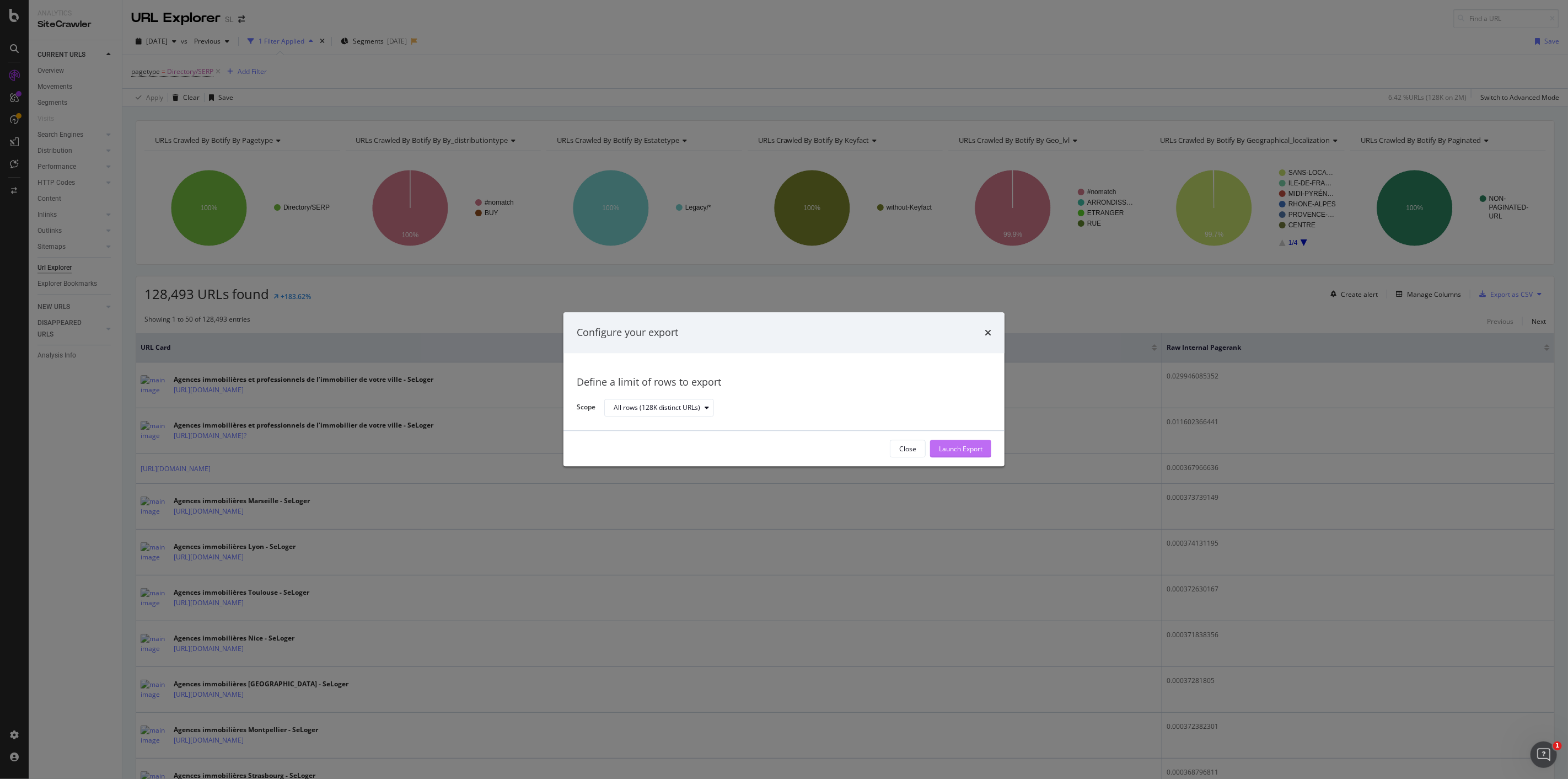
click at [971, 445] on div "Launch Export" at bounding box center [961, 449] width 44 height 9
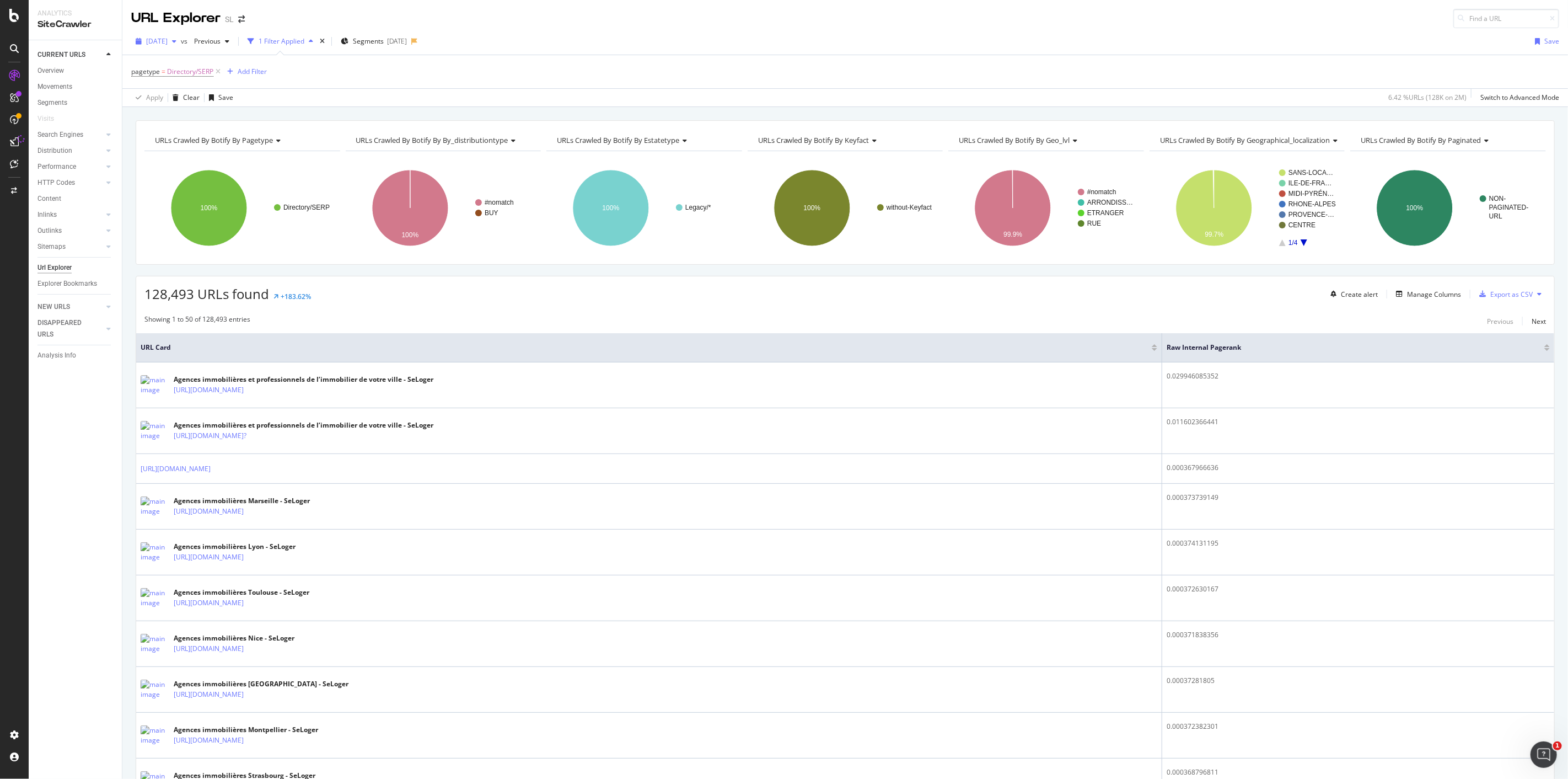
click at [168, 43] on span "[DATE]" at bounding box center [157, 41] width 22 height 9
click at [217, 79] on div "[DATE]" at bounding box center [258, 80] width 222 height 10
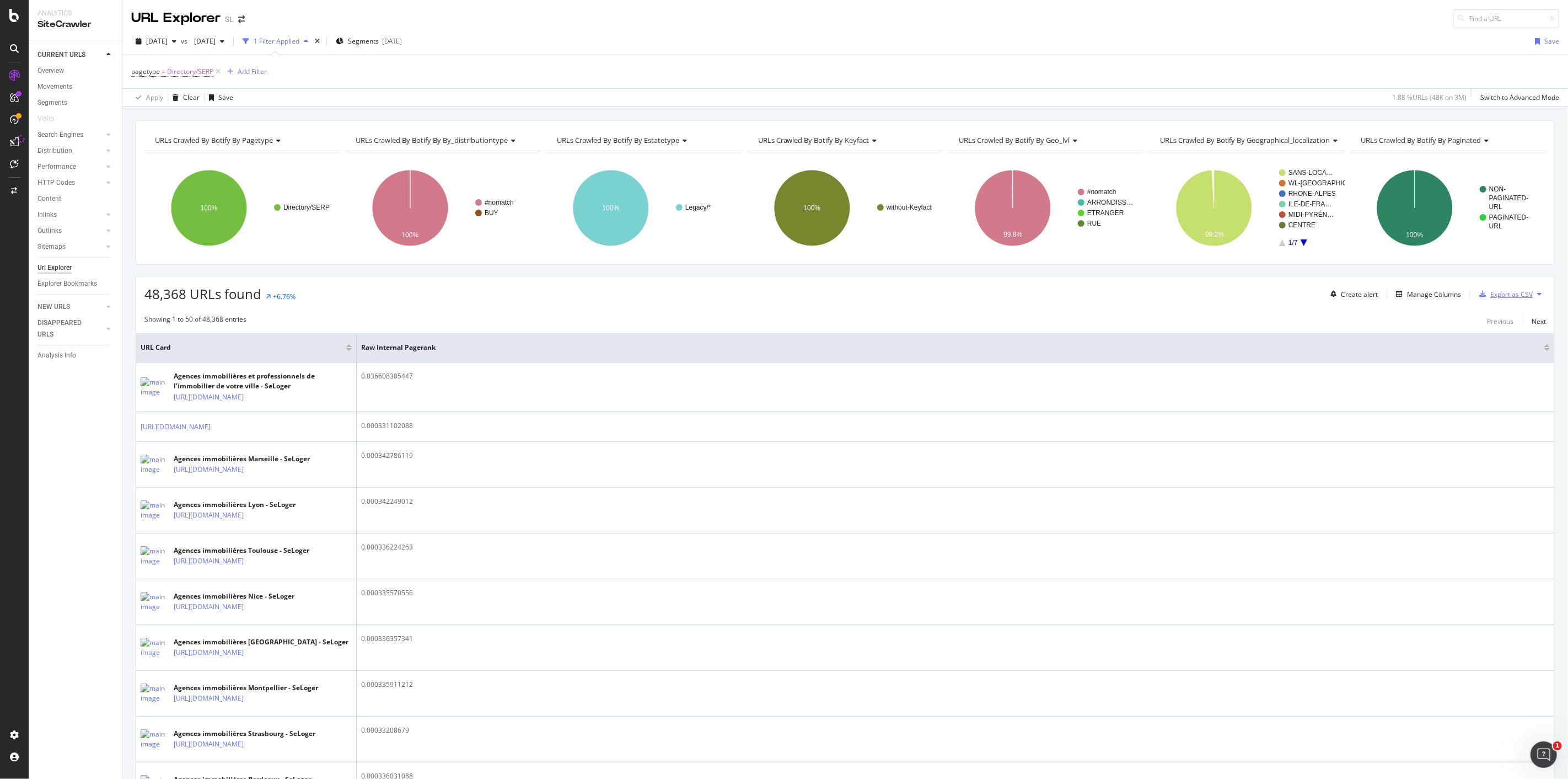
click at [1495, 294] on div "Export as CSV" at bounding box center [1511, 294] width 43 height 9
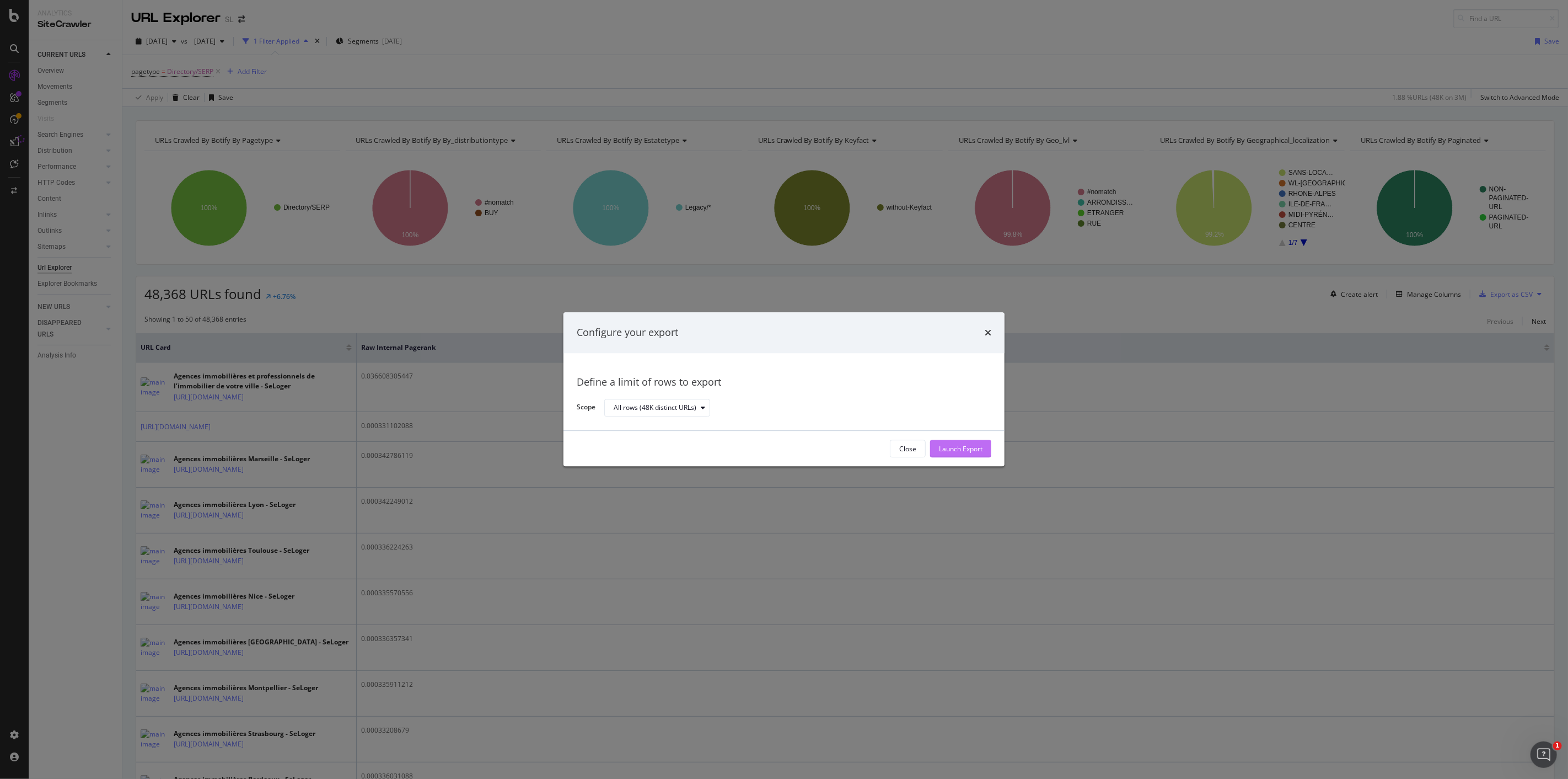
click at [969, 447] on div "Launch Export" at bounding box center [961, 449] width 44 height 9
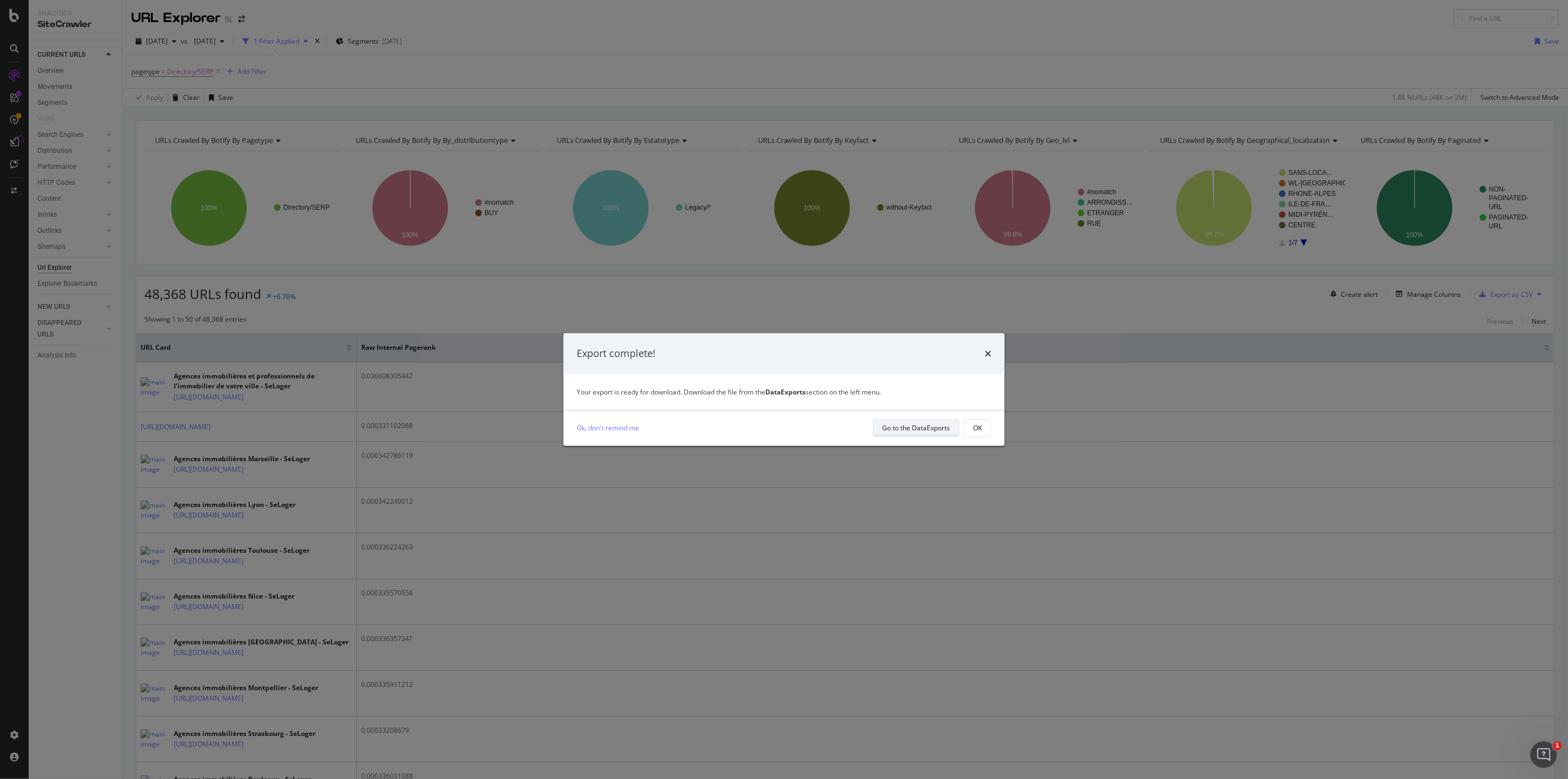
click at [910, 428] on div "Go to the DataExports" at bounding box center [915, 428] width 67 height 9
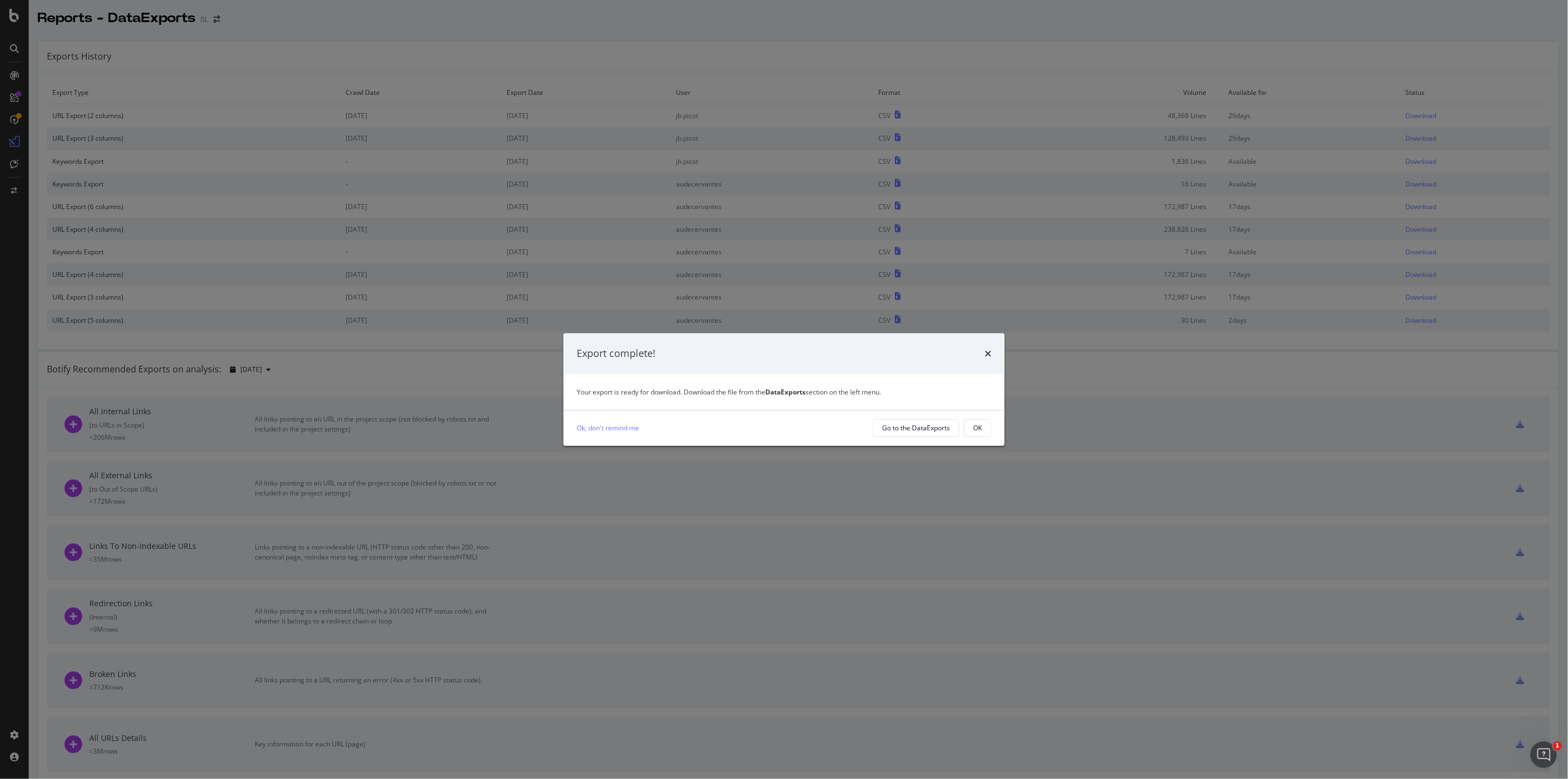
click at [784, 69] on div "Export complete! Your export is ready for download. Download the file from the …" at bounding box center [784, 390] width 1568 height 779
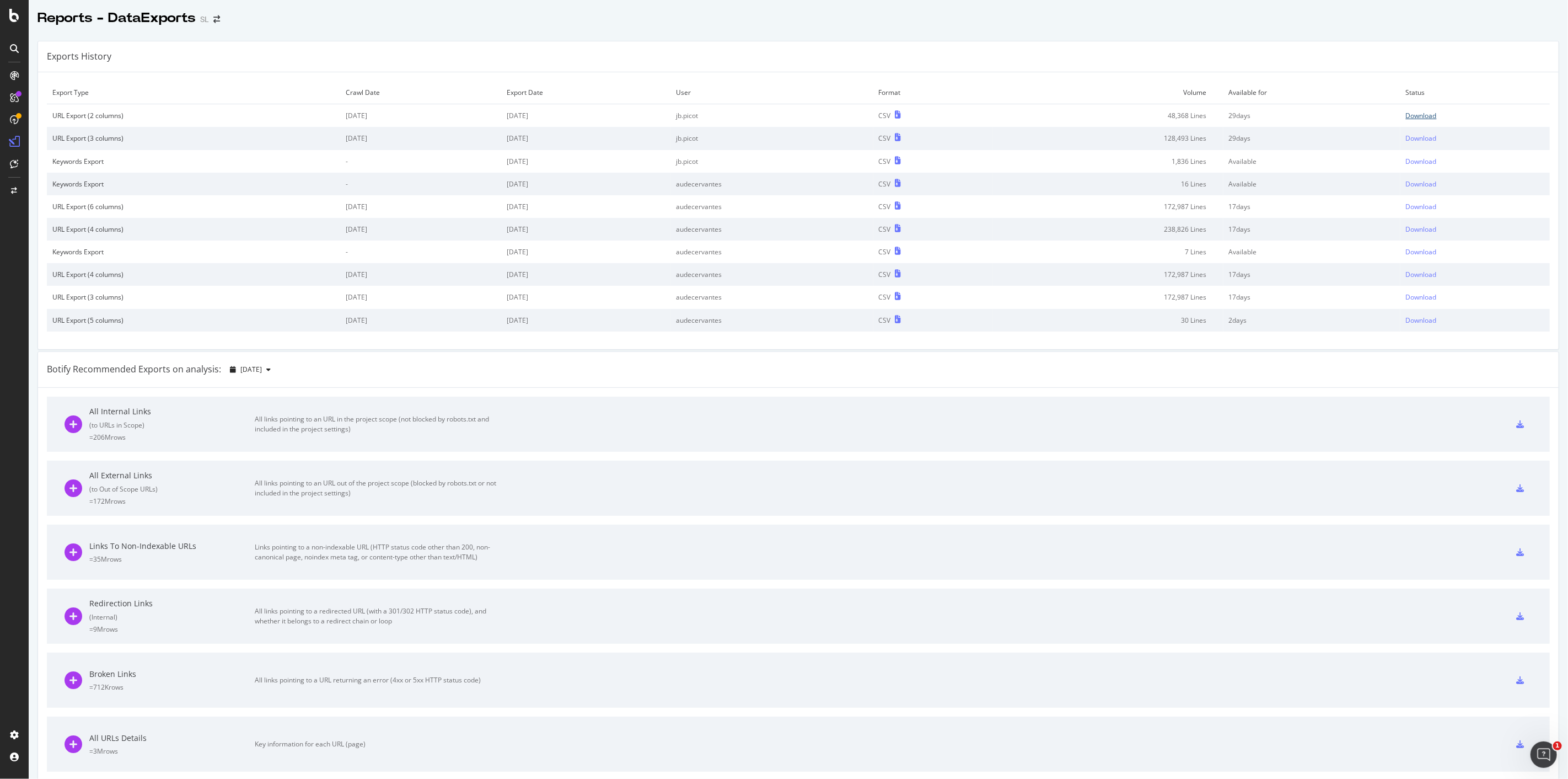
click at [1406, 118] on div "Download" at bounding box center [1421, 116] width 31 height 9
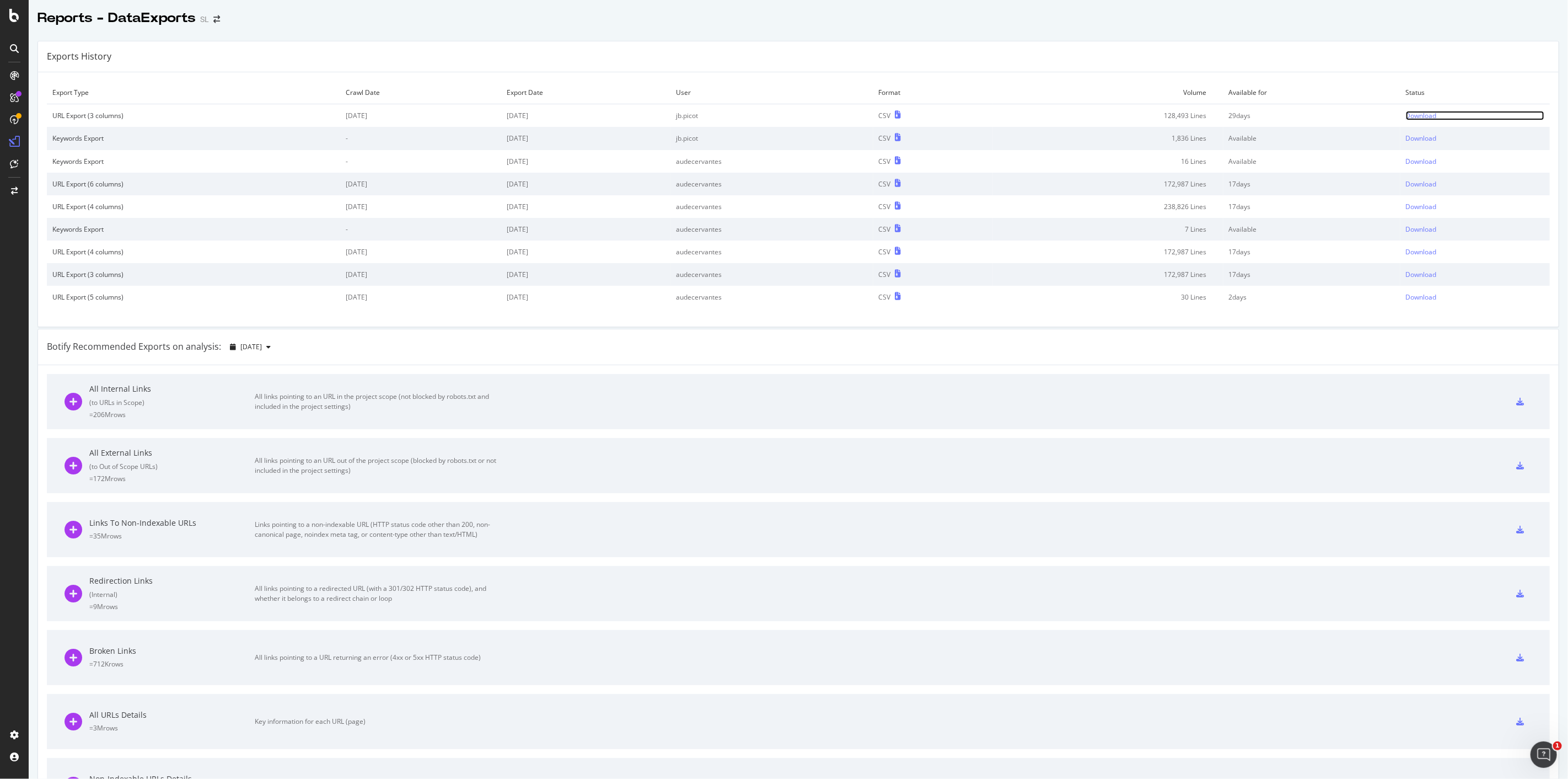
click at [1406, 116] on div "Download" at bounding box center [1421, 116] width 31 height 9
